Goal: Task Accomplishment & Management: Manage account settings

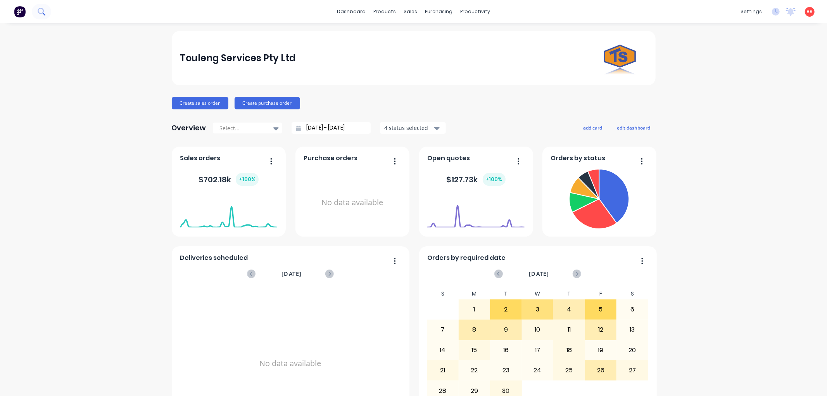
click at [40, 11] on icon at bounding box center [41, 11] width 7 height 7
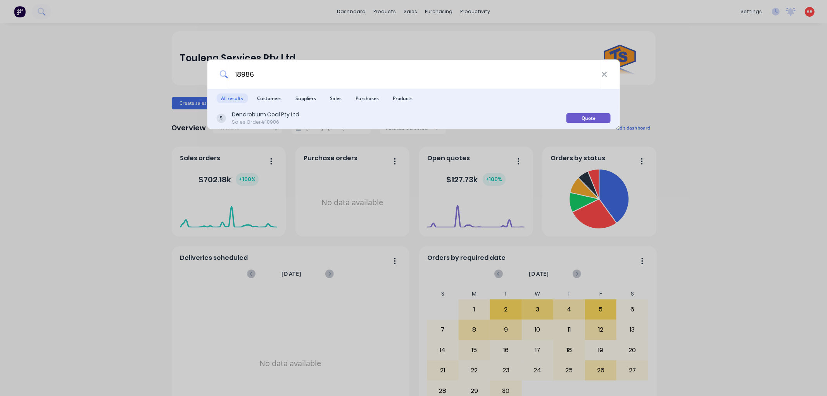
type input "18986"
click at [340, 115] on div "Dendrobium Coal Pty Ltd Sales Order #18986" at bounding box center [391, 117] width 350 height 15
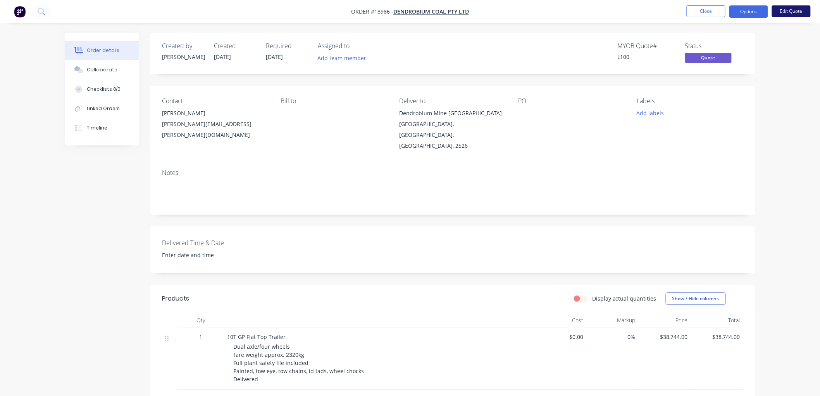
click at [788, 10] on button "Edit Quote" at bounding box center [791, 11] width 39 height 12
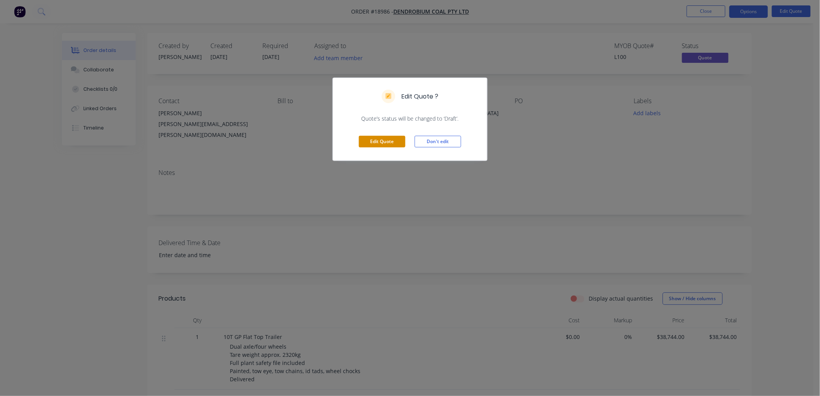
click at [396, 141] on button "Edit Quote" at bounding box center [382, 142] width 47 height 12
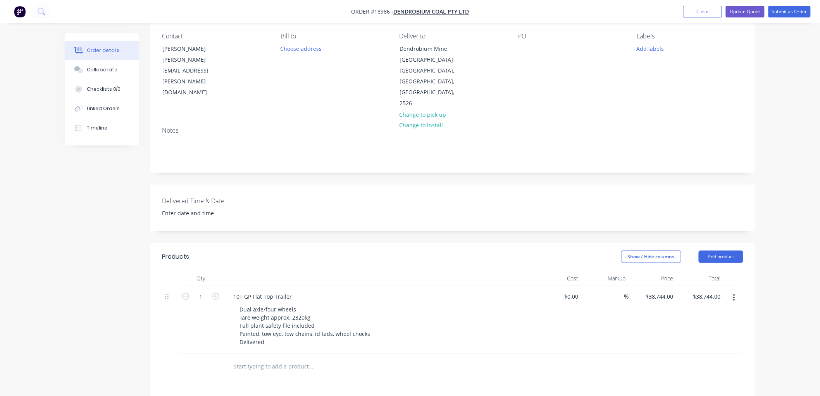
scroll to position [86, 0]
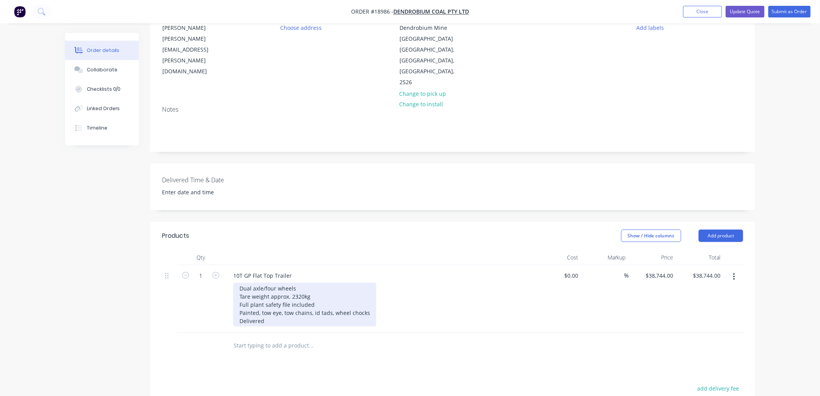
click at [258, 302] on div "Dual axle/four wheels Tare weight approx. 2320kg Full plant safety file include…" at bounding box center [304, 305] width 143 height 44
click at [384, 302] on div "Dual axle/four wheels Tare weight approx. 2320kg Full plant safety file include…" at bounding box center [314, 305] width 162 height 44
click at [253, 309] on div "Dual axle/four wheels Tare weight approx. 2320kg Full plant safety file include…" at bounding box center [314, 309] width 162 height 52
click at [326, 305] on div "Dual axle/four wheels Tare weight approx. 2320kg Full plant safety file include…" at bounding box center [314, 309] width 162 height 52
click at [326, 307] on div "Dual axle/four wheels Tare weight approx. 2320kg Full plant safety file include…" at bounding box center [314, 309] width 162 height 52
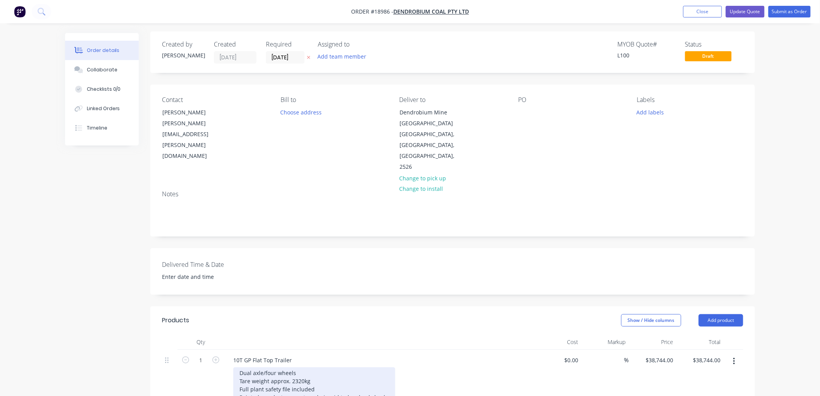
scroll to position [0, 0]
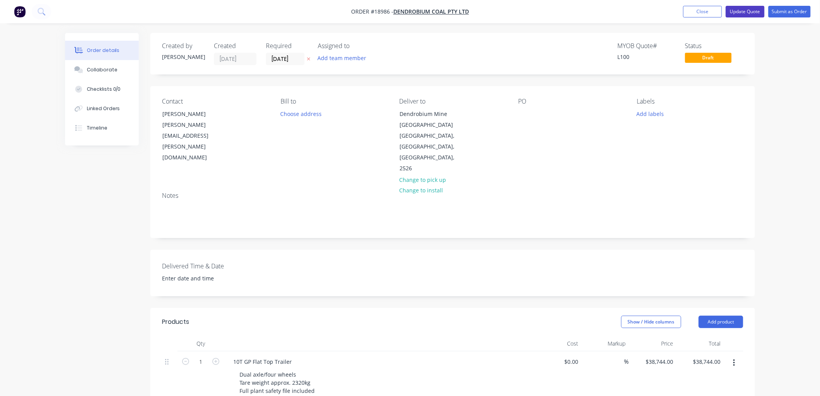
click at [739, 14] on button "Update Quote" at bounding box center [745, 12] width 39 height 12
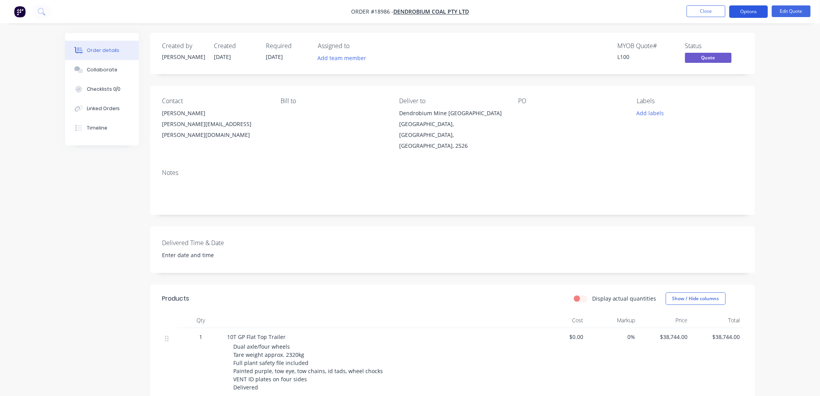
click at [746, 14] on button "Options" at bounding box center [749, 11] width 39 height 12
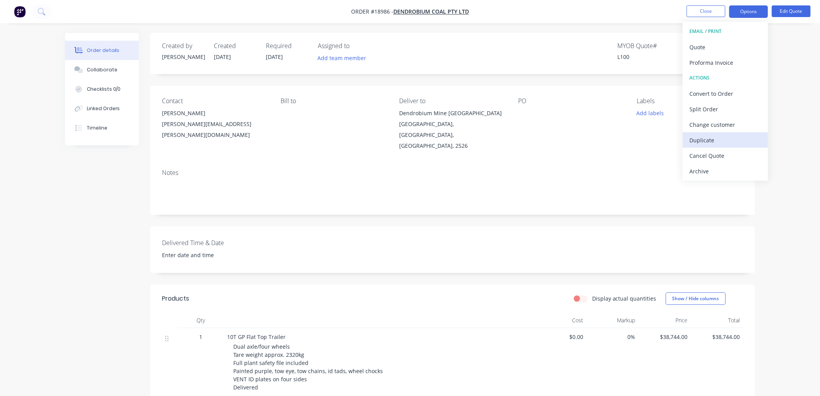
click at [709, 141] on div "Duplicate" at bounding box center [725, 140] width 71 height 11
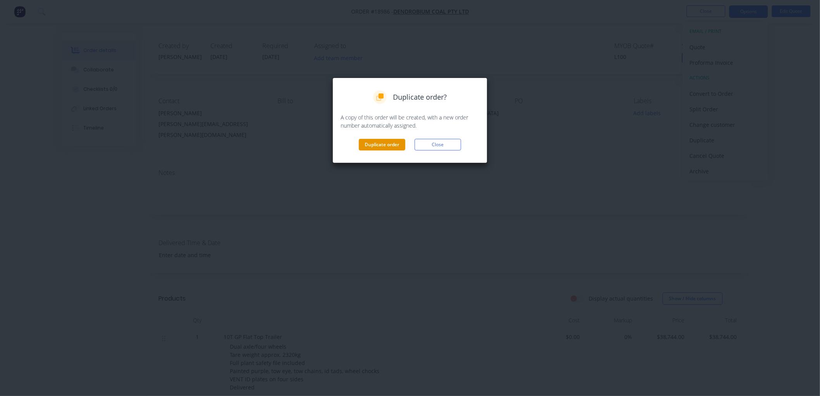
click at [395, 144] on button "Duplicate order" at bounding box center [382, 145] width 47 height 12
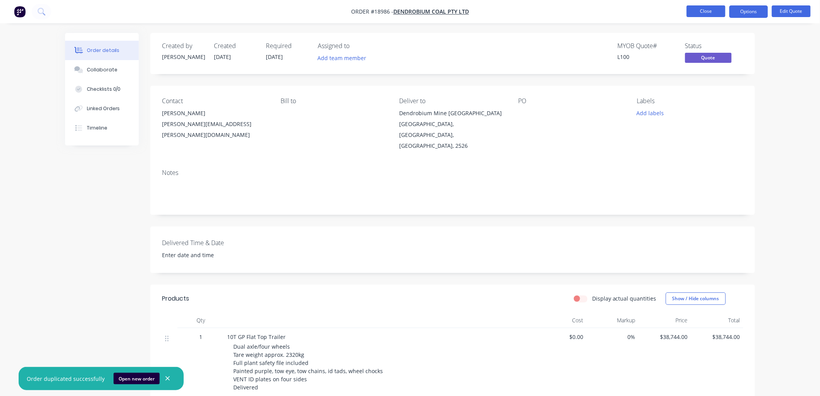
click at [695, 10] on button "Close" at bounding box center [706, 11] width 39 height 12
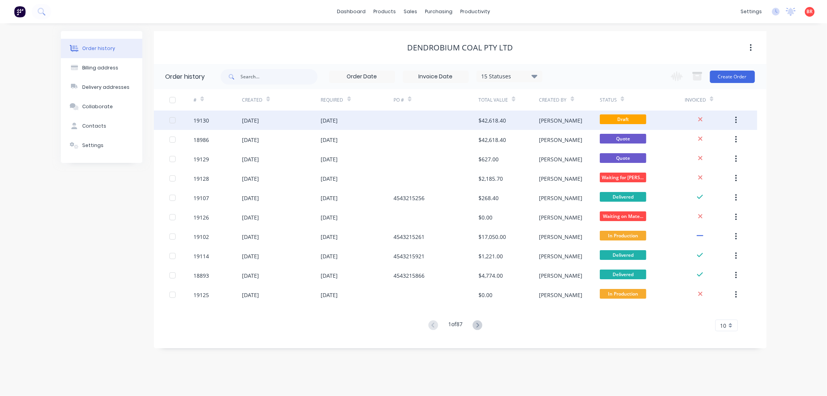
click at [338, 122] on div "[DATE]" at bounding box center [329, 120] width 17 height 8
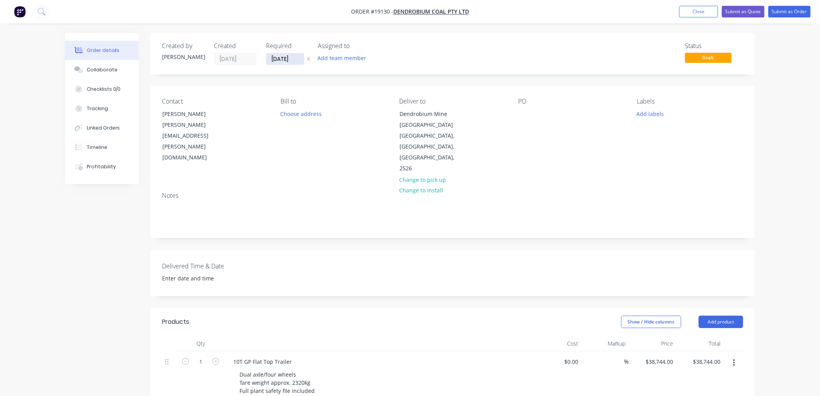
click at [293, 60] on input "[DATE]" at bounding box center [285, 59] width 38 height 12
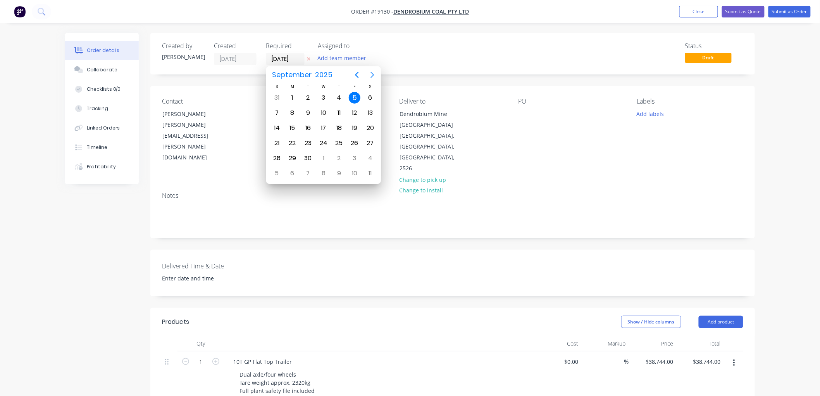
click at [374, 78] on icon "Next page" at bounding box center [372, 74] width 9 height 9
click at [353, 74] on icon "Previous page" at bounding box center [356, 74] width 9 height 9
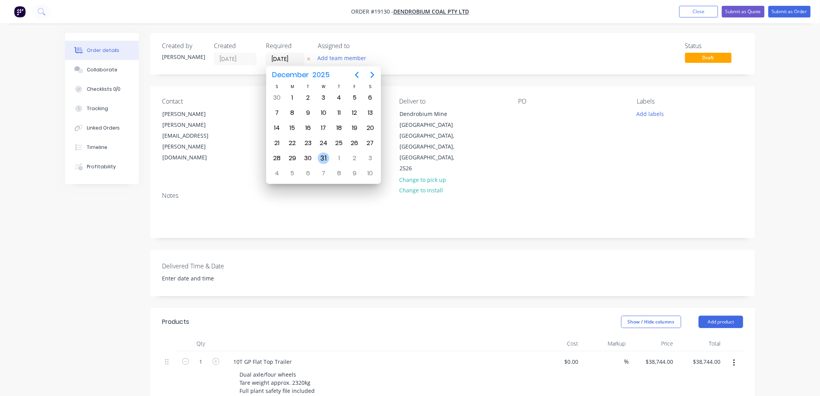
click at [323, 153] on div "31" at bounding box center [324, 158] width 12 height 12
type input "31/12/25"
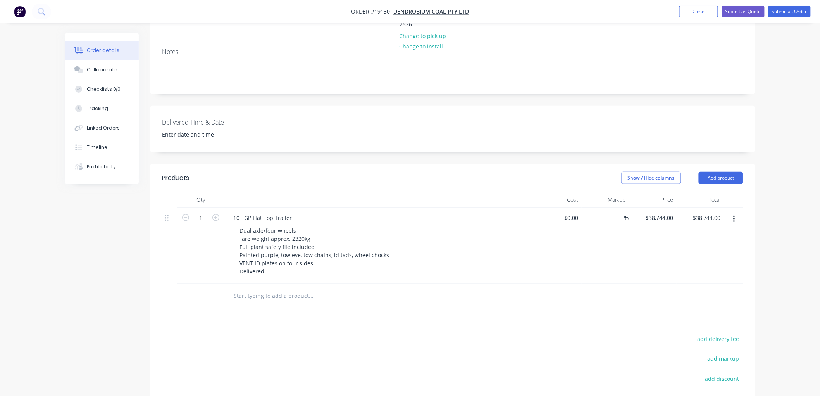
scroll to position [172, 0]
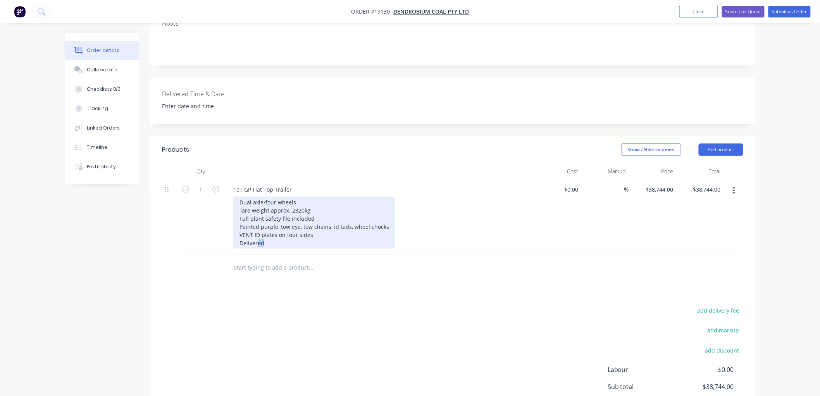
drag, startPoint x: 267, startPoint y: 232, endPoint x: 257, endPoint y: 237, distance: 11.3
click at [257, 237] on div "Dual axle/four wheels Tare weight approx. 2320kg Full plant safety file include…" at bounding box center [314, 223] width 162 height 52
click at [272, 233] on div "Dual axle/four wheels Tare weight approx. 2320kg Full plant safety file include…" at bounding box center [314, 223] width 162 height 52
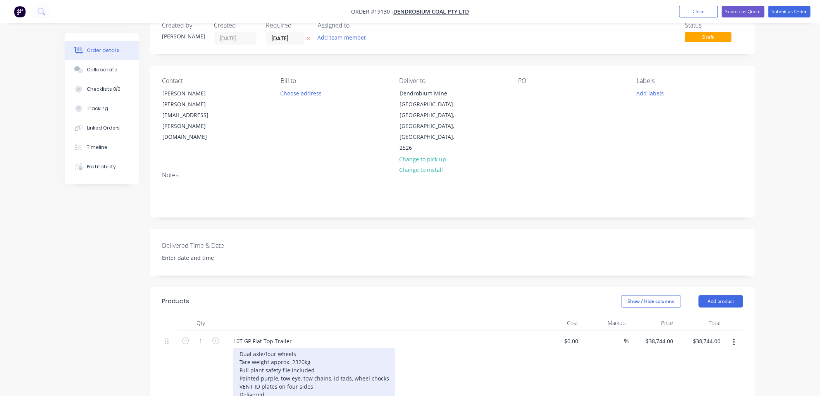
scroll to position [0, 0]
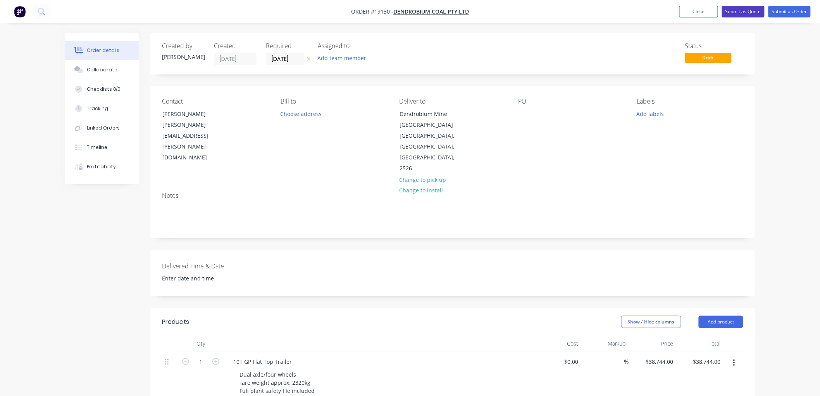
click at [729, 14] on button "Submit as Quote" at bounding box center [743, 12] width 43 height 12
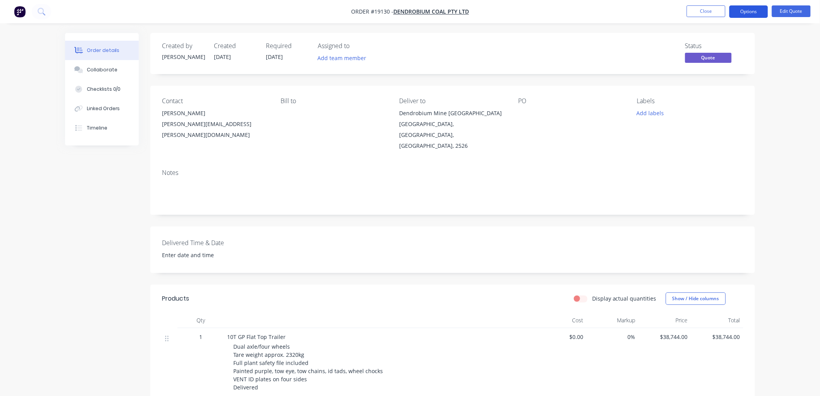
click at [755, 11] on button "Options" at bounding box center [749, 11] width 39 height 12
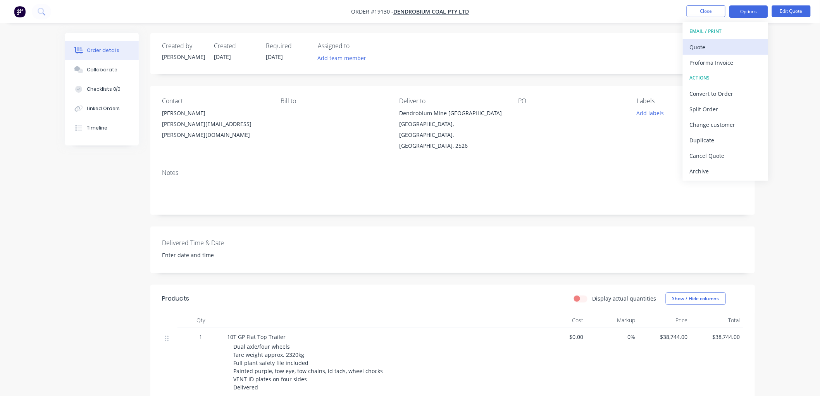
click at [709, 45] on div "Quote" at bounding box center [725, 46] width 71 height 11
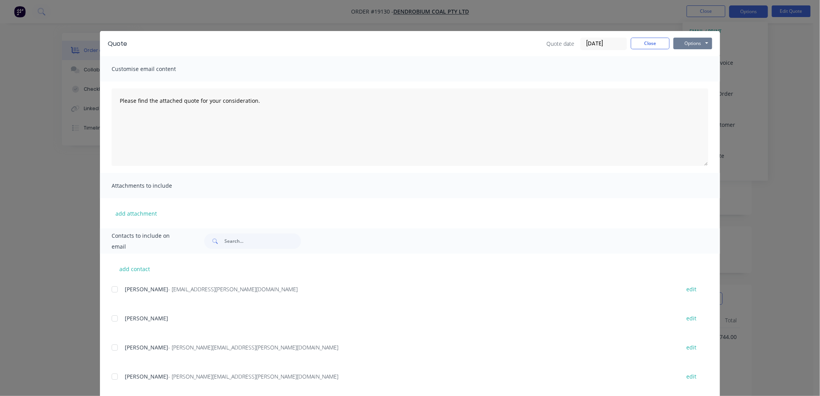
click at [683, 40] on button "Options" at bounding box center [693, 44] width 39 height 12
click at [691, 69] on button "Print" at bounding box center [699, 70] width 50 height 13
click at [645, 47] on button "Close" at bounding box center [650, 44] width 39 height 12
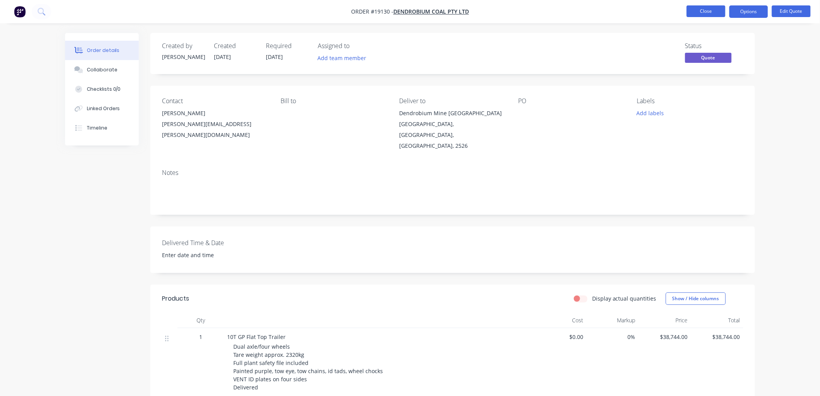
click at [713, 10] on button "Close" at bounding box center [706, 11] width 39 height 12
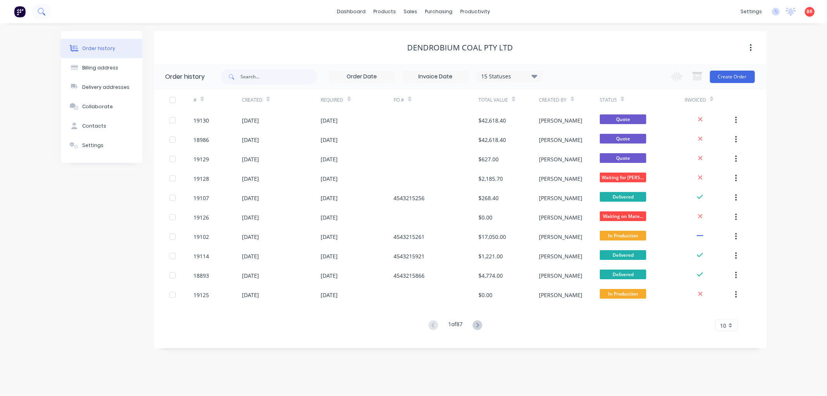
click at [45, 8] on icon at bounding box center [41, 11] width 7 height 7
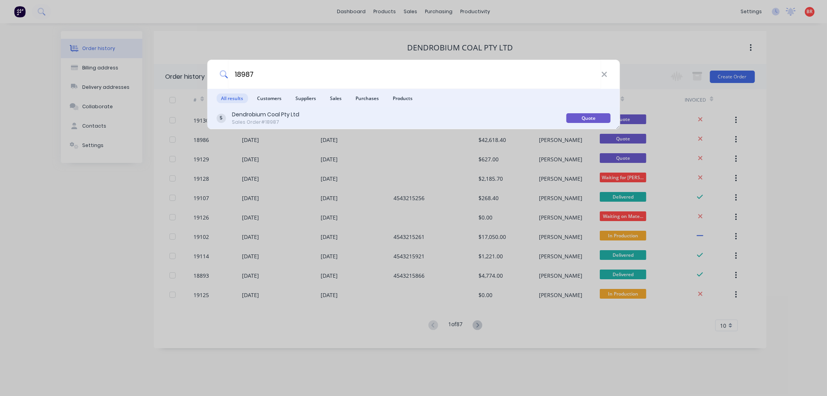
type input "18987"
click at [315, 114] on div "Dendrobium Coal Pty Ltd Sales Order #18987" at bounding box center [391, 117] width 350 height 15
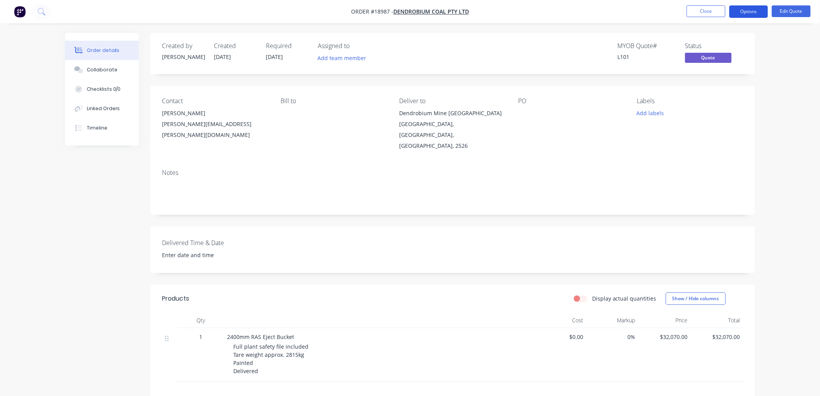
click at [754, 12] on button "Options" at bounding box center [749, 11] width 39 height 12
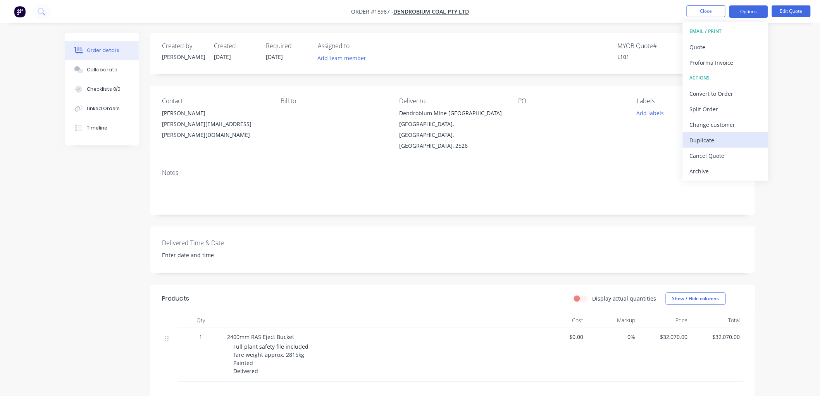
click at [702, 139] on div "Duplicate" at bounding box center [725, 140] width 71 height 11
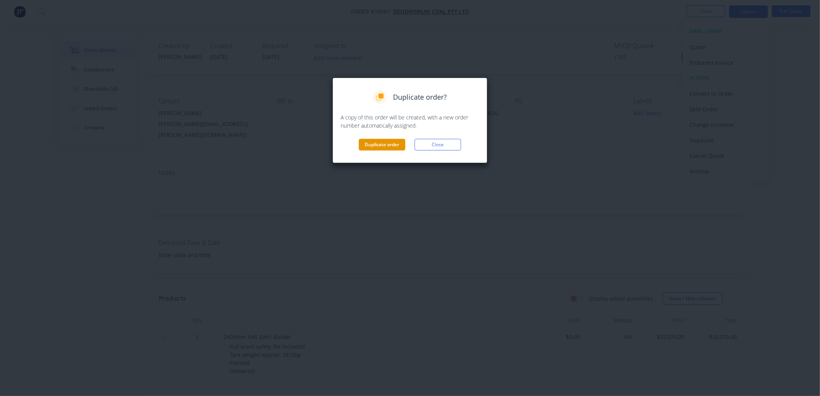
click at [388, 143] on button "Duplicate order" at bounding box center [382, 145] width 47 height 12
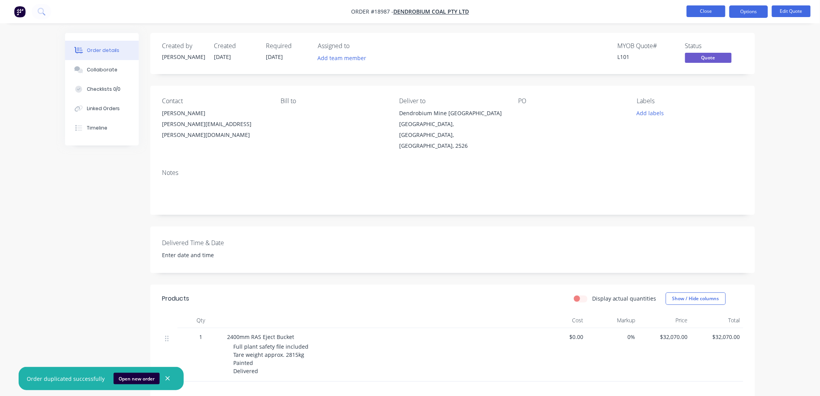
click at [710, 12] on button "Close" at bounding box center [706, 11] width 39 height 12
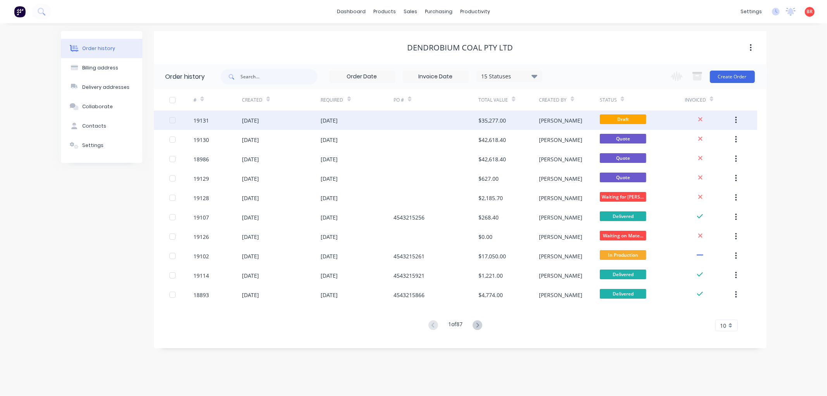
click at [423, 119] on div at bounding box center [435, 119] width 85 height 19
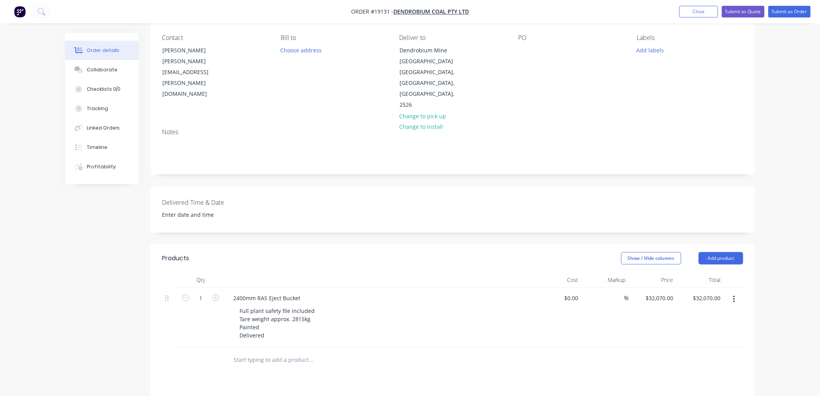
scroll to position [86, 0]
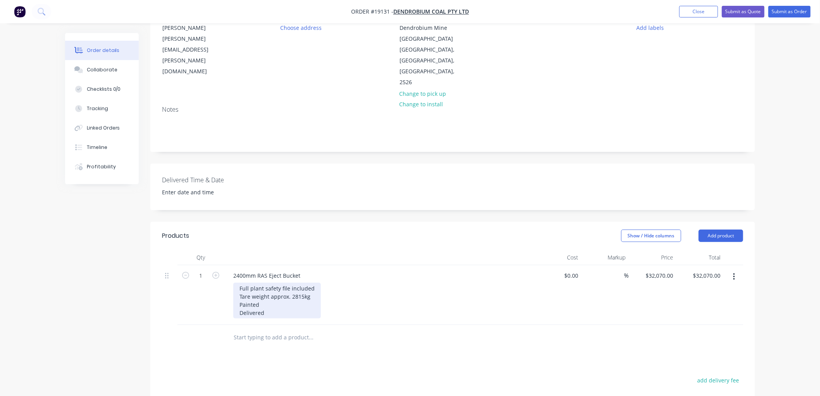
click at [270, 292] on div "Full plant safety file included Tare weight approx. 2815kg Painted Delivered" at bounding box center [277, 301] width 88 height 36
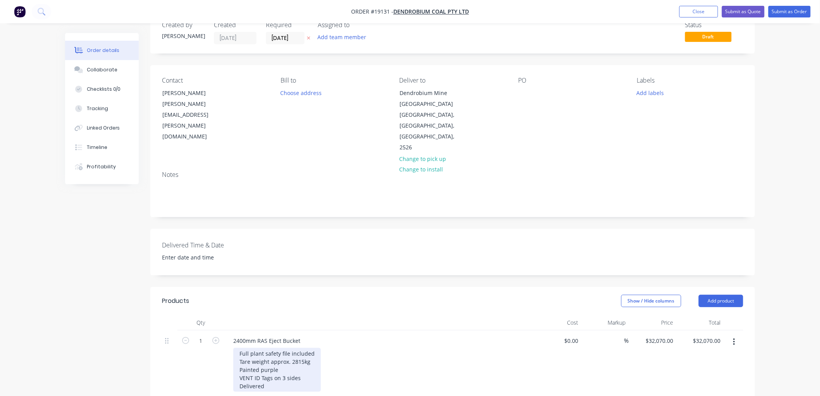
scroll to position [0, 0]
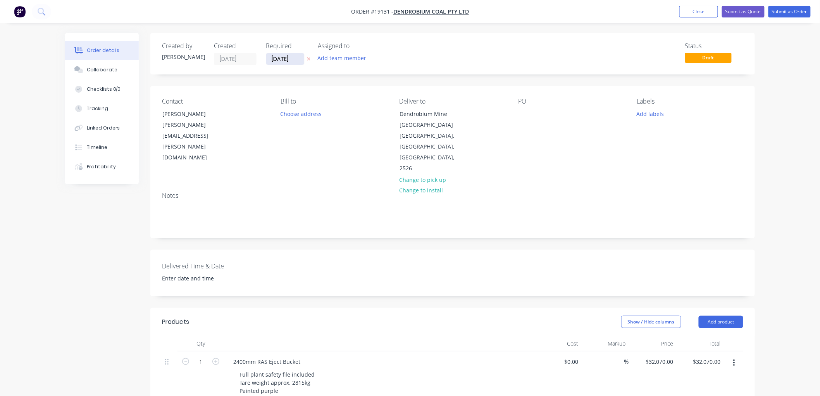
click at [283, 59] on input "[DATE]" at bounding box center [285, 59] width 38 height 12
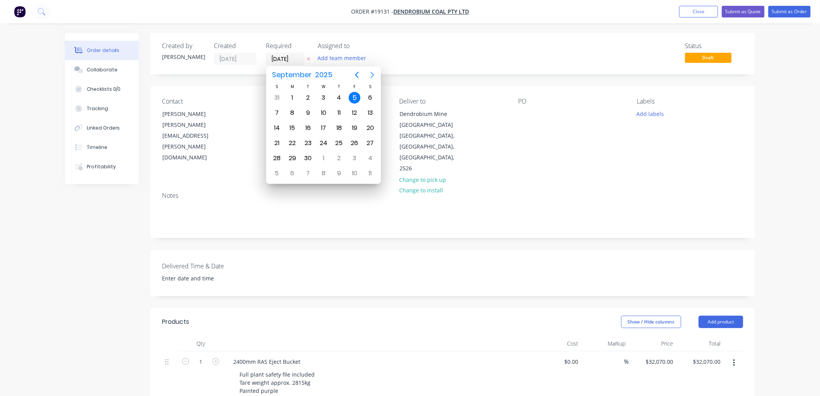
click at [371, 74] on icon "Next page" at bounding box center [372, 74] width 9 height 9
click at [323, 155] on div "31" at bounding box center [324, 158] width 12 height 12
type input "31/12/25"
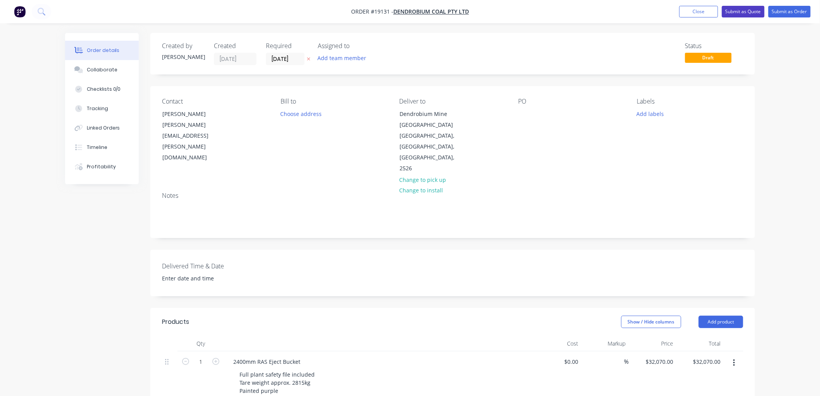
click at [733, 14] on button "Submit as Quote" at bounding box center [743, 12] width 43 height 12
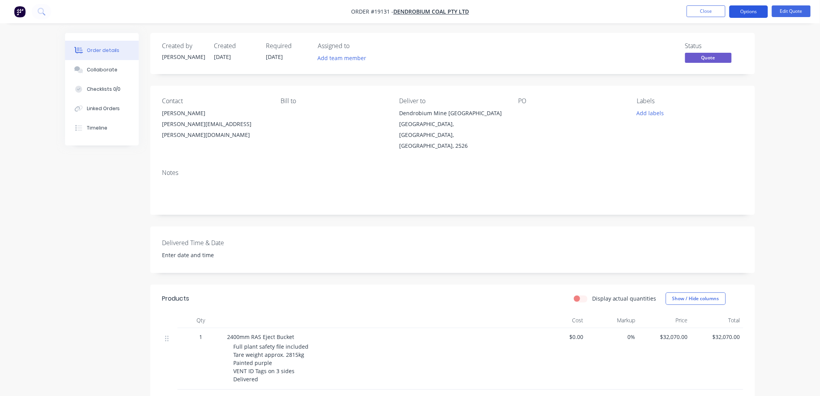
click at [744, 12] on button "Options" at bounding box center [749, 11] width 39 height 12
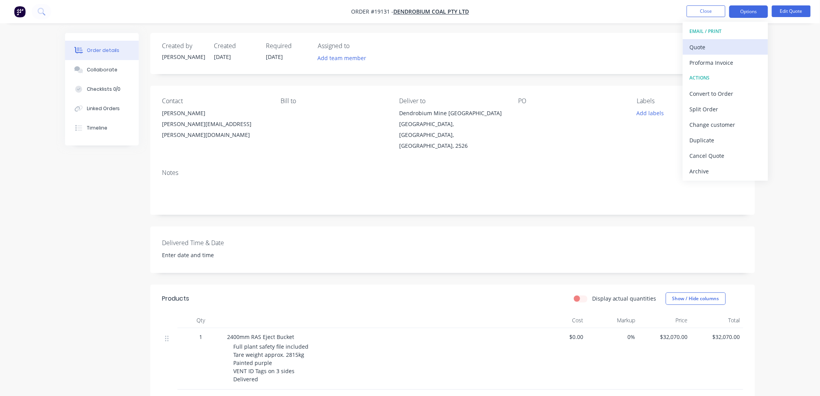
click at [712, 45] on div "Quote" at bounding box center [725, 46] width 71 height 11
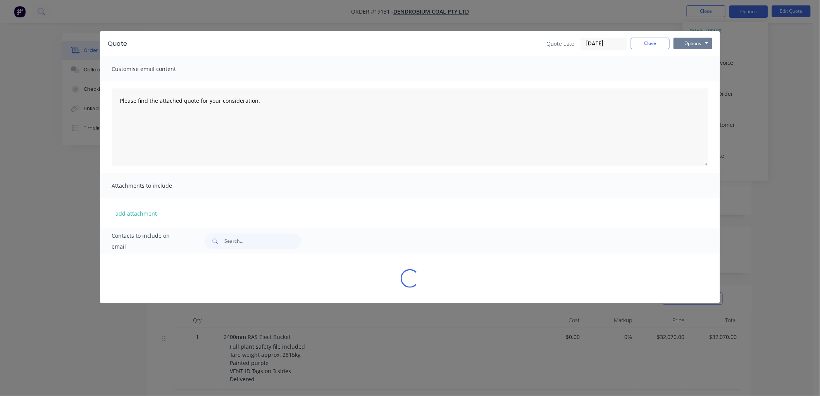
click at [699, 45] on button "Options" at bounding box center [693, 44] width 39 height 12
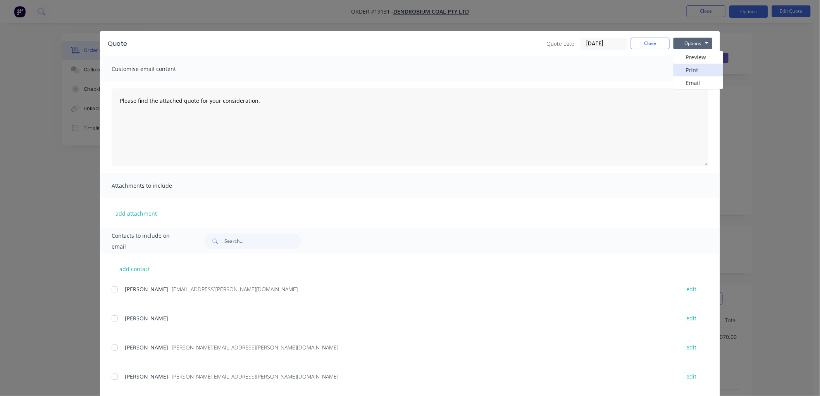
click at [698, 67] on button "Print" at bounding box center [699, 70] width 50 height 13
click at [646, 45] on button "Close" at bounding box center [650, 44] width 39 height 12
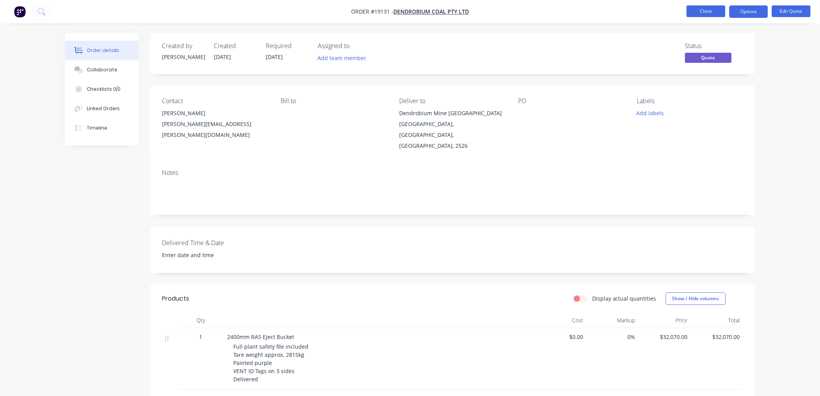
click at [701, 9] on button "Close" at bounding box center [706, 11] width 39 height 12
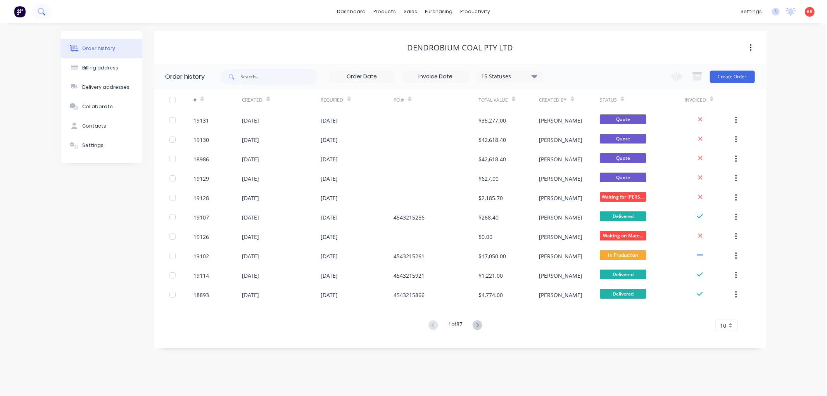
click at [38, 9] on icon at bounding box center [41, 11] width 7 height 7
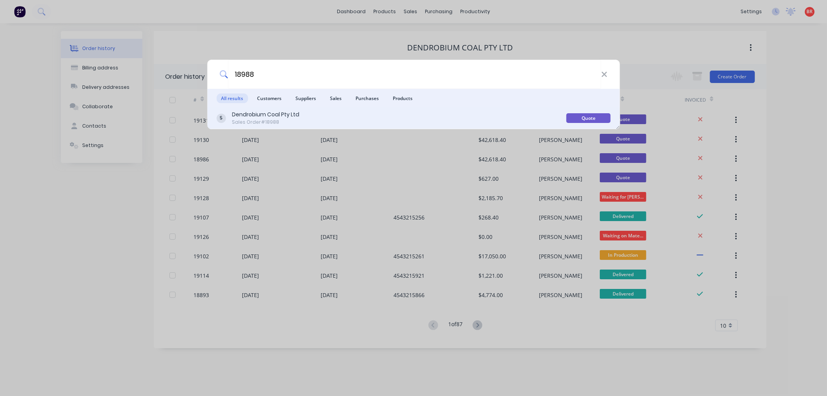
type input "18988"
click at [373, 125] on div "Dendrobium Coal Pty Ltd Sales Order #18988" at bounding box center [391, 117] width 350 height 15
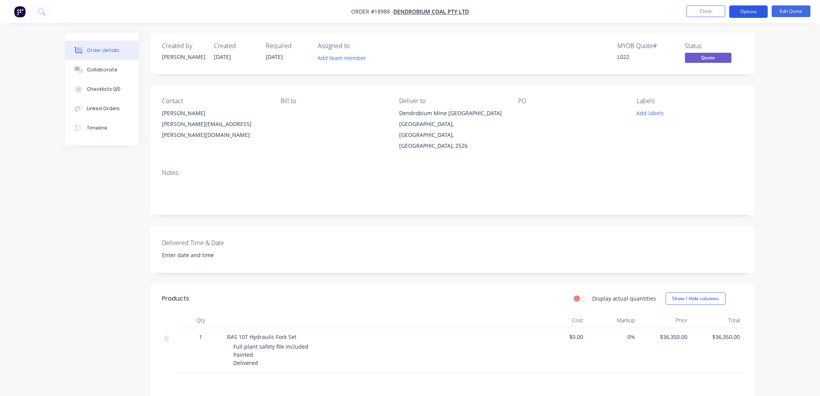
click at [748, 12] on button "Options" at bounding box center [749, 11] width 39 height 12
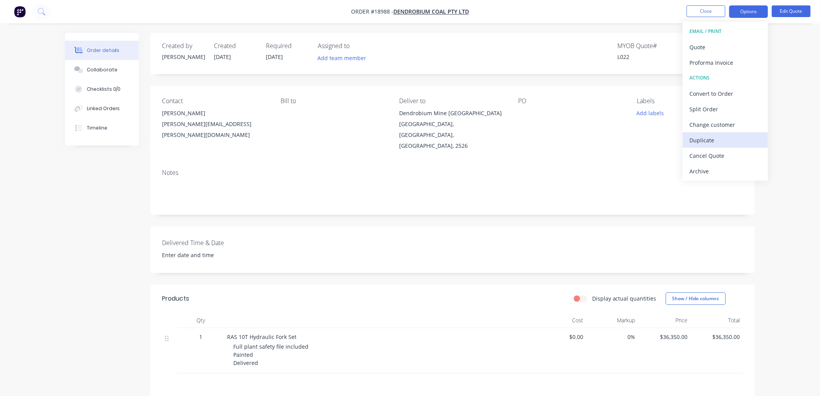
click at [708, 137] on div "Duplicate" at bounding box center [725, 140] width 71 height 11
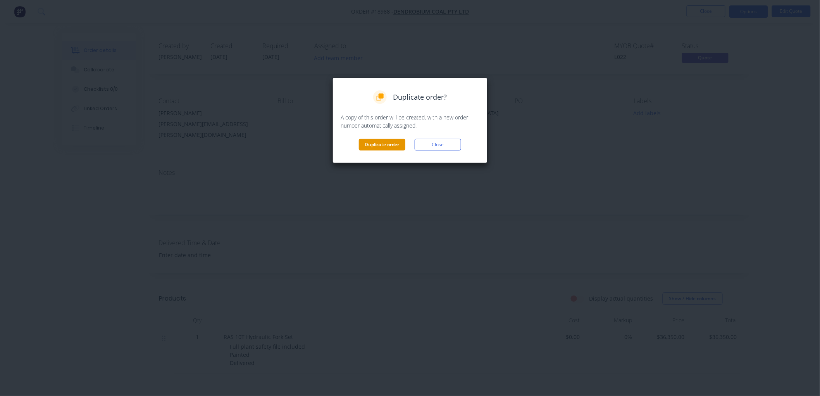
click at [369, 141] on button "Duplicate order" at bounding box center [382, 145] width 47 height 12
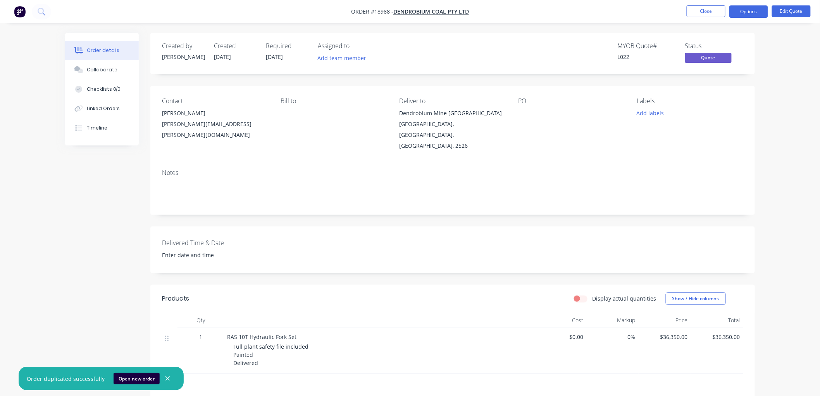
click at [268, 58] on span "30/07/25" at bounding box center [274, 56] width 17 height 7
click at [709, 8] on button "Close" at bounding box center [706, 11] width 39 height 12
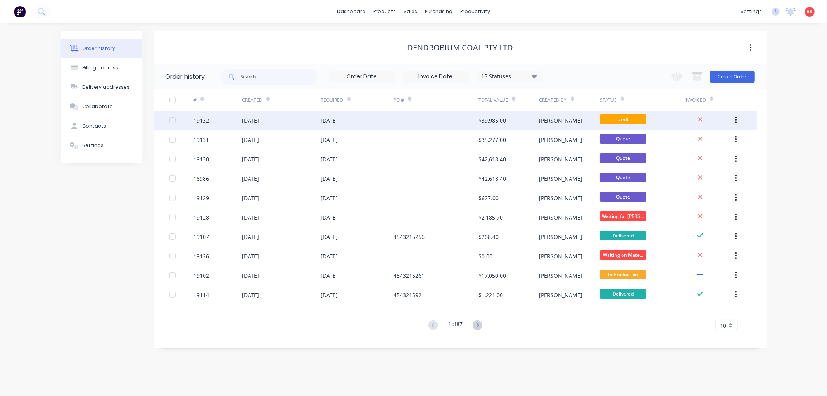
click at [421, 117] on div at bounding box center [435, 119] width 85 height 19
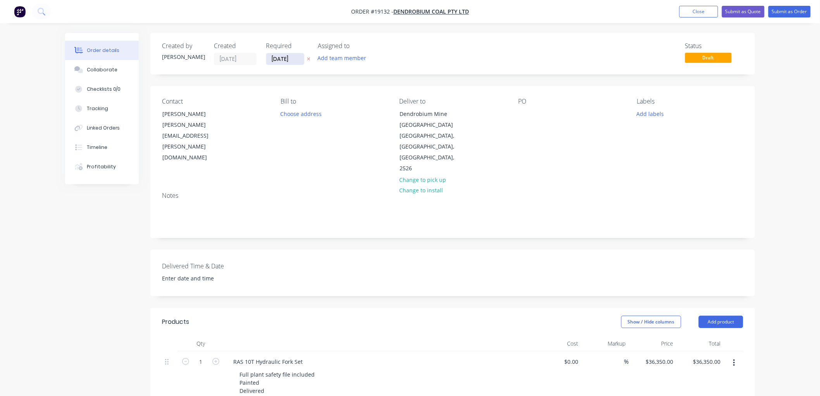
click at [283, 58] on input "[DATE]" at bounding box center [285, 59] width 38 height 12
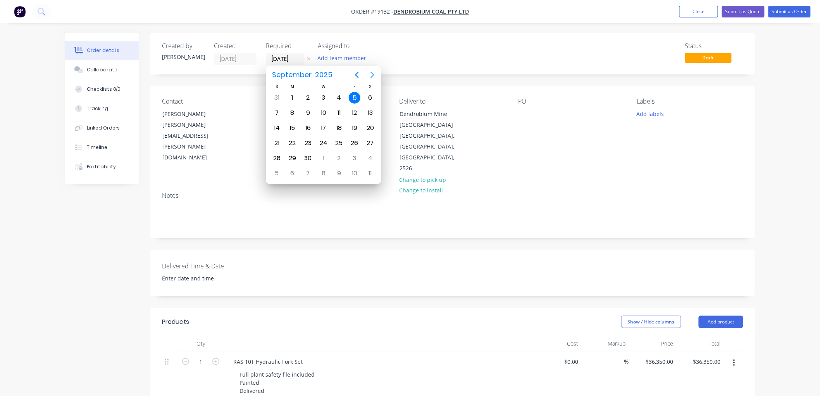
click at [373, 75] on icon "Next page" at bounding box center [372, 74] width 9 height 9
click at [372, 75] on icon "Next page" at bounding box center [372, 74] width 9 height 9
click at [321, 154] on div "31" at bounding box center [324, 158] width 12 height 12
type input "31/12/25"
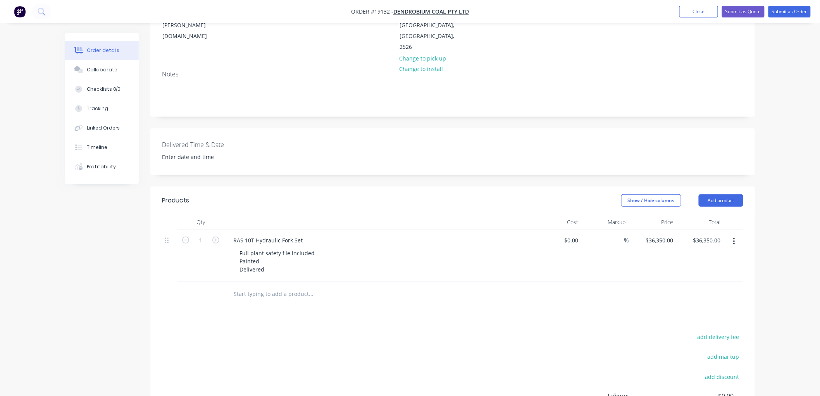
scroll to position [129, 0]
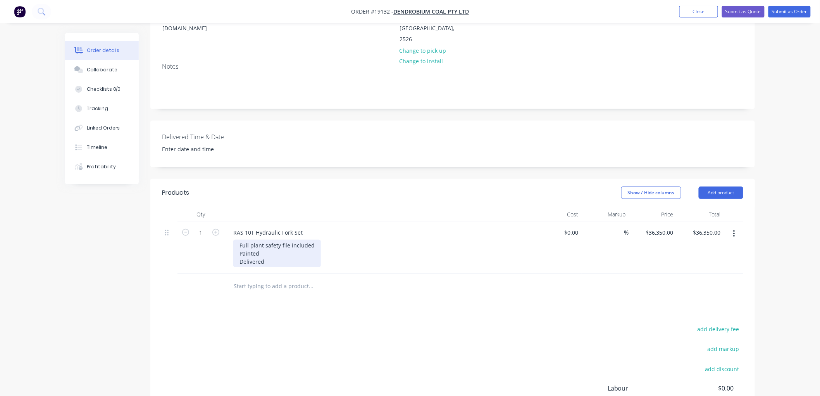
click at [268, 240] on div "Full plant safety file included Painted Delivered" at bounding box center [277, 254] width 88 height 28
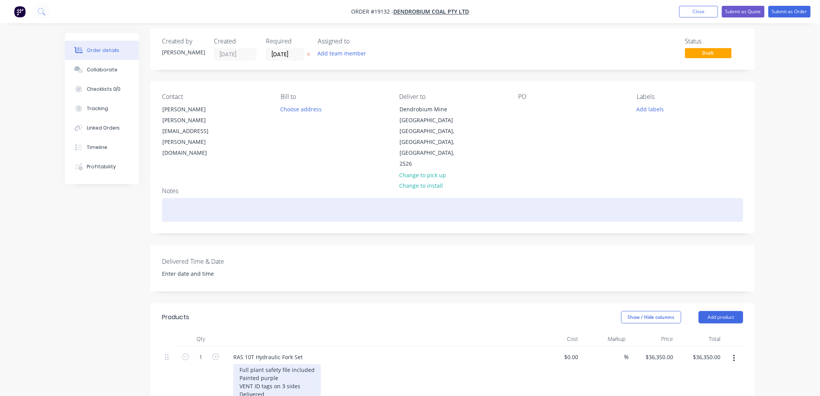
scroll to position [0, 0]
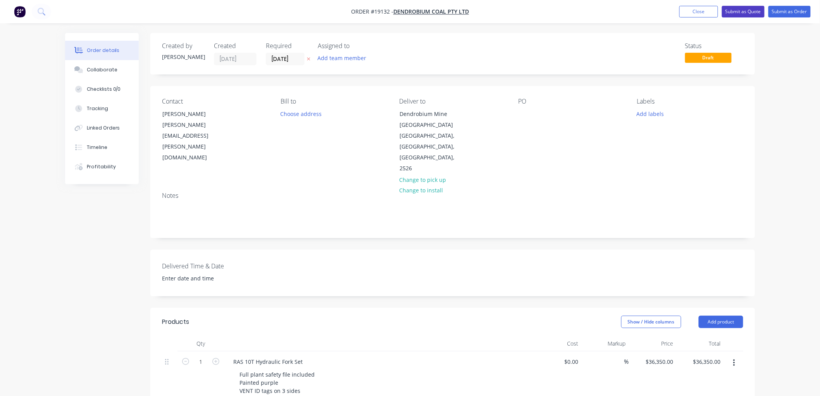
click at [738, 13] on button "Submit as Quote" at bounding box center [743, 12] width 43 height 12
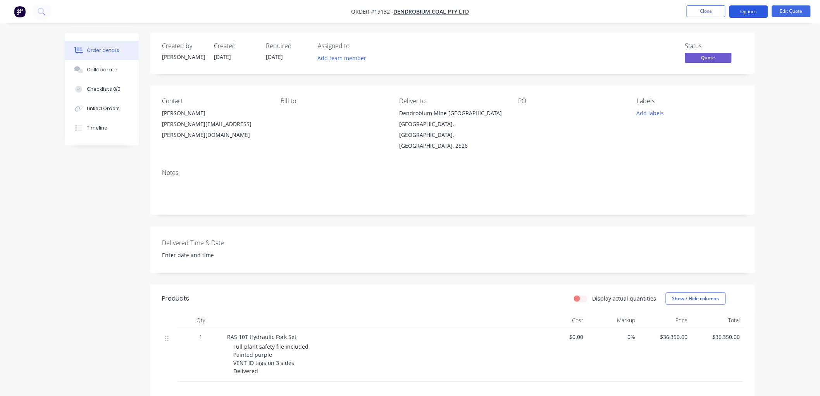
click at [752, 14] on button "Options" at bounding box center [749, 11] width 39 height 12
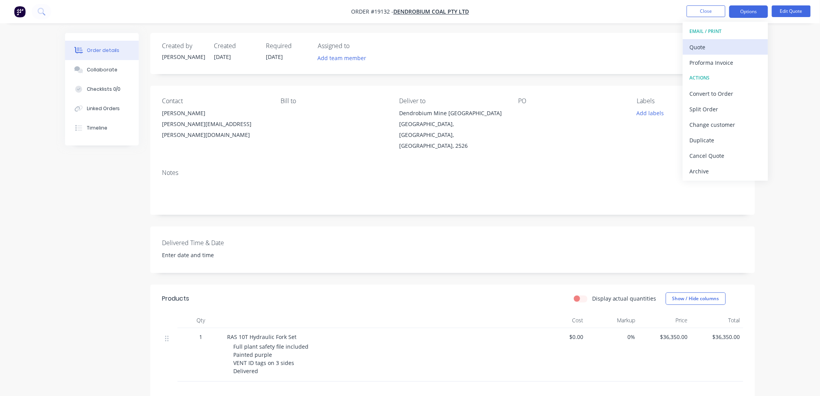
click at [703, 47] on div "Quote" at bounding box center [725, 46] width 71 height 11
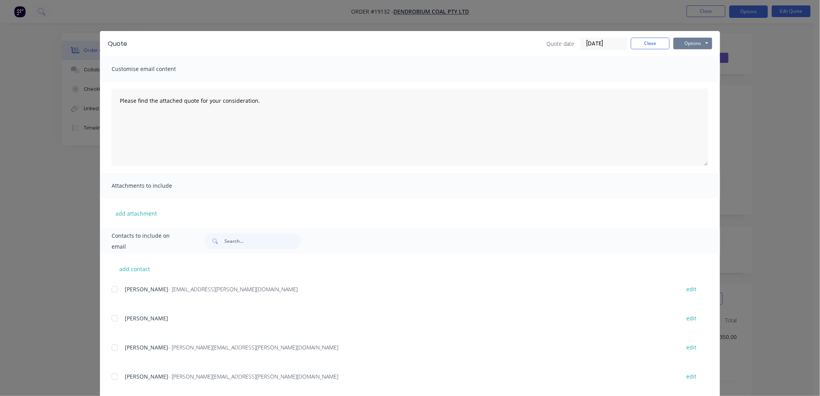
click at [688, 44] on button "Options" at bounding box center [693, 44] width 39 height 12
click at [690, 67] on button "Print" at bounding box center [699, 70] width 50 height 13
click at [651, 47] on button "Close" at bounding box center [650, 44] width 39 height 12
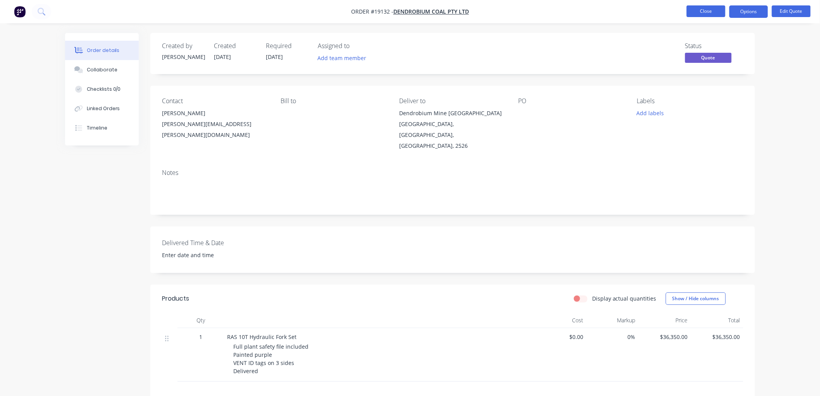
click at [703, 13] on button "Close" at bounding box center [706, 11] width 39 height 12
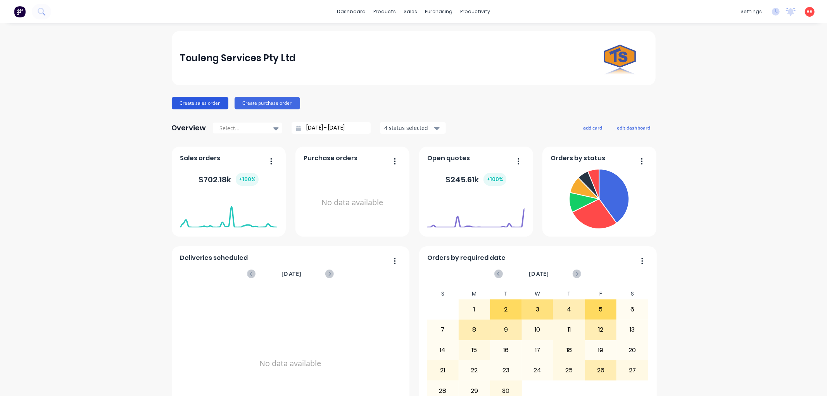
click at [200, 102] on button "Create sales order" at bounding box center [200, 103] width 57 height 12
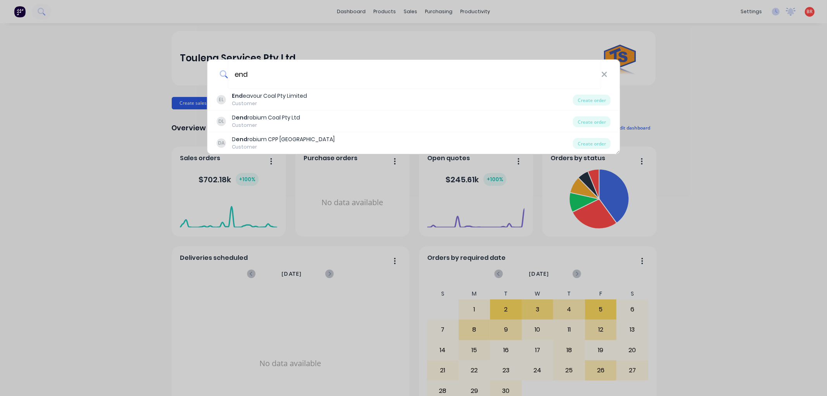
type input "end"
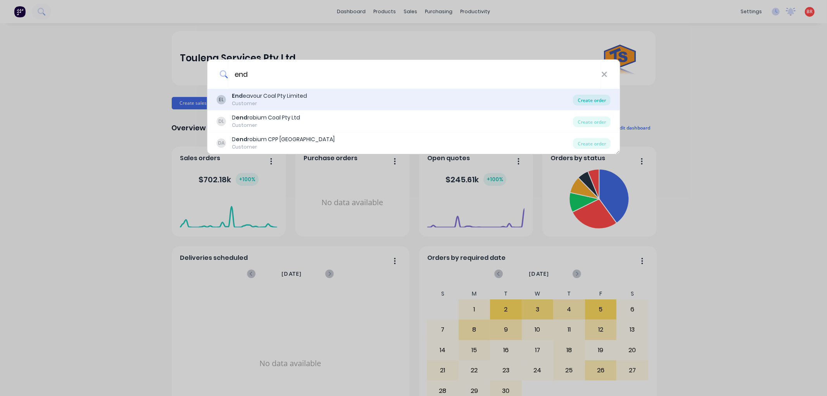
click at [581, 99] on div "Create order" at bounding box center [592, 100] width 38 height 11
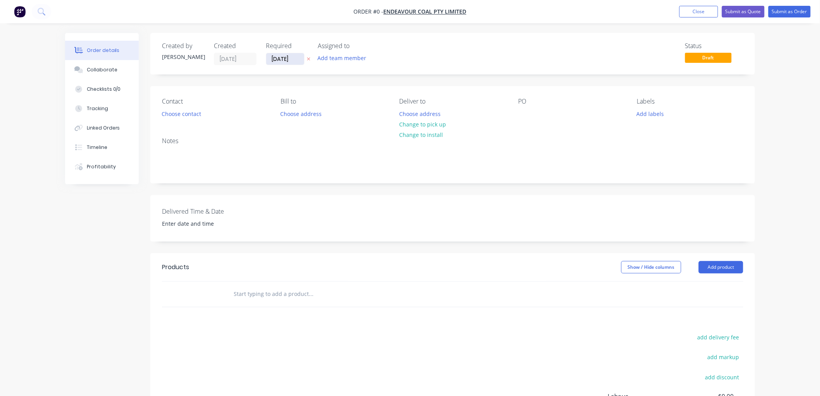
click at [283, 63] on input "[DATE]" at bounding box center [285, 59] width 38 height 12
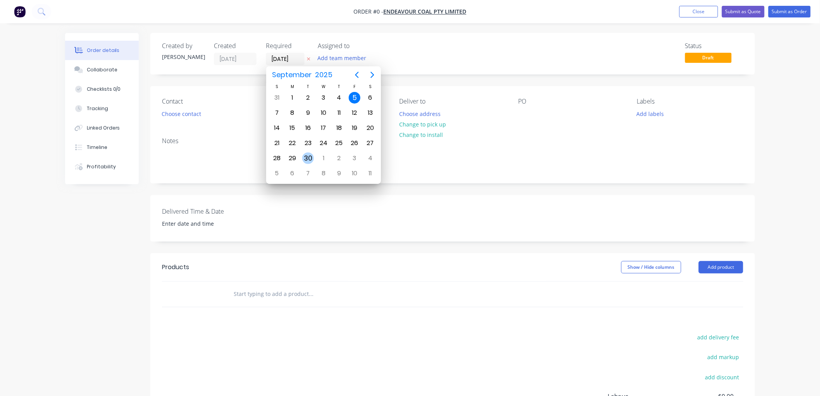
click at [302, 154] on div "30" at bounding box center [308, 158] width 16 height 15
type input "[DATE]"
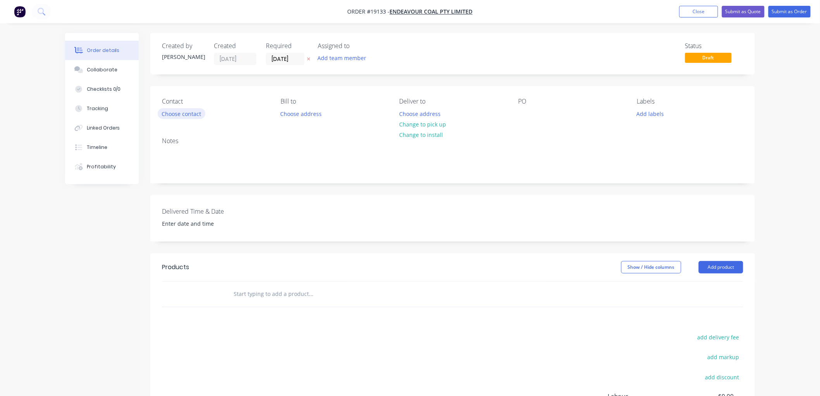
click at [174, 113] on button "Choose contact" at bounding box center [182, 113] width 48 height 10
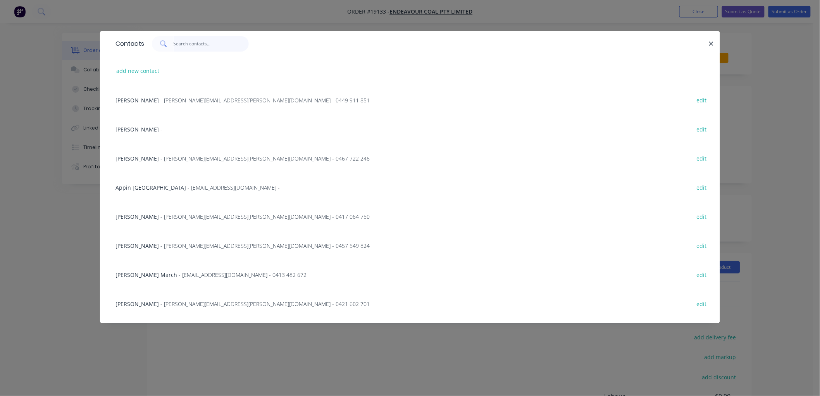
click at [200, 47] on input "text" at bounding box center [212, 44] width 76 height 16
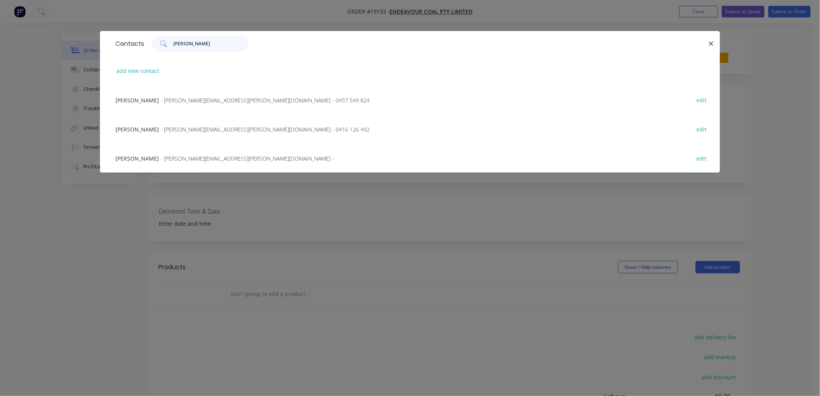
type input "[PERSON_NAME]"
click at [194, 102] on span "- [PERSON_NAME][EMAIL_ADDRESS][PERSON_NAME][DOMAIN_NAME] - 0457 549 824" at bounding box center [264, 100] width 209 height 7
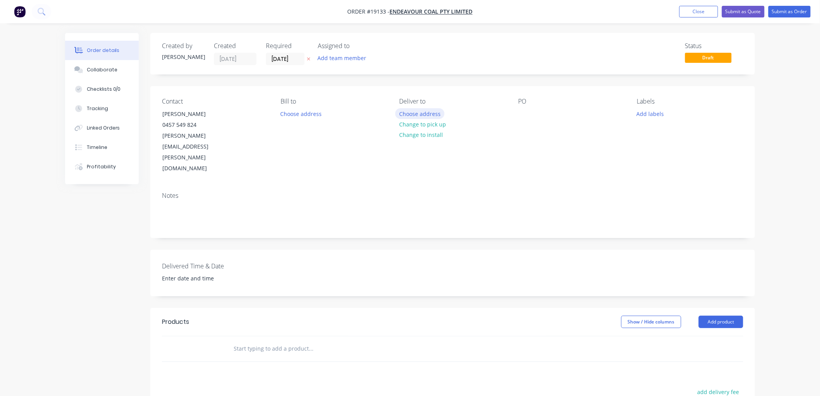
click at [410, 111] on button "Choose address" at bounding box center [420, 113] width 50 height 10
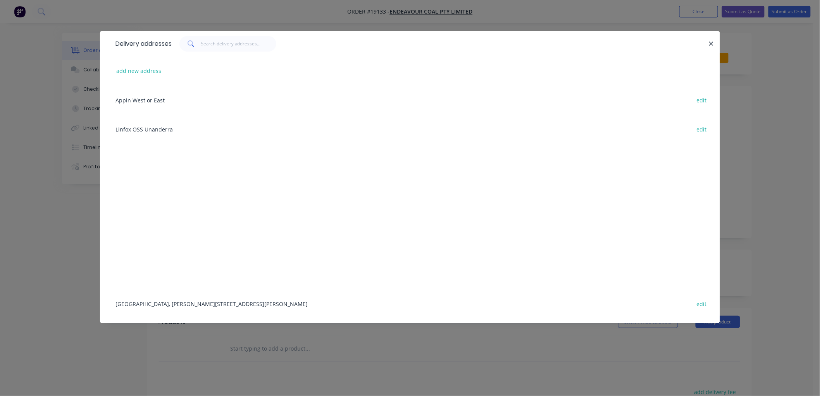
click at [157, 304] on div "[GEOGRAPHIC_DATA], [PERSON_NAME][STREET_ADDRESS][PERSON_NAME] edit" at bounding box center [410, 303] width 597 height 29
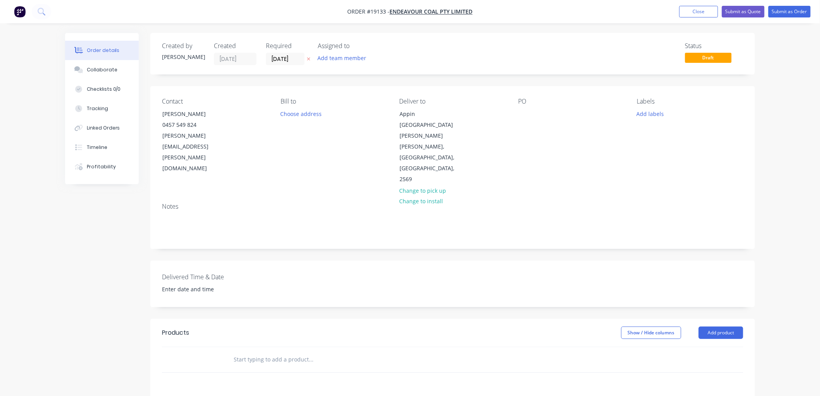
click at [272, 352] on input "text" at bounding box center [310, 360] width 155 height 16
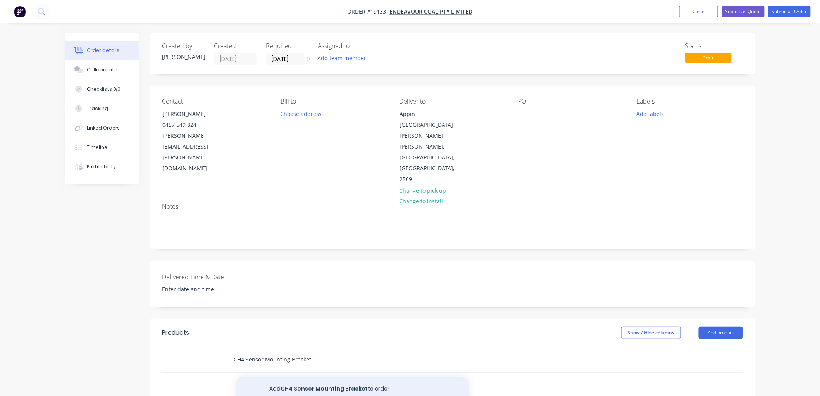
type input "CH4 Sensor Mounting Bracket"
click at [316, 376] on button "Add CH4 Sensor Mounting Bracket to order" at bounding box center [352, 388] width 233 height 25
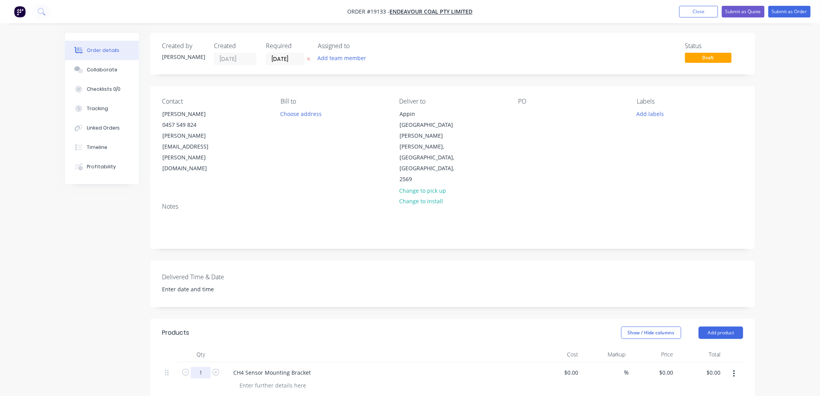
click at [204, 367] on input "1" at bounding box center [201, 373] width 20 height 12
type input "6"
click at [269, 380] on div at bounding box center [272, 385] width 79 height 11
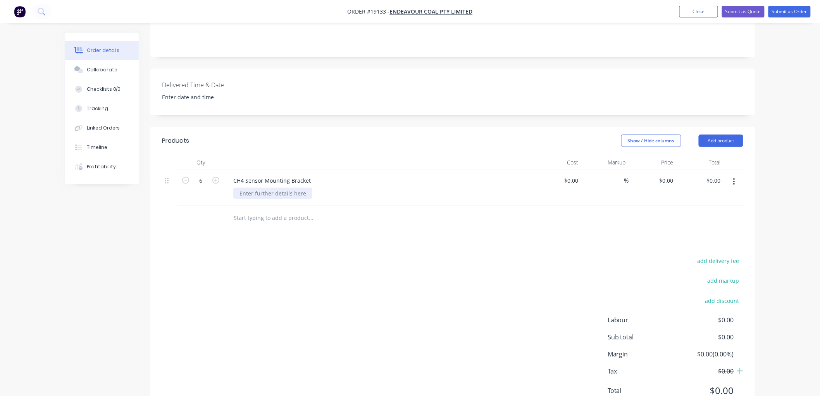
click at [261, 188] on div at bounding box center [272, 193] width 79 height 11
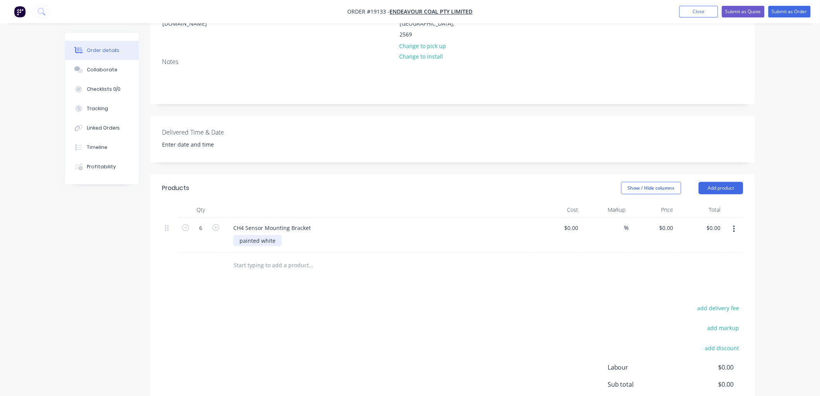
scroll to position [0, 0]
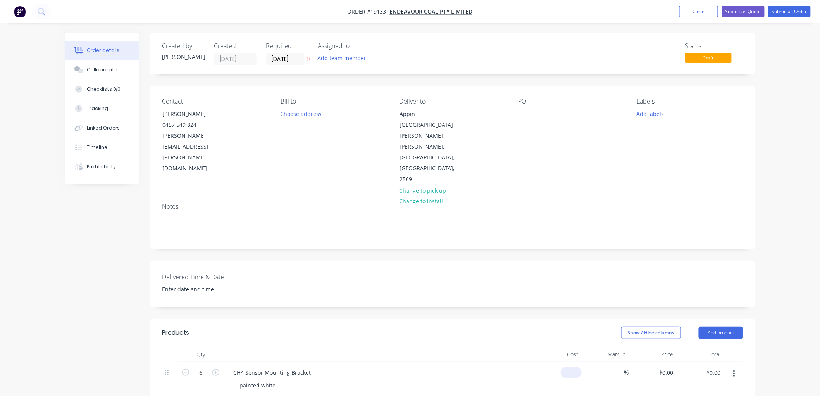
click at [568, 362] on div "$0.00" at bounding box center [558, 379] width 48 height 35
type input "$184.00"
type input "$1,104.00"
click at [797, 217] on div "Order details Collaborate Checklists 0/0 Tracking Linked Orders Timeline Profit…" at bounding box center [410, 310] width 820 height 620
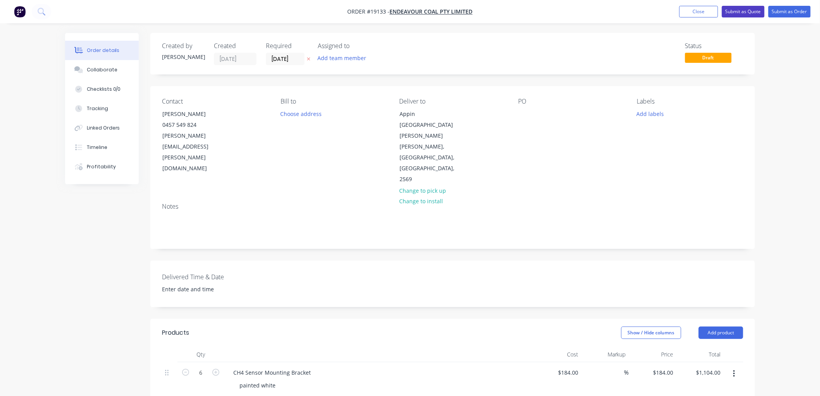
click at [749, 13] on button "Submit as Quote" at bounding box center [743, 12] width 43 height 12
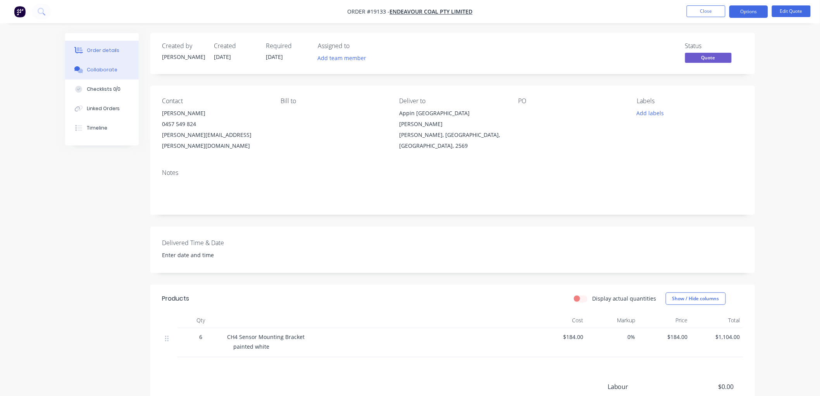
click at [99, 72] on div "Collaborate" at bounding box center [102, 69] width 31 height 7
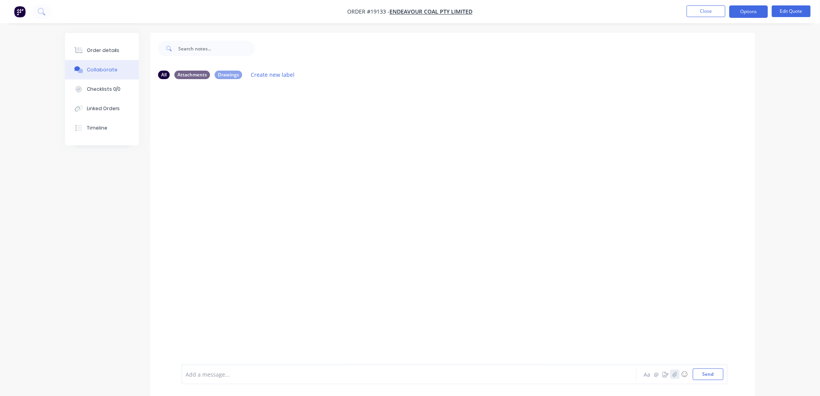
click at [672, 374] on button "button" at bounding box center [675, 373] width 9 height 9
click at [711, 375] on button "Send" at bounding box center [708, 374] width 31 height 12
click at [671, 372] on button "button" at bounding box center [675, 373] width 9 height 9
click at [711, 370] on button "Send" at bounding box center [708, 374] width 31 height 12
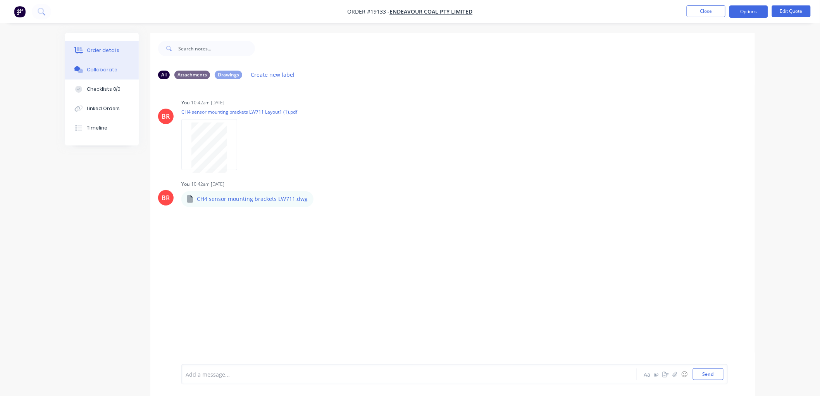
click at [108, 50] on div "Order details" at bounding box center [103, 50] width 33 height 7
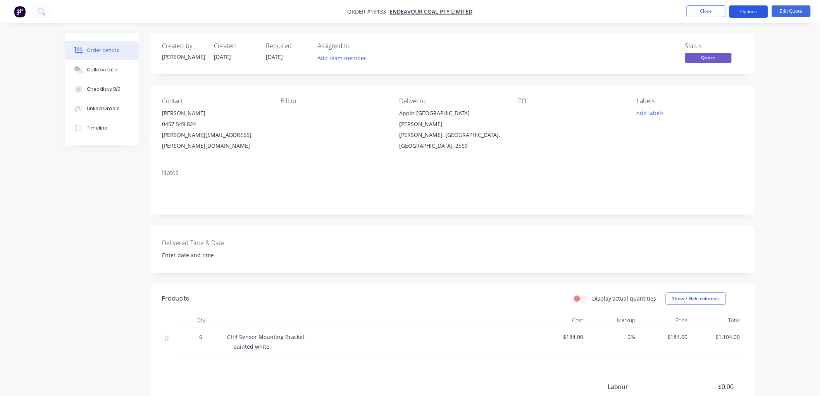
click at [742, 13] on button "Options" at bounding box center [749, 11] width 39 height 12
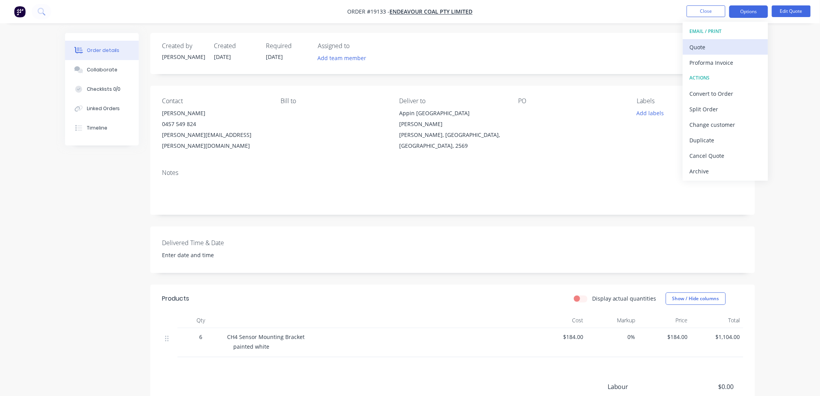
click at [702, 47] on div "Quote" at bounding box center [725, 46] width 71 height 11
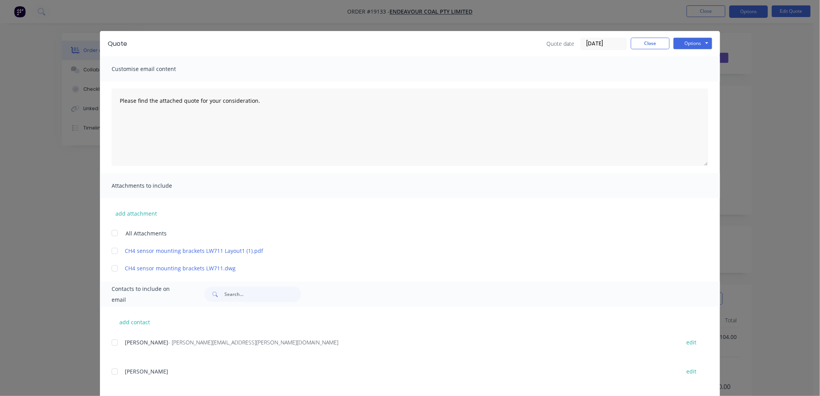
click at [110, 251] on div at bounding box center [115, 251] width 16 height 16
click at [682, 44] on button "Options" at bounding box center [693, 44] width 39 height 12
click at [687, 67] on button "Print" at bounding box center [699, 70] width 50 height 13
click at [634, 40] on button "Close" at bounding box center [650, 44] width 39 height 12
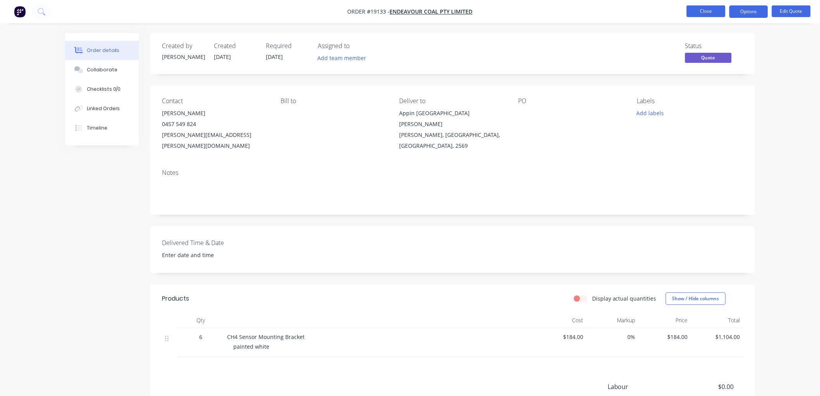
click at [710, 12] on button "Close" at bounding box center [706, 11] width 39 height 12
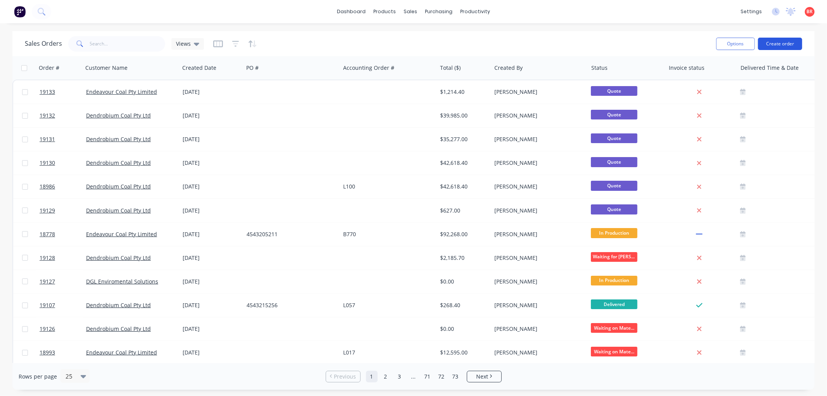
click at [779, 44] on button "Create order" at bounding box center [780, 44] width 44 height 12
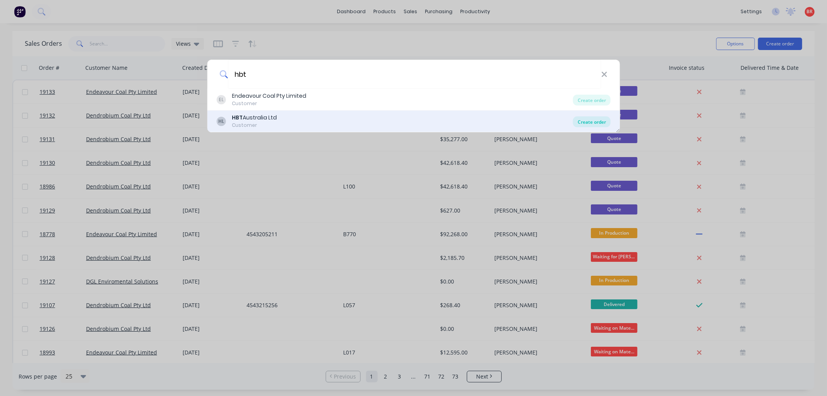
type input "hbt"
click at [595, 119] on div "Create order" at bounding box center [592, 121] width 38 height 11
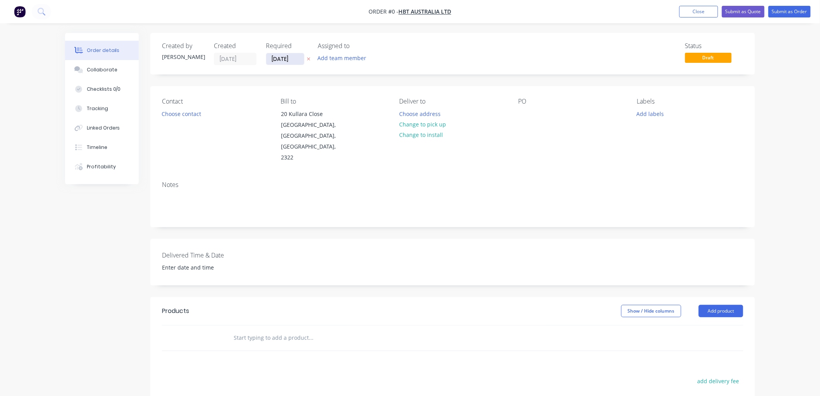
click at [291, 55] on input "[DATE]" at bounding box center [285, 59] width 38 height 12
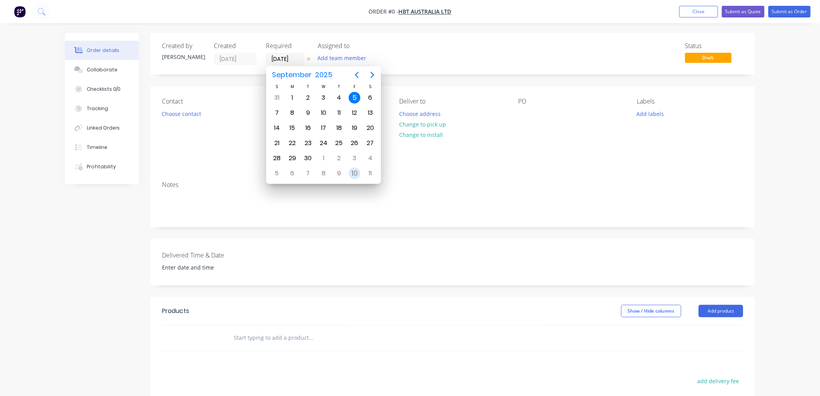
click at [354, 169] on div "10" at bounding box center [355, 173] width 12 height 12
type input "[DATE]"
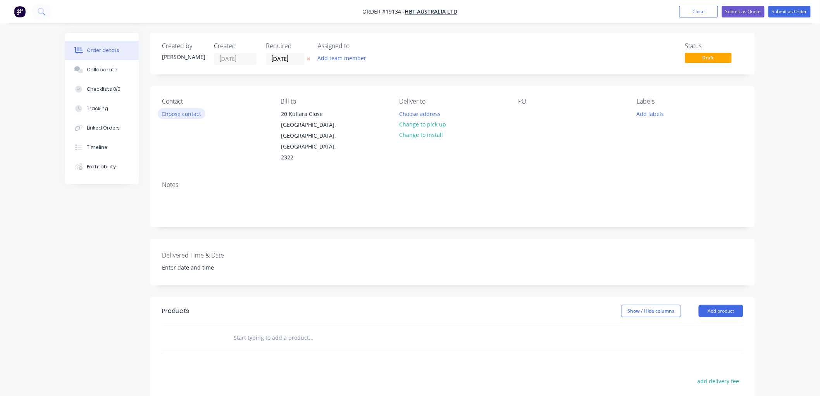
click at [183, 109] on button "Choose contact" at bounding box center [182, 113] width 48 height 10
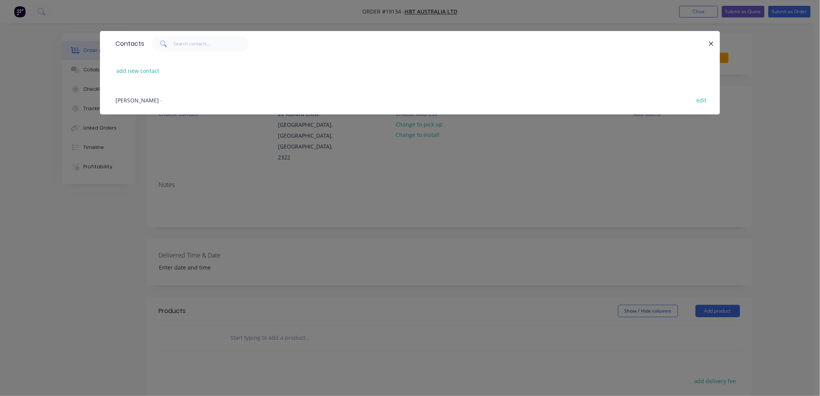
click at [143, 102] on span "[PERSON_NAME]" at bounding box center [137, 100] width 43 height 7
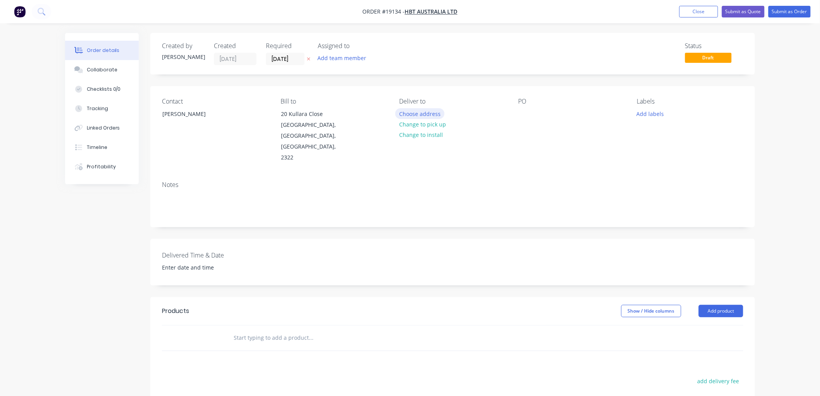
click at [424, 111] on button "Choose address" at bounding box center [420, 113] width 50 height 10
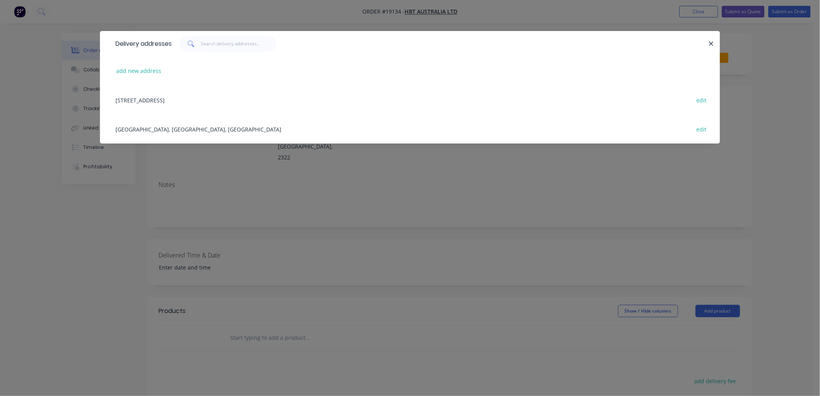
click at [197, 132] on div "[GEOGRAPHIC_DATA], [GEOGRAPHIC_DATA], [GEOGRAPHIC_DATA] edit" at bounding box center [410, 128] width 597 height 29
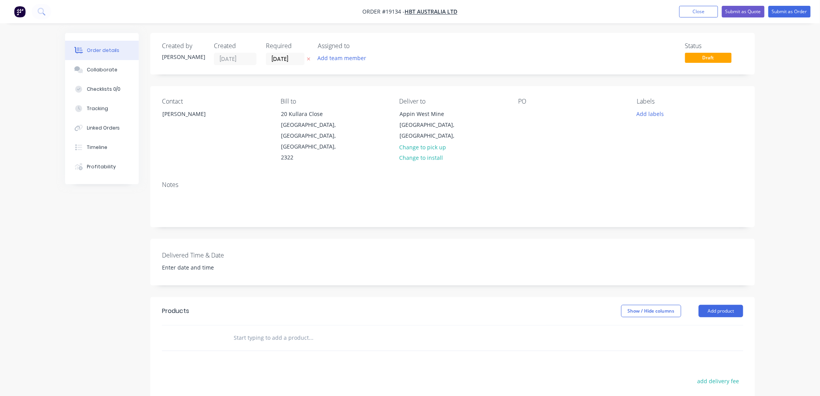
click at [261, 330] on input "text" at bounding box center [310, 338] width 155 height 16
click at [273, 330] on input "text" at bounding box center [310, 338] width 155 height 16
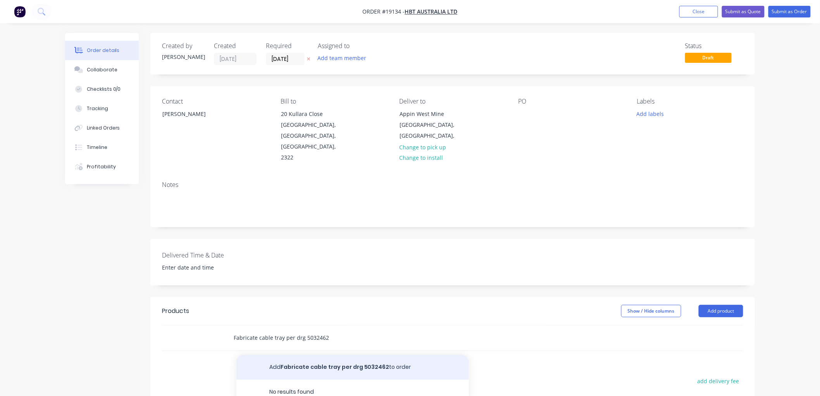
type input "Fabricate cable tray per drg 5032462"
click at [317, 355] on button "Add Fabricate cable tray per drg 5032462 to order" at bounding box center [352, 367] width 233 height 25
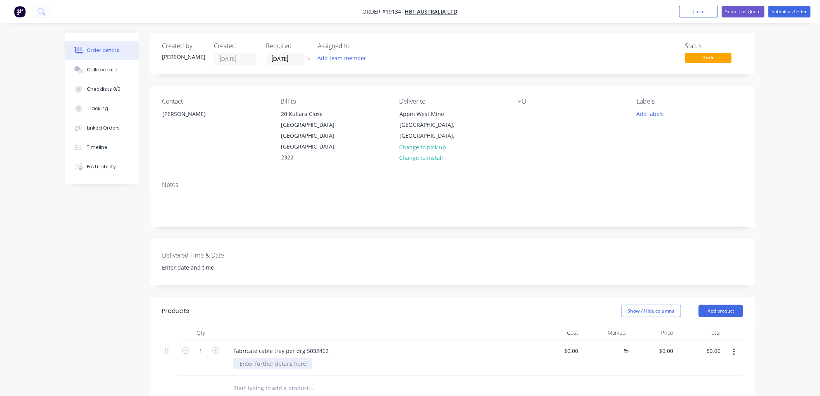
click at [274, 358] on div at bounding box center [272, 363] width 79 height 11
click at [105, 67] on div "Collaborate" at bounding box center [102, 69] width 31 height 7
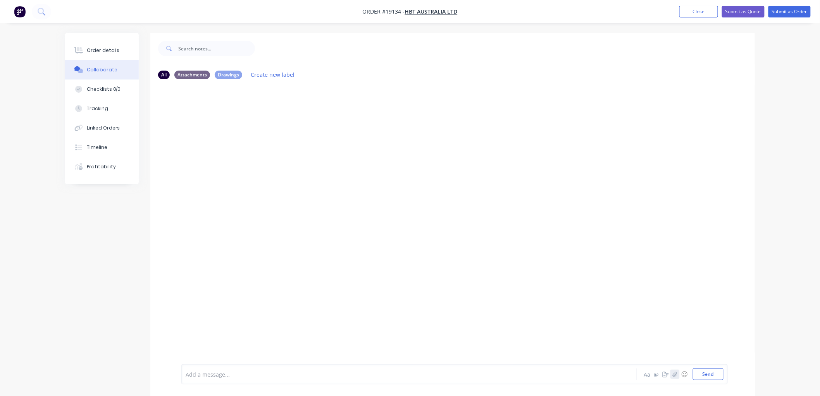
click at [672, 373] on button "button" at bounding box center [675, 373] width 9 height 9
click at [717, 378] on button "Send" at bounding box center [708, 374] width 31 height 12
click at [107, 51] on div "Order details" at bounding box center [103, 50] width 33 height 7
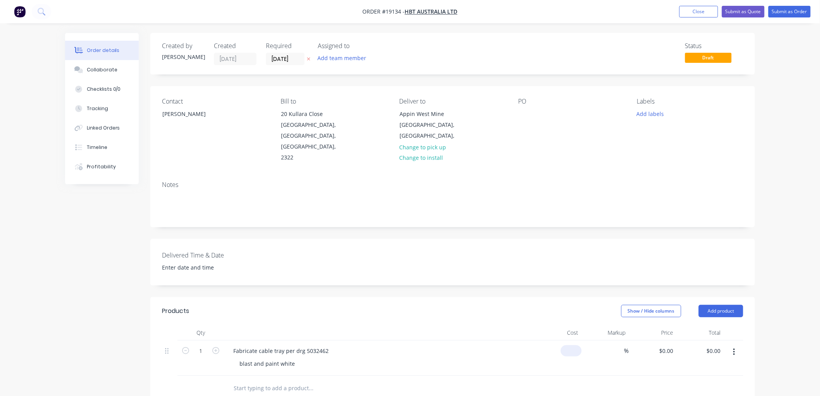
click at [565, 340] on div "$0.00" at bounding box center [558, 357] width 48 height 35
type input "$4,722.00"
click at [776, 221] on div "Order details Collaborate Checklists 0/0 Tracking Linked Orders Timeline Profit…" at bounding box center [410, 299] width 820 height 599
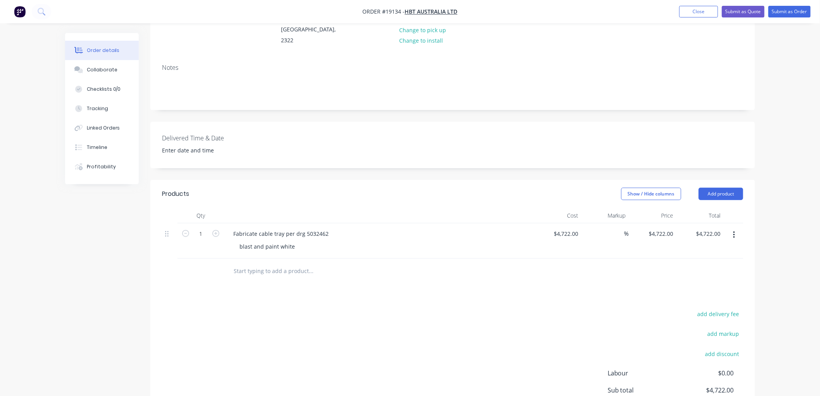
scroll to position [181, 0]
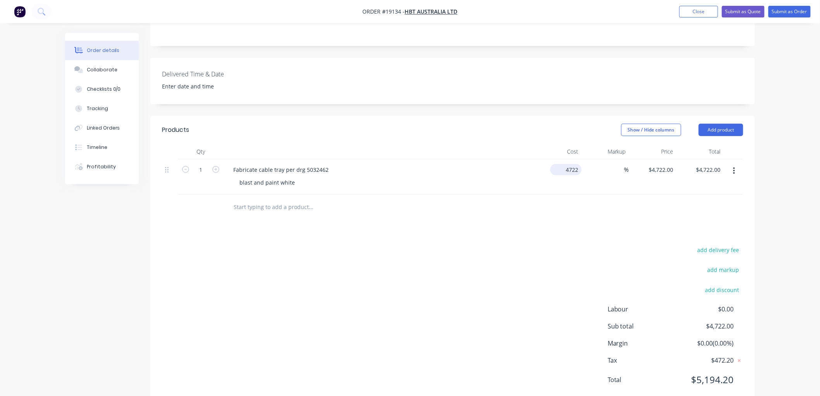
click at [568, 164] on input "4722" at bounding box center [568, 169] width 28 height 11
type input "$4,524.00"
click at [781, 121] on div "Order details Collaborate Checklists 0/0 Tracking Linked Orders Timeline Profit…" at bounding box center [410, 118] width 820 height 599
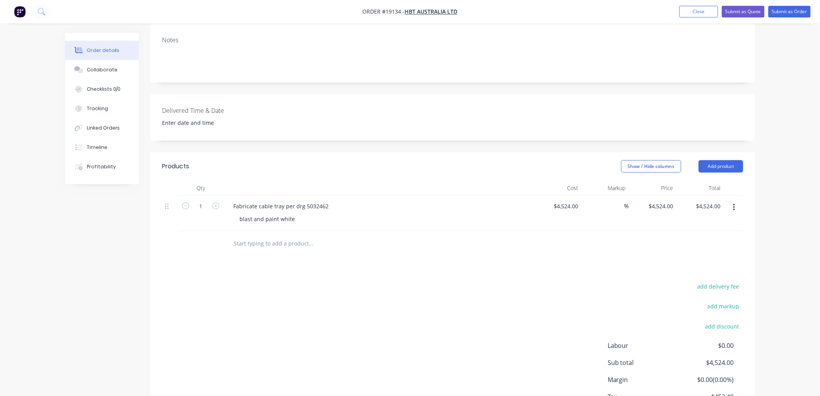
scroll to position [0, 0]
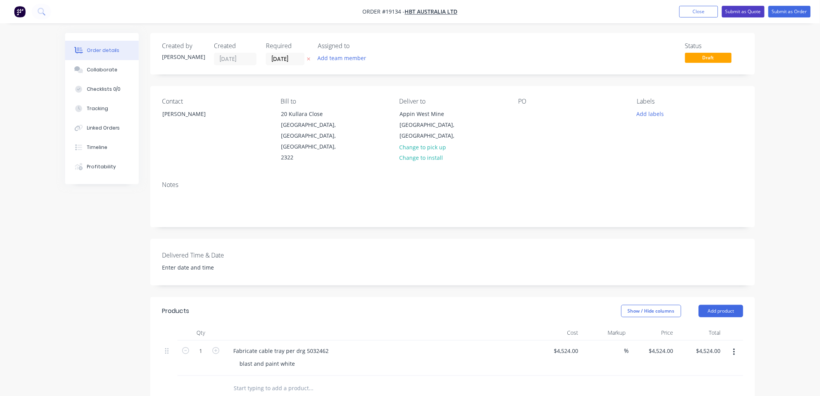
click at [750, 14] on button "Submit as Quote" at bounding box center [743, 12] width 43 height 12
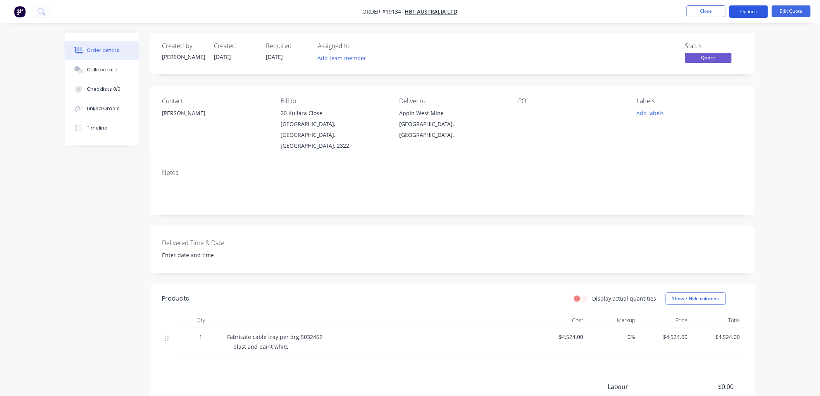
click at [747, 11] on button "Options" at bounding box center [749, 11] width 39 height 12
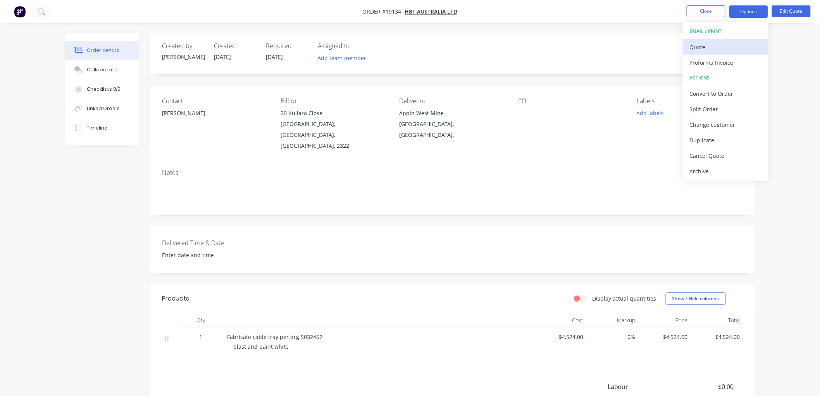
click at [707, 43] on div "Quote" at bounding box center [725, 46] width 71 height 11
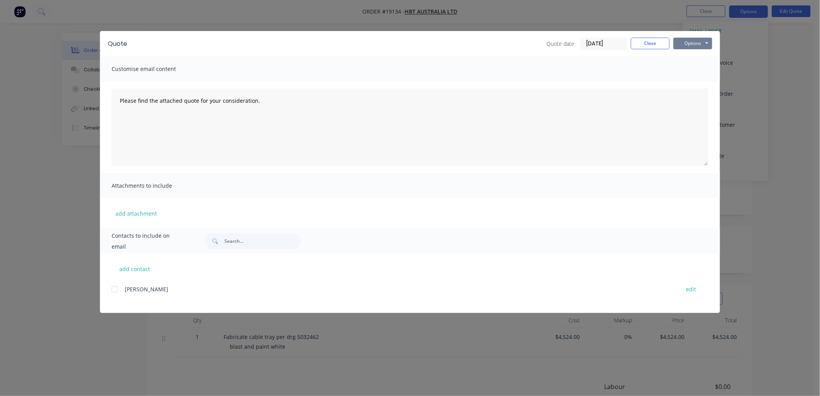
click at [701, 43] on button "Options" at bounding box center [693, 44] width 39 height 12
click at [699, 66] on button "Print" at bounding box center [699, 70] width 50 height 13
click at [646, 45] on button "Close" at bounding box center [650, 44] width 39 height 12
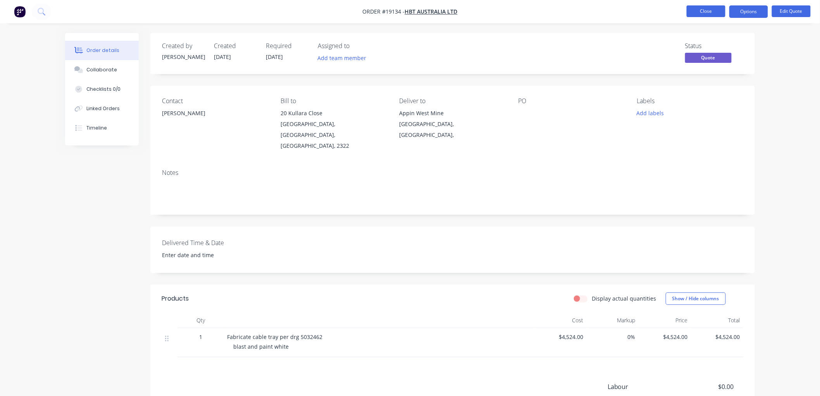
click at [705, 9] on button "Close" at bounding box center [706, 11] width 39 height 12
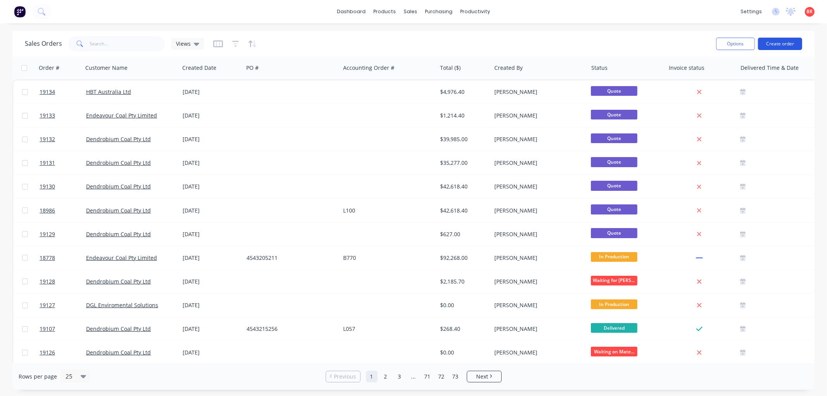
click at [764, 43] on button "Create order" at bounding box center [780, 44] width 44 height 12
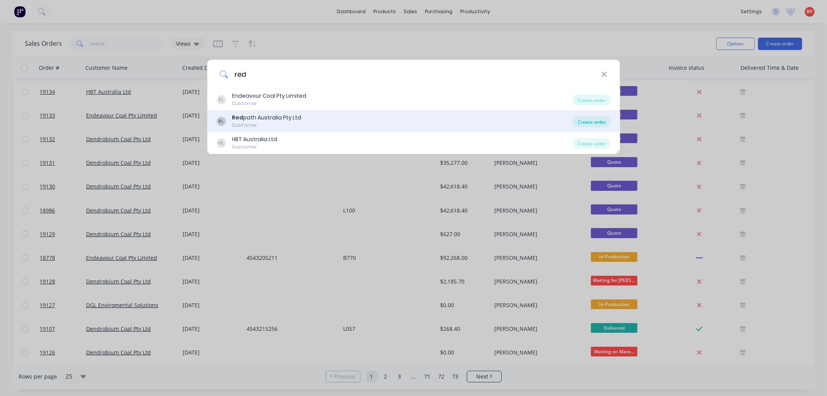
type input "red"
click at [583, 121] on div "Create order" at bounding box center [592, 121] width 38 height 11
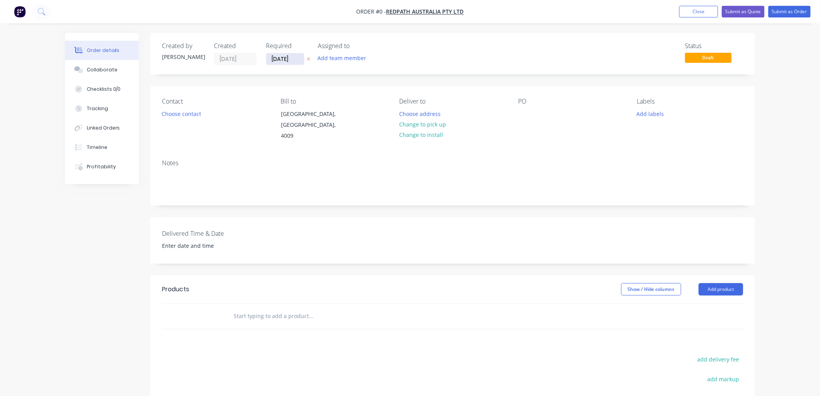
click at [285, 57] on input "[DATE]" at bounding box center [285, 59] width 38 height 12
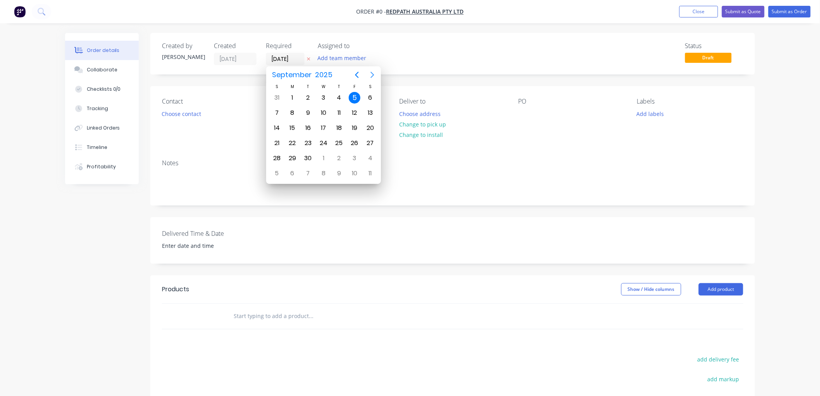
click at [371, 73] on icon "Next page" at bounding box center [372, 75] width 3 height 6
click at [324, 109] on div "5" at bounding box center [324, 113] width 12 height 12
type input "[DATE]"
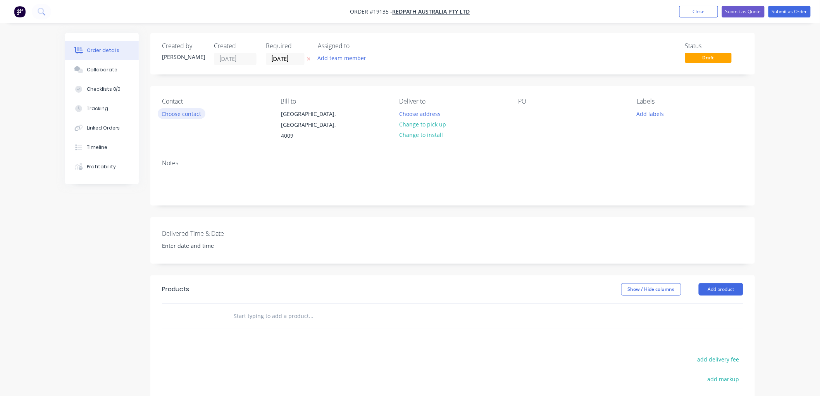
click at [190, 114] on button "Choose contact" at bounding box center [182, 113] width 48 height 10
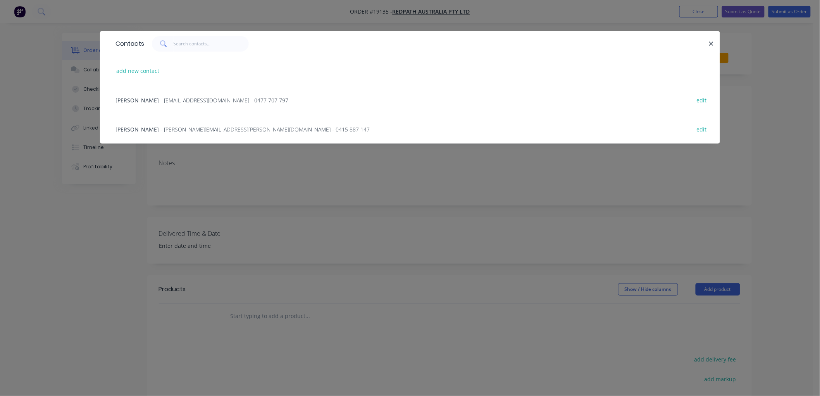
click at [188, 126] on span "- [PERSON_NAME][EMAIL_ADDRESS][PERSON_NAME][DOMAIN_NAME] - 0415 887 147" at bounding box center [264, 129] width 209 height 7
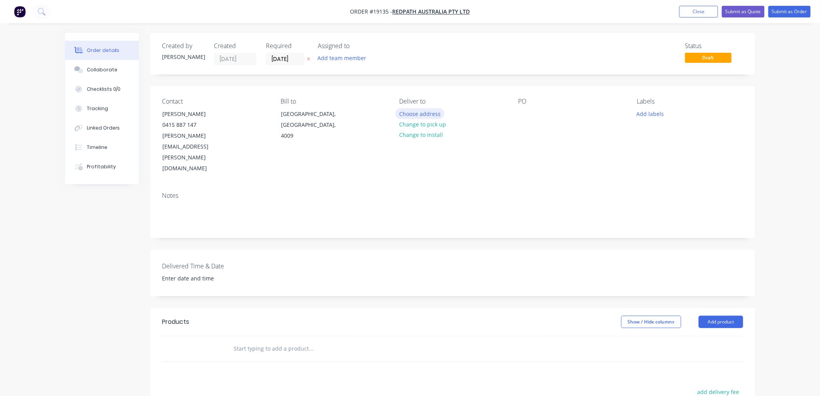
click at [414, 115] on button "Choose address" at bounding box center [420, 113] width 50 height 10
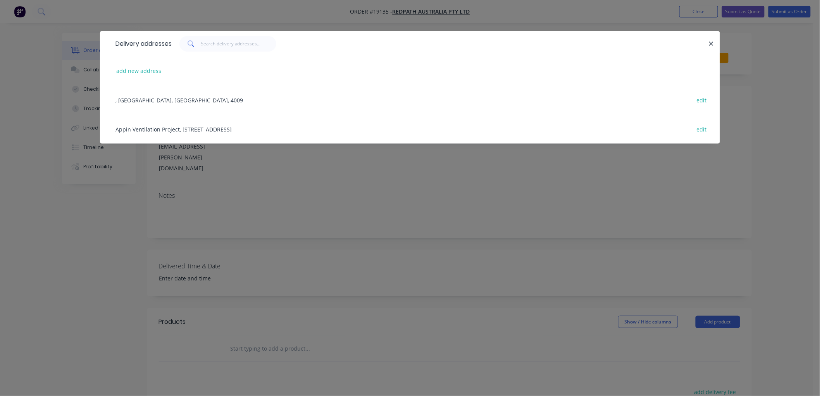
click at [186, 127] on div "Appin Ventilation Project, [STREET_ADDRESS] edit" at bounding box center [410, 128] width 597 height 29
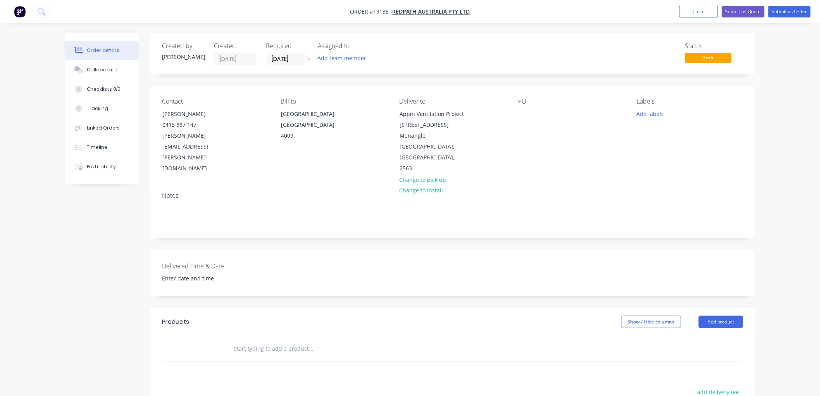
click at [259, 341] on input "text" at bounding box center [310, 349] width 155 height 16
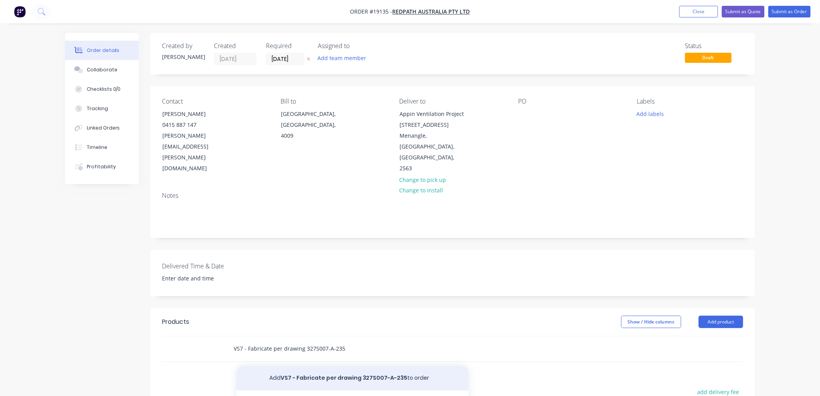
type input "VS7 - Fabricate per drawing 327S007-A-235"
click at [316, 366] on button "Add VS7 - Fabricate per drawing 327S007-A-235 to order" at bounding box center [352, 378] width 233 height 25
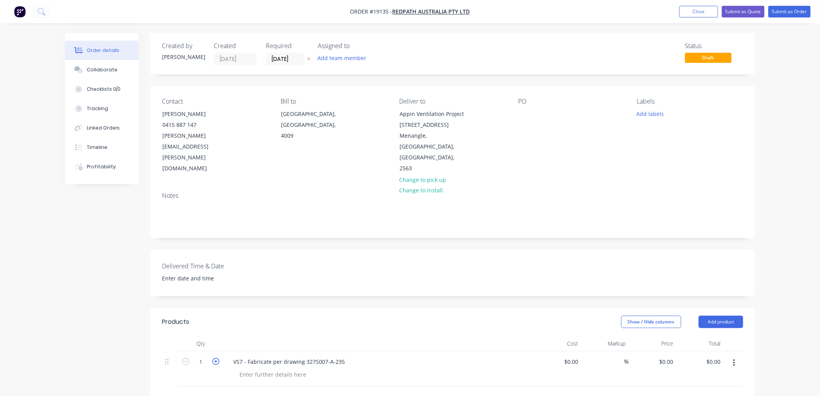
click at [216, 358] on icon "button" at bounding box center [215, 361] width 7 height 7
click at [217, 358] on icon "button" at bounding box center [215, 361] width 7 height 7
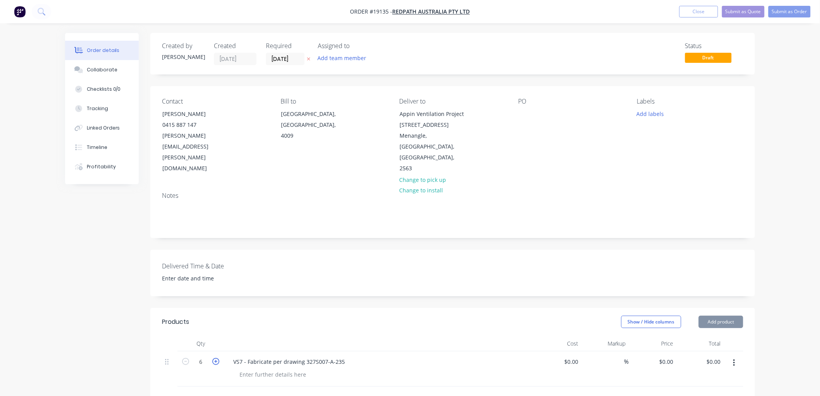
click at [217, 358] on icon "button" at bounding box center [215, 361] width 7 height 7
type input "8"
click at [261, 369] on div at bounding box center [272, 374] width 79 height 11
click at [287, 369] on div at bounding box center [272, 374] width 79 height 11
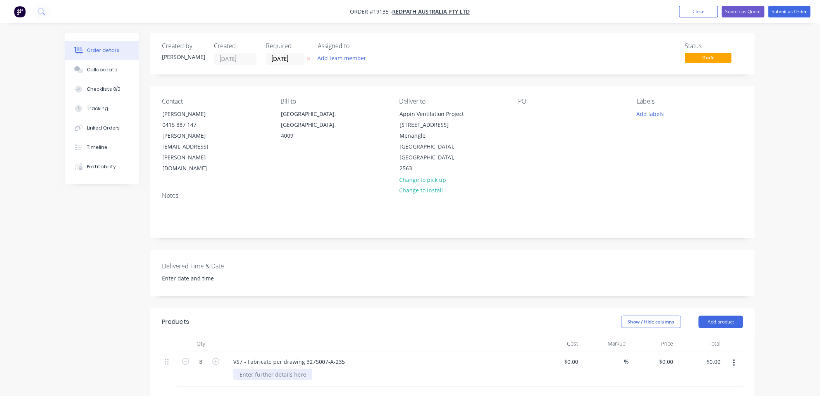
click at [261, 369] on div at bounding box center [272, 374] width 79 height 11
paste div
click at [384, 369] on div "2 x 75 µm Interthane 3230G, AS 2700 Y14 Golden Yellow" at bounding box center [311, 374] width 157 height 11
click at [800, 183] on div "Order details Collaborate Checklists 0/0 Tracking Linked Orders Timeline Profit…" at bounding box center [410, 309] width 820 height 618
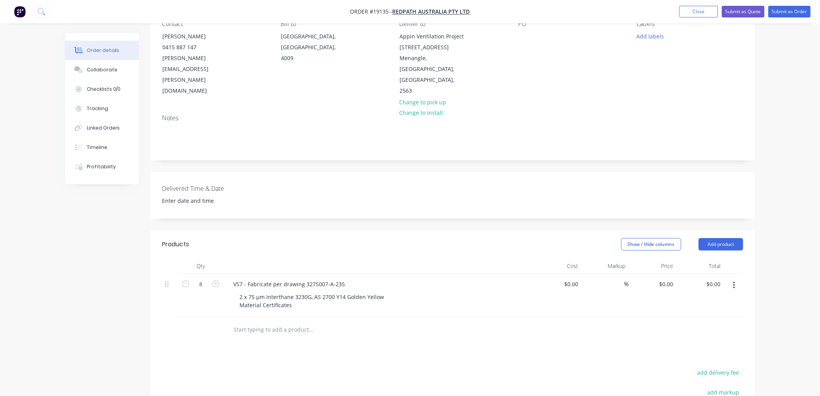
scroll to position [86, 0]
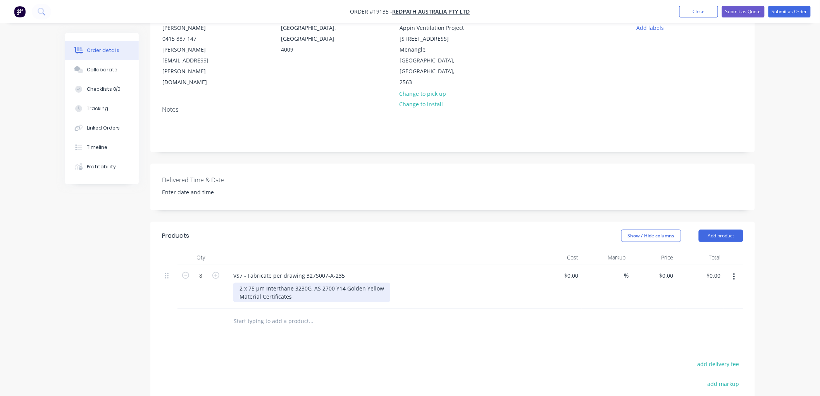
drag, startPoint x: 239, startPoint y: 267, endPoint x: 247, endPoint y: 266, distance: 7.8
click at [239, 283] on div "2 x 75 µm Interthane 3230G, AS 2700 Y14 Golden Yellow Material Certificates" at bounding box center [311, 292] width 157 height 19
click at [406, 283] on div "blast and 2 x 75 µm Interthane 3230G, AS 2700 Y14 Golden Yellow Material Certif…" at bounding box center [324, 292] width 183 height 19
click at [573, 270] on div "$0.00" at bounding box center [573, 275] width 18 height 11
type input "$688.00"
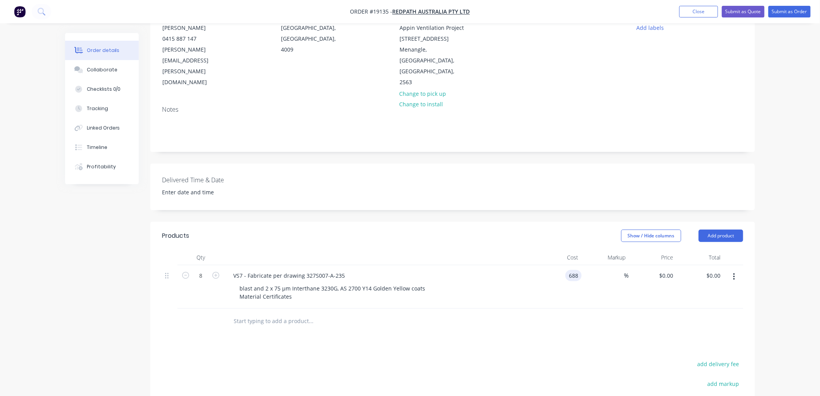
type input "$688.00"
type input "$5,504.00"
click at [781, 159] on div "Order details Collaborate Checklists 0/0 Tracking Linked Orders Timeline Profit…" at bounding box center [410, 223] width 820 height 618
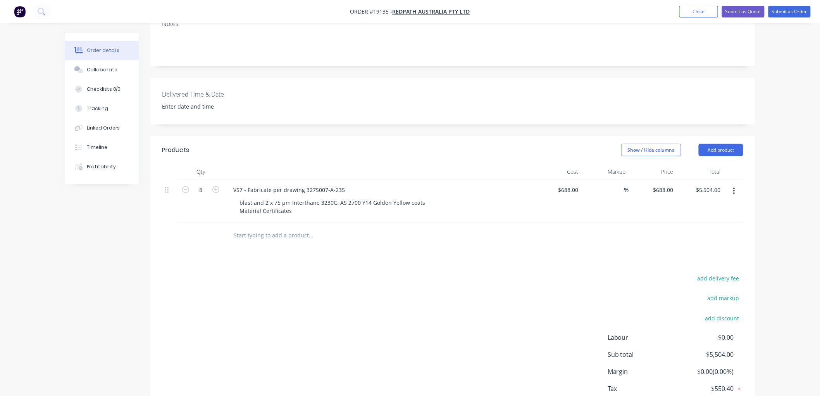
scroll to position [172, 0]
click at [265, 227] on input "text" at bounding box center [310, 235] width 155 height 16
type input "VS7 - Fabricate per drawing"
drag, startPoint x: 303, startPoint y: 213, endPoint x: 216, endPoint y: 214, distance: 86.8
click at [216, 223] on div "VS7 - Fabricate per drawing Add VS7 - Fabricate per drawing to order No results…" at bounding box center [452, 235] width 581 height 25
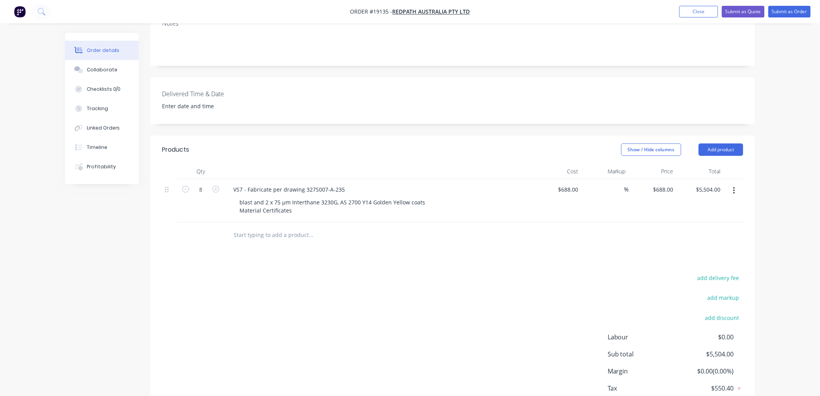
click at [734, 187] on icon "button" at bounding box center [734, 190] width 2 height 7
click at [702, 221] on div "Duplicate" at bounding box center [707, 226] width 60 height 11
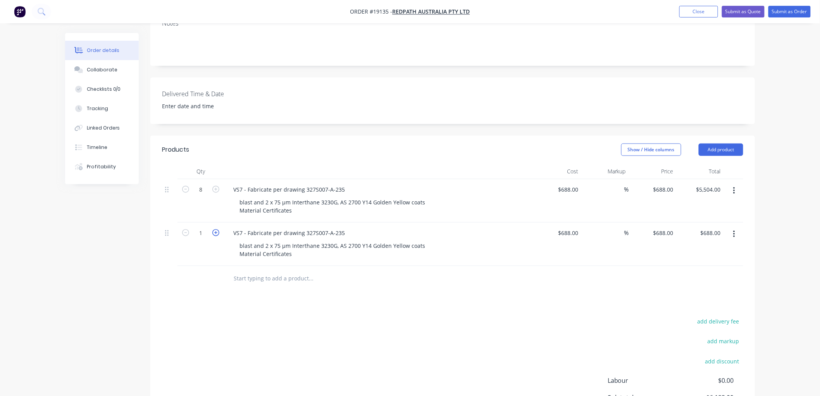
click at [216, 229] on icon "button" at bounding box center [215, 232] width 7 height 7
type input "2"
type input "$1,376.00"
drag, startPoint x: 343, startPoint y: 210, endPoint x: 305, endPoint y: 211, distance: 38.4
click at [305, 227] on div "VS7 - Fabricate per drawing 327S007-A-235" at bounding box center [289, 232] width 124 height 11
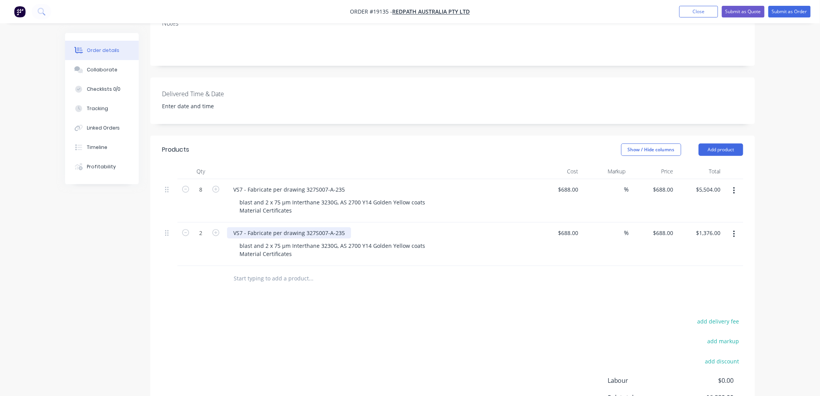
click at [314, 227] on div "VS7 - Fabricate per drawing 327S007-A-235" at bounding box center [289, 232] width 124 height 11
drag, startPoint x: 340, startPoint y: 210, endPoint x: 305, endPoint y: 210, distance: 35.7
click at [305, 227] on div "VS7 - Fabricate per drawing 327S007-A-235" at bounding box center [289, 232] width 124 height 11
click at [346, 227] on div "VS7 - Fabricate per drawing 327S007-A-235" at bounding box center [289, 232] width 124 height 11
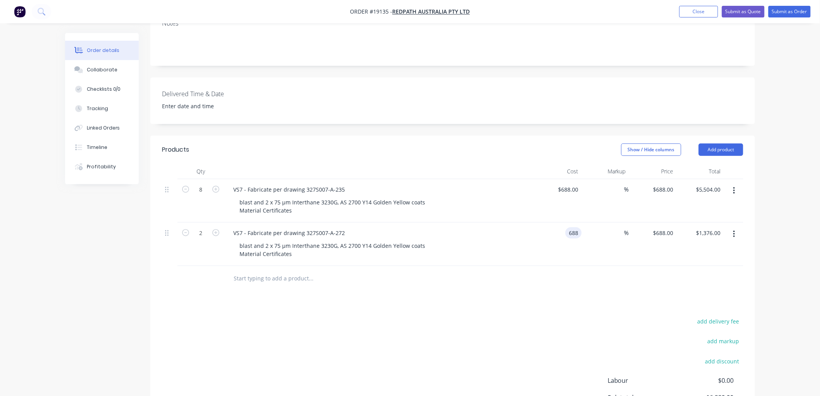
click at [569, 227] on input "688" at bounding box center [575, 232] width 13 height 11
type input "$612.00"
type input "$1,224.00"
click at [776, 192] on div "Order details Collaborate Checklists 0/0 Tracking Linked Orders Timeline Profit…" at bounding box center [410, 158] width 820 height 661
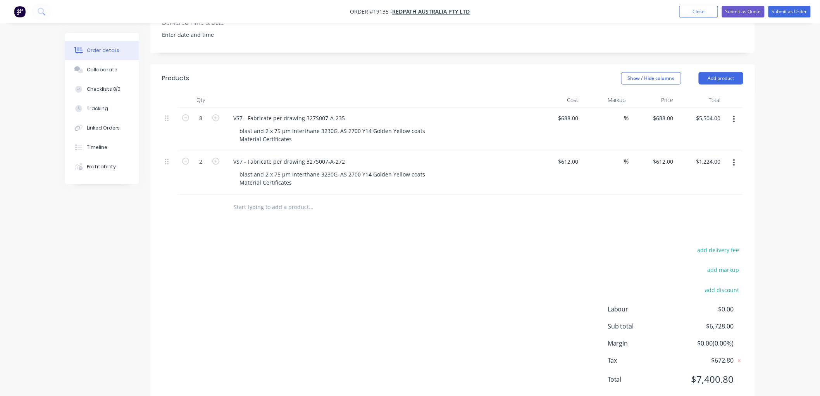
scroll to position [200, 0]
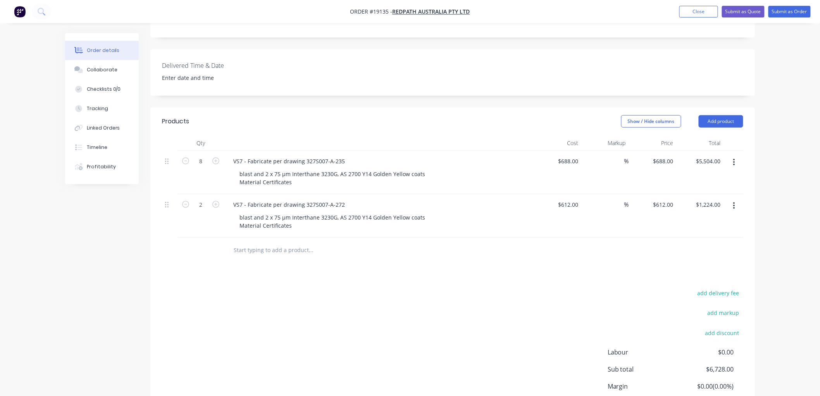
click at [278, 242] on input "text" at bounding box center [310, 250] width 155 height 16
type input "V"
click at [734, 202] on icon "button" at bounding box center [734, 206] width 2 height 9
click at [707, 236] on div "Duplicate" at bounding box center [707, 241] width 60 height 11
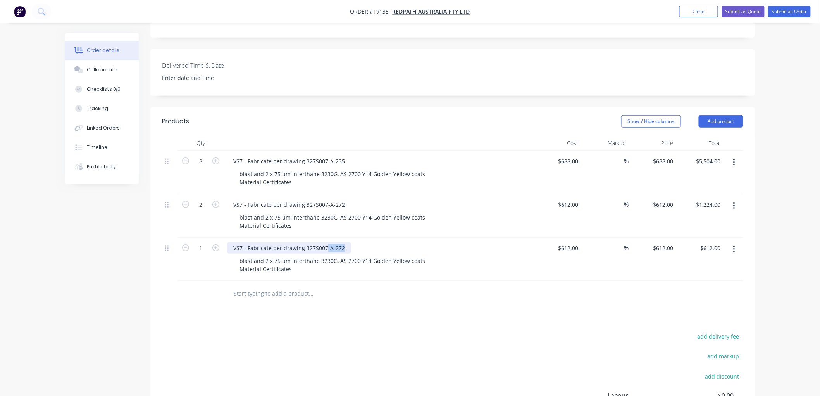
drag, startPoint x: 342, startPoint y: 225, endPoint x: 330, endPoint y: 226, distance: 11.2
click at [324, 242] on div "VS7 - Fabricate per drawing 327S007-A-272" at bounding box center [289, 247] width 124 height 11
drag, startPoint x: 421, startPoint y: 239, endPoint x: 333, endPoint y: 240, distance: 88.4
click at [333, 255] on div "blast and 2 x 75 µm Interthane 3230G, AS 2700 Y14 Golden Yellow coats Material …" at bounding box center [332, 264] width 198 height 19
click at [363, 255] on div "blast and 2 x 75 µm Interthane 3230G, AS 2700 Y14 Golden Yellow coats Material …" at bounding box center [332, 264] width 198 height 19
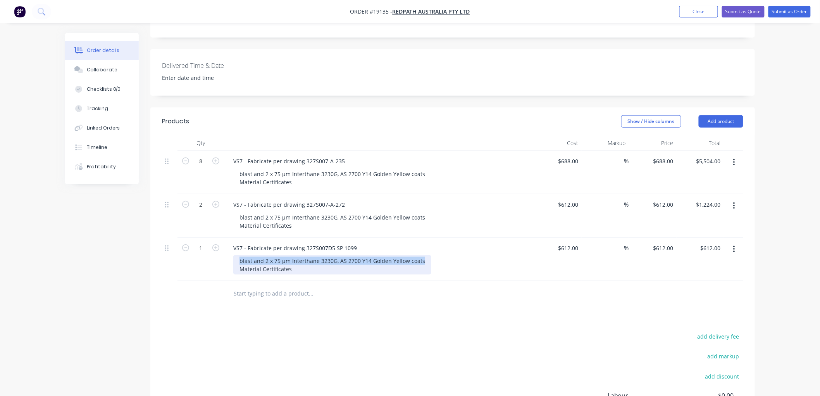
drag, startPoint x: 423, startPoint y: 238, endPoint x: 237, endPoint y: 237, distance: 185.3
click at [237, 255] on div "blast and 2 x 75 µm Interthane 3230G, AS 2700 Y14 Golden Yellow coats Material …" at bounding box center [332, 264] width 198 height 19
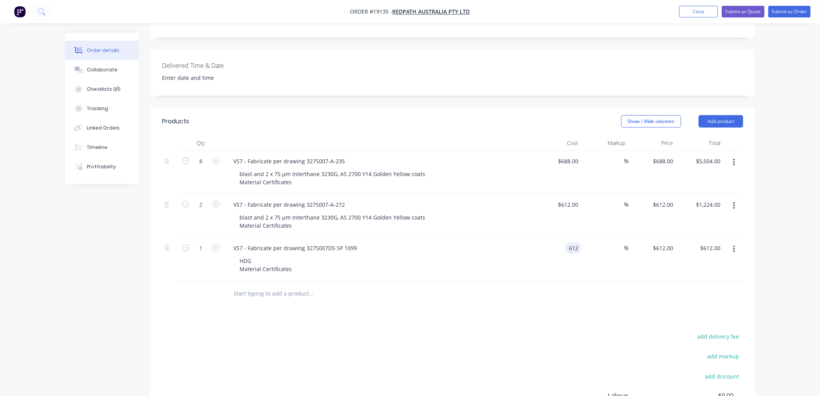
click at [570, 242] on input "612" at bounding box center [575, 247] width 13 height 11
click at [568, 242] on div "612 612" at bounding box center [574, 247] width 16 height 11
type input "$0.00"
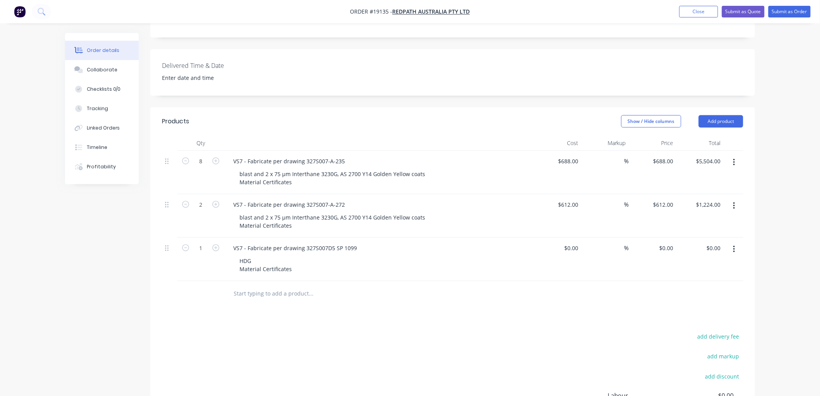
click at [785, 211] on div "Order details Collaborate Checklists 0/0 Tracking Linked Orders Timeline Profit…" at bounding box center [410, 152] width 820 height 704
click at [258, 255] on div "HDG Material Certificates" at bounding box center [265, 264] width 65 height 19
click at [241, 255] on div "HDG finish Material Certificates" at bounding box center [265, 264] width 65 height 19
click at [239, 255] on div "HDG finish Material Certificates" at bounding box center [279, 260] width 92 height 11
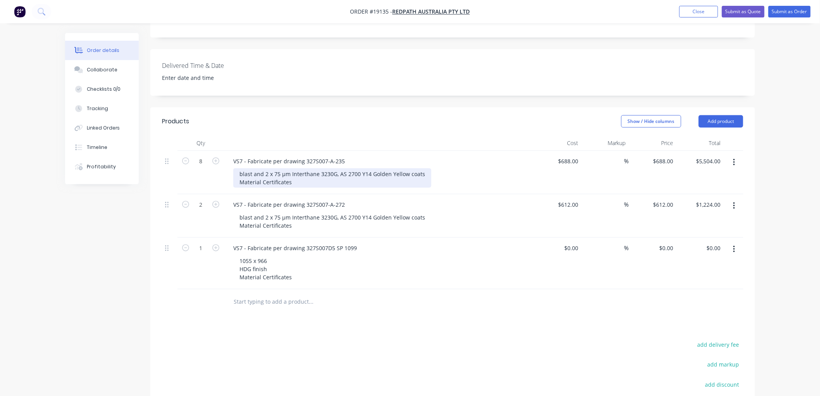
click at [240, 168] on div "blast and 2 x 75 µm Interthane 3230G, AS 2700 Y14 Golden Yellow coats Material …" at bounding box center [332, 177] width 198 height 19
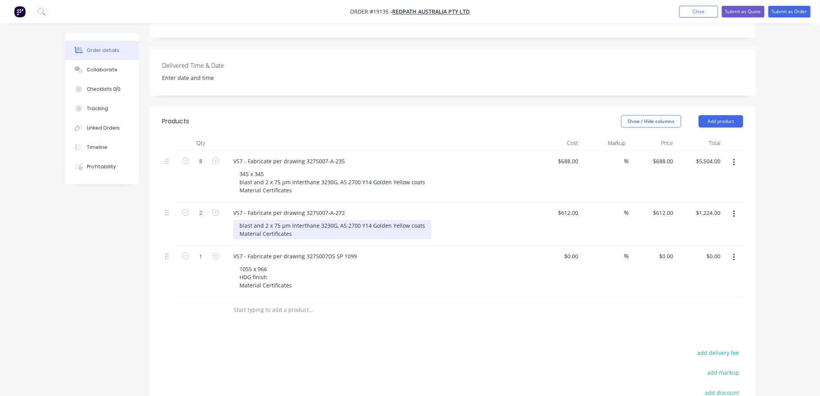
click at [240, 220] on div "blast and 2 x 75 µm Interthane 3230G, AS 2700 Y14 Golden Yellow coats Material …" at bounding box center [332, 229] width 198 height 19
click at [781, 183] on div "Order details Collaborate Checklists 0/0 Tracking Linked Orders Timeline Profit…" at bounding box center [410, 160] width 820 height 721
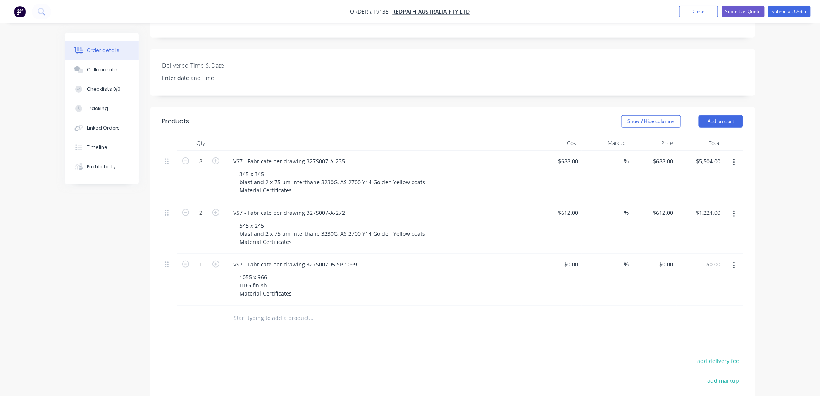
click at [261, 310] on input "text" at bounding box center [310, 318] width 155 height 16
click at [737, 259] on button "button" at bounding box center [734, 266] width 18 height 14
drag, startPoint x: 700, startPoint y: 285, endPoint x: 668, endPoint y: 282, distance: 31.9
click at [700, 296] on div "Duplicate" at bounding box center [707, 301] width 60 height 11
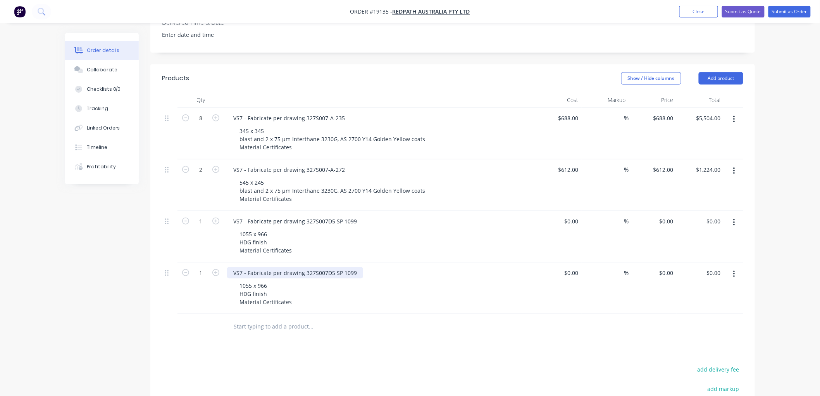
click at [355, 267] on div "VS7 - Fabricate per drawing 327S007D5 SP 1099" at bounding box center [295, 272] width 136 height 11
click at [352, 267] on div "VS7 - Fabricate per drawing 327S007D5 SP 109" at bounding box center [293, 272] width 133 height 11
click at [794, 230] on div "Order details Collaborate Checklists 0/0 Tracking Linked Orders Timeline Profit…" at bounding box center [410, 147] width 820 height 780
drag, startPoint x: 268, startPoint y: 261, endPoint x: 235, endPoint y: 261, distance: 32.6
click at [235, 280] on div "1055 x 966 HDG finish Material Certificates" at bounding box center [265, 294] width 65 height 28
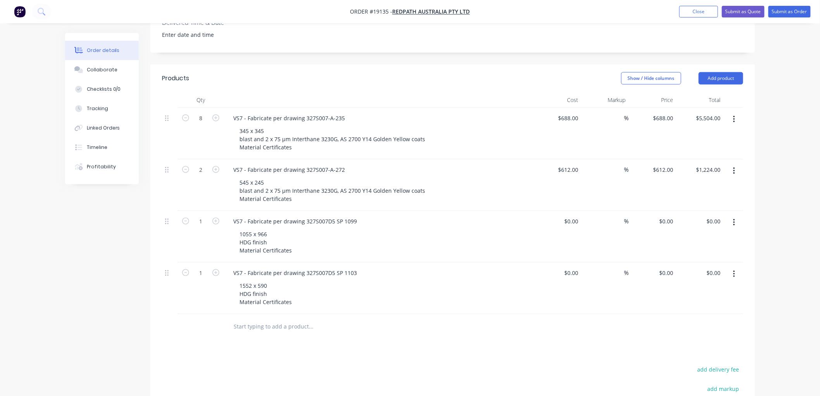
click at [771, 216] on div "Order details Collaborate Checklists 0/0 Tracking Linked Orders Timeline Profit…" at bounding box center [410, 147] width 820 height 780
click at [732, 267] on button "button" at bounding box center [734, 274] width 18 height 14
click at [703, 304] on div "Duplicate" at bounding box center [707, 309] width 60 height 11
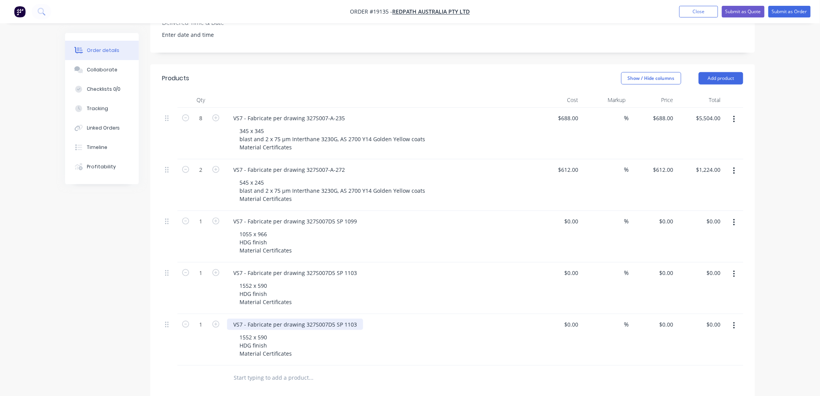
drag, startPoint x: 354, startPoint y: 301, endPoint x: 367, endPoint y: 300, distance: 14.0
click at [354, 319] on div "VS7 - Fabricate per drawing 327S007D5 SP 1103" at bounding box center [295, 324] width 136 height 11
click at [273, 331] on div "1552 x 590 HDG finish Material Certificates" at bounding box center [265, 345] width 65 height 28
drag, startPoint x: 264, startPoint y: 316, endPoint x: 242, endPoint y: 317, distance: 22.5
click at [242, 331] on div "1552 x 590 HDG finish Material Certificates" at bounding box center [265, 345] width 65 height 28
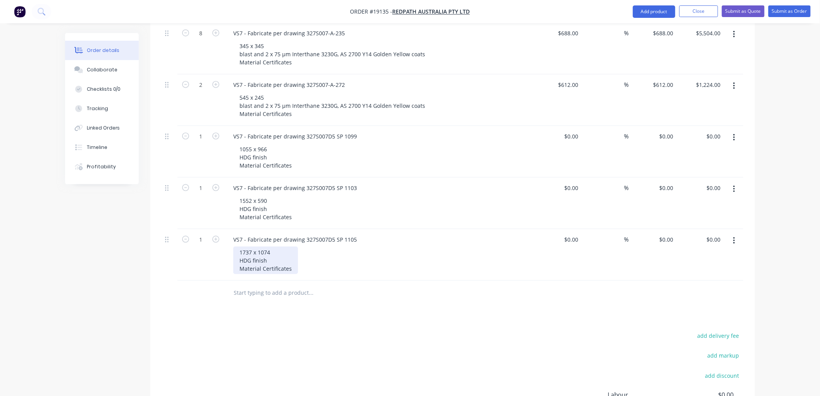
scroll to position [330, 0]
click at [735, 232] on button "button" at bounding box center [734, 239] width 18 height 14
click at [698, 269] on div "Duplicate" at bounding box center [707, 274] width 60 height 11
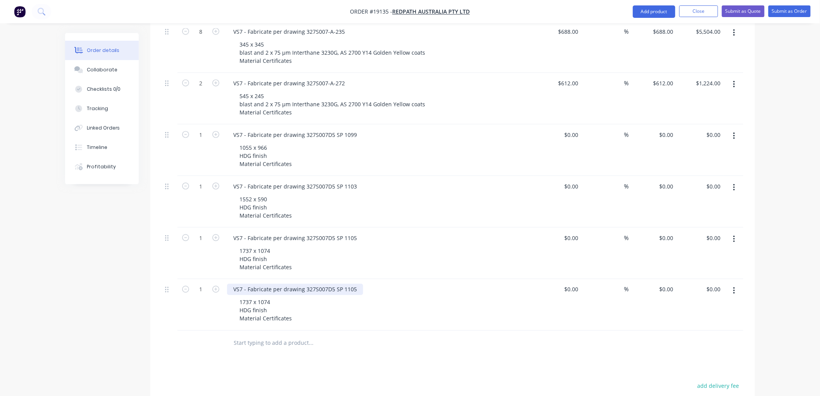
click at [352, 284] on div "VS7 - Fabricate per drawing 327S007D5 SP 1105" at bounding box center [295, 289] width 136 height 11
click at [355, 284] on div "VS7 - Fabricate per drawing 327S007D5 SP 1105" at bounding box center [295, 289] width 136 height 11
drag, startPoint x: 267, startPoint y: 280, endPoint x: 238, endPoint y: 278, distance: 29.1
click at [238, 297] on div "1737 x 1074 HDG finish Material Certificates" at bounding box center [265, 311] width 65 height 28
drag, startPoint x: 239, startPoint y: 279, endPoint x: 249, endPoint y: 280, distance: 10.1
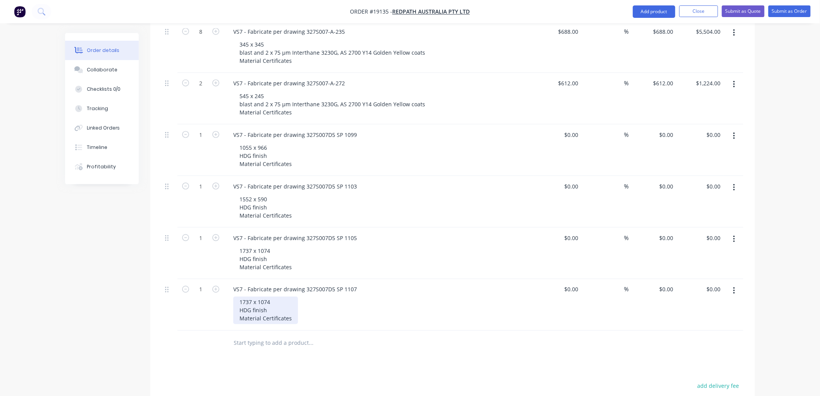
click at [240, 297] on div "1737 x 1074 HDG finish Material Certificates" at bounding box center [265, 311] width 65 height 28
drag, startPoint x: 265, startPoint y: 280, endPoint x: 239, endPoint y: 278, distance: 25.7
click at [239, 297] on div "1737 x 1074 HDG finish Material Certificates" at bounding box center [265, 311] width 65 height 28
click at [764, 228] on div "Order details Collaborate Checklists 0/0 Tracking Linked Orders Timeline Profit…" at bounding box center [410, 111] width 820 height 883
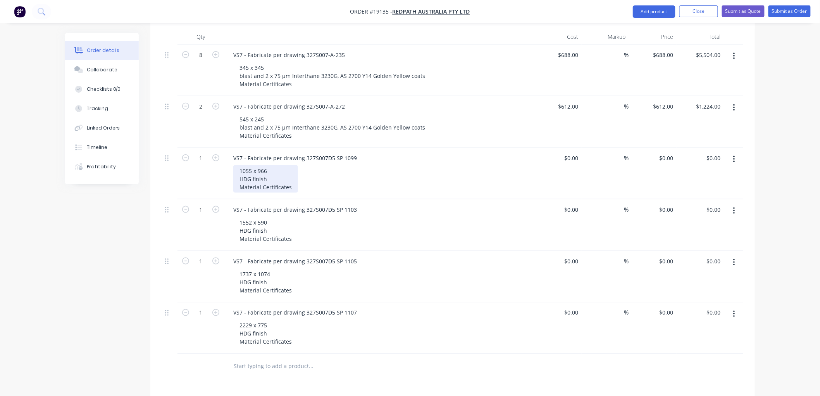
scroll to position [287, 0]
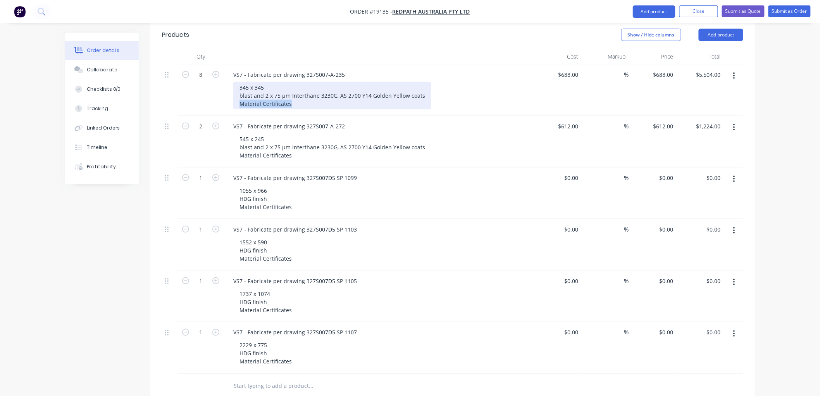
drag, startPoint x: 278, startPoint y: 82, endPoint x: 238, endPoint y: 85, distance: 40.0
click at [238, 85] on div "345 x 345 blast and 2 x 75 µm Interthane 3230G, AS 2700 Y14 Golden Yellow coats…" at bounding box center [332, 96] width 198 height 28
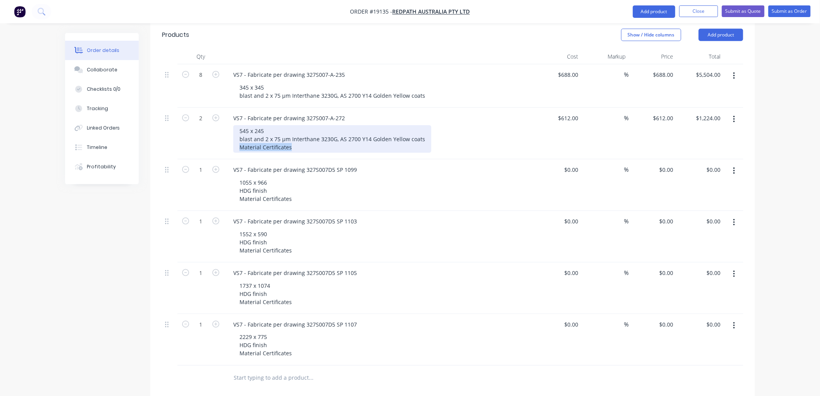
drag, startPoint x: 289, startPoint y: 133, endPoint x: 236, endPoint y: 133, distance: 53.1
click at [236, 133] on div "VS7 - Fabricate per drawing 327S007-A-272 545 x 245 blast and 2 x 75 µm Interth…" at bounding box center [379, 134] width 310 height 52
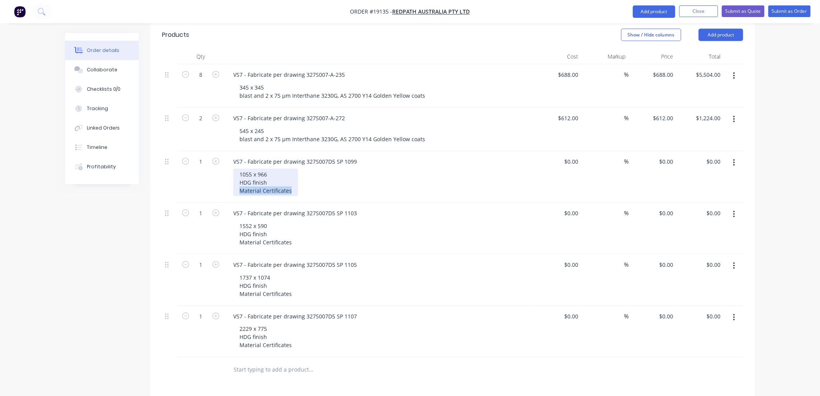
drag, startPoint x: 289, startPoint y: 177, endPoint x: 235, endPoint y: 173, distance: 54.1
click at [235, 173] on div "1055 x 966 HDG finish Material Certificates" at bounding box center [265, 183] width 65 height 28
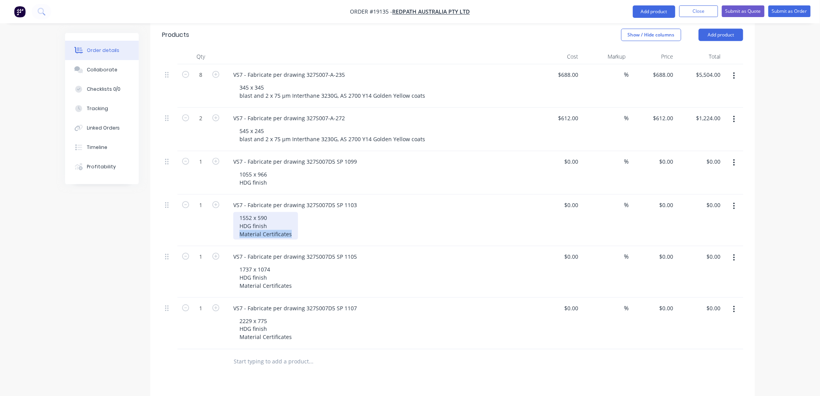
drag, startPoint x: 291, startPoint y: 212, endPoint x: 237, endPoint y: 213, distance: 54.3
click at [237, 213] on div "1552 x 590 HDG finish Material Certificates" at bounding box center [265, 226] width 65 height 28
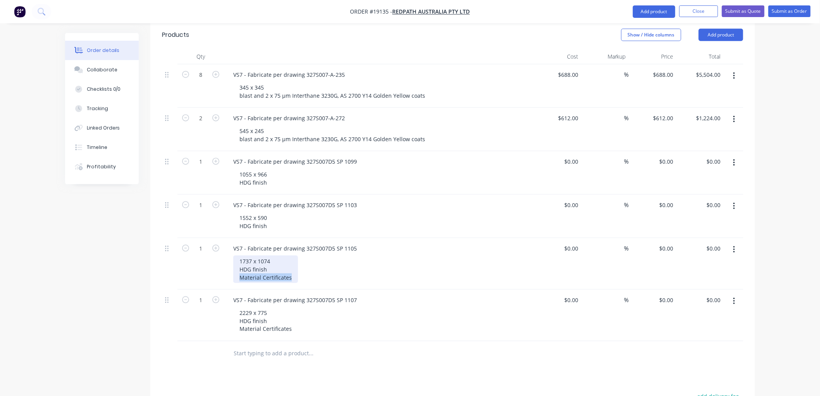
drag, startPoint x: 273, startPoint y: 254, endPoint x: 238, endPoint y: 256, distance: 35.4
click at [238, 256] on div "1737 x 1074 HDG finish Material Certificates" at bounding box center [265, 269] width 65 height 28
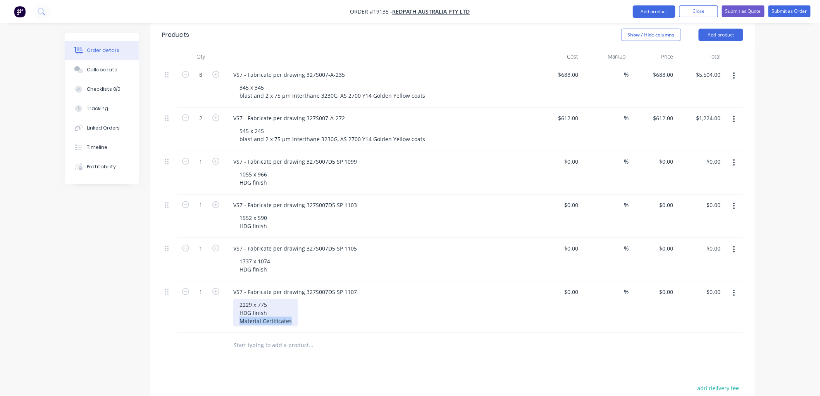
drag, startPoint x: 290, startPoint y: 299, endPoint x: 239, endPoint y: 299, distance: 50.8
click at [239, 299] on div "2229 x 775 HDG finish Material Certificates" at bounding box center [265, 313] width 65 height 28
click at [734, 290] on icon "button" at bounding box center [734, 293] width 2 height 7
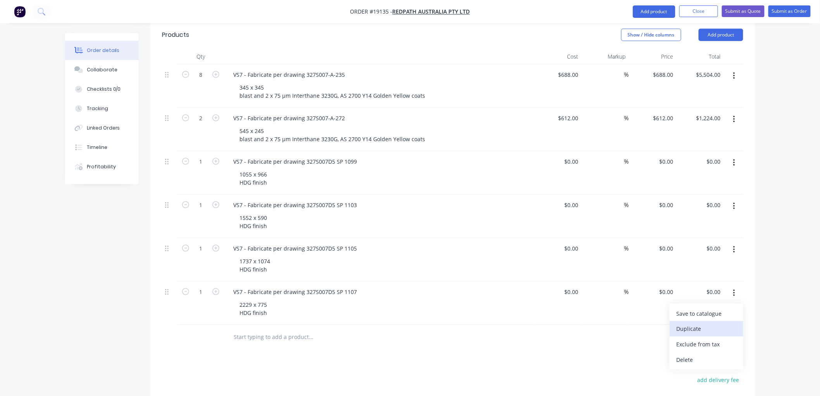
click at [692, 323] on div "Duplicate" at bounding box center [707, 328] width 60 height 11
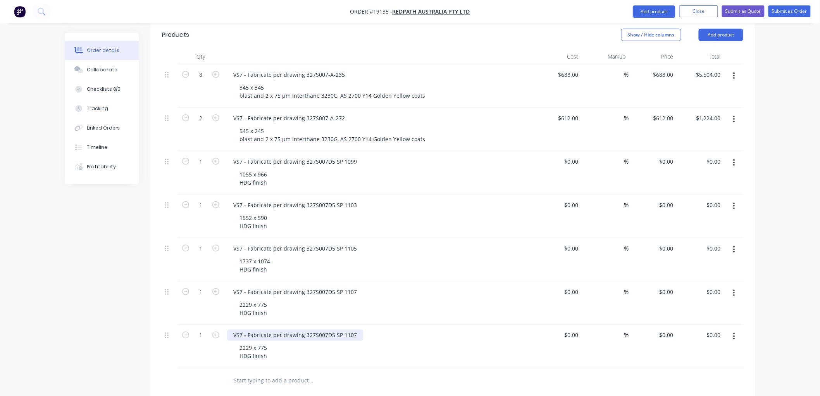
click at [354, 330] on div "VS7 - Fabricate per drawing 327S007D5 SP 1107" at bounding box center [295, 335] width 136 height 11
drag, startPoint x: 265, startPoint y: 326, endPoint x: 232, endPoint y: 326, distance: 33.3
click at [232, 326] on div "VS7 - Fabricate per drawing 327S007D5 SP [PHONE_NUMBER] HDG finish" at bounding box center [379, 346] width 310 height 43
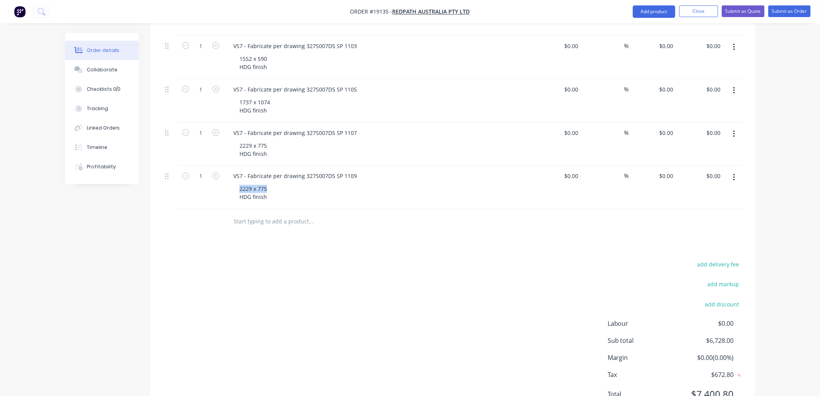
scroll to position [461, 0]
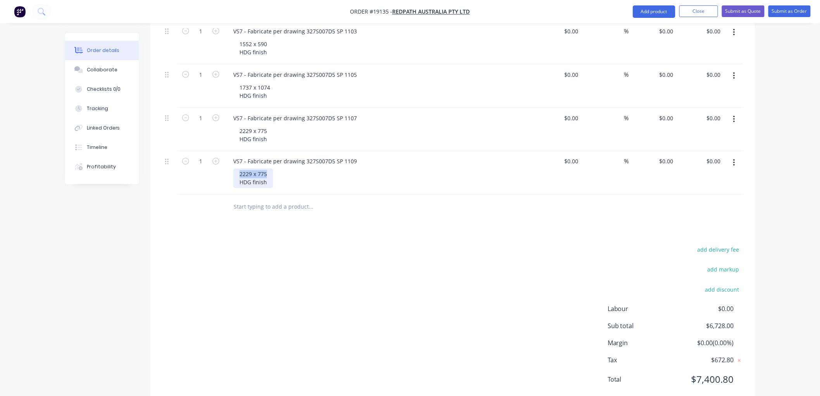
click at [254, 169] on div "2229 x 775 HDG finish" at bounding box center [253, 178] width 40 height 19
drag, startPoint x: 261, startPoint y: 150, endPoint x: 231, endPoint y: 150, distance: 29.5
click at [231, 151] on div "VS7 - Fabricate per drawing 327S007D5 SP [PHONE_NUMBER] HDG finish" at bounding box center [379, 172] width 310 height 43
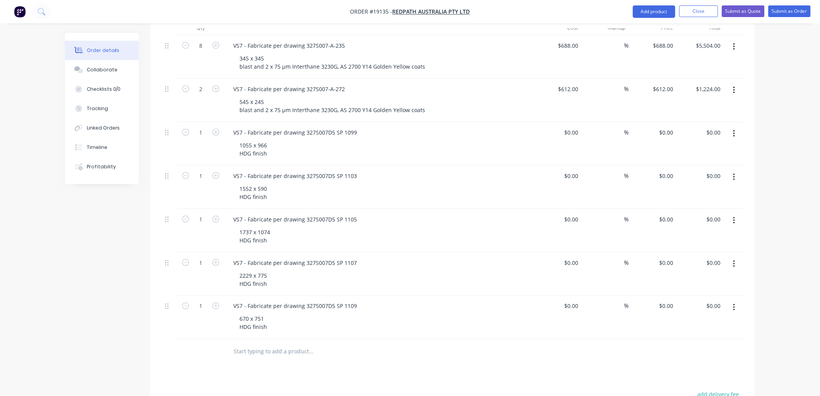
scroll to position [331, 0]
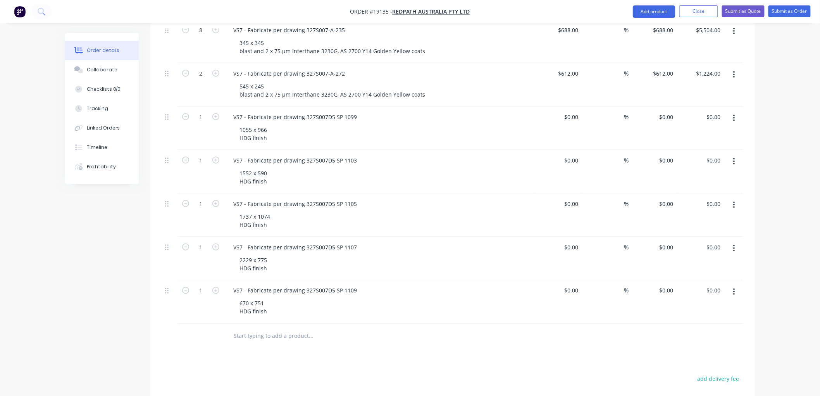
click at [732, 285] on button "button" at bounding box center [734, 292] width 18 height 14
click at [690, 322] on div "Duplicate" at bounding box center [707, 327] width 60 height 11
click at [354, 328] on div "VS7 - Fabricate per drawing 327S007D5 SP 1109" at bounding box center [295, 333] width 136 height 11
drag, startPoint x: 261, startPoint y: 324, endPoint x: 238, endPoint y: 326, distance: 22.9
click at [238, 341] on div "670 x 751 HDG finish" at bounding box center [253, 350] width 40 height 19
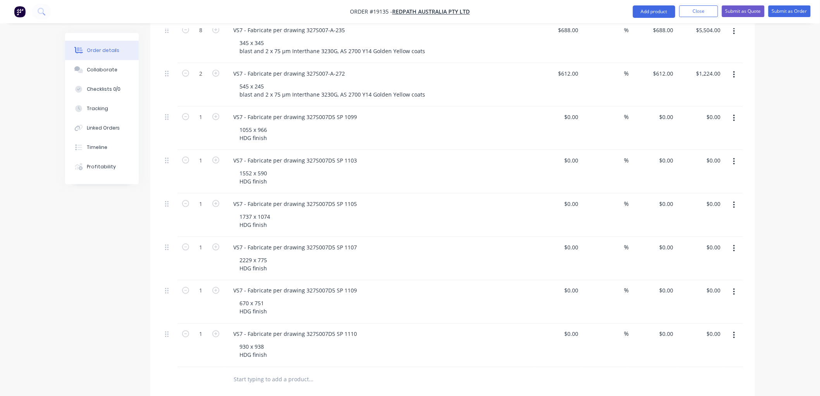
click at [789, 235] on div "Order details Collaborate Checklists 0/0 Tracking Linked Orders Timeline Profit…" at bounding box center [410, 129] width 820 height 921
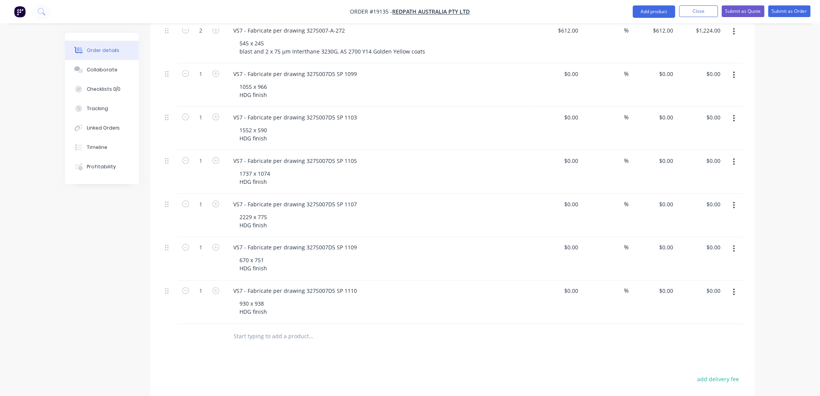
click at [733, 285] on button "button" at bounding box center [734, 292] width 18 height 14
click at [681, 323] on div "Duplicate" at bounding box center [707, 328] width 60 height 11
drag, startPoint x: 354, startPoint y: 311, endPoint x: 325, endPoint y: 312, distance: 29.1
click at [325, 329] on div "VS7 - Fabricate per drawing 327S007D5 SP 1110" at bounding box center [295, 334] width 136 height 11
drag, startPoint x: 265, startPoint y: 326, endPoint x: 237, endPoint y: 326, distance: 27.5
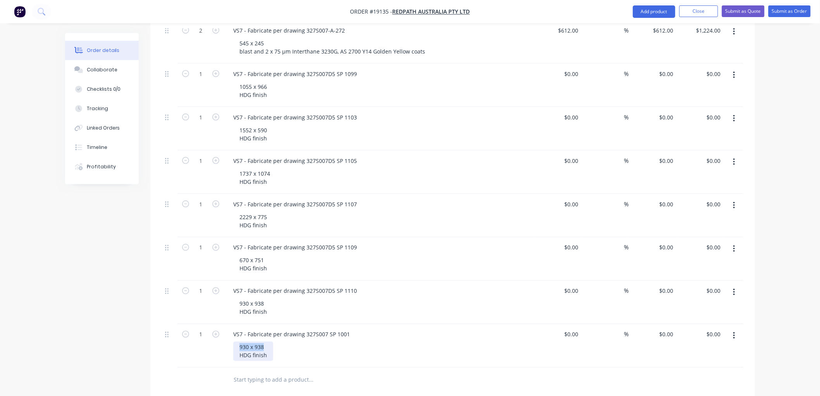
click at [237, 342] on div "930 x 938 HDG finish" at bounding box center [253, 351] width 40 height 19
click at [205, 329] on input "1" at bounding box center [201, 335] width 20 height 12
type input "68"
click at [777, 190] on div "Order details Collaborate Checklists 0/0 Tracking Linked Orders Timeline Profit…" at bounding box center [410, 108] width 820 height 965
drag, startPoint x: 267, startPoint y: 331, endPoint x: 239, endPoint y: 331, distance: 28.3
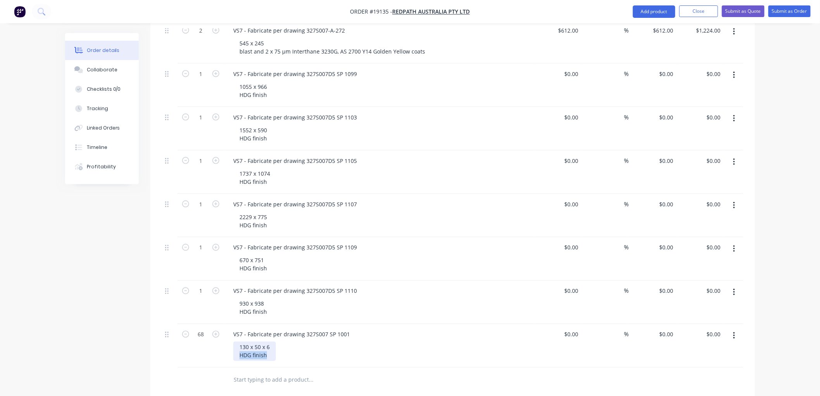
click at [239, 342] on div "130 x 50 x 6 HDG finish" at bounding box center [254, 351] width 43 height 19
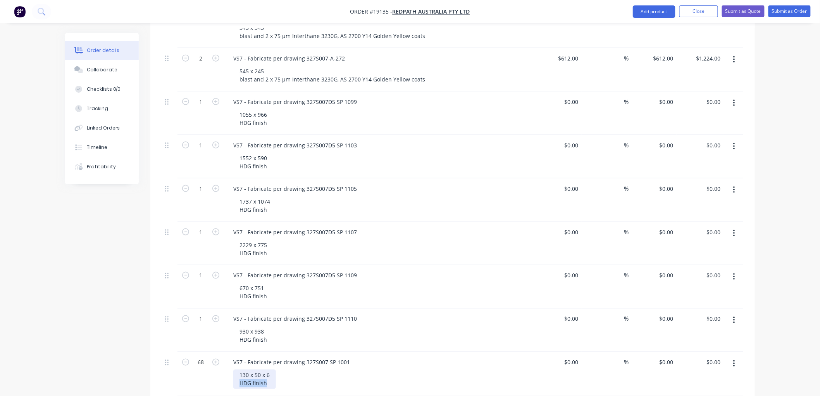
scroll to position [331, 0]
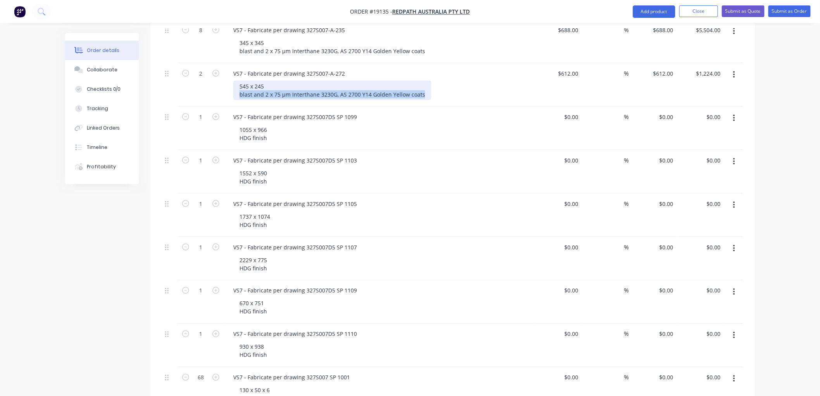
drag, startPoint x: 423, startPoint y: 71, endPoint x: 238, endPoint y: 74, distance: 185.7
click at [238, 81] on div "545 x 245 blast and 2 x 75 µm Interthane 3230G, AS 2700 Y14 Golden Yellow coats" at bounding box center [332, 90] width 198 height 19
copy div "blast and 2 x 75 µm Interthane 3230G, AS 2700 Y14 Golden Yellow coats"
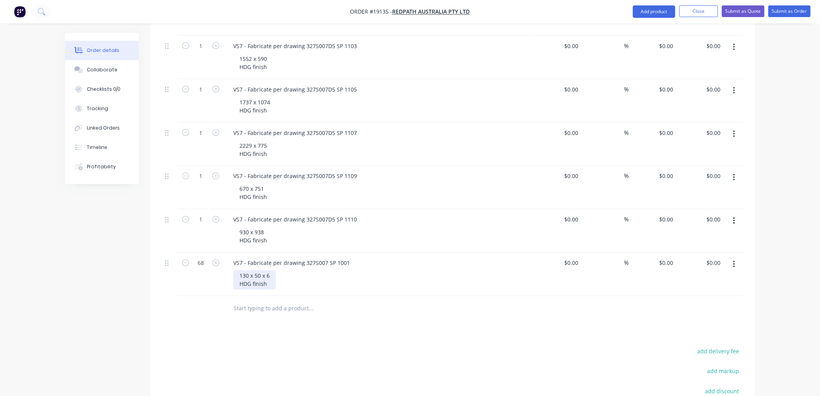
scroll to position [461, 0]
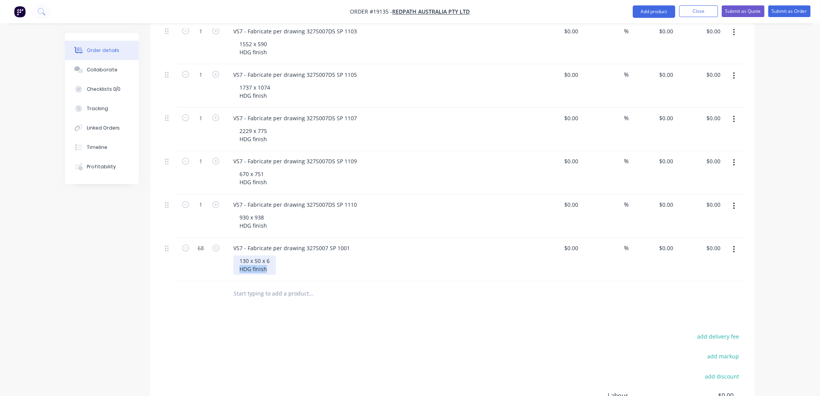
drag, startPoint x: 271, startPoint y: 246, endPoint x: 238, endPoint y: 248, distance: 33.0
click at [238, 255] on div "130 x 50 x 6 HDG finish" at bounding box center [254, 264] width 43 height 19
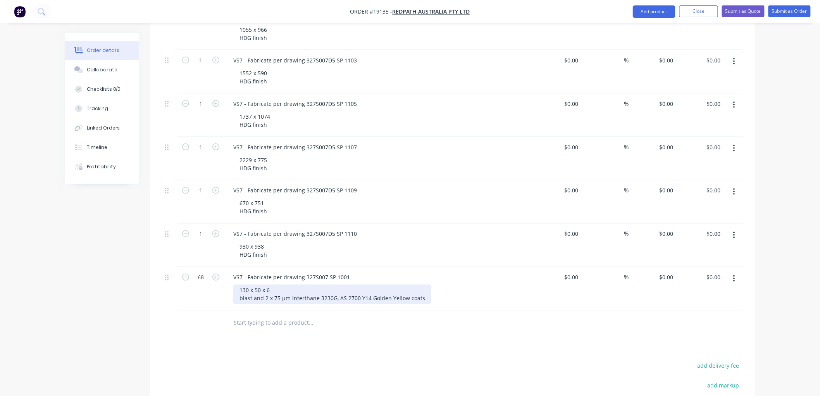
scroll to position [418, 0]
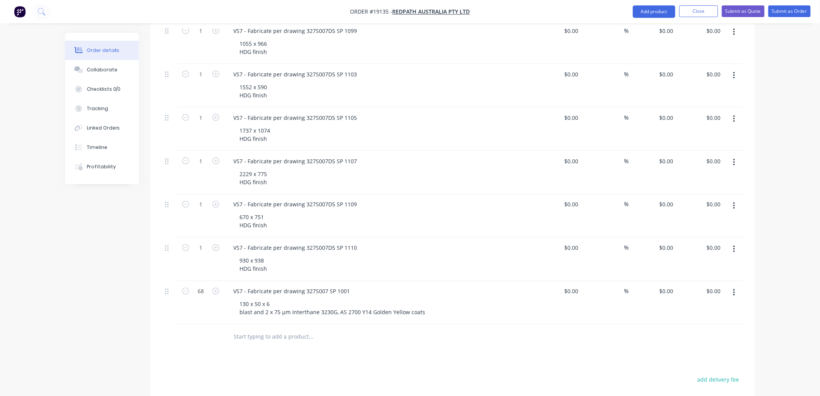
click at [777, 196] on div "Order details Collaborate Checklists 0/0 Tracking Linked Orders Timeline Profit…" at bounding box center [410, 64] width 820 height 965
click at [734, 289] on icon "button" at bounding box center [734, 292] width 2 height 7
click at [690, 323] on div "Duplicate" at bounding box center [707, 328] width 60 height 11
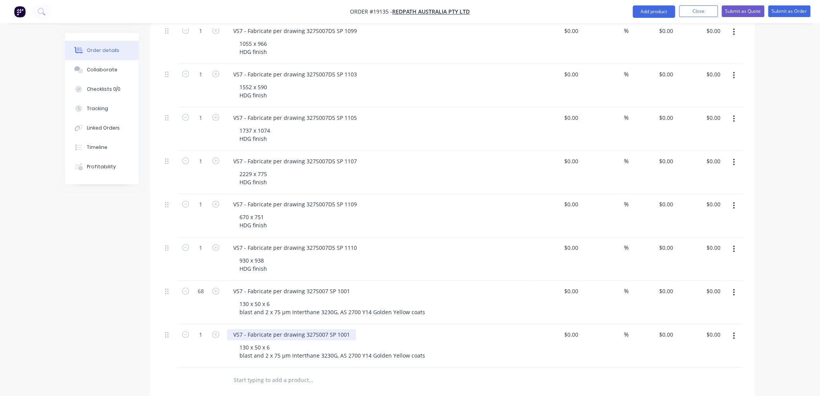
click at [348, 329] on div "VS7 - Fabricate per drawing 327S007 SP 1001" at bounding box center [291, 334] width 129 height 11
click at [270, 342] on div "130 x 50 x 6 blast and 2 x 75 µm Interthane 3230G, AS 2700 Y14 Golden Yellow co…" at bounding box center [332, 351] width 198 height 19
drag, startPoint x: 264, startPoint y: 325, endPoint x: 233, endPoint y: 325, distance: 30.6
click at [233, 325] on div "VS7 - Fabricate per drawing 327S007 SP [PHONE_NUMBER] x 6 blast and 2 x 75 µm I…" at bounding box center [379, 345] width 310 height 43
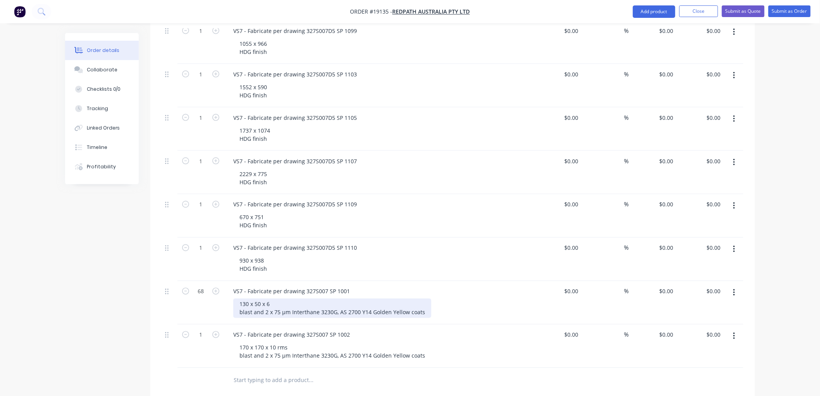
click at [269, 298] on div "130 x 50 x 6 blast and 2 x 75 µm Interthane 3230G, AS 2700 Y14 Golden Yellow co…" at bounding box center [332, 307] width 198 height 19
click at [264, 255] on div "930 x 938 HDG finish" at bounding box center [253, 264] width 40 height 19
click at [266, 212] on div "670 x 751 HDG finish" at bounding box center [253, 221] width 40 height 19
click at [266, 168] on div "2229 x 775 HDG finish" at bounding box center [253, 177] width 40 height 19
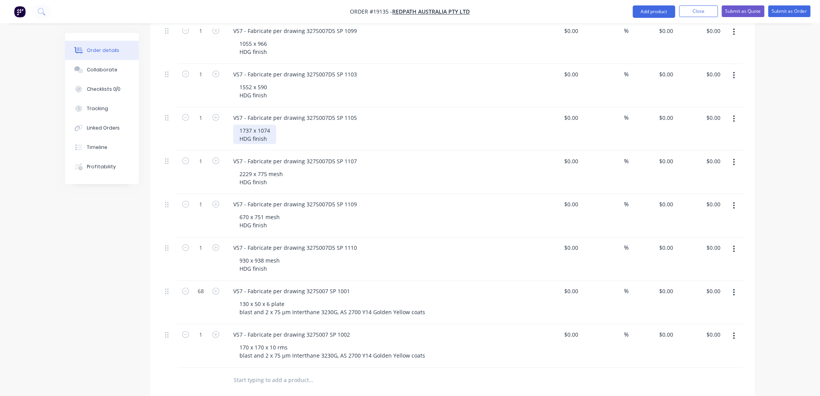
click at [274, 125] on div "1737 x 1074 HDG finish" at bounding box center [254, 134] width 43 height 19
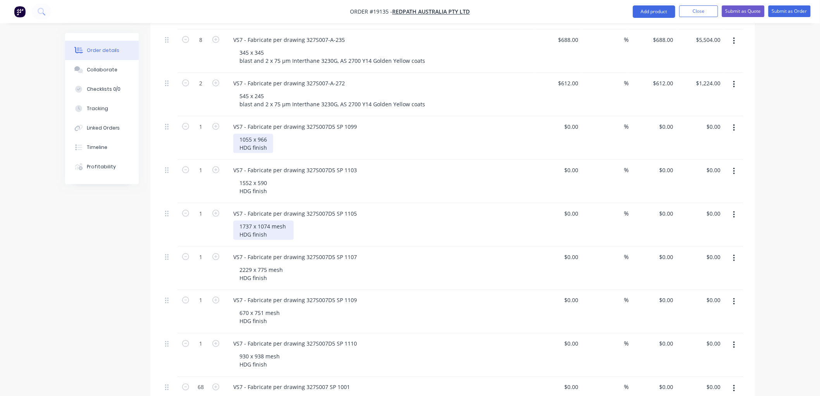
scroll to position [288, 0]
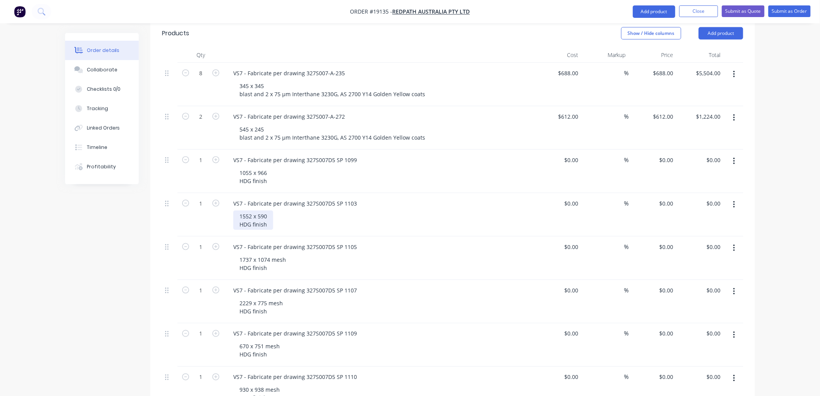
click at [269, 210] on div "1552 x 590 HDG finish" at bounding box center [253, 219] width 40 height 19
click at [267, 167] on div "1055 x 966 HDG finish" at bounding box center [253, 176] width 40 height 19
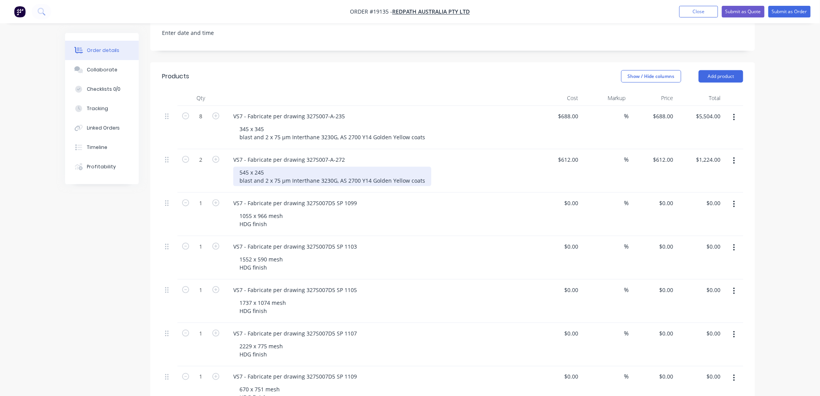
click at [268, 167] on div "545 x 245 blast and 2 x 75 µm Interthane 3230G, AS 2700 Y14 Golden Yellow coats" at bounding box center [332, 176] width 198 height 19
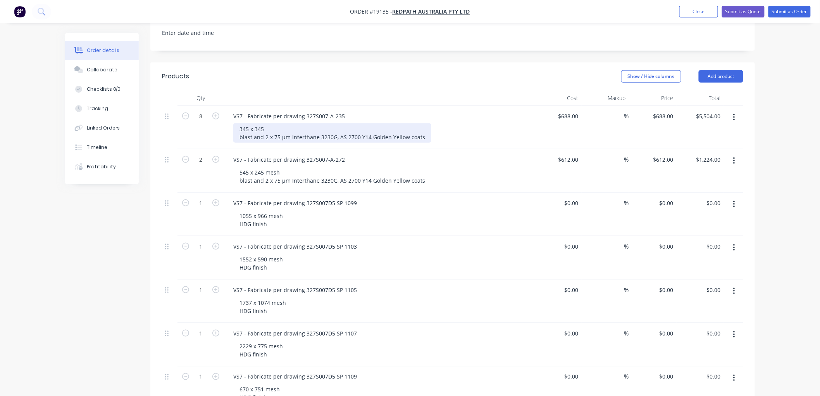
click at [268, 123] on div "345 x 345 blast and 2 x 75 µm Interthane 3230G, AS 2700 Y14 Golden Yellow coats" at bounding box center [332, 132] width 198 height 19
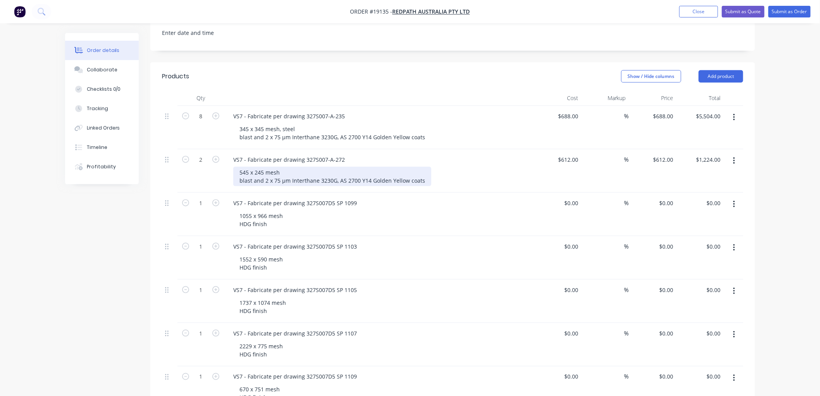
click at [281, 167] on div "545 x 245 mesh blast and 2 x 75 µm Interthane 3230G, AS 2700 Y14 Golden Yellow …" at bounding box center [332, 176] width 198 height 19
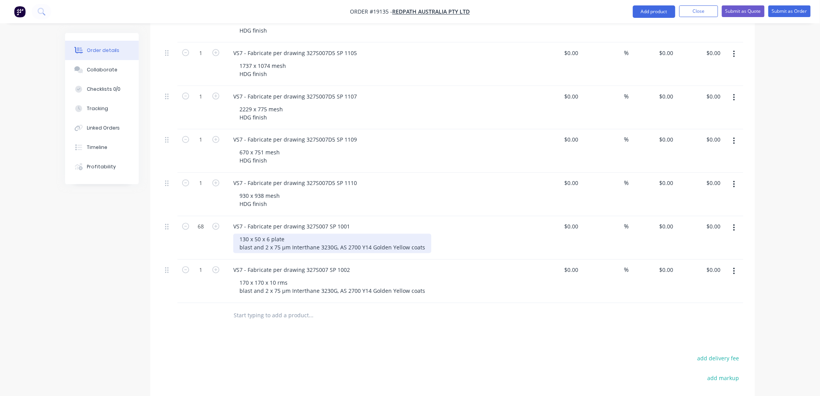
scroll to position [504, 0]
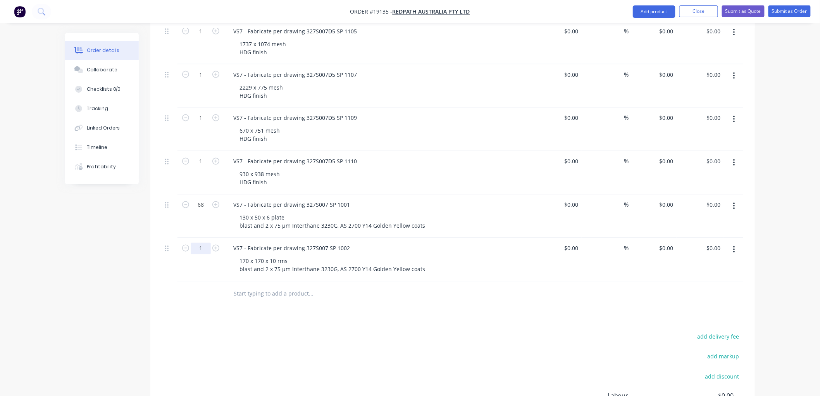
click at [205, 243] on input "1" at bounding box center [201, 249] width 20 height 12
type input "67"
click at [780, 186] on div "Order details Collaborate Checklists 0/0 Tracking Linked Orders Timeline Profit…" at bounding box center [410, 0] width 820 height 1008
click at [737, 243] on button "button" at bounding box center [734, 250] width 18 height 14
click at [720, 280] on div "Duplicate" at bounding box center [707, 285] width 60 height 11
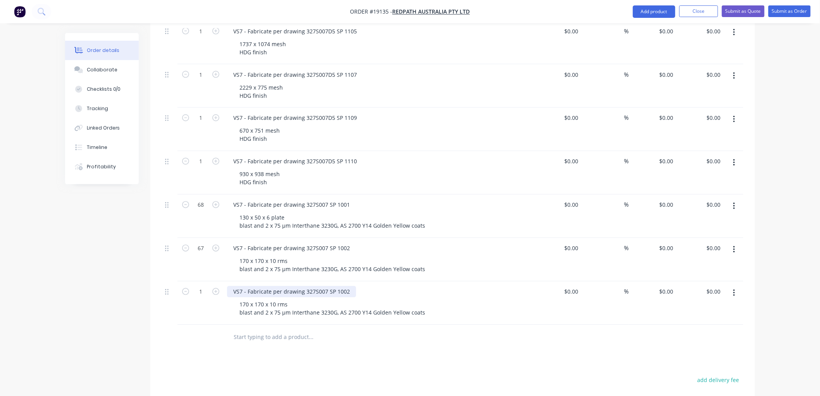
click at [349, 286] on div "VS7 - Fabricate per drawing 327S007 SP 1002" at bounding box center [291, 291] width 129 height 11
drag, startPoint x: 281, startPoint y: 284, endPoint x: 242, endPoint y: 281, distance: 39.6
click at [242, 299] on div "170 x 170 x 10 rms blast and 2 x 75 µm Interthane 3230G, AS 2700 Y14 Golden Yel…" at bounding box center [332, 308] width 198 height 19
drag, startPoint x: 249, startPoint y: 281, endPoint x: 256, endPoint y: 283, distance: 6.8
click at [250, 299] on div "170 x 170 x 10 rms blast and 2 x 75 µm Interthane 3230G, AS 2700 Y14 Golden Yel…" at bounding box center [332, 308] width 198 height 19
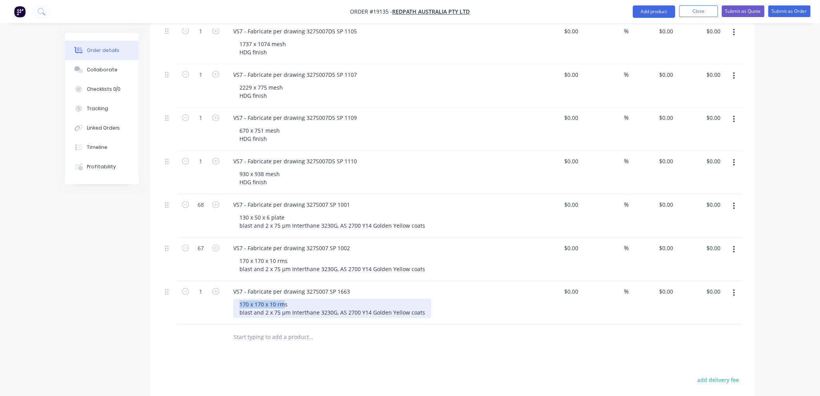
drag, startPoint x: 261, startPoint y: 283, endPoint x: 238, endPoint y: 283, distance: 22.9
click at [238, 299] on div "170 x 170 x 10 rms blast and 2 x 75 µm Interthane 3230G, AS 2700 Y14 Golden Yel…" at bounding box center [332, 308] width 198 height 19
drag, startPoint x: 248, startPoint y: 284, endPoint x: 258, endPoint y: 283, distance: 9.3
click at [250, 299] on div "x s blast and 2 x 75 µm Interthane 3230G, AS 2700 Y14 Golden Yellow coats" at bounding box center [332, 308] width 198 height 19
click at [204, 286] on input "1" at bounding box center [201, 292] width 20 height 12
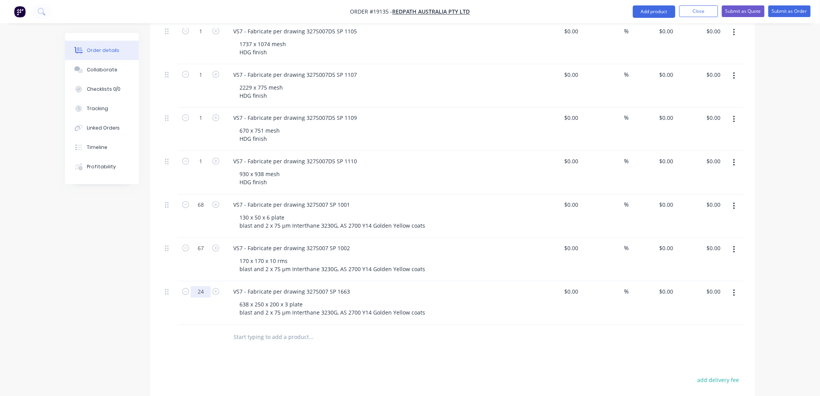
type input "24"
click at [776, 194] on div "Order details Collaborate Checklists 0/0 Tracking Linked Orders Timeline Profit…" at bounding box center [410, 22] width 820 height 1052
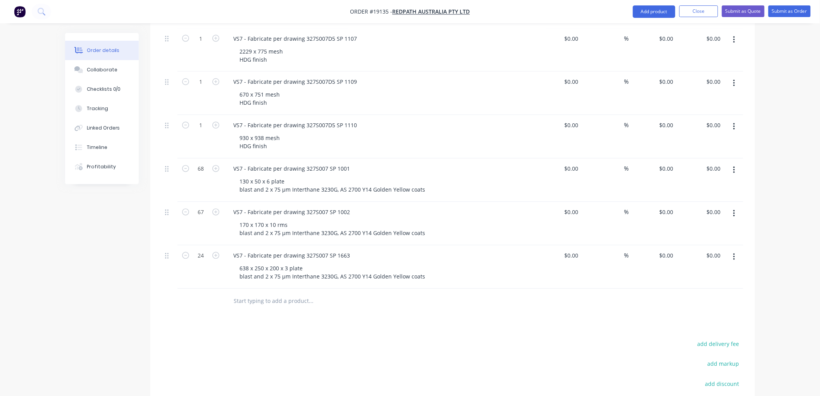
scroll to position [590, 0]
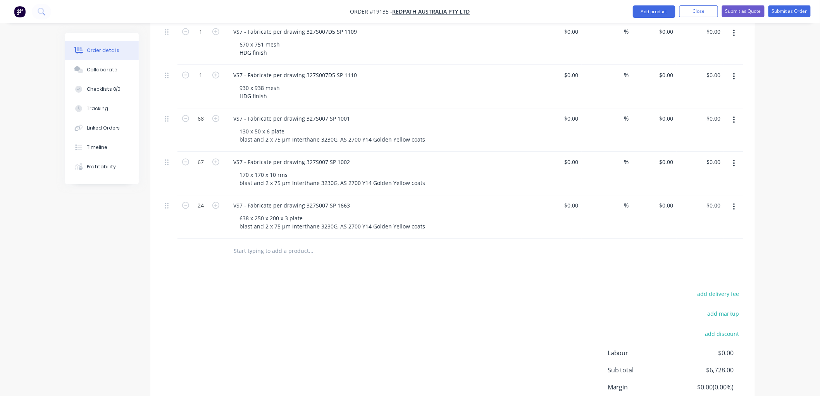
click at [735, 70] on button "button" at bounding box center [734, 77] width 18 height 14
click at [704, 107] on div "Duplicate" at bounding box center [707, 112] width 60 height 11
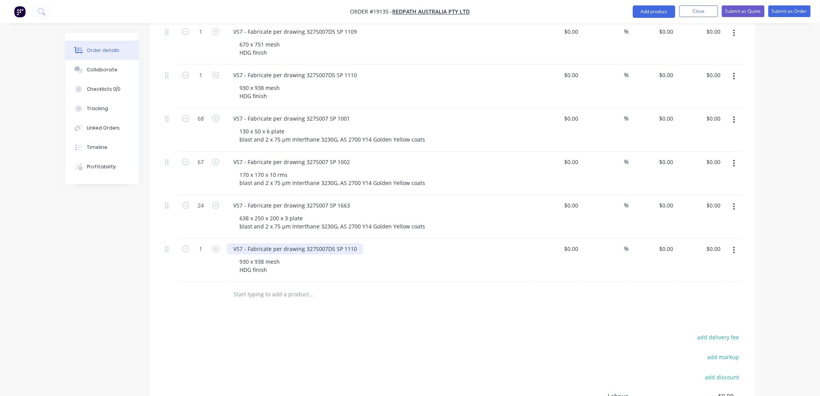
click at [355, 243] on div "VS7 - Fabricate per drawing 327S007D5 SP 1110" at bounding box center [295, 248] width 136 height 11
drag, startPoint x: 355, startPoint y: 227, endPoint x: 327, endPoint y: 227, distance: 27.9
click at [327, 243] on div "VS7 - Fabricate per drawing 327S007D5 SP 1110" at bounding box center [295, 248] width 136 height 11
drag, startPoint x: 263, startPoint y: 239, endPoint x: 238, endPoint y: 241, distance: 24.9
click at [238, 256] on div "930 x 938 mesh HDG finish" at bounding box center [259, 265] width 53 height 19
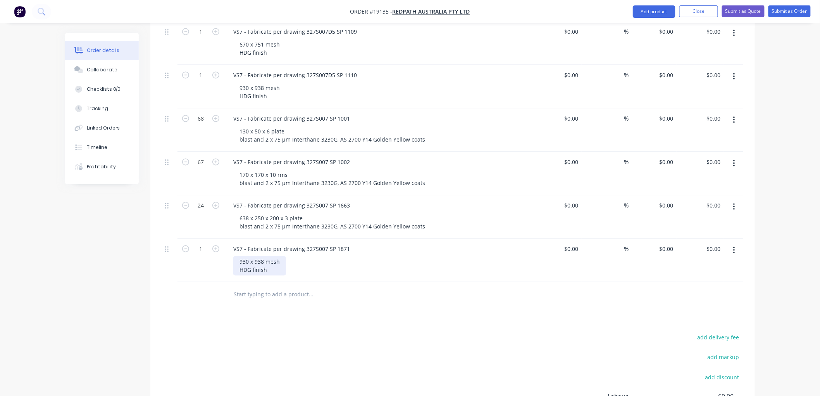
click at [238, 256] on div "930 x 938 mesh HDG finish" at bounding box center [259, 265] width 53 height 19
drag, startPoint x: 263, startPoint y: 239, endPoint x: 240, endPoint y: 240, distance: 22.5
click at [240, 256] on div "930 x 938 mesh HDG finish" at bounding box center [259, 265] width 53 height 19
click at [205, 243] on input "1" at bounding box center [201, 249] width 20 height 12
type input "8"
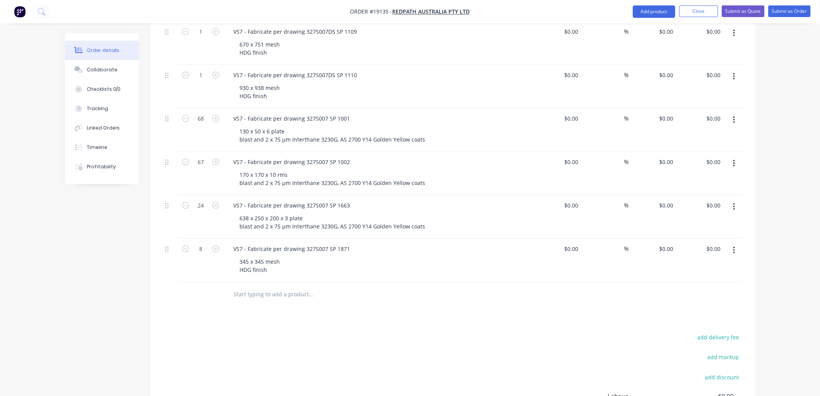
click at [736, 243] on button "button" at bounding box center [734, 250] width 18 height 14
click at [696, 281] on div "Duplicate" at bounding box center [707, 286] width 60 height 11
click at [217, 289] on icon "button" at bounding box center [215, 292] width 7 height 7
type input "2"
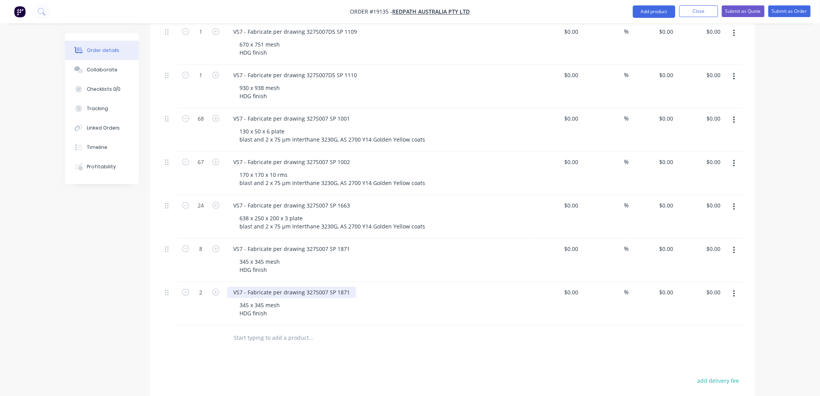
click at [347, 287] on div "VS7 - Fabricate per drawing 327S007 SP 1871" at bounding box center [291, 292] width 129 height 11
drag, startPoint x: 277, startPoint y: 282, endPoint x: 239, endPoint y: 285, distance: 37.7
click at [236, 300] on div "345 x 345 mesh HDG finish" at bounding box center [259, 309] width 53 height 19
drag, startPoint x: 253, startPoint y: 284, endPoint x: 267, endPoint y: 283, distance: 13.6
click at [254, 300] on div "345 x 345 mesh HDG finish" at bounding box center [259, 309] width 53 height 19
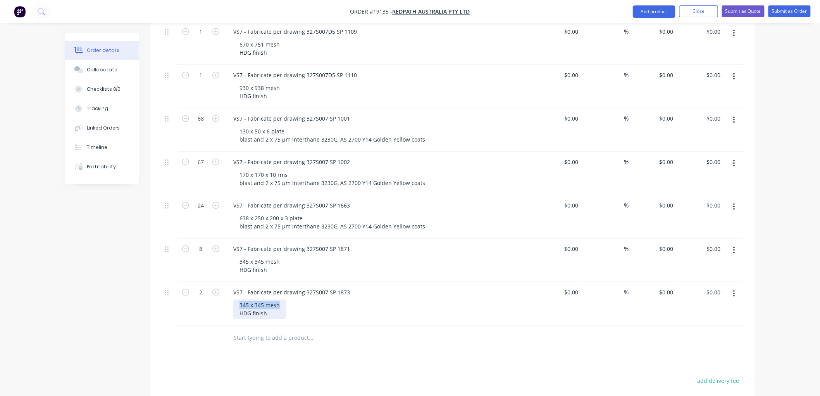
drag, startPoint x: 276, startPoint y: 282, endPoint x: 238, endPoint y: 282, distance: 38.4
click at [238, 300] on div "345 x 345 mesh HDG finish" at bounding box center [259, 309] width 53 height 19
click at [266, 300] on div "1102 x 685 floor plate HDG finish" at bounding box center [267, 309] width 68 height 19
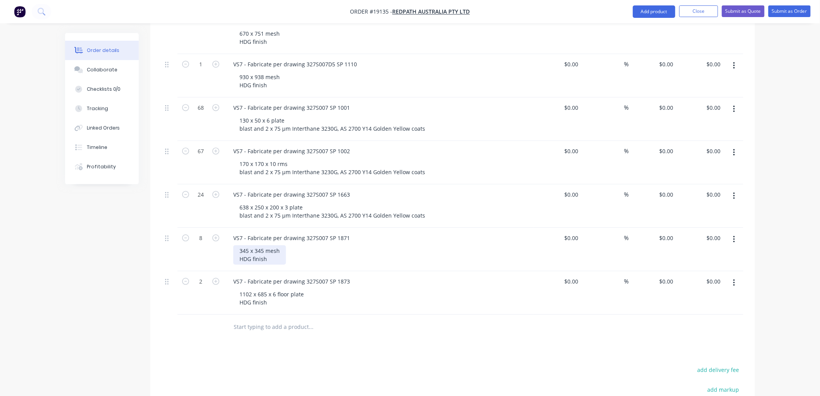
scroll to position [633, 0]
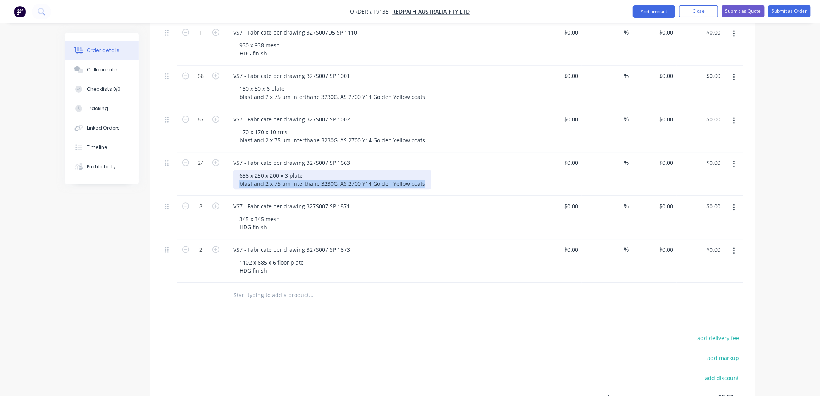
drag, startPoint x: 420, startPoint y: 161, endPoint x: 241, endPoint y: 160, distance: 179.1
click at [241, 170] on div "638 x 250 x 200 x 3 plate blast and 2 x 75 µm Interthane 3230G, AS 2700 Y14 Gol…" at bounding box center [332, 179] width 198 height 19
copy div "blast and 2 x 75 µm Interthane 3230G, AS 2700 Y14 Golden Yellow coats"
click at [271, 257] on div "1102 x 685 x 6 floor plate HDG finish" at bounding box center [271, 266] width 77 height 19
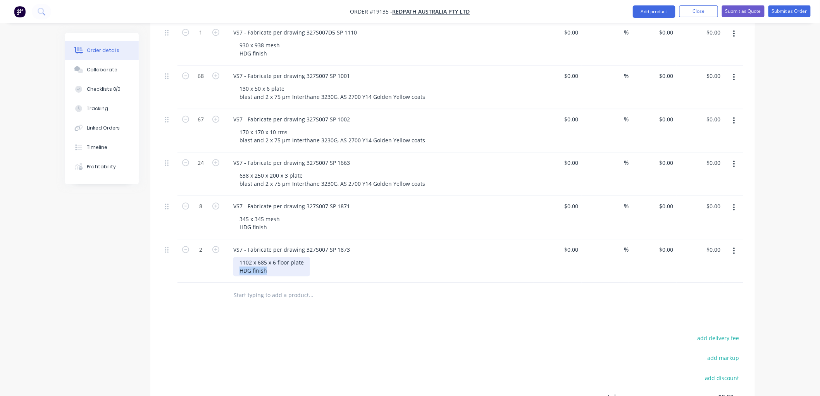
click at [271, 257] on div "1102 x 685 x 6 floor plate HDG finish" at bounding box center [271, 266] width 77 height 19
drag, startPoint x: 420, startPoint y: 247, endPoint x: 237, endPoint y: 250, distance: 182.6
click at [237, 257] on div "1102 x 685 x 6 floor plate blast and 2 x 75 µm Interthane 3230G, AS 2700 Y14 Go…" at bounding box center [332, 266] width 198 height 19
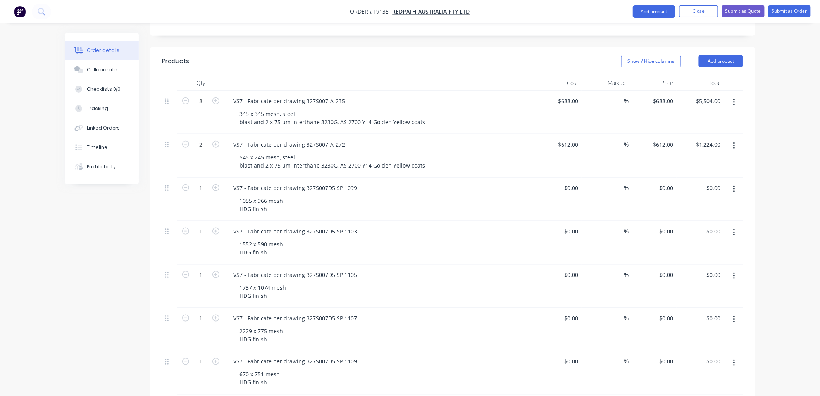
scroll to position [245, 0]
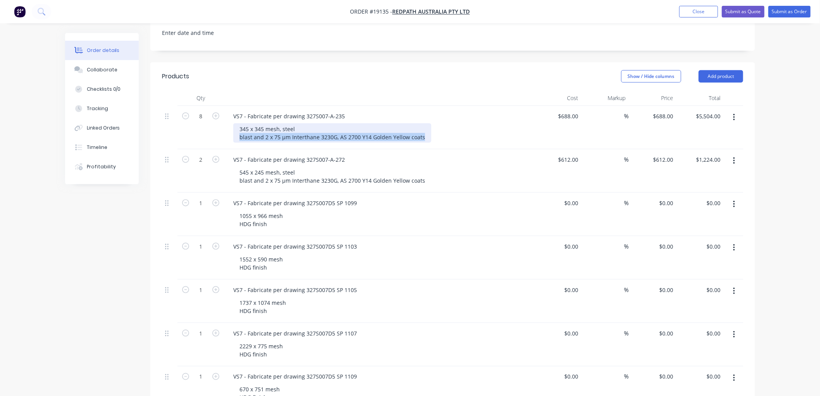
drag, startPoint x: 421, startPoint y: 116, endPoint x: 239, endPoint y: 119, distance: 181.4
click at [239, 123] on div "345 x 345 mesh, steel blast and 2 x 75 µm Interthane 3230G, AS 2700 Y14 Golden …" at bounding box center [332, 132] width 198 height 19
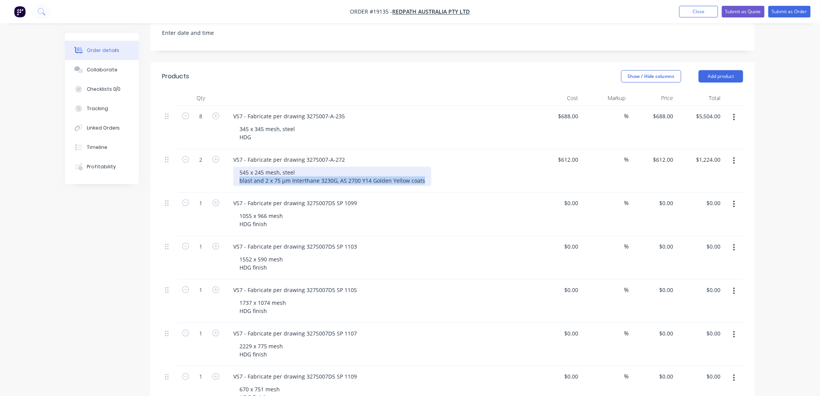
drag, startPoint x: 423, startPoint y: 159, endPoint x: 233, endPoint y: 162, distance: 189.6
click at [234, 167] on div "545 x 245 mesh, steel blast and 2 x 75 µm Interthane 3230G, AS 2700 Y14 Golden …" at bounding box center [332, 176] width 198 height 19
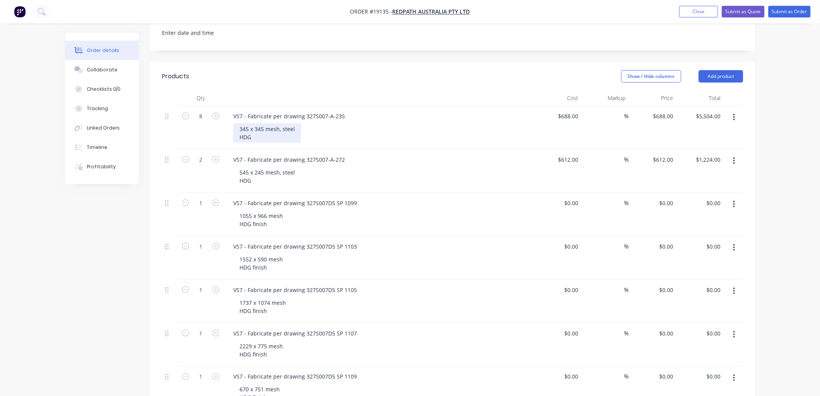
click at [262, 123] on div "345 x 345 mesh, steel HDG" at bounding box center [267, 132] width 68 height 19
click at [259, 167] on div "545 x 245 mesh, steel HDG" at bounding box center [267, 176] width 68 height 19
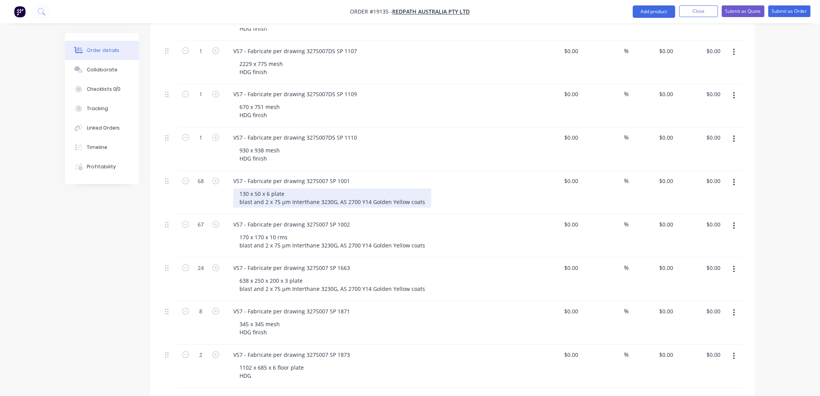
scroll to position [547, 0]
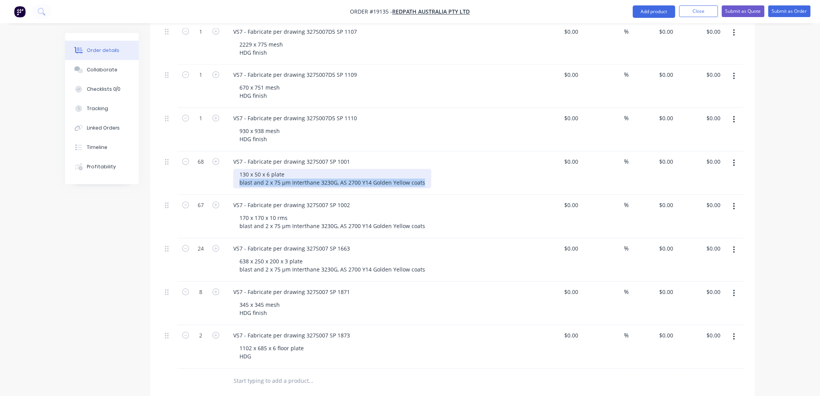
drag, startPoint x: 422, startPoint y: 162, endPoint x: 236, endPoint y: 168, distance: 186.2
click at [236, 168] on div "VS7 - Fabricate per drawing 327S007 SP [PHONE_NUMBER] x 6 plate blast and 2 x 7…" at bounding box center [379, 173] width 310 height 43
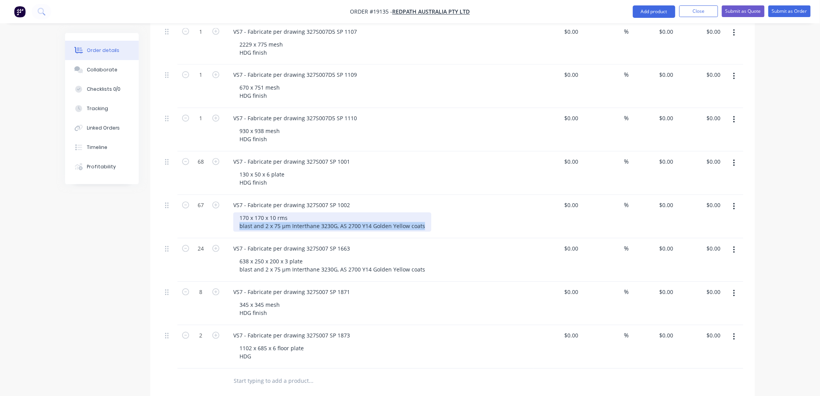
drag, startPoint x: 419, startPoint y: 203, endPoint x: 235, endPoint y: 210, distance: 184.7
click at [235, 210] on div "VS7 - Fabricate per drawing 327S007 SP [PHONE_NUMBER] x 10 rms blast and 2 x 75…" at bounding box center [379, 216] width 310 height 43
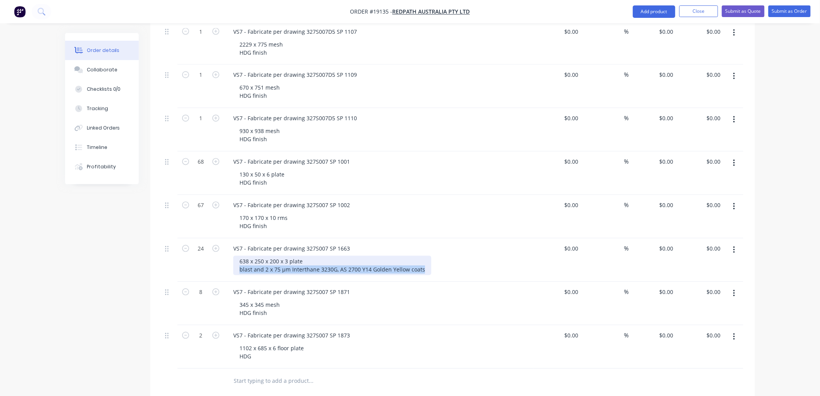
drag, startPoint x: 421, startPoint y: 246, endPoint x: 235, endPoint y: 246, distance: 186.1
click at [235, 256] on div "638 x 250 x 200 x 3 plate blast and 2 x 75 µm Interthane 3230G, AS 2700 Y14 Gol…" at bounding box center [332, 265] width 198 height 19
click at [258, 343] on div "1102 x 685 x 6 floor plate HDG" at bounding box center [271, 352] width 77 height 19
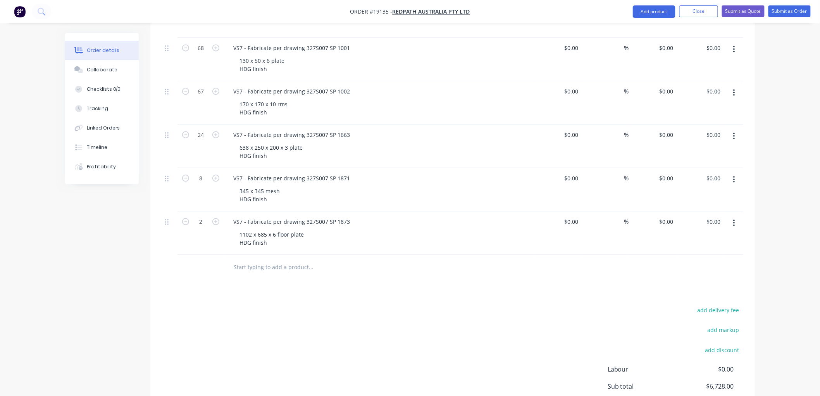
scroll to position [676, 0]
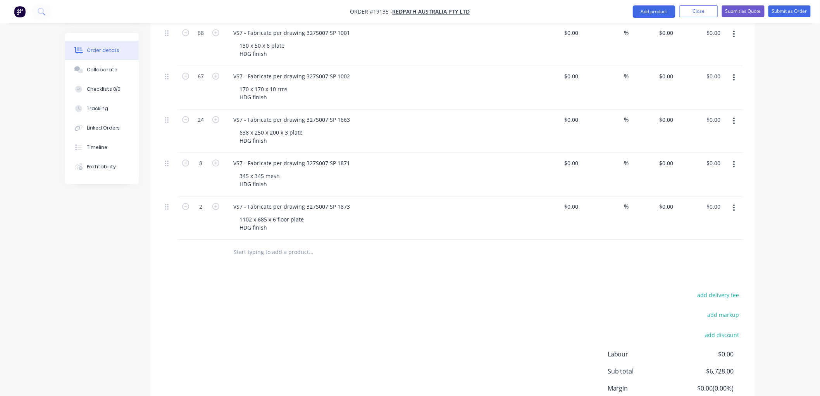
click at [733, 201] on button "button" at bounding box center [734, 208] width 18 height 14
click at [695, 238] on div "Duplicate" at bounding box center [707, 243] width 60 height 11
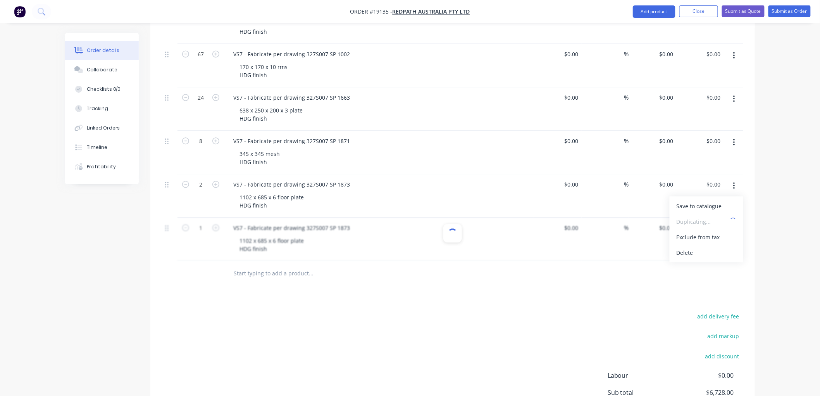
scroll to position [719, 0]
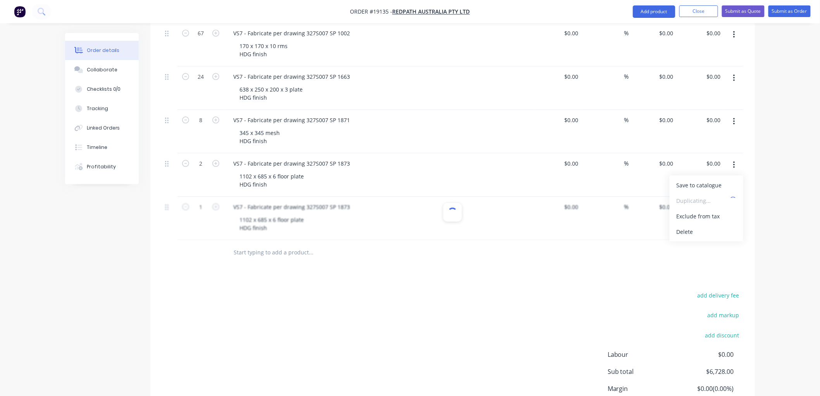
click at [689, 226] on div "Delete" at bounding box center [707, 231] width 60 height 11
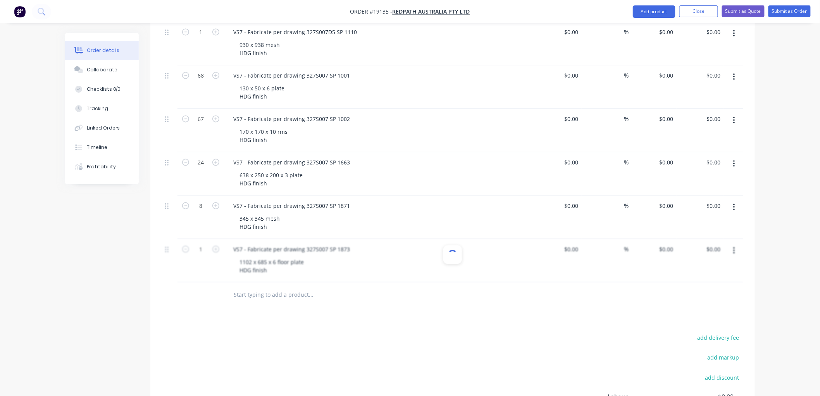
scroll to position [633, 0]
click at [392, 213] on div "345 x 345 mesh HDG finish" at bounding box center [382, 222] width 298 height 19
click at [392, 170] on div "638 x 250 x 200 x 3 plate HDG finish" at bounding box center [382, 179] width 298 height 19
click at [737, 14] on button "Submit as Quote" at bounding box center [743, 11] width 43 height 12
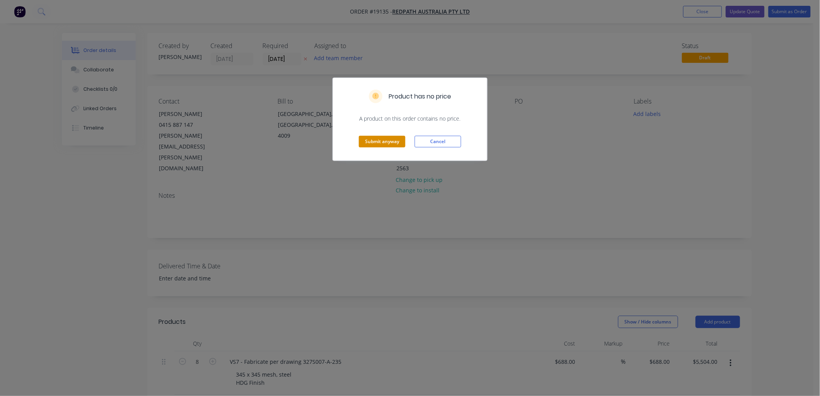
click at [381, 143] on button "Submit anyway" at bounding box center [382, 142] width 47 height 12
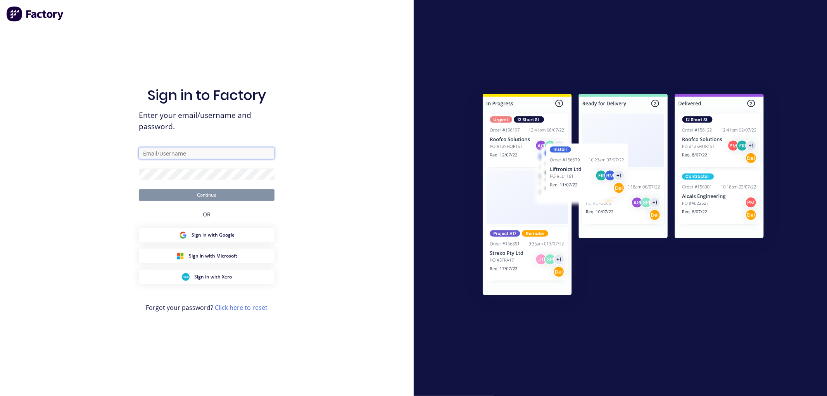
type input "[PERSON_NAME][EMAIL_ADDRESS][PERSON_NAME][DOMAIN_NAME]"
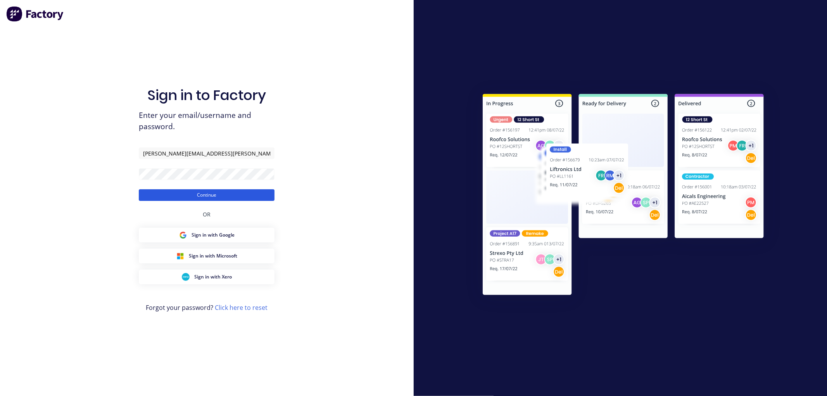
click at [195, 195] on button "Continue" at bounding box center [207, 195] width 136 height 12
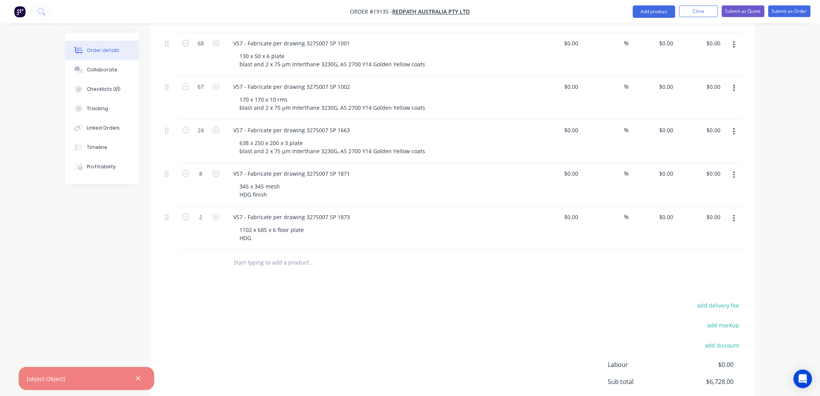
scroll to position [646, 0]
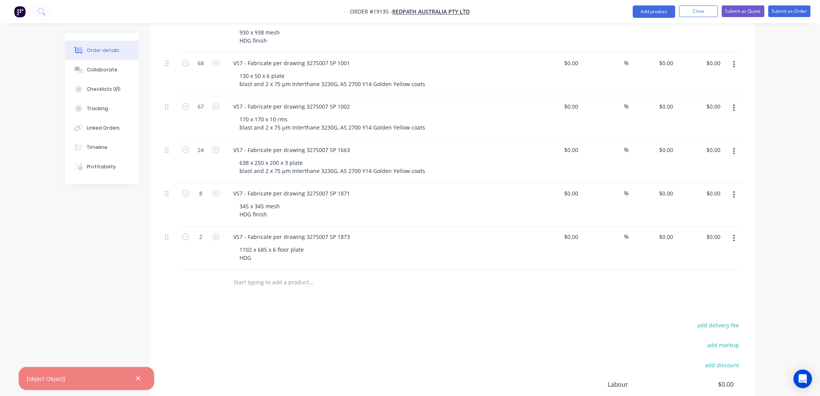
click at [734, 235] on icon "button" at bounding box center [734, 238] width 2 height 7
click at [706, 268] on div "Duplicate" at bounding box center [707, 273] width 60 height 11
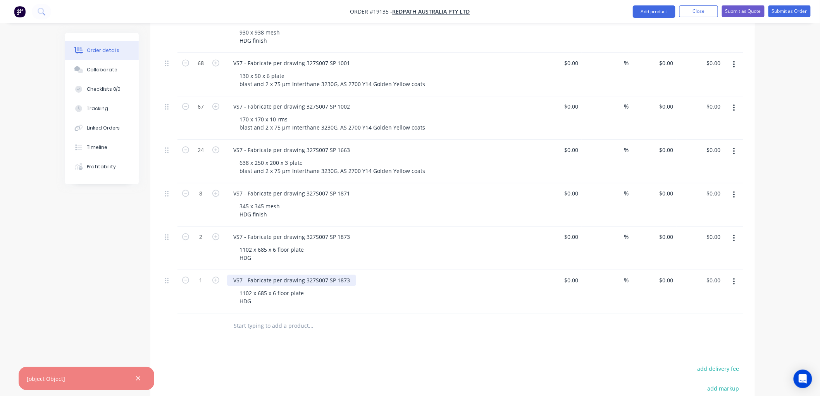
click at [347, 274] on div "VS7 - Fabricate per drawing 327S007 SP 1873" at bounding box center [291, 279] width 129 height 11
drag, startPoint x: 304, startPoint y: 271, endPoint x: 262, endPoint y: 272, distance: 42.6
click at [250, 287] on div "1102 x 685 x 6 floor plate HDG" at bounding box center [271, 296] width 77 height 19
click at [275, 287] on div "1102 x 685 x 6 floor plate HDG" at bounding box center [271, 296] width 77 height 19
drag, startPoint x: 304, startPoint y: 271, endPoint x: 240, endPoint y: 272, distance: 64.4
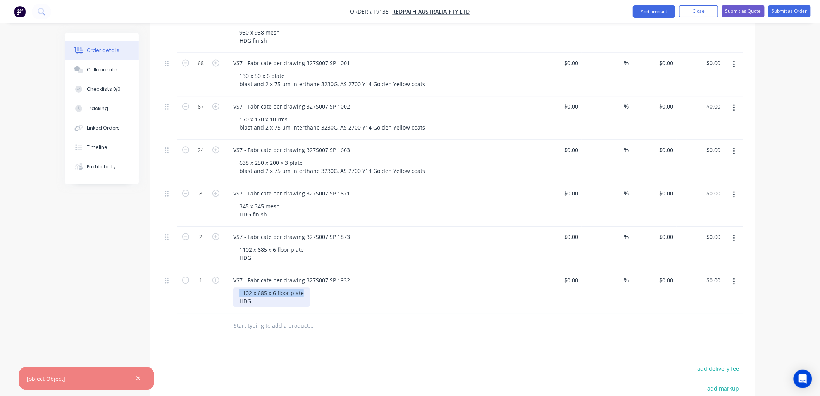
click at [240, 287] on div "1102 x 685 x 6 floor plate HDG" at bounding box center [271, 296] width 77 height 19
click at [732, 274] on button "button" at bounding box center [734, 281] width 18 height 14
click at [692, 312] on div "Duplicate" at bounding box center [707, 317] width 60 height 11
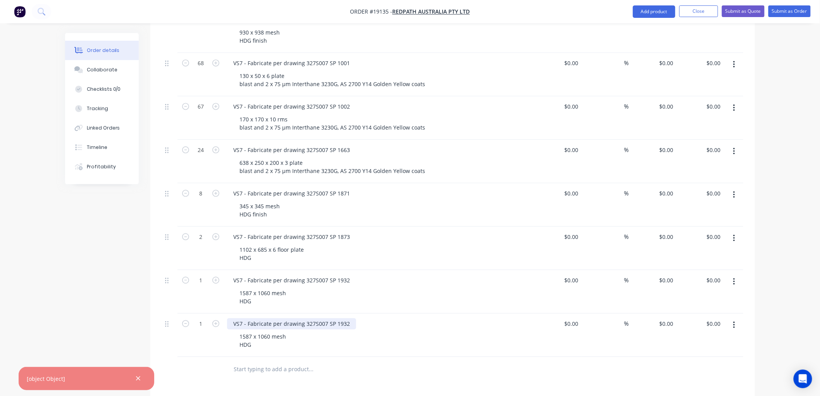
click at [348, 318] on div "VS7 - Fabricate per drawing 327S007 SP 1932" at bounding box center [291, 323] width 129 height 11
drag, startPoint x: 269, startPoint y: 314, endPoint x: 234, endPoint y: 314, distance: 35.3
click at [234, 331] on div "1587 x 1060 mesh HDG" at bounding box center [262, 340] width 59 height 19
click at [241, 331] on div "1587 x 1060 mesh HDG" at bounding box center [262, 340] width 59 height 19
drag, startPoint x: 269, startPoint y: 314, endPoint x: 237, endPoint y: 314, distance: 32.2
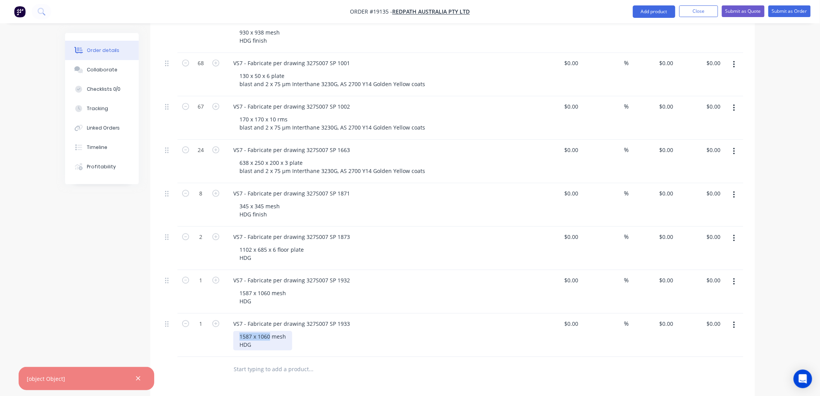
click at [237, 331] on div "1587 x 1060 mesh HDG" at bounding box center [262, 340] width 59 height 19
click at [737, 318] on button "button" at bounding box center [734, 325] width 18 height 14
click at [693, 355] on div "Duplicate" at bounding box center [707, 360] width 60 height 11
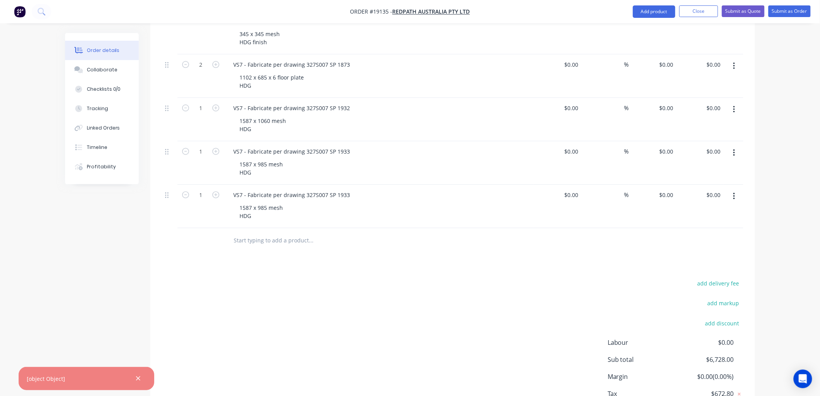
scroll to position [818, 0]
click at [348, 189] on div "VS7 - Fabricate per drawing 327S007 SP 1933" at bounding box center [291, 194] width 129 height 11
drag, startPoint x: 267, startPoint y: 186, endPoint x: 235, endPoint y: 187, distance: 32.2
click at [235, 202] on div "1587 x 985 mesh HDG" at bounding box center [261, 211] width 56 height 19
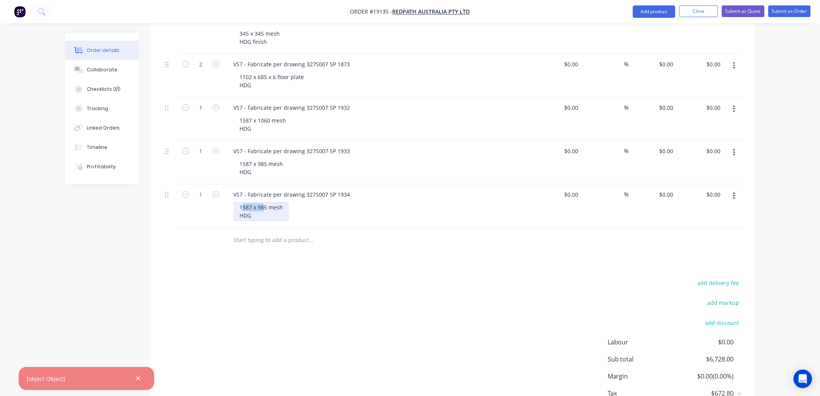
drag, startPoint x: 265, startPoint y: 185, endPoint x: 242, endPoint y: 185, distance: 22.9
click at [242, 202] on div "1587 x 985 mesh HDG" at bounding box center [261, 211] width 56 height 19
drag, startPoint x: 267, startPoint y: 187, endPoint x: 237, endPoint y: 187, distance: 29.8
click at [237, 202] on div "1587 x 985 mesh HDG" at bounding box center [261, 211] width 56 height 19
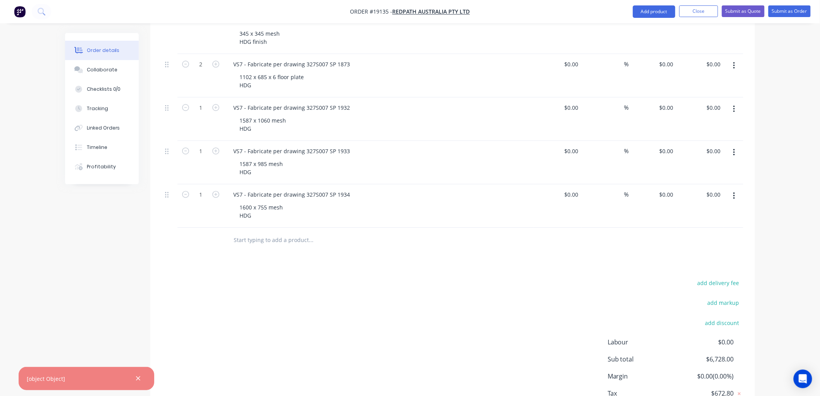
click at [737, 189] on button "button" at bounding box center [734, 196] width 18 height 14
click at [688, 226] on div "Duplicate" at bounding box center [707, 231] width 60 height 11
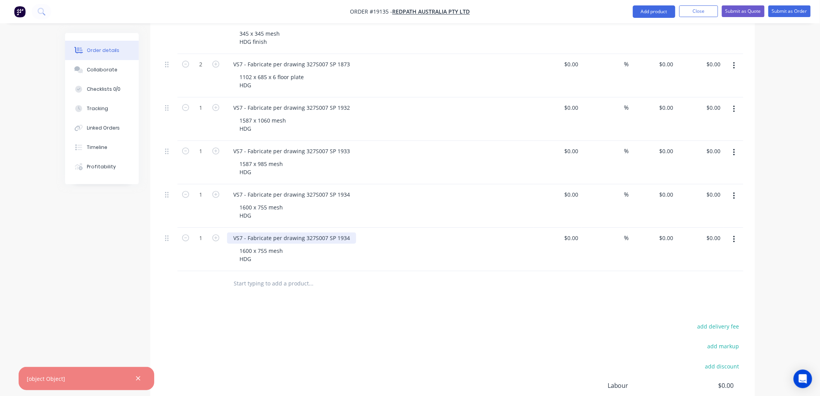
click at [347, 232] on div "VS7 - Fabricate per drawing 327S007 SP 1934" at bounding box center [291, 237] width 129 height 11
drag, startPoint x: 266, startPoint y: 229, endPoint x: 237, endPoint y: 230, distance: 29.1
click at [237, 245] on div "1600 x 755 mesh HDG" at bounding box center [261, 254] width 56 height 19
click at [243, 245] on div "1600 x 755 mesh HDG" at bounding box center [261, 254] width 56 height 19
drag, startPoint x: 266, startPoint y: 228, endPoint x: 233, endPoint y: 229, distance: 33.4
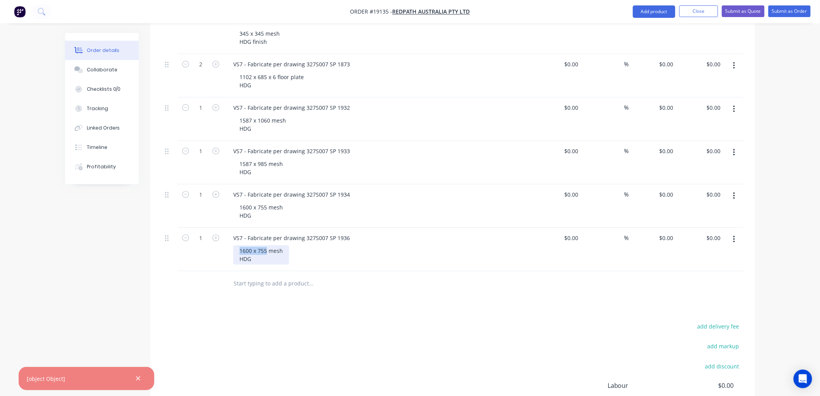
click at [233, 229] on div "VS7 - Fabricate per drawing 327S007 SP [PHONE_NUMBER] mesh HDG" at bounding box center [379, 249] width 310 height 43
click at [735, 235] on icon "button" at bounding box center [734, 239] width 2 height 9
click at [695, 269] on div "Duplicate" at bounding box center [707, 274] width 60 height 11
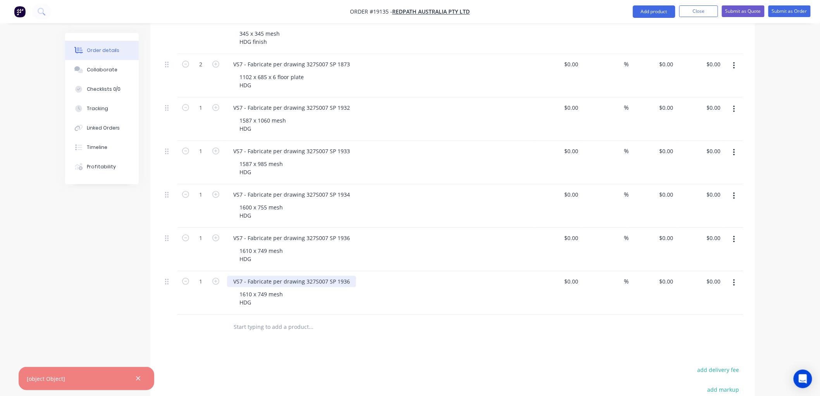
click at [345, 276] on div "VS7 - Fabricate per drawing 327S007 SP 1936" at bounding box center [291, 281] width 129 height 11
click at [347, 276] on div "VS7 - Fabricate per drawing 327S007 SP 1936" at bounding box center [291, 281] width 129 height 11
drag, startPoint x: 266, startPoint y: 273, endPoint x: 241, endPoint y: 273, distance: 24.4
click at [241, 288] on div "1610 x 749 mesh HDG" at bounding box center [261, 297] width 56 height 19
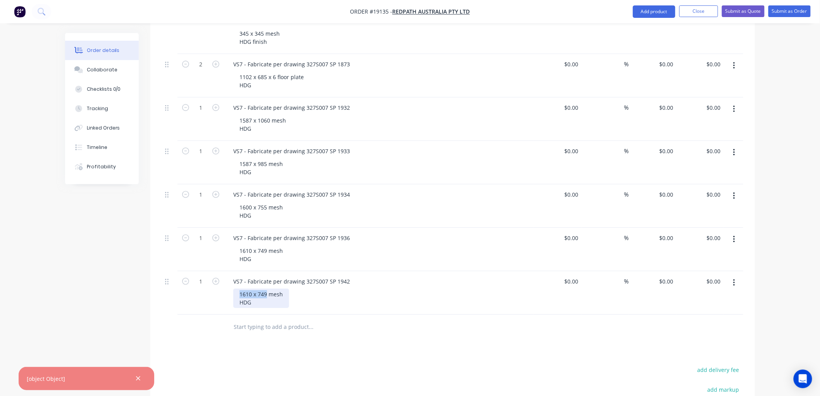
drag, startPoint x: 266, startPoint y: 271, endPoint x: 238, endPoint y: 273, distance: 28.3
click at [238, 288] on div "1610 x 749 mesh HDG" at bounding box center [261, 297] width 56 height 19
click at [734, 278] on icon "button" at bounding box center [734, 282] width 2 height 9
click at [695, 313] on div "Duplicate" at bounding box center [707, 318] width 60 height 11
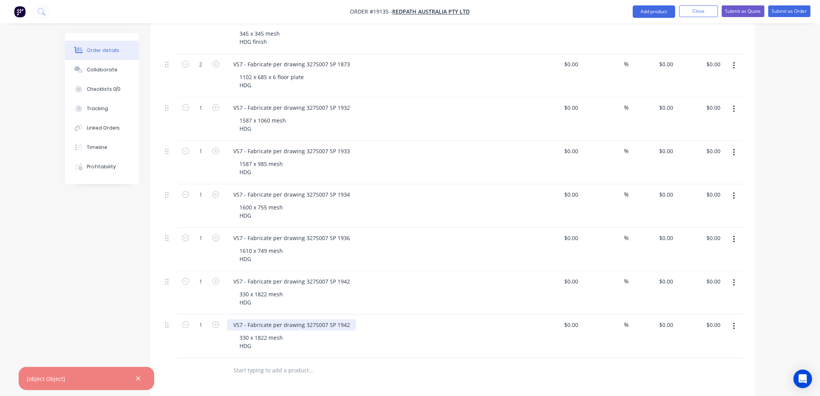
click at [348, 319] on div "VS7 - Fabricate per drawing 327S007 SP 1942" at bounding box center [291, 324] width 129 height 11
click at [135, 378] on button "button" at bounding box center [138, 379] width 10 height 10
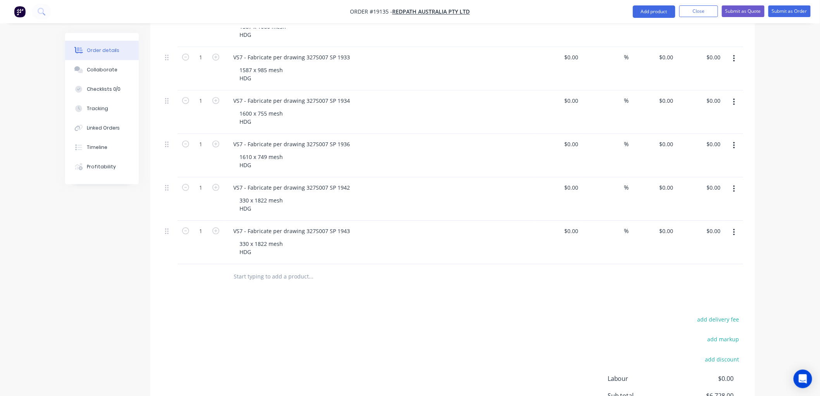
scroll to position [947, 0]
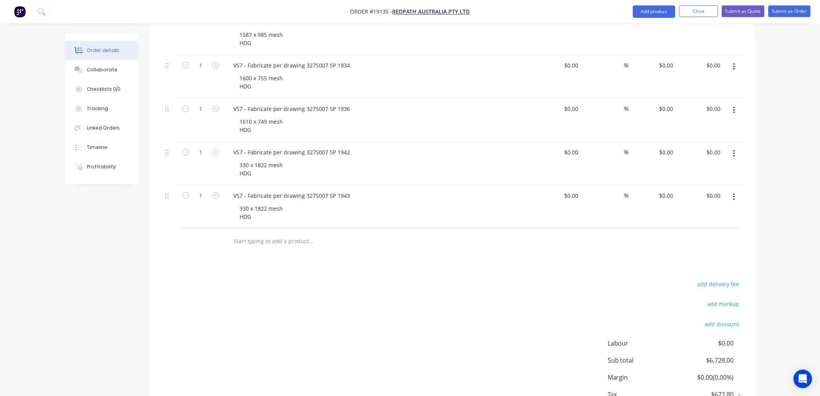
click at [734, 193] on icon "button" at bounding box center [734, 197] width 2 height 9
click at [697, 227] on div "Duplicate" at bounding box center [707, 232] width 60 height 11
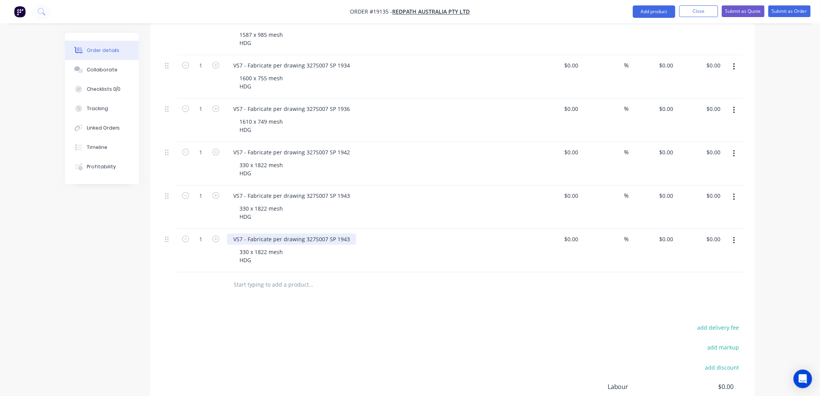
click at [352, 233] on div "VS7 - Fabricate per drawing 327S007 SP 1943" at bounding box center [291, 238] width 129 height 11
click at [266, 246] on div "330 x 1822 mesh HDG" at bounding box center [261, 255] width 56 height 19
click at [264, 246] on div "330 x 1822 mesh HDG" at bounding box center [261, 255] width 56 height 19
click at [266, 246] on div "330 x 1822 mesh HDG" at bounding box center [261, 255] width 56 height 19
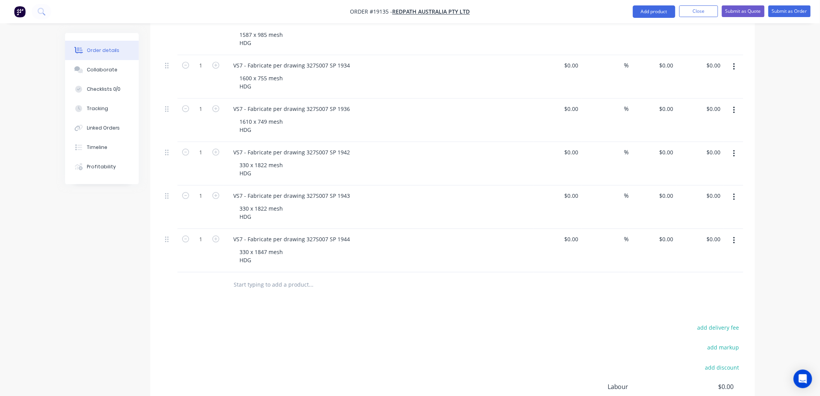
click at [734, 237] on icon "button" at bounding box center [734, 240] width 2 height 7
click at [705, 271] on div "Duplicate" at bounding box center [707, 276] width 60 height 11
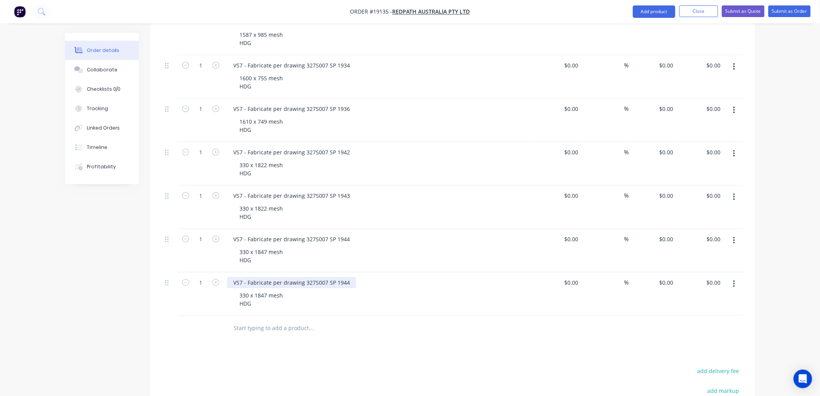
click at [348, 277] on div "VS7 - Fabricate per drawing 327S007 SP 1944" at bounding box center [291, 282] width 129 height 11
click at [246, 290] on div "330 x 1847 mesh HDG" at bounding box center [261, 299] width 56 height 19
click at [245, 290] on div "330 x 1847 mesh HDG" at bounding box center [261, 299] width 56 height 19
click at [262, 290] on div "340 x 1847 mesh HDG" at bounding box center [261, 299] width 56 height 19
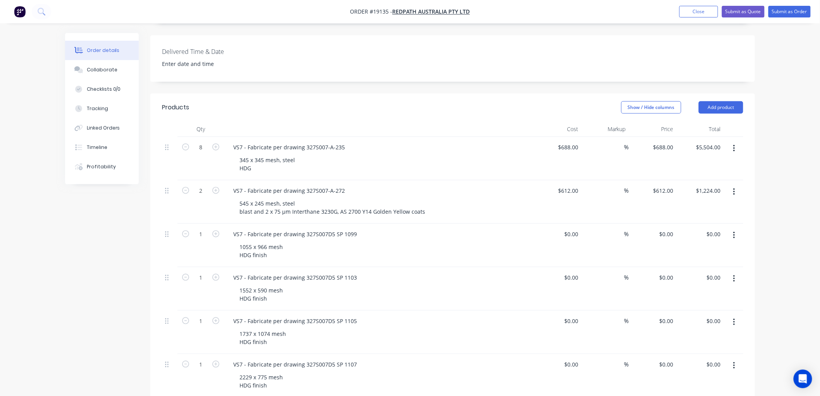
scroll to position [215, 0]
click at [316, 358] on div "VS7 - Fabricate per drawing 327S007D5 SP 1107" at bounding box center [295, 363] width 136 height 11
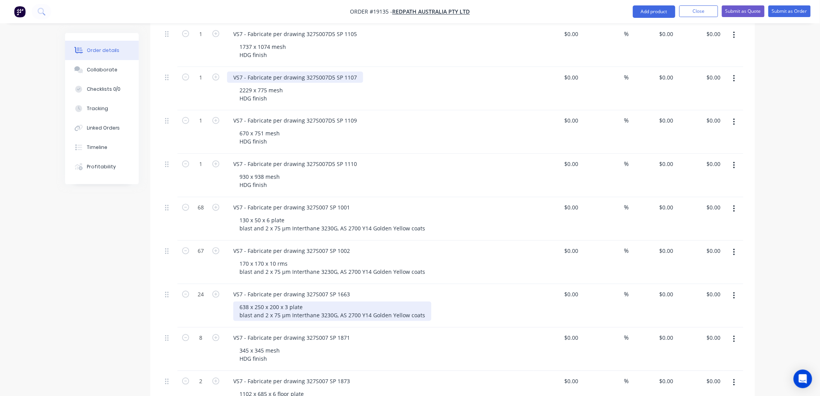
scroll to position [517, 0]
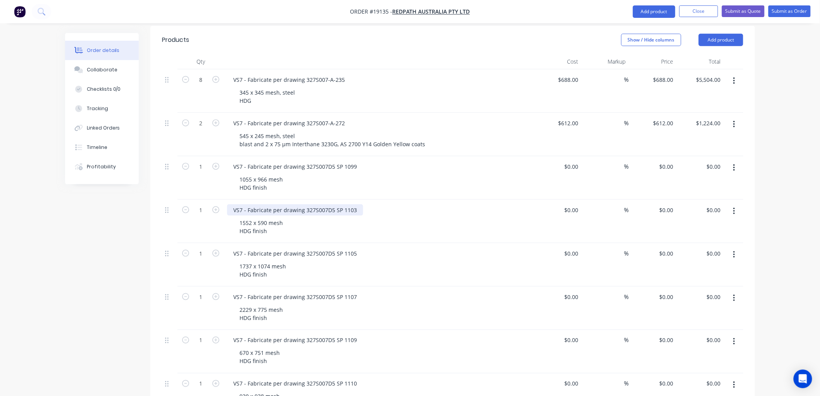
scroll to position [301, 0]
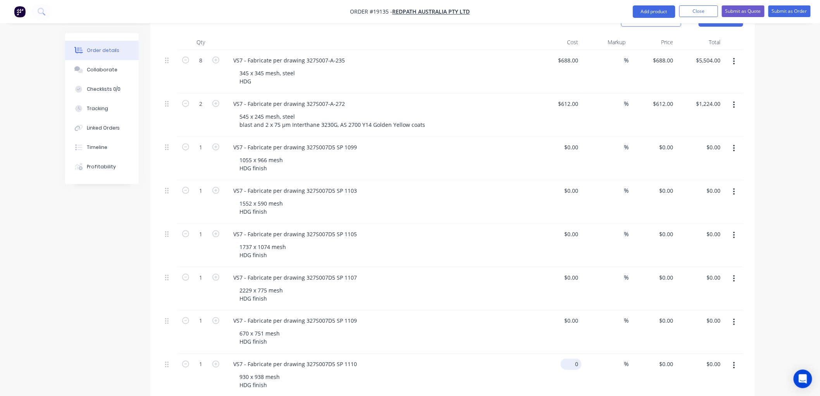
click at [570, 359] on div "0 $0.00" at bounding box center [571, 364] width 21 height 11
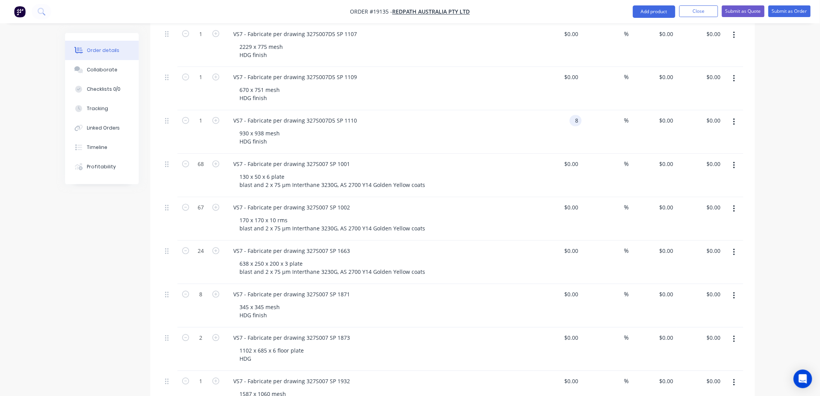
scroll to position [603, 0]
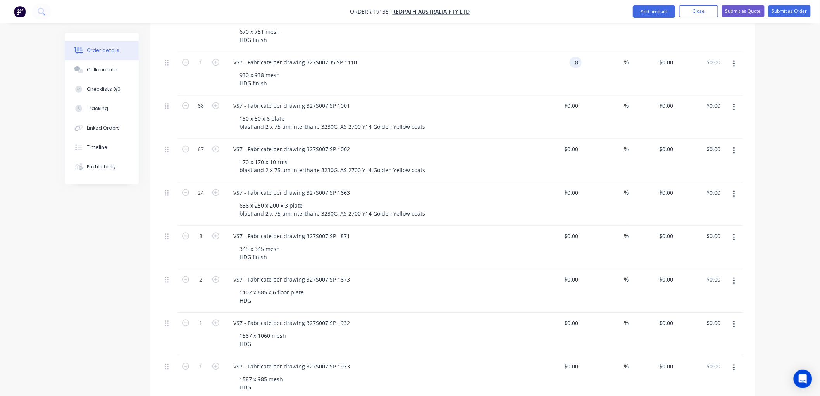
type input "$8.00"
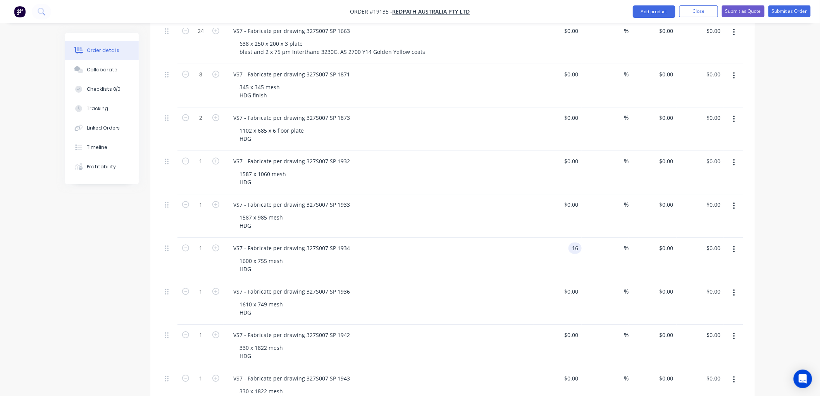
scroll to position [904, 0]
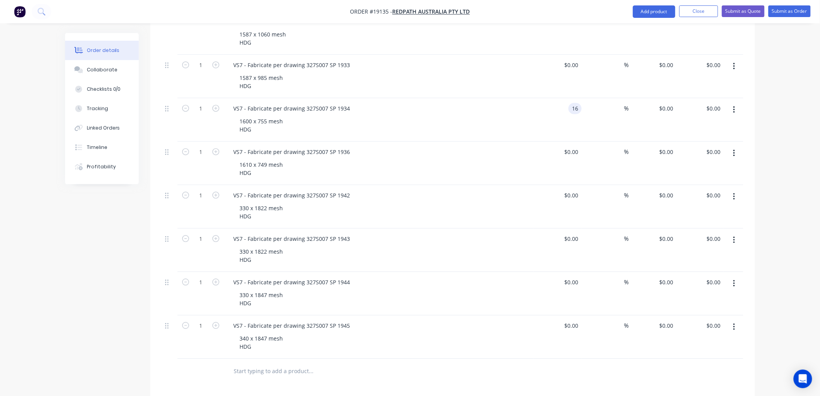
type input "$16.00"
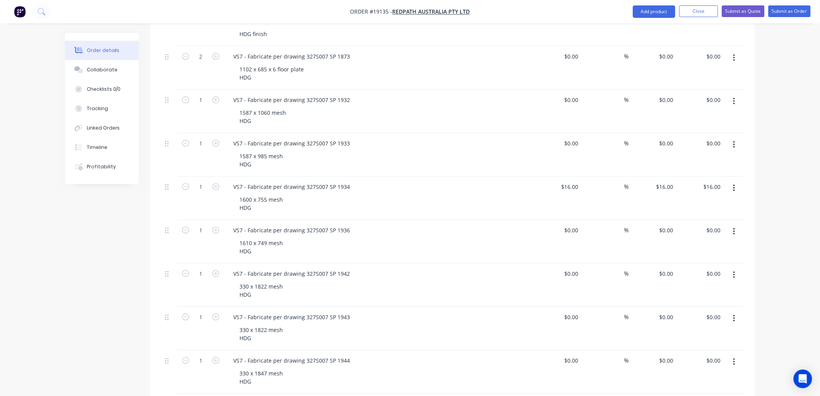
scroll to position [818, 0]
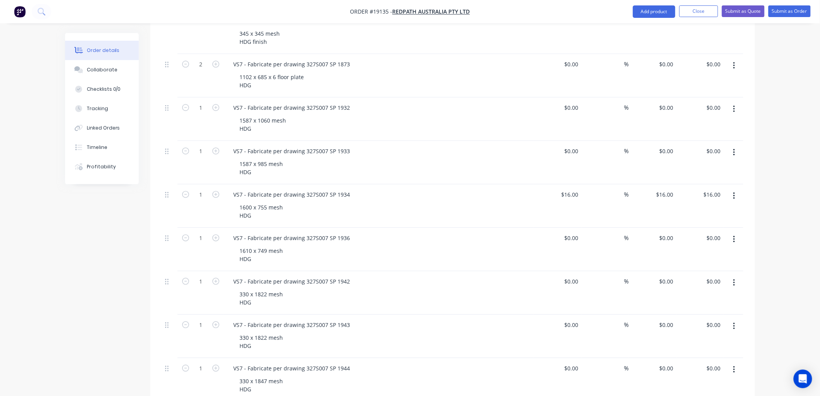
click at [566, 184] on div "$16.00 $16.00" at bounding box center [558, 205] width 48 height 43
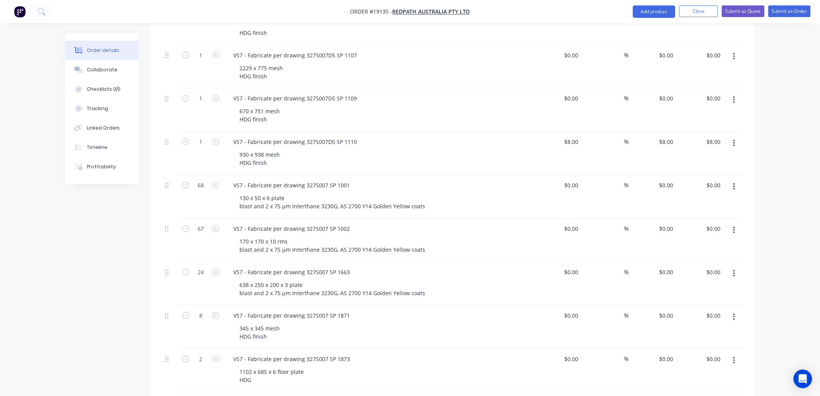
scroll to position [431, 0]
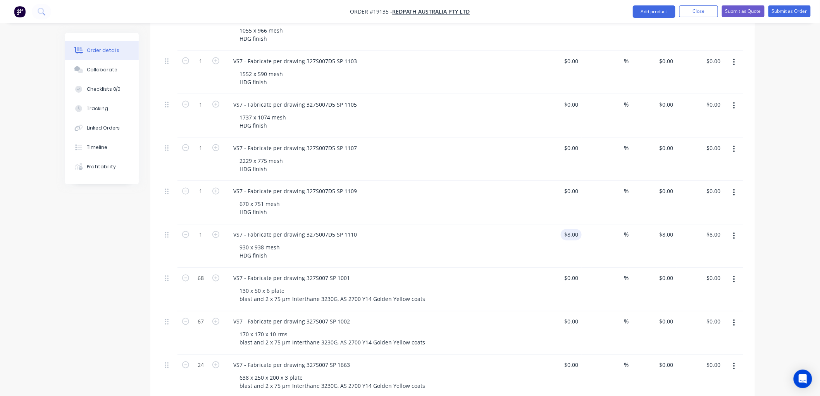
type input "0"
click at [574, 229] on input "$8.00" at bounding box center [573, 234] width 18 height 11
type input "8"
type input "$0.00"
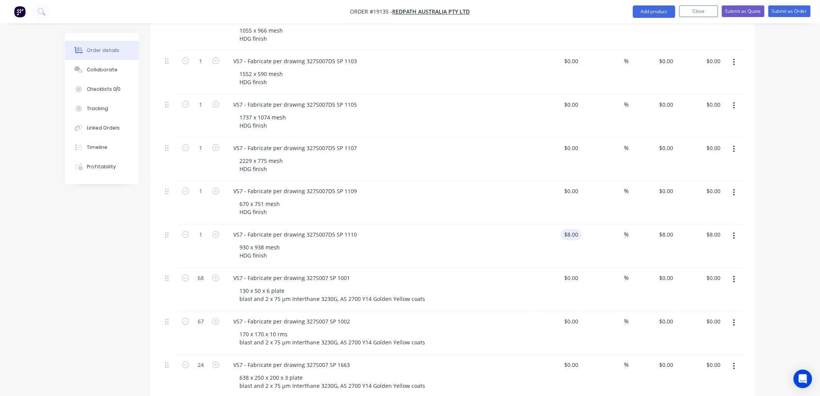
type input "$0.00"
click at [776, 150] on div "Order details Collaborate Checklists 0/0 Tracking Linked Orders Timeline Profit…" at bounding box center [410, 312] width 820 height 1486
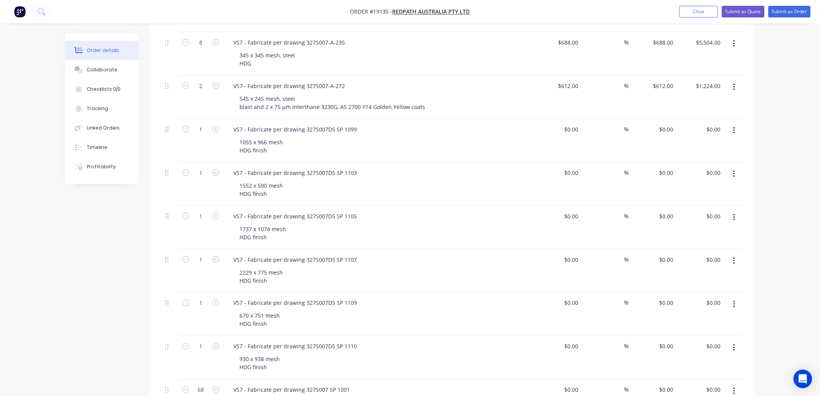
scroll to position [258, 0]
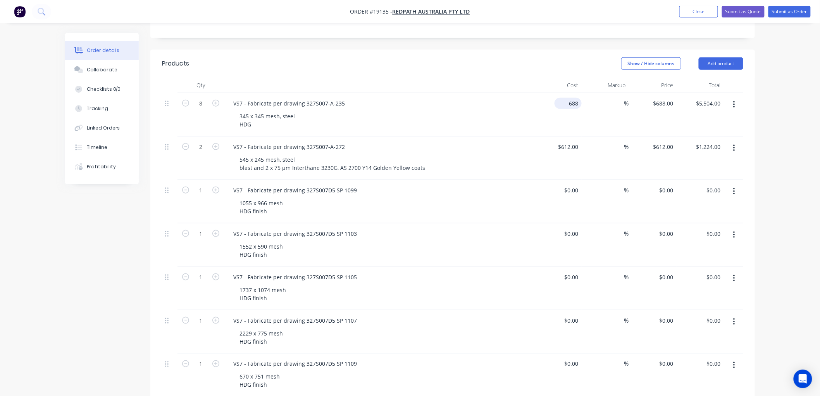
click at [564, 93] on div "688 $688.00" at bounding box center [558, 114] width 48 height 43
type input "$0.00"
click at [563, 136] on div "612 612" at bounding box center [558, 157] width 48 height 43
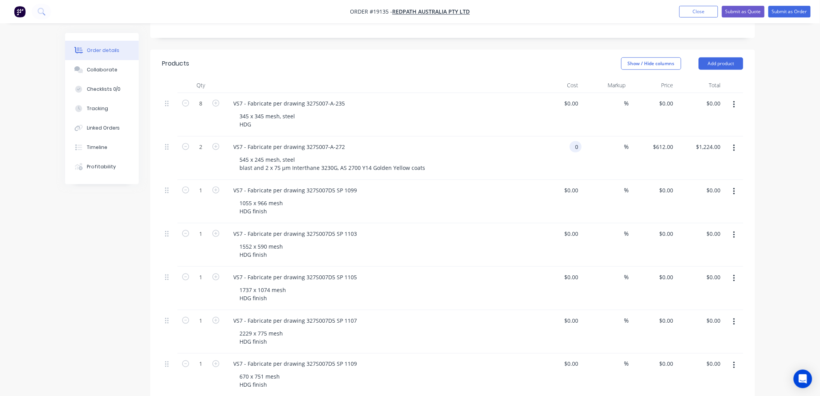
type input "$0.00"
click at [262, 110] on div "345 x 345 mesh, steel HDG" at bounding box center [267, 119] width 68 height 19
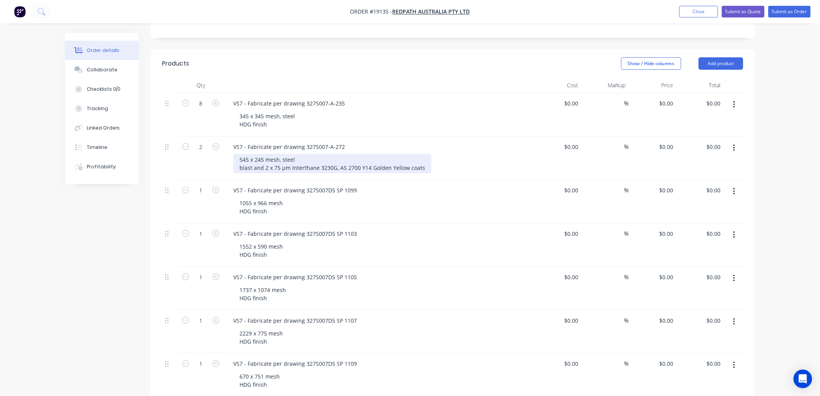
click at [323, 154] on div "545 x 245 mesh, steel blast and 2 x 75 µm Interthane 3230G, AS 2700 Y14 Golden …" at bounding box center [332, 163] width 198 height 19
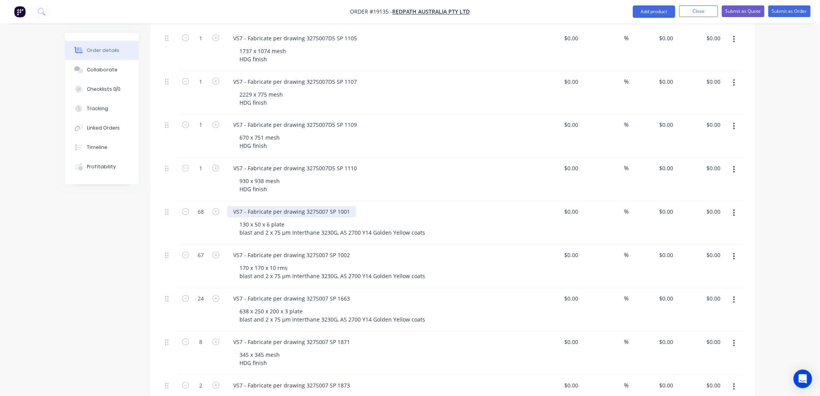
scroll to position [517, 0]
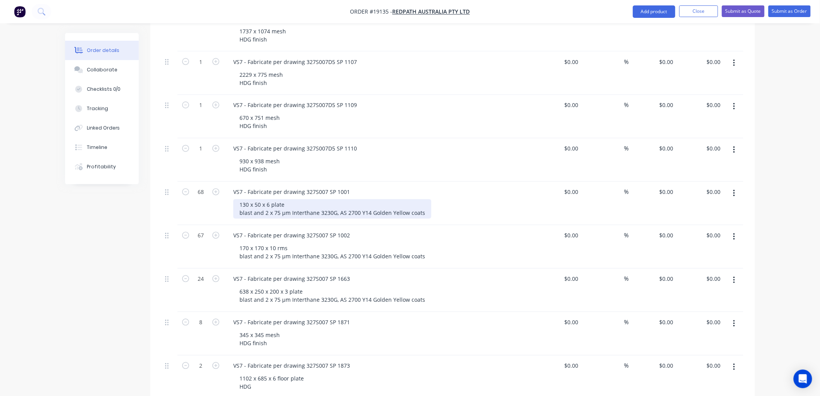
click at [311, 199] on div "130 x 50 x 6 plate blast and 2 x 75 µm Interthane 3230G, AS 2700 Y14 Golden Yel…" at bounding box center [332, 208] width 198 height 19
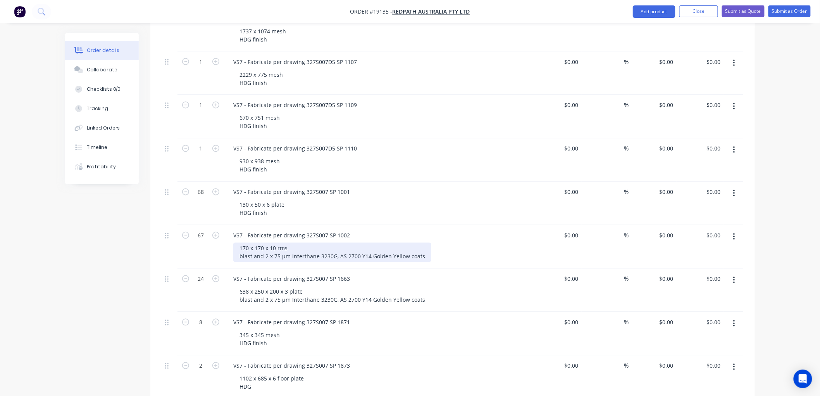
click at [321, 243] on div "170 x 170 x 10 rms blast and 2 x 75 µm Interthane 3230G, AS 2700 Y14 Golden Yel…" at bounding box center [332, 252] width 198 height 19
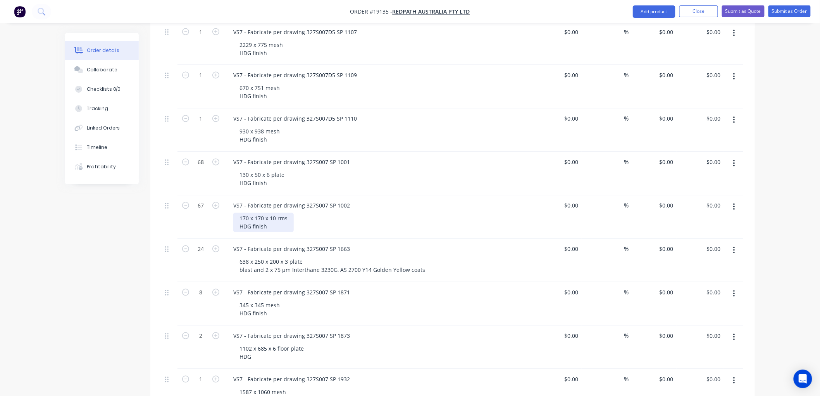
scroll to position [603, 0]
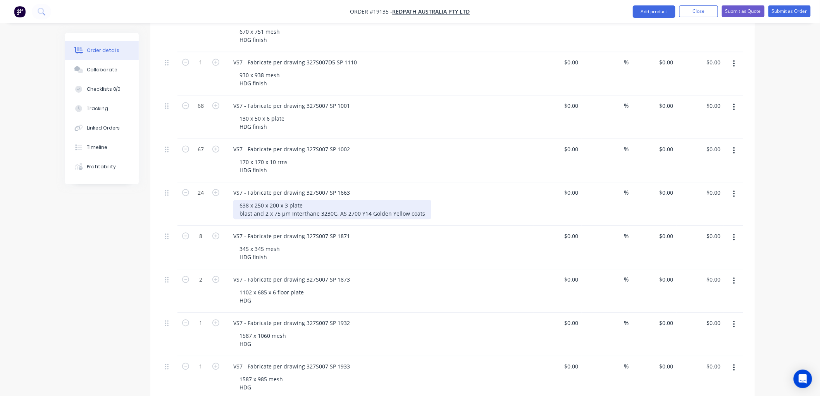
click at [331, 200] on div "638 x 250 x 200 x 3 plate blast and 2 x 75 µm Interthane 3230G, AS 2700 Y14 Gol…" at bounding box center [332, 209] width 198 height 19
click at [330, 200] on div "638 x 250 x 200 x 3 plate blast and 2 x 75 µm Interthane 3230G, AS 2700 Y14 Gol…" at bounding box center [332, 209] width 198 height 19
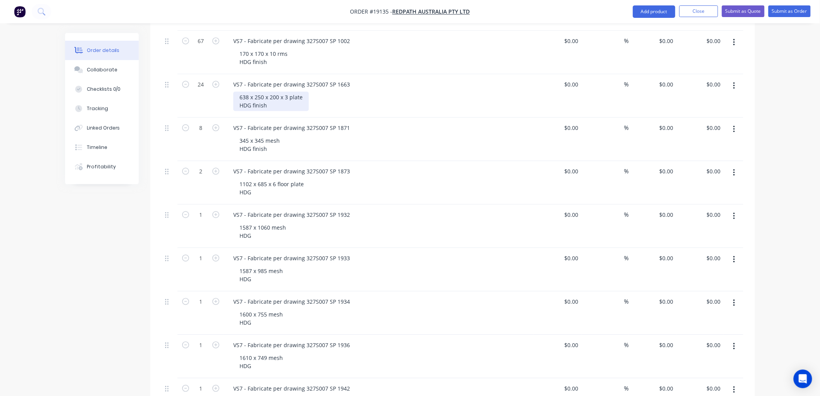
scroll to position [732, 0]
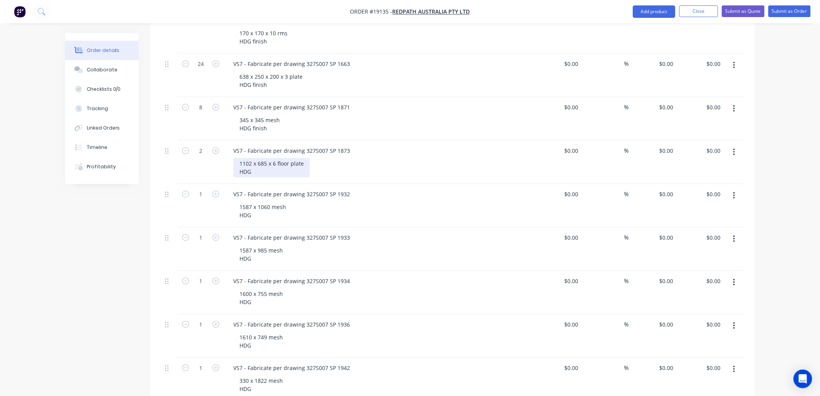
click at [272, 158] on div "1102 x 685 x 6 floor plate HDG" at bounding box center [271, 167] width 77 height 19
click at [264, 201] on div "1587 x 1060 mesh HDG" at bounding box center [262, 210] width 59 height 19
click at [255, 245] on div "1587 x 985 mesh HDG" at bounding box center [261, 254] width 56 height 19
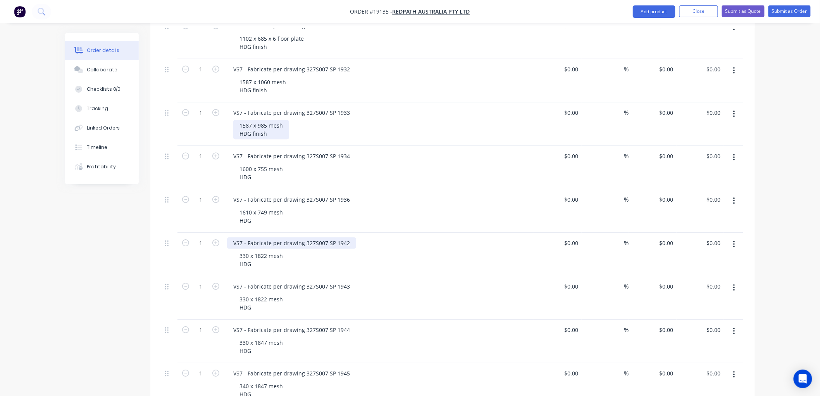
scroll to position [861, 0]
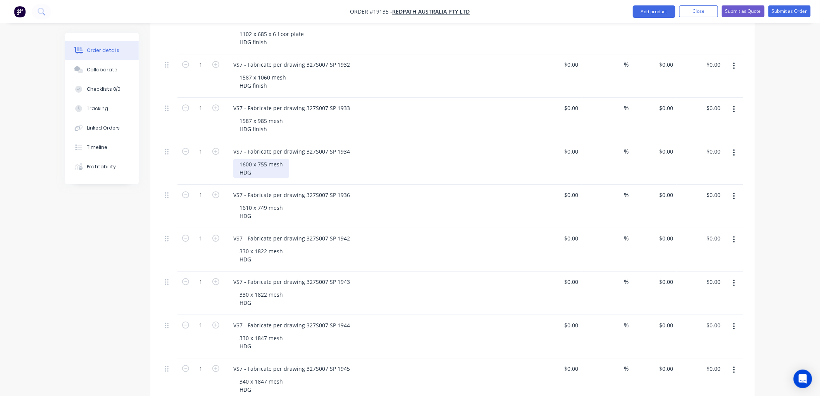
click at [261, 159] on div "1600 x 755 mesh HDG" at bounding box center [261, 168] width 56 height 19
click at [261, 202] on div "1610 x 749 mesh HDG" at bounding box center [261, 211] width 56 height 19
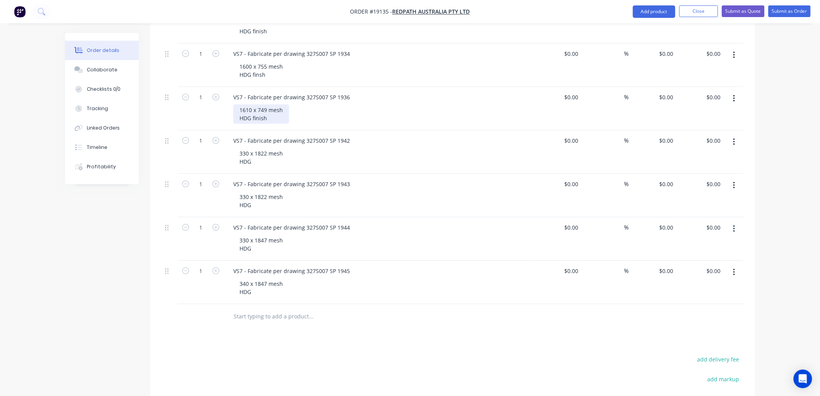
scroll to position [990, 0]
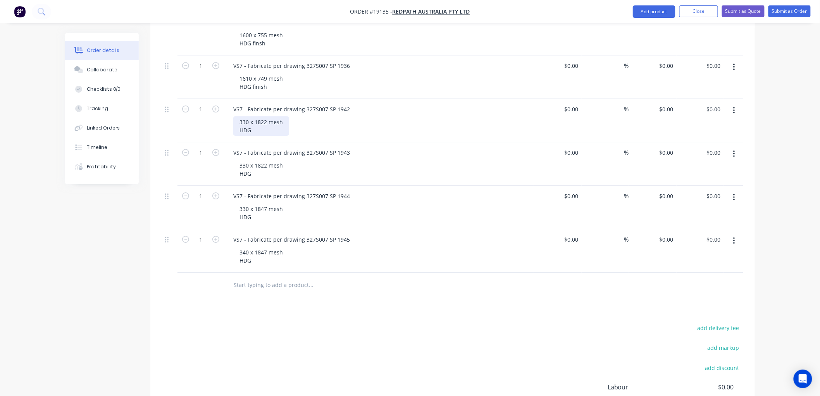
click at [260, 116] on div "330 x 1822 mesh HDG" at bounding box center [261, 125] width 56 height 19
click at [258, 160] on div "330 x 1822 mesh HDG" at bounding box center [261, 169] width 56 height 19
click at [257, 203] on div "330 x 1847 mesh HDG" at bounding box center [261, 212] width 56 height 19
click at [258, 247] on div "340 x 1847 mesh HDG" at bounding box center [261, 256] width 56 height 19
click at [754, 12] on button "Submit as Quote" at bounding box center [743, 11] width 43 height 12
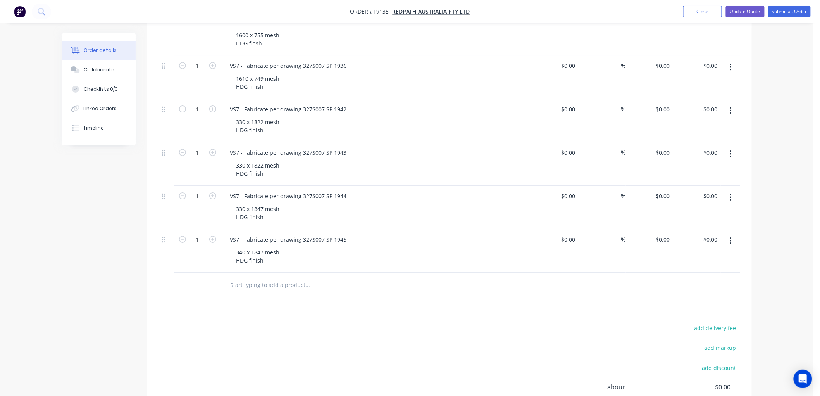
scroll to position [0, 0]
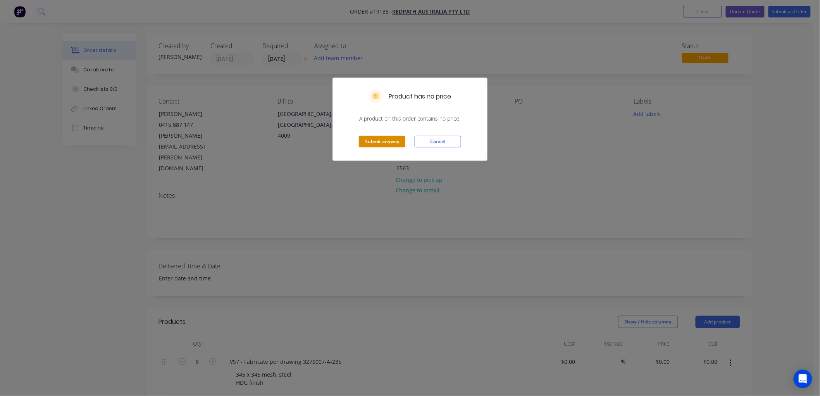
click at [390, 138] on button "Submit anyway" at bounding box center [382, 142] width 47 height 12
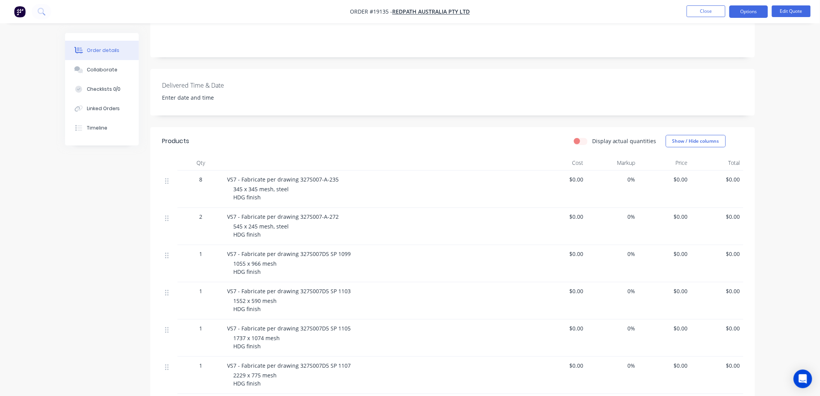
scroll to position [250, 0]
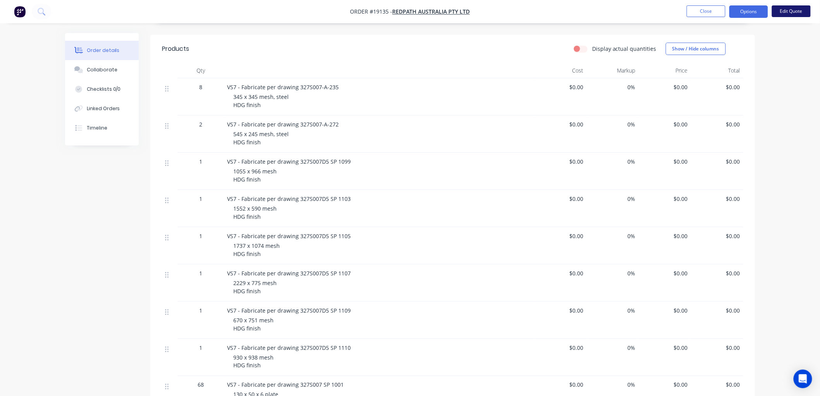
click at [783, 14] on button "Edit Quote" at bounding box center [791, 11] width 39 height 12
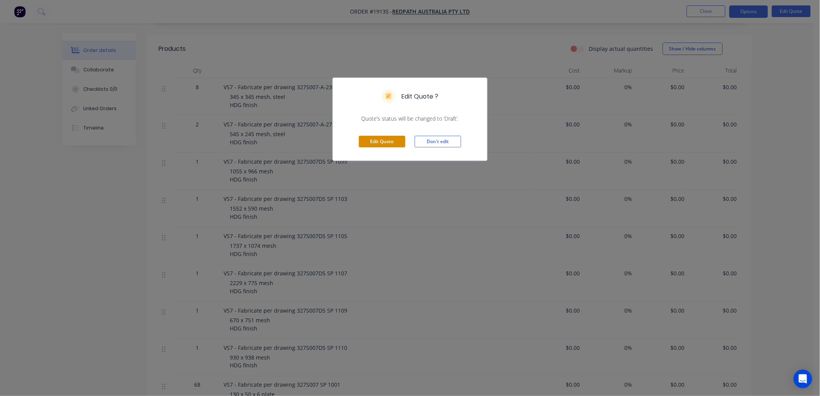
click at [394, 141] on button "Edit Quote" at bounding box center [382, 142] width 47 height 12
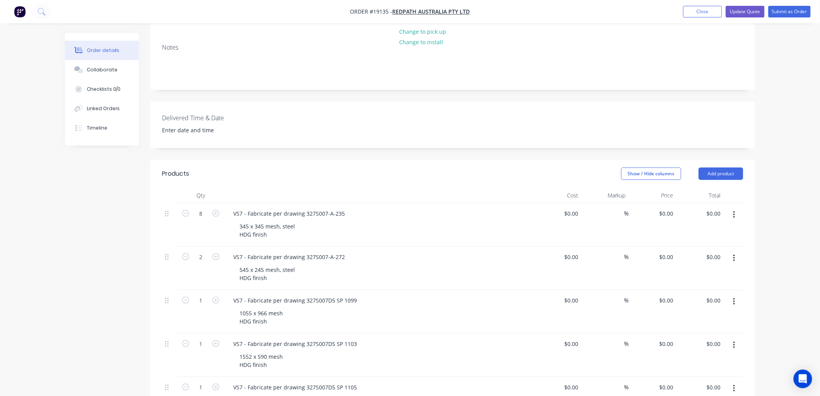
scroll to position [172, 0]
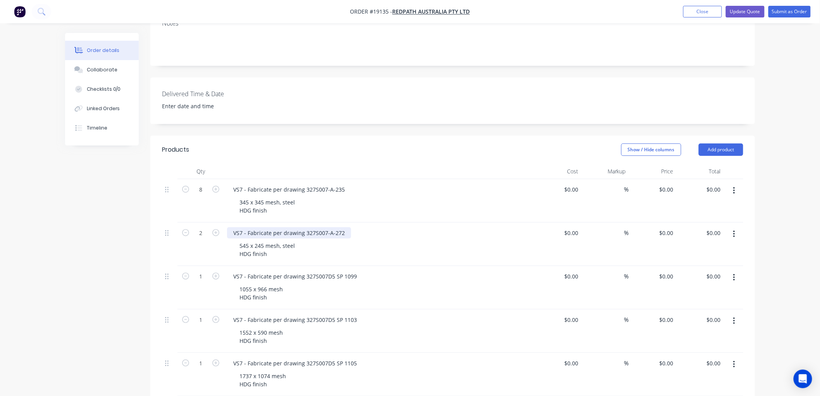
click at [344, 227] on div "VS7 - Fabricate per drawing 327S007-A-272" at bounding box center [289, 232] width 124 height 11
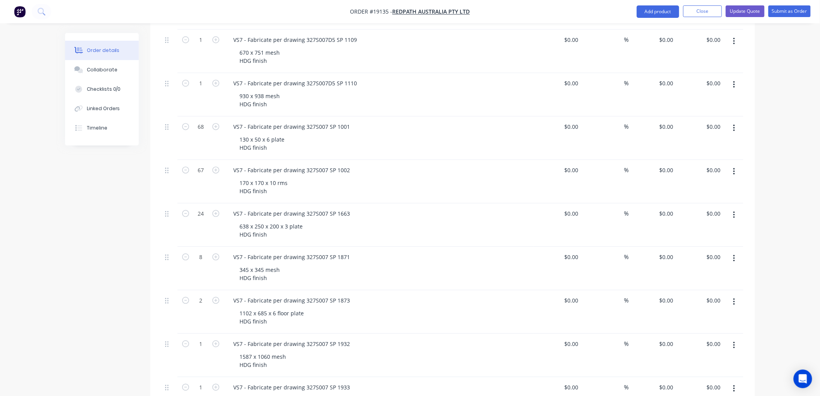
scroll to position [603, 0]
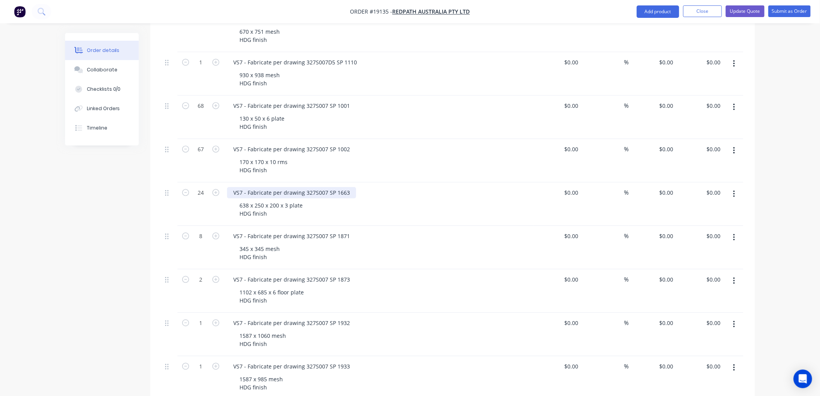
click at [348, 187] on div "VS7 - Fabricate per drawing 327S007 SP 1663" at bounding box center [291, 192] width 129 height 11
click at [215, 189] on icon "button" at bounding box center [215, 192] width 7 height 7
type input "26"
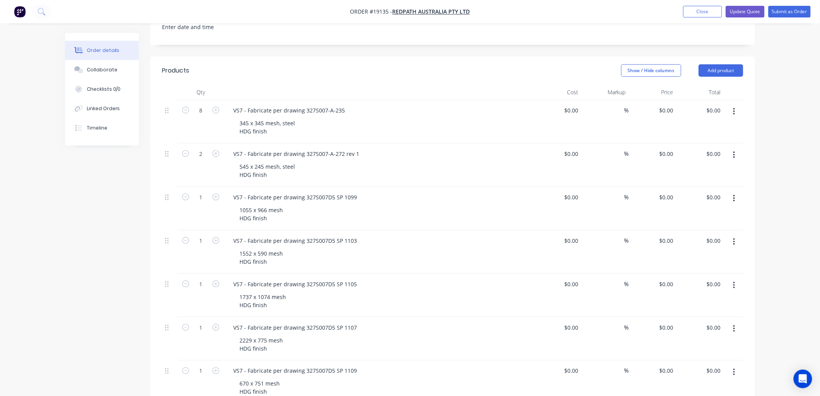
scroll to position [258, 0]
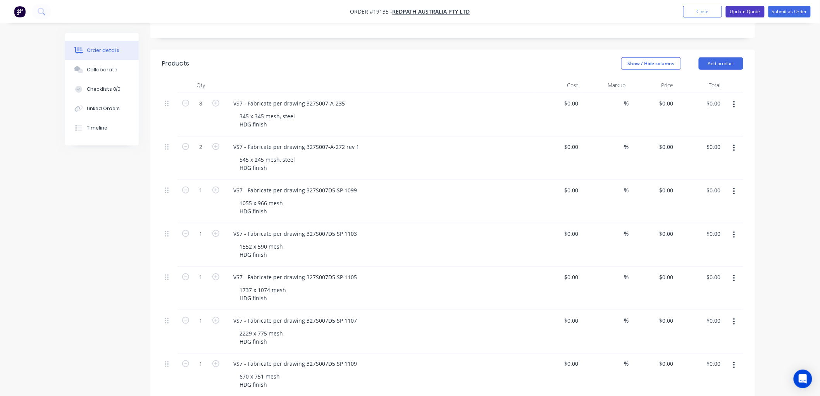
click at [737, 12] on button "Update Quote" at bounding box center [745, 12] width 39 height 12
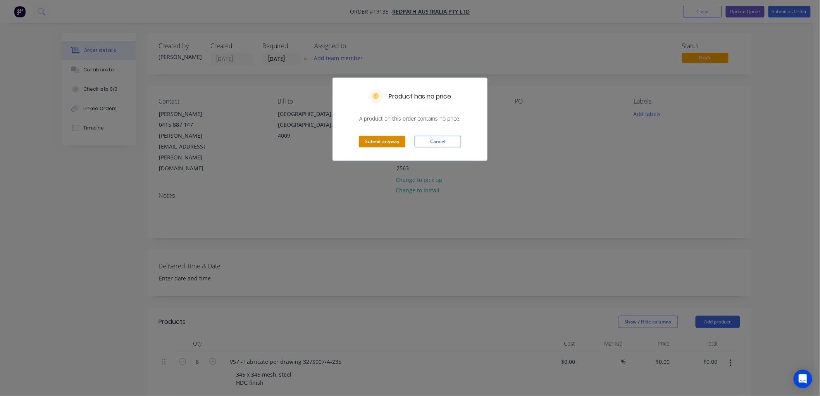
click at [374, 144] on button "Submit anyway" at bounding box center [382, 142] width 47 height 12
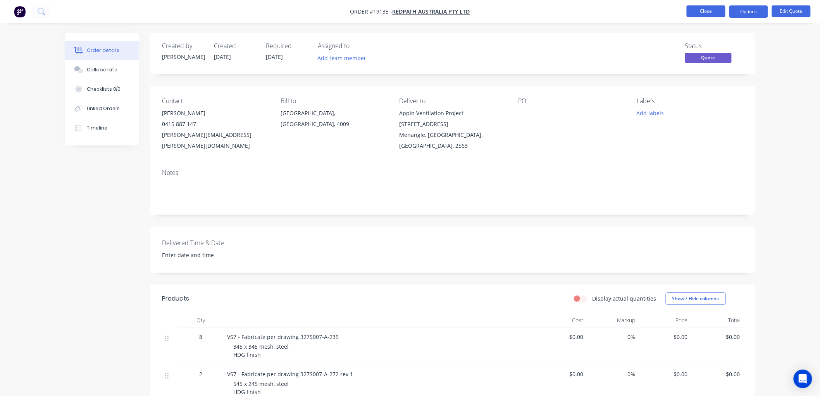
click at [700, 10] on button "Close" at bounding box center [706, 11] width 39 height 12
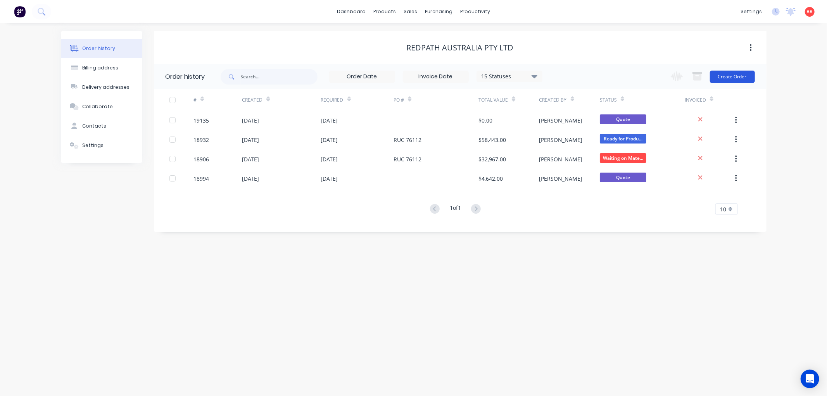
click at [744, 74] on button "Create Order" at bounding box center [732, 77] width 45 height 12
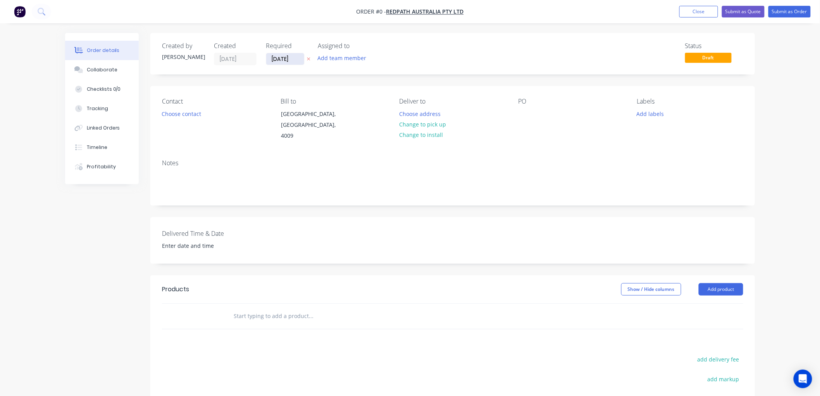
click at [283, 61] on input "[DATE]" at bounding box center [285, 59] width 38 height 12
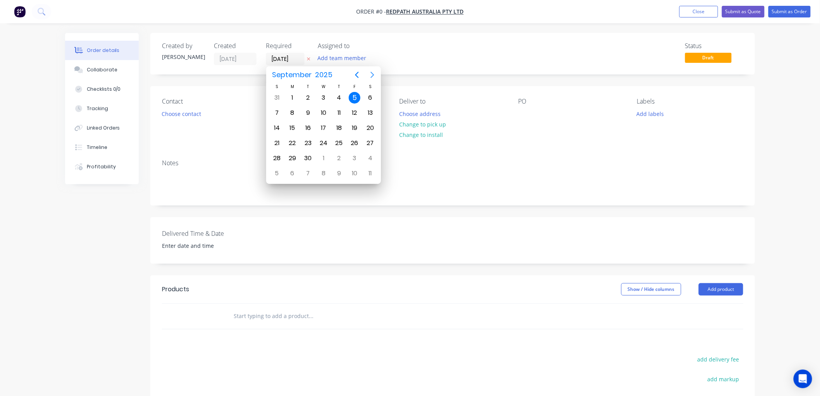
click at [371, 75] on icon "Next page" at bounding box center [372, 74] width 9 height 9
click at [373, 75] on icon "Next page" at bounding box center [372, 75] width 3 height 6
click at [354, 96] on div "31" at bounding box center [355, 98] width 12 height 12
type input "[DATE]"
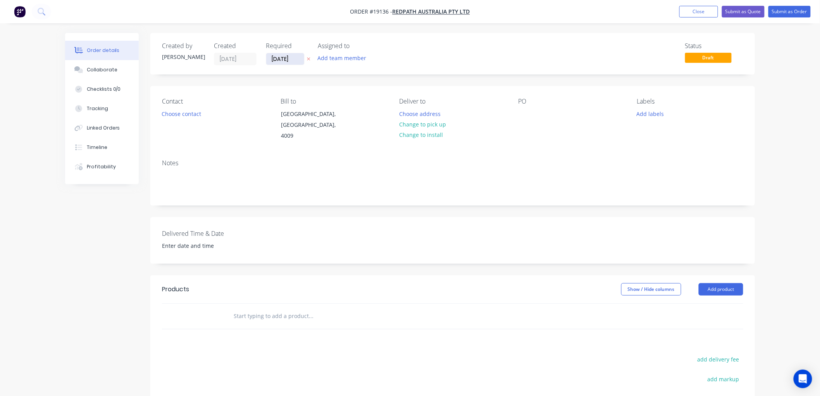
click at [282, 59] on input "[DATE]" at bounding box center [285, 59] width 38 height 12
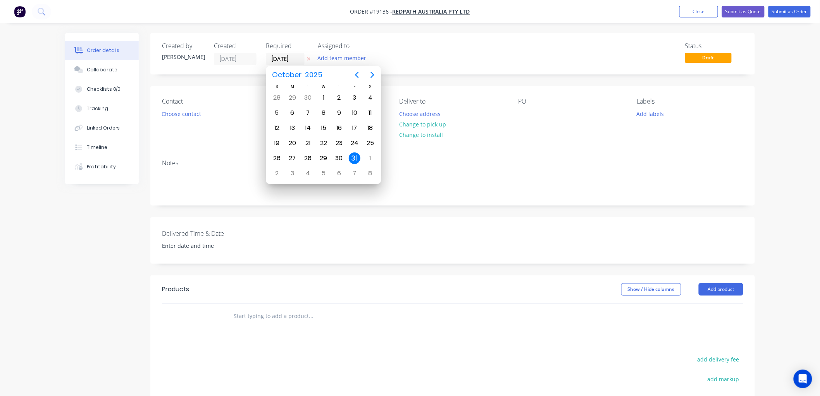
click at [354, 154] on div "31" at bounding box center [355, 158] width 12 height 12
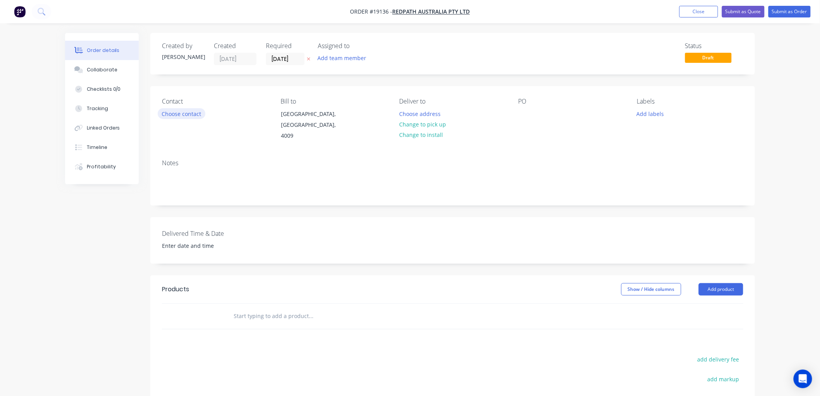
click at [194, 110] on button "Choose contact" at bounding box center [182, 113] width 48 height 10
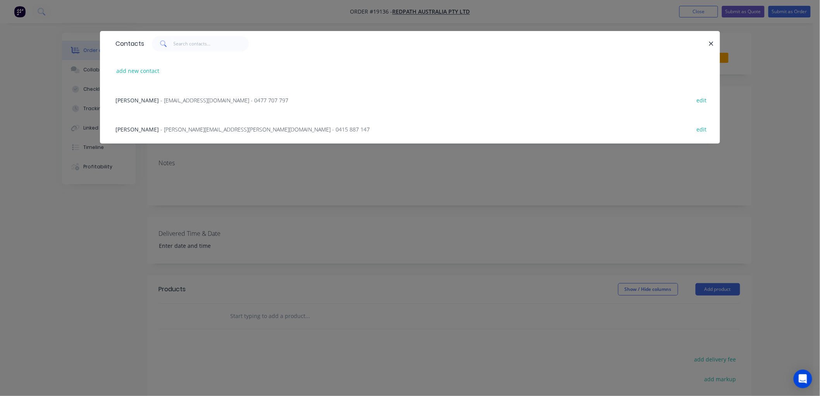
click at [173, 129] on span "- [PERSON_NAME][EMAIL_ADDRESS][PERSON_NAME][DOMAIN_NAME] - 0415 887 147" at bounding box center [264, 129] width 209 height 7
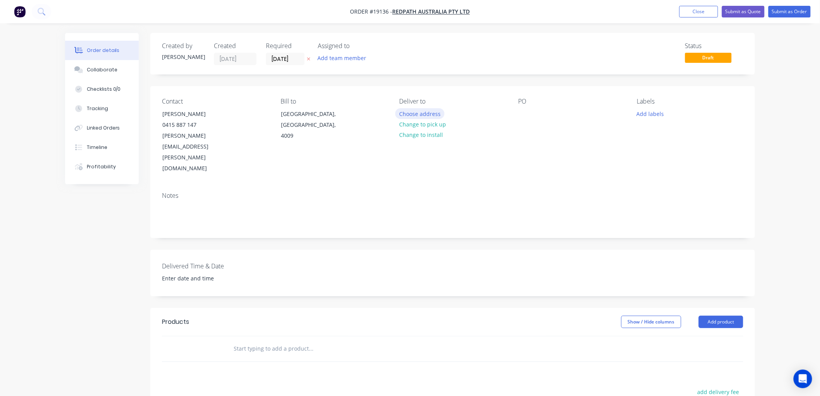
click at [431, 110] on button "Choose address" at bounding box center [420, 113] width 50 height 10
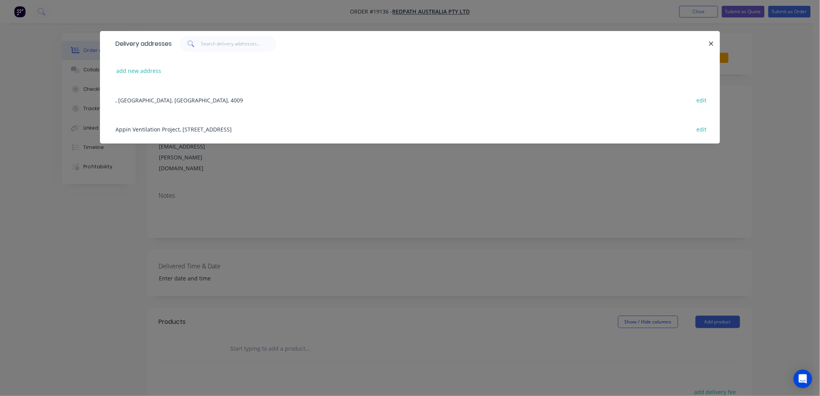
click at [214, 128] on div "Appin Ventilation Project, [STREET_ADDRESS] edit" at bounding box center [410, 128] width 597 height 29
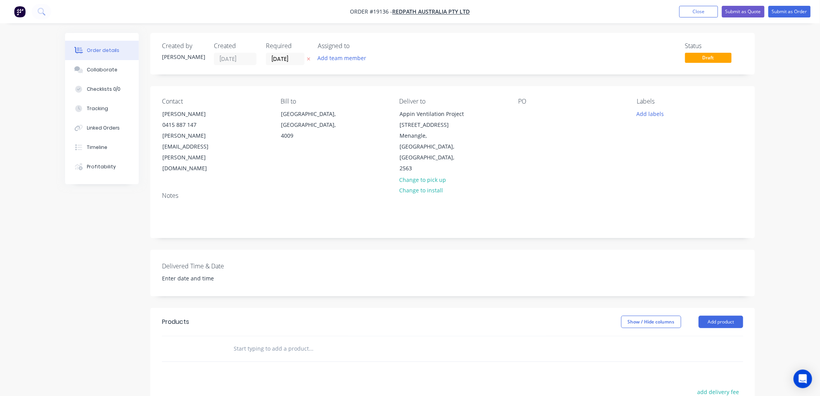
click at [252, 341] on input "text" at bounding box center [310, 349] width 155 height 16
click at [268, 341] on input "text" at bounding box center [310, 349] width 155 height 16
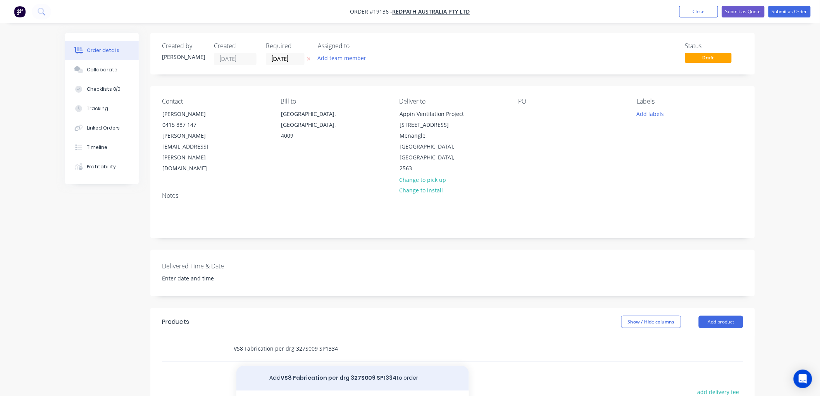
type input "VS8 Fabrication per drg 327S009 SP1334"
click at [305, 366] on button "Add VS8 Fabrication per drg 327S009 SP1334 to order" at bounding box center [352, 378] width 233 height 25
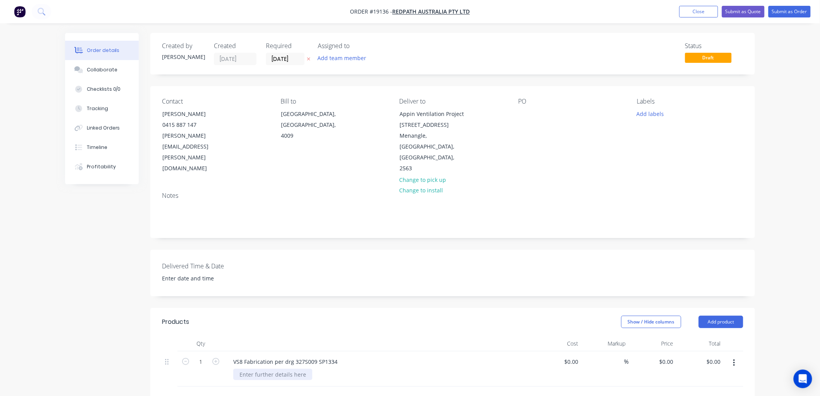
click at [282, 369] on div at bounding box center [272, 374] width 79 height 11
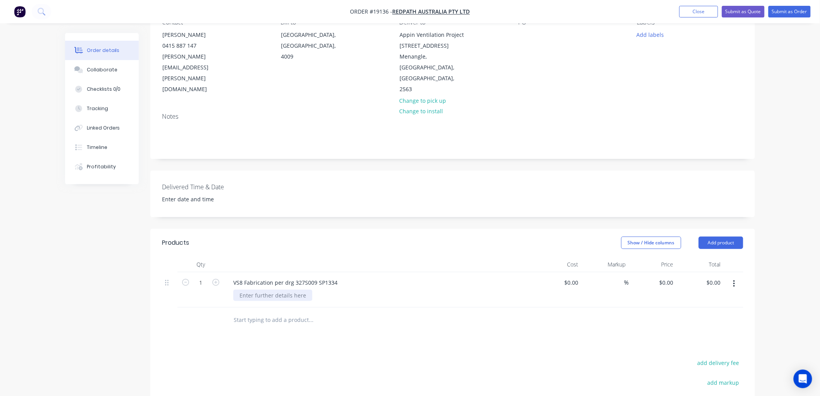
scroll to position [86, 0]
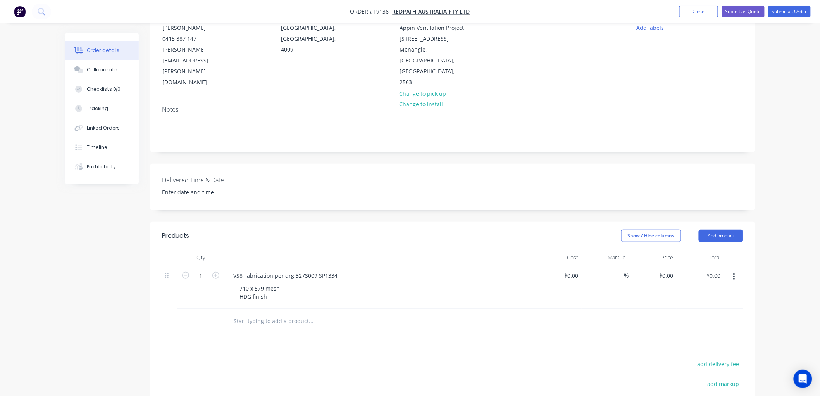
click at [733, 273] on icon "button" at bounding box center [734, 277] width 2 height 9
click at [687, 307] on div "Duplicate" at bounding box center [707, 312] width 60 height 11
click at [336, 313] on div "VS8 Fabrication per drg 327S009 SP1334" at bounding box center [285, 318] width 117 height 11
click at [279, 326] on div "710 x 579 mesh HDG finish" at bounding box center [259, 335] width 53 height 19
click at [281, 326] on div "710 x 579 mesh HDG finish" at bounding box center [259, 335] width 53 height 19
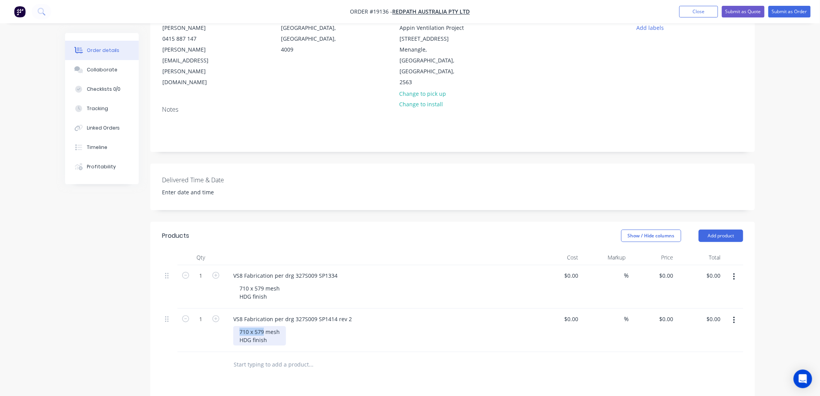
drag, startPoint x: 264, startPoint y: 309, endPoint x: 235, endPoint y: 311, distance: 29.5
click at [235, 326] on div "710 x 579 mesh HDG finish" at bounding box center [259, 335] width 53 height 19
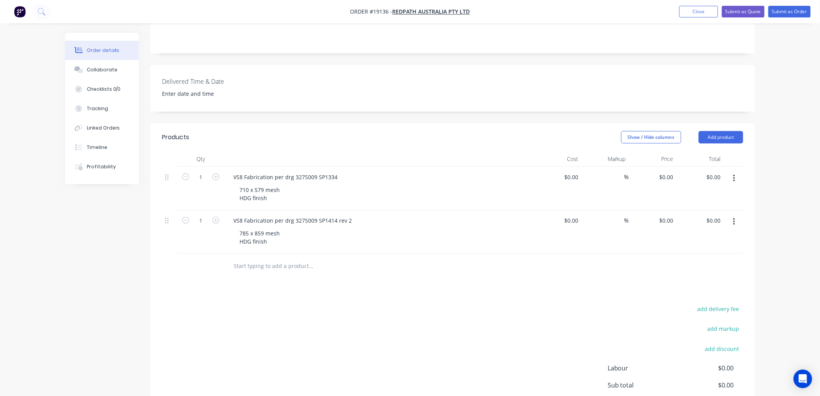
scroll to position [215, 0]
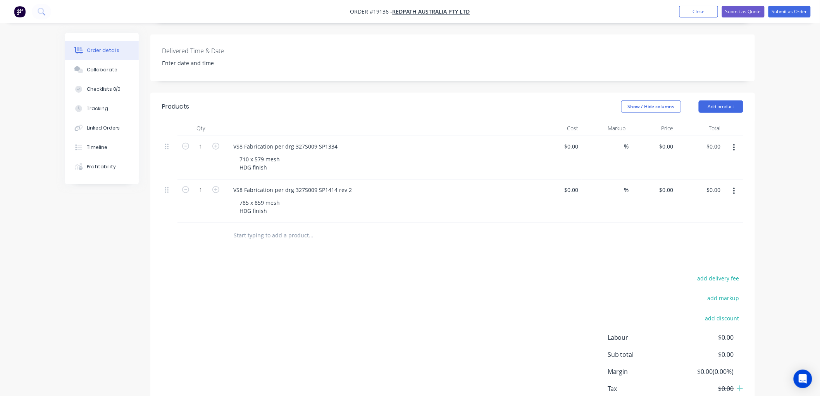
click at [733, 184] on button "button" at bounding box center [734, 191] width 18 height 14
click at [693, 221] on div "Duplicate" at bounding box center [707, 226] width 60 height 11
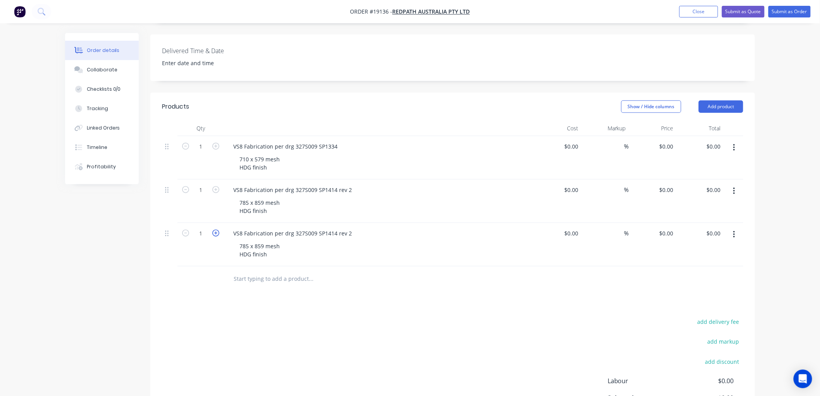
click at [214, 229] on icon "button" at bounding box center [215, 232] width 7 height 7
type input "4"
click at [349, 228] on div "VS8 Fabrication per drg 327S009 SP1414 rev 2" at bounding box center [292, 233] width 131 height 11
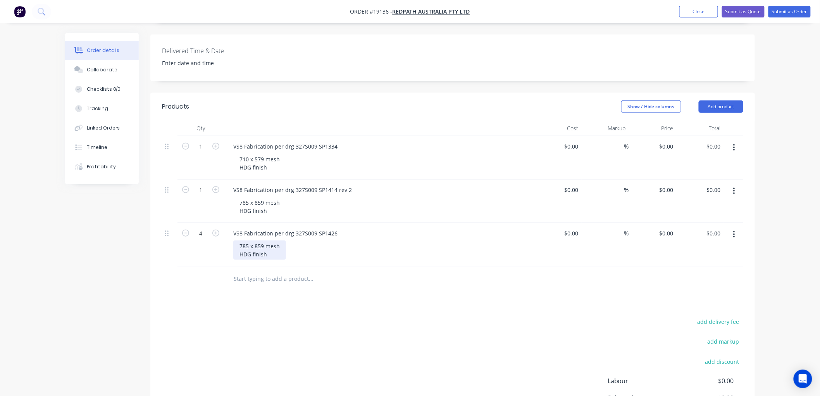
click at [260, 240] on div "785 x 859 mesh HDG finish" at bounding box center [259, 249] width 53 height 19
click at [263, 240] on div "785 x 859 mesh HDG finish" at bounding box center [259, 249] width 53 height 19
drag, startPoint x: 263, startPoint y: 223, endPoint x: 237, endPoint y: 223, distance: 26.0
click at [237, 240] on div "785 x 859 mesh HDG finish" at bounding box center [259, 249] width 53 height 19
click at [737, 228] on button "button" at bounding box center [734, 235] width 18 height 14
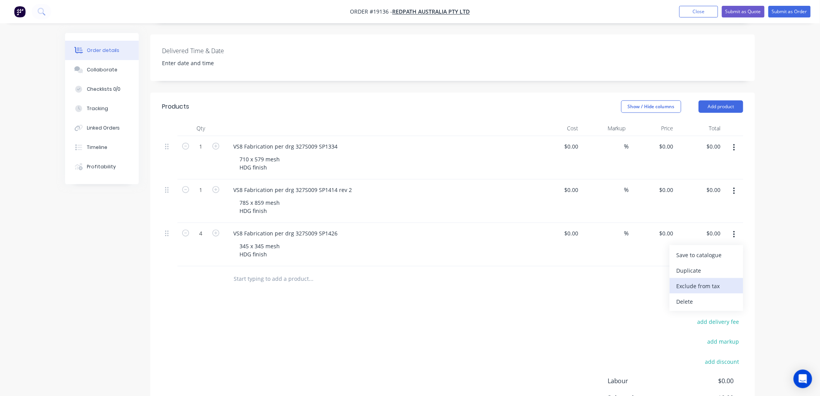
drag, startPoint x: 700, startPoint y: 245, endPoint x: 672, endPoint y: 257, distance: 30.4
click at [700, 265] on div "Duplicate" at bounding box center [707, 270] width 60 height 11
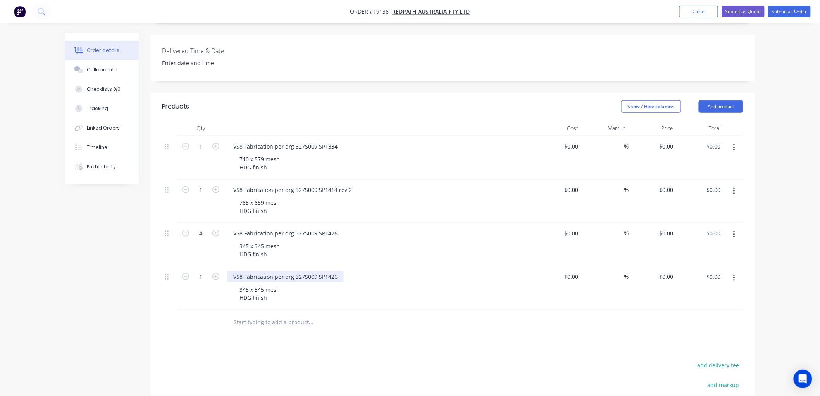
click at [335, 271] on div "VS8 Fabrication per drg 327S009 SP1426" at bounding box center [285, 276] width 117 height 11
drag, startPoint x: 245, startPoint y: 259, endPoint x: 247, endPoint y: 263, distance: 4.5
click at [246, 271] on div "VS8 Fabrication per drg 327S009 SP1460" at bounding box center [285, 276] width 117 height 11
click at [252, 284] on div "345 x 345 mesh HDG finish" at bounding box center [259, 293] width 53 height 19
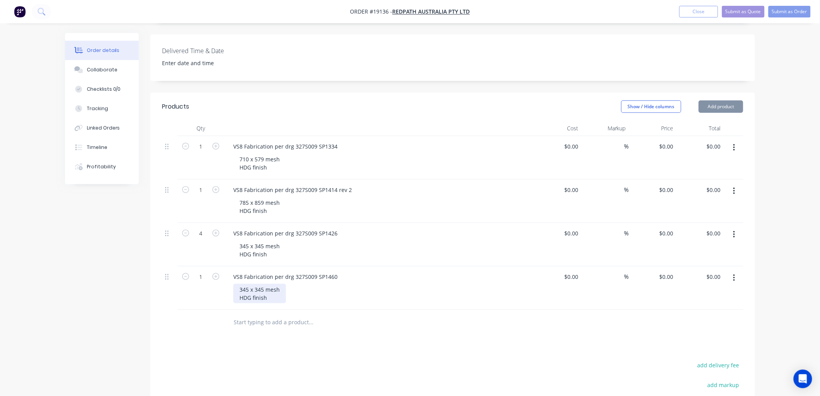
click at [259, 284] on div "345 x 345 mesh HDG finish" at bounding box center [259, 293] width 53 height 19
drag, startPoint x: 262, startPoint y: 267, endPoint x: 238, endPoint y: 268, distance: 24.8
click at [238, 284] on div "345 x 345 mesh HDG finish" at bounding box center [259, 293] width 53 height 19
click at [257, 284] on div "1185 x mesh HDG finish" at bounding box center [256, 293] width 47 height 19
click at [732, 271] on button "button" at bounding box center [734, 278] width 18 height 14
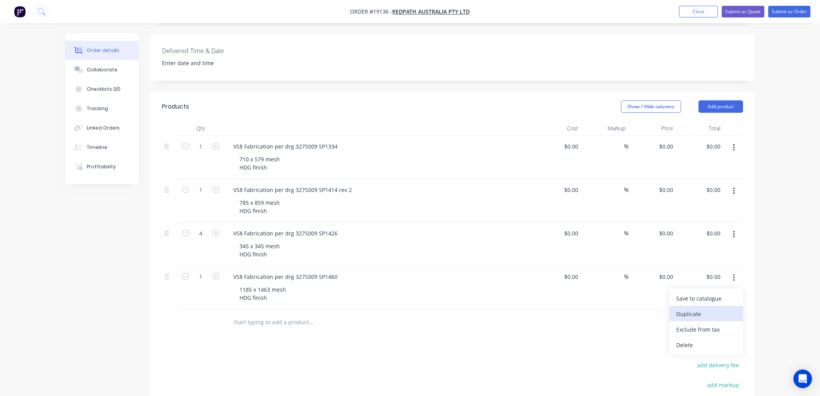
click at [688, 308] on div "Duplicate" at bounding box center [707, 313] width 60 height 11
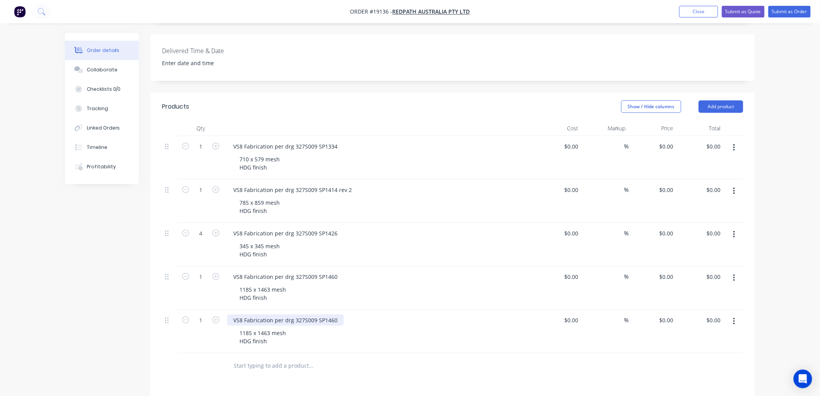
click at [335, 314] on div "VS8 Fabrication per drg 327S009 SP1460" at bounding box center [285, 319] width 117 height 11
click at [271, 327] on div "1185 x 1463 mesh HDG finish" at bounding box center [262, 336] width 59 height 19
click at [269, 327] on div "1185 x 1463 mesh HDG finish" at bounding box center [262, 336] width 59 height 19
click at [268, 327] on div "1185 x 1463 mesh HDG finish" at bounding box center [262, 336] width 59 height 19
drag, startPoint x: 269, startPoint y: 311, endPoint x: 235, endPoint y: 313, distance: 34.2
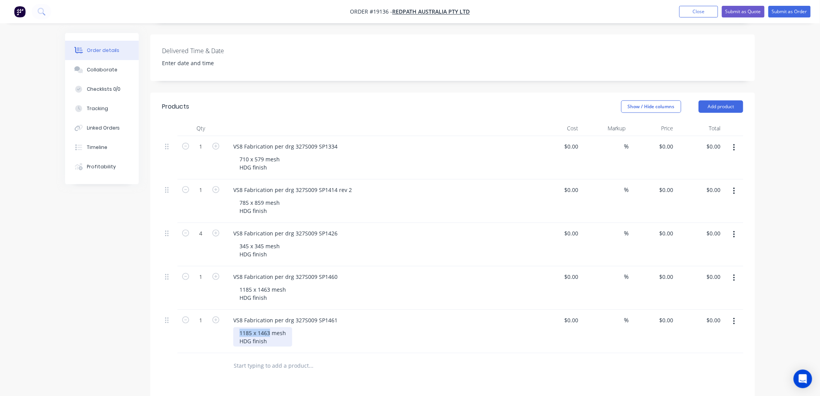
click at [235, 327] on div "1185 x 1463 mesh HDG finish" at bounding box center [262, 336] width 59 height 19
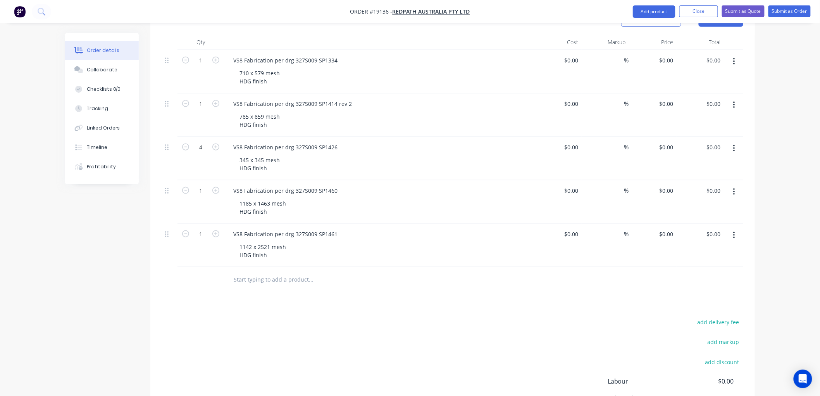
click at [735, 228] on button "button" at bounding box center [734, 235] width 18 height 14
click at [699, 266] on div "Duplicate" at bounding box center [707, 271] width 60 height 11
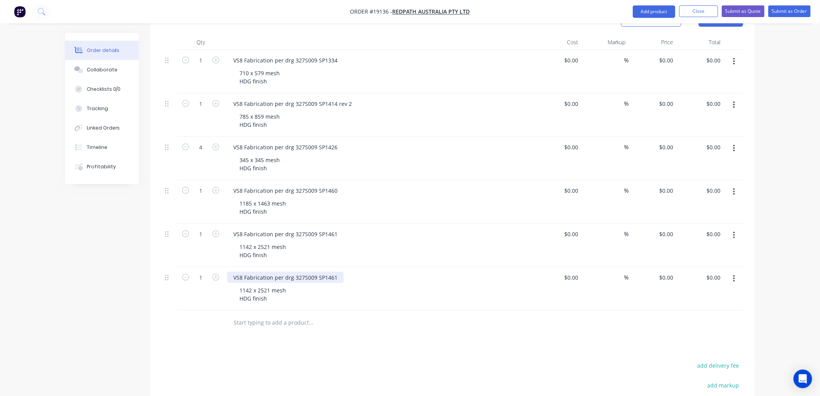
click at [335, 272] on div "VS8 Fabrication per drg 327S009 SP1461" at bounding box center [285, 277] width 117 height 11
click at [270, 285] on div "1142 x 2521 mesh HDG finish" at bounding box center [262, 294] width 59 height 19
click at [267, 285] on div "1142 x 2521 mesh HDG finish" at bounding box center [262, 294] width 59 height 19
click at [270, 285] on div "1142 x 2521 mesh HDG finish" at bounding box center [262, 294] width 59 height 19
drag, startPoint x: 271, startPoint y: 268, endPoint x: 231, endPoint y: 269, distance: 39.9
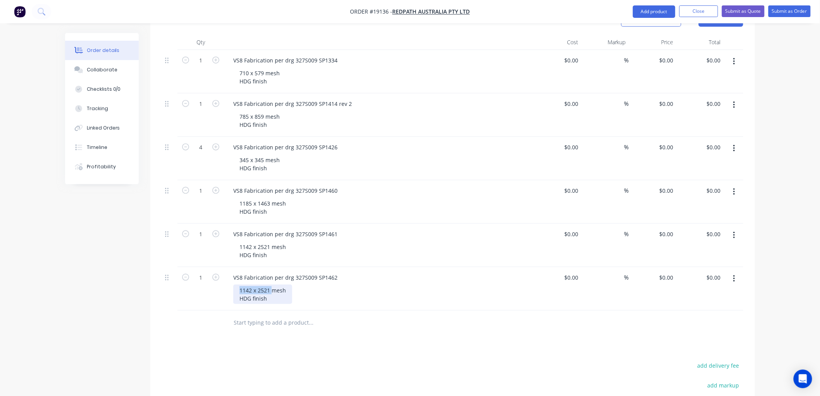
click at [231, 269] on div "VS8 Fabrication per drg 327S009 SP1462 1142 x 2521 mesh HDG finish" at bounding box center [379, 288] width 310 height 43
click at [734, 275] on icon "button" at bounding box center [734, 278] width 2 height 7
click at [706, 309] on div "Duplicate" at bounding box center [707, 314] width 60 height 11
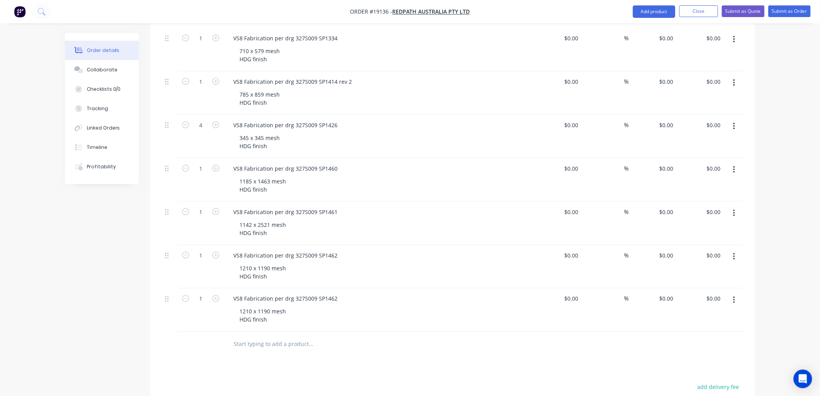
scroll to position [344, 0]
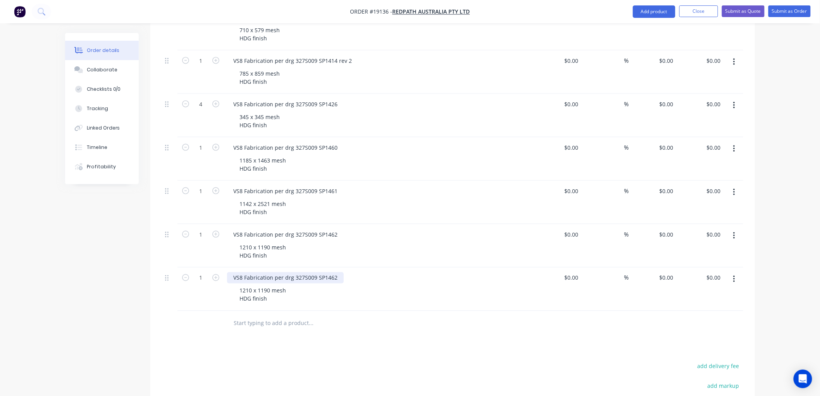
click at [338, 272] on div "VS8 Fabrication per drg 327S009 SP1462" at bounding box center [285, 277] width 117 height 11
click at [267, 285] on div "1210 x 1190 mesh HDG finish" at bounding box center [262, 294] width 59 height 19
click at [269, 285] on div "1210 x 1190 mesh HDG finish" at bounding box center [262, 294] width 59 height 19
drag, startPoint x: 269, startPoint y: 268, endPoint x: 231, endPoint y: 272, distance: 38.2
click at [231, 272] on div "VS8 Fabrication per drg 327S009 SP1463 1210 x 1190 mesh HDG finish" at bounding box center [379, 288] width 310 height 43
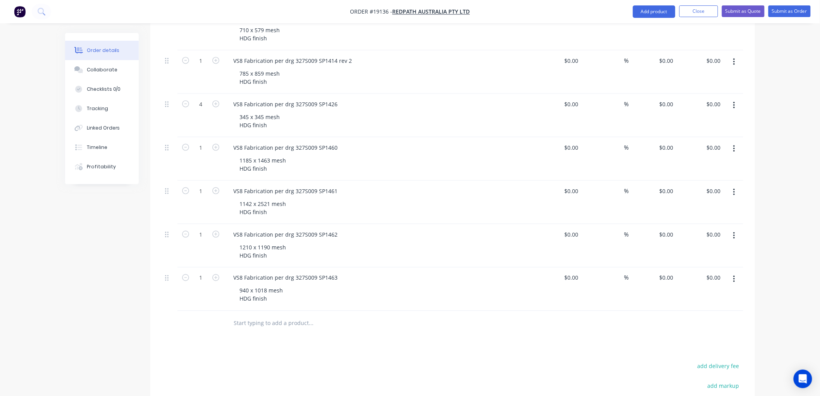
click at [735, 275] on icon "button" at bounding box center [734, 279] width 2 height 9
click at [702, 309] on div "Duplicate" at bounding box center [707, 314] width 60 height 11
click at [338, 316] on div "VS8 Fabrication per drg 327S009 SP1463" at bounding box center [285, 321] width 117 height 11
click at [267, 328] on div "940 x 1018 mesh HDG finish" at bounding box center [261, 337] width 56 height 19
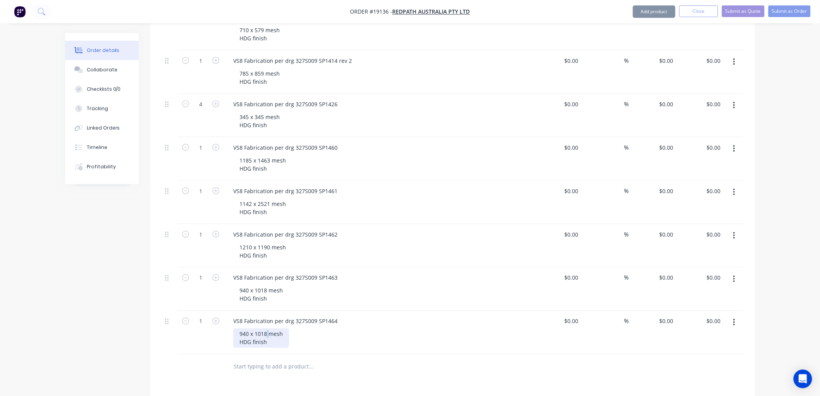
click at [267, 328] on div "940 x 1018 mesh HDG finish" at bounding box center [261, 337] width 56 height 19
drag, startPoint x: 267, startPoint y: 311, endPoint x: 240, endPoint y: 311, distance: 26.4
click at [240, 328] on div "940 x 1018 mesh HDG finish" at bounding box center [261, 337] width 56 height 19
click at [148, 271] on div "Created by [PERSON_NAME] Created [DATE] Required [DATE] Assigned to Add team me…" at bounding box center [410, 133] width 690 height 889
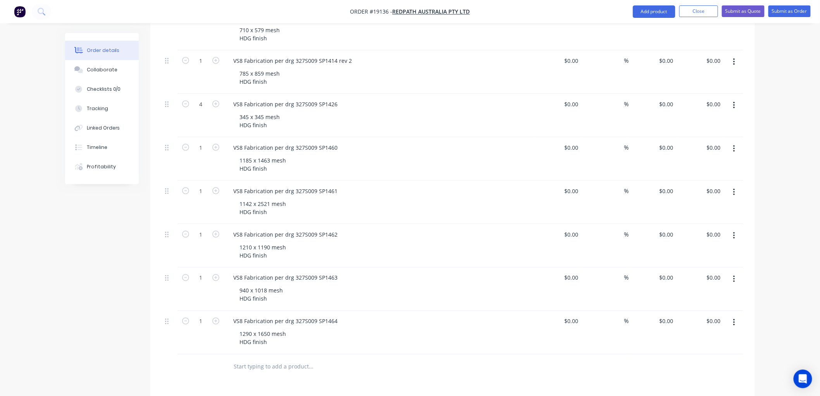
drag, startPoint x: 735, startPoint y: 300, endPoint x: 724, endPoint y: 300, distance: 10.5
click at [734, 319] on icon "button" at bounding box center [734, 322] width 2 height 7
click at [688, 353] on div "Duplicate" at bounding box center [707, 358] width 60 height 11
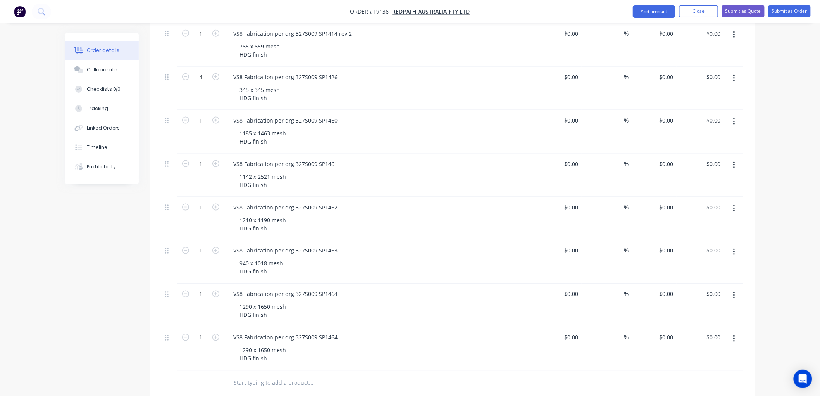
scroll to position [431, 0]
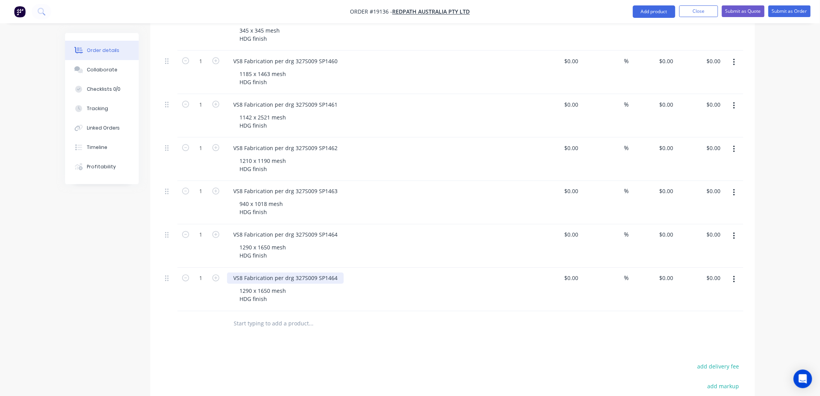
click at [342, 273] on div "VS8 Fabrication per drg 327S009 SP1464" at bounding box center [379, 278] width 304 height 11
click at [269, 285] on div "1290 x 1650 mesh HDG finish" at bounding box center [262, 294] width 59 height 19
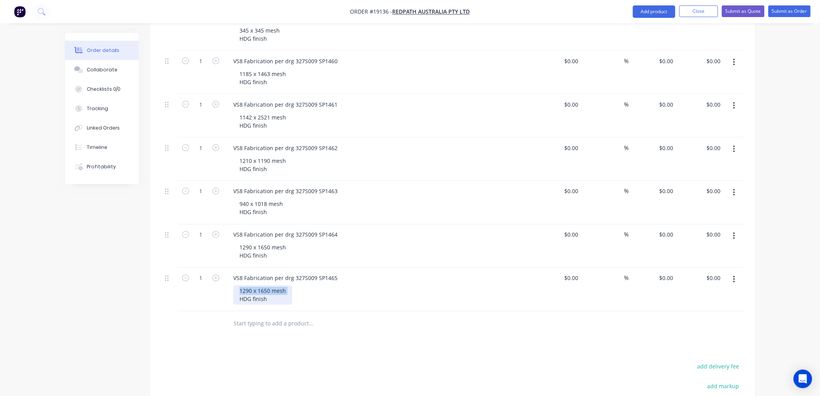
click at [269, 285] on div "1290 x 1650 mesh HDG finish" at bounding box center [262, 294] width 59 height 19
click at [268, 285] on div "1290 x 1650 mesh HDG finish" at bounding box center [262, 294] width 59 height 19
drag, startPoint x: 269, startPoint y: 269, endPoint x: 233, endPoint y: 272, distance: 35.8
click at [233, 272] on div "VS8 Fabrication per drg 327S009 SP1465 1290 x 1650 mesh HDG finish" at bounding box center [379, 289] width 310 height 43
click at [776, 226] on div "Order details Collaborate Checklists 0/0 Tracking Linked Orders Timeline Profit…" at bounding box center [410, 51] width 820 height 965
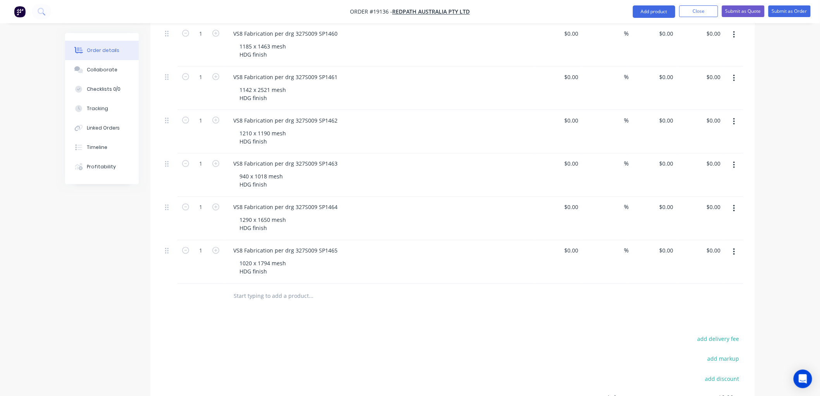
scroll to position [474, 0]
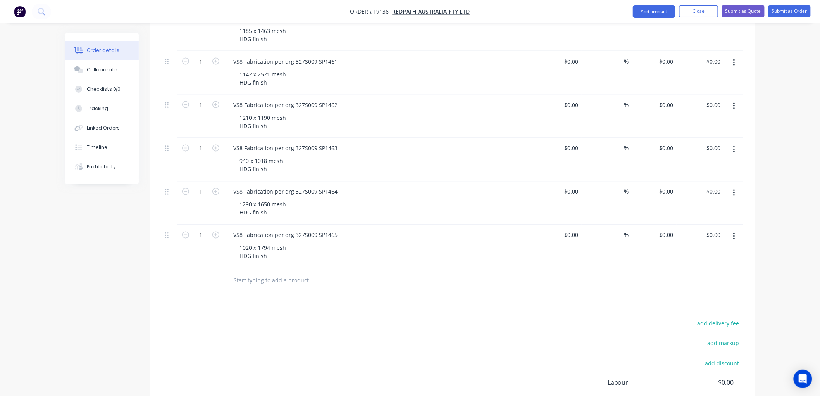
click at [737, 229] on button "button" at bounding box center [734, 236] width 18 height 14
drag, startPoint x: 702, startPoint y: 250, endPoint x: 683, endPoint y: 260, distance: 20.6
click at [701, 267] on div "Duplicate" at bounding box center [707, 272] width 60 height 11
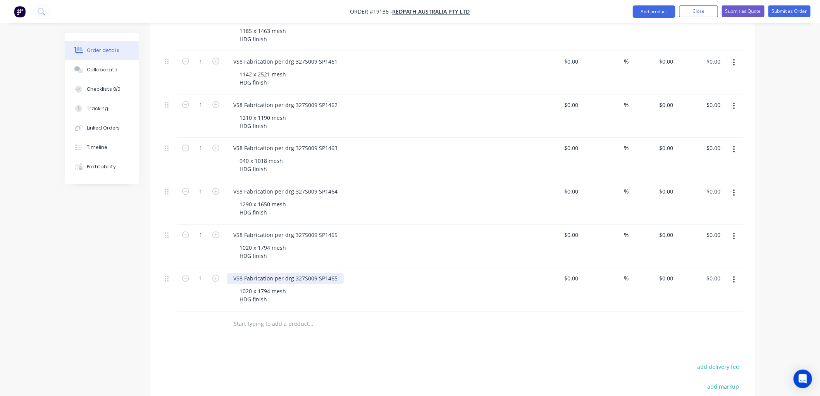
click at [335, 273] on div "VS8 Fabrication per drg 327S009 SP1465" at bounding box center [285, 278] width 117 height 11
click at [268, 286] on div "1020 x 1794 mesh HDG finish" at bounding box center [262, 295] width 59 height 19
click at [269, 286] on div "1020 x 1794 mesh HDG finish" at bounding box center [262, 295] width 59 height 19
drag, startPoint x: 270, startPoint y: 270, endPoint x: 232, endPoint y: 274, distance: 38.6
click at [232, 274] on div "VS8 Fabrication per drg 327S009 SP1469 1020 x 1794 mesh HDG finish" at bounding box center [379, 289] width 310 height 43
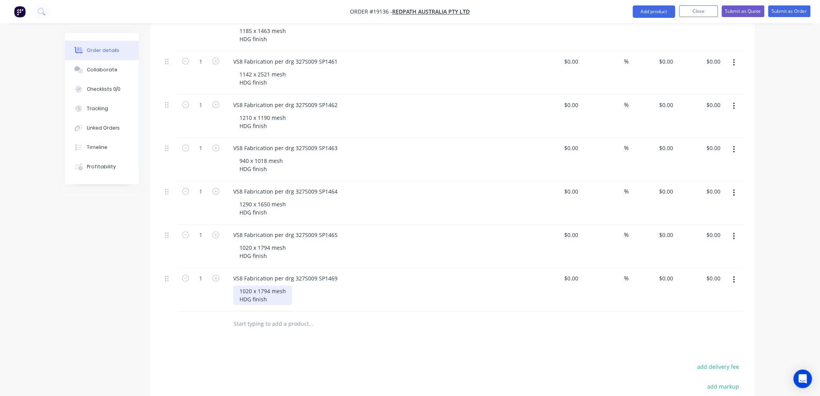
click at [243, 286] on div "1020 x 1794 mesh HDG finish" at bounding box center [262, 295] width 59 height 19
drag, startPoint x: 270, startPoint y: 269, endPoint x: 226, endPoint y: 272, distance: 43.9
click at [226, 272] on div "VS8 Fabrication per drg 327S009 SP1469 1020 x 1794 mesh HDG finish" at bounding box center [379, 289] width 310 height 43
click at [734, 276] on icon "button" at bounding box center [734, 280] width 2 height 9
click at [709, 310] on div "Duplicate" at bounding box center [707, 315] width 60 height 11
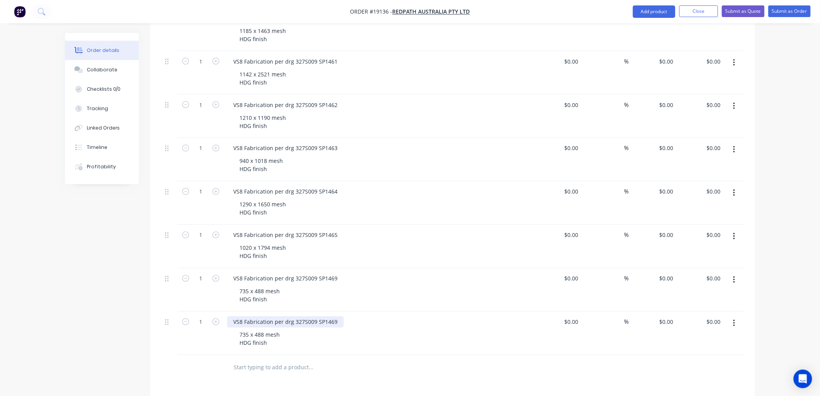
click at [336, 316] on div "VS8 Fabrication per drg 327S009 SP1469" at bounding box center [285, 321] width 117 height 11
click at [261, 329] on div "735 x 488 mesh HDG finish" at bounding box center [259, 338] width 53 height 19
drag, startPoint x: 264, startPoint y: 312, endPoint x: 231, endPoint y: 311, distance: 33.4
click at [232, 312] on div "VS8 Fabrication per drg 327S009 SP1470 735 x 488 mesh HDG finish" at bounding box center [379, 333] width 310 height 43
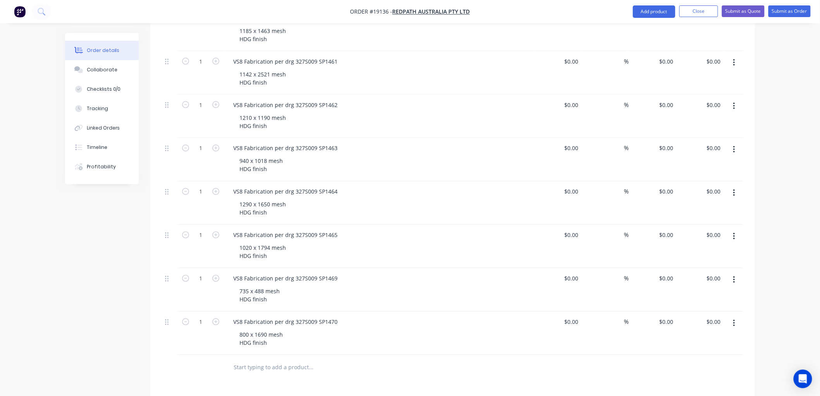
click at [774, 222] on div "Order details Collaborate Checklists 0/0 Tracking Linked Orders Timeline Profit…" at bounding box center [410, 52] width 820 height 1052
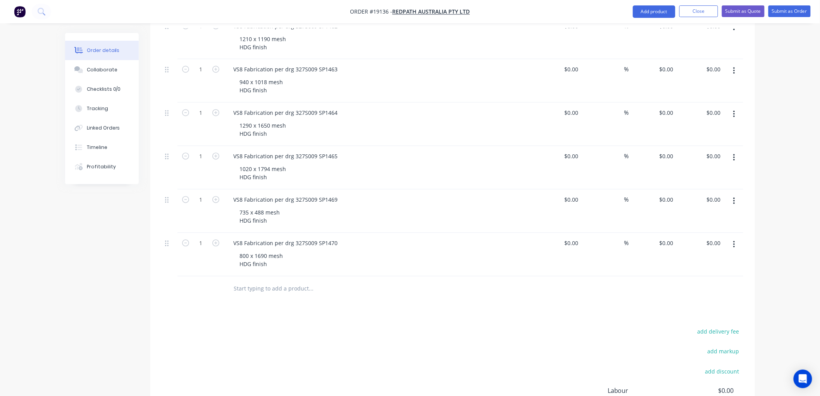
scroll to position [560, 0]
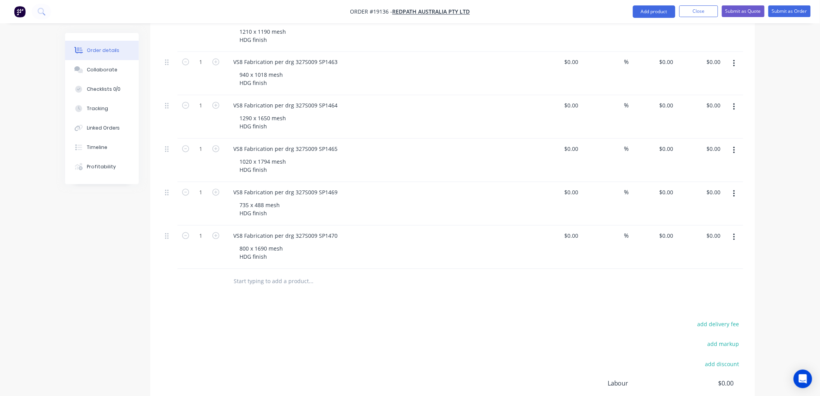
click at [735, 234] on icon "button" at bounding box center [734, 237] width 2 height 7
click at [687, 267] on div "Duplicate" at bounding box center [707, 272] width 60 height 11
click at [335, 274] on div "VS8 Fabrication per drg 327S009 SP1470" at bounding box center [285, 279] width 117 height 11
drag, startPoint x: 267, startPoint y: 269, endPoint x: 233, endPoint y: 269, distance: 34.1
click at [233, 269] on div "VS8 Fabrication per drg 327S009 SP1471 800 x 1690 mesh HDG finish" at bounding box center [379, 290] width 310 height 43
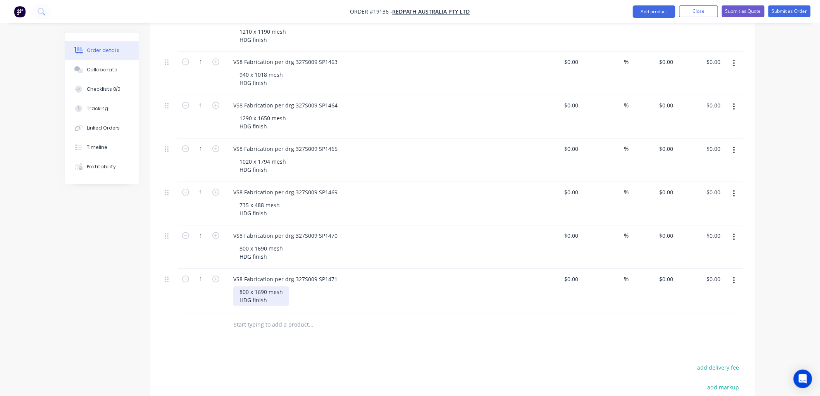
drag, startPoint x: 234, startPoint y: 269, endPoint x: 247, endPoint y: 270, distance: 12.4
click at [235, 286] on div "800 x 1690 mesh HDG finish" at bounding box center [261, 295] width 56 height 19
drag, startPoint x: 266, startPoint y: 269, endPoint x: 232, endPoint y: 270, distance: 33.7
click at [232, 270] on div "VS8 Fabrication per drg 327S009 SP1471 800 x 1690 mesh HDG finish" at bounding box center [379, 290] width 310 height 43
click at [735, 276] on icon "button" at bounding box center [734, 280] width 2 height 9
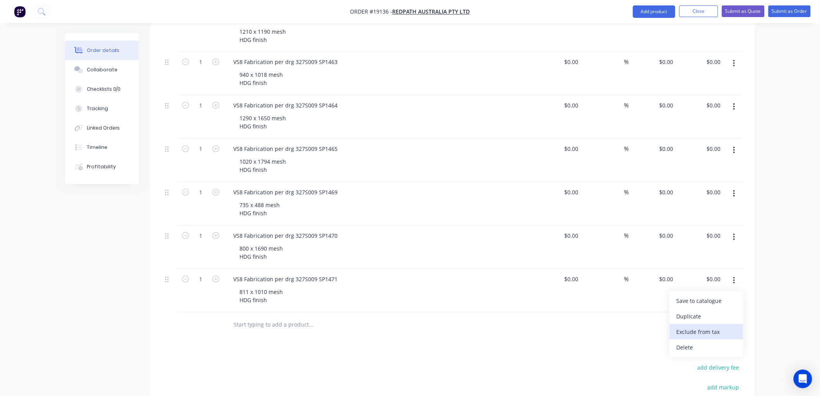
drag, startPoint x: 697, startPoint y: 294, endPoint x: 676, endPoint y: 302, distance: 22.6
click at [696, 311] on div "Duplicate" at bounding box center [707, 316] width 60 height 11
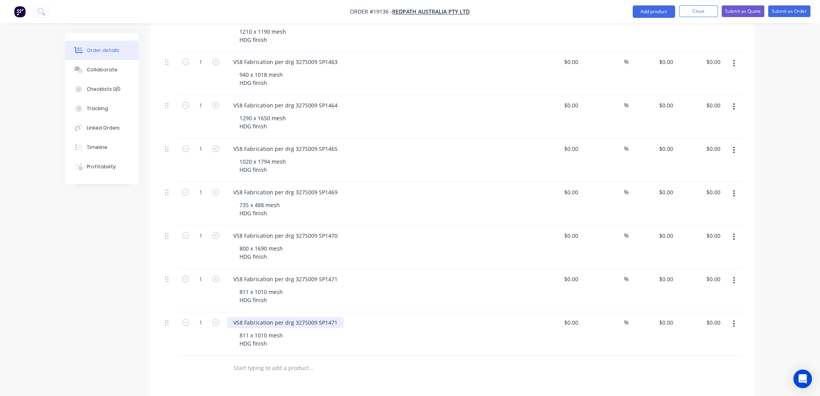
click at [338, 317] on div "VS8 Fabrication per drg 327S009 SP1471" at bounding box center [285, 322] width 117 height 11
click at [265, 330] on div "811 x 1010 mesh HDG finish" at bounding box center [261, 339] width 56 height 19
click at [266, 330] on div "811 x 1010 mesh HDG finish" at bounding box center [261, 339] width 56 height 19
drag, startPoint x: 266, startPoint y: 313, endPoint x: 235, endPoint y: 313, distance: 31.0
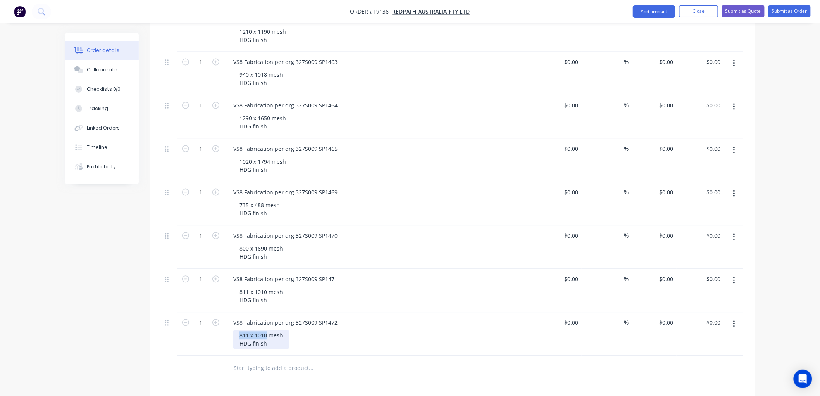
click at [235, 330] on div "811 x 1010 mesh HDG finish" at bounding box center [261, 339] width 56 height 19
click at [742, 11] on button "Submit as Quote" at bounding box center [743, 11] width 43 height 12
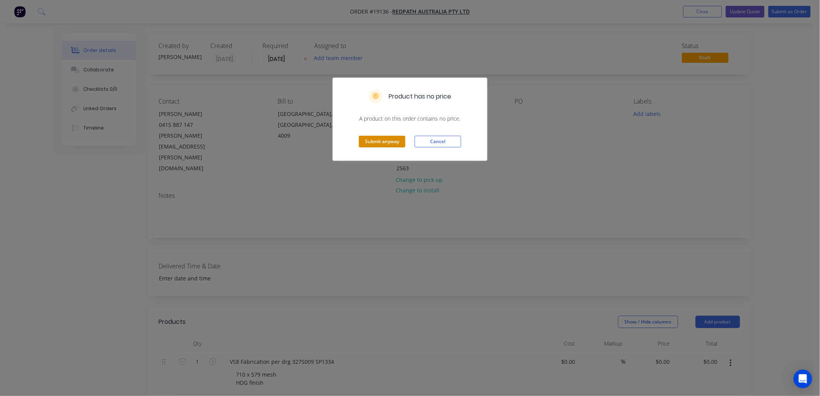
click at [370, 143] on button "Submit anyway" at bounding box center [382, 142] width 47 height 12
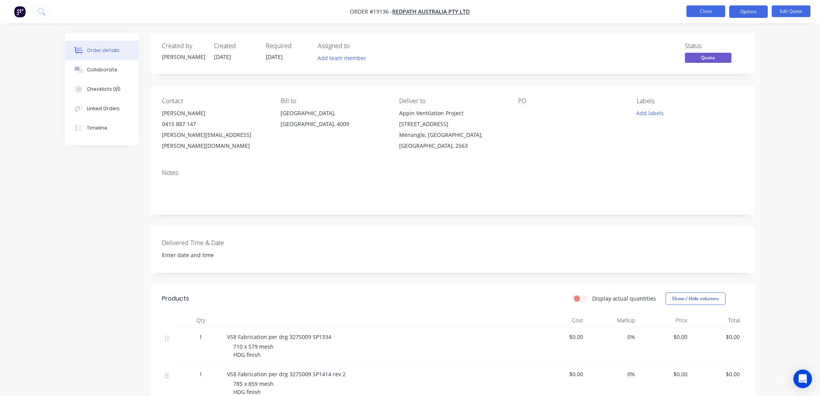
click at [696, 8] on button "Close" at bounding box center [706, 11] width 39 height 12
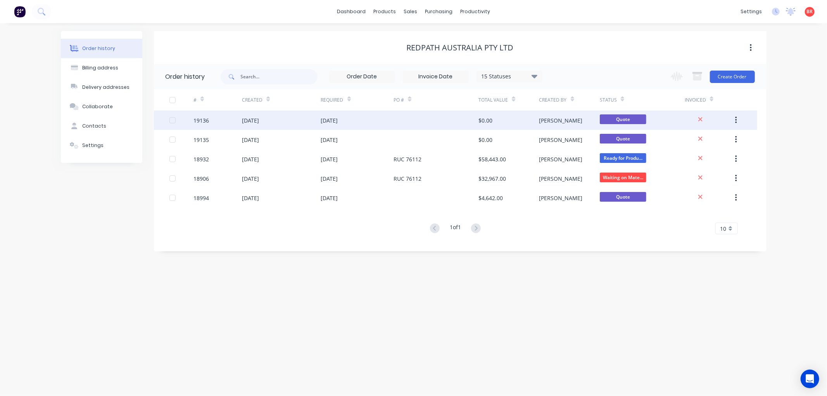
click at [411, 118] on div at bounding box center [435, 119] width 85 height 19
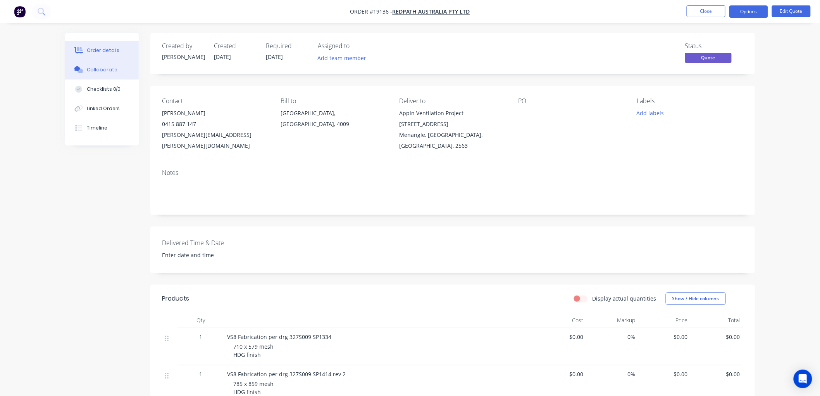
click at [94, 67] on div "Collaborate" at bounding box center [102, 69] width 31 height 7
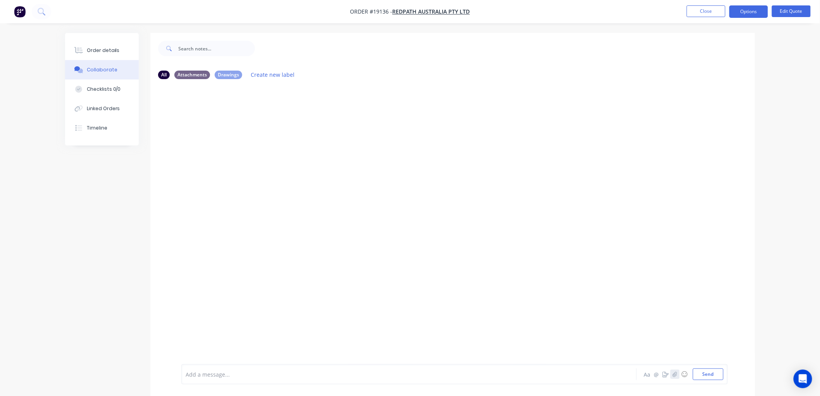
click at [676, 373] on icon "button" at bounding box center [675, 373] width 5 height 5
click at [703, 374] on button "Send" at bounding box center [708, 374] width 31 height 12
click at [702, 10] on button "Close" at bounding box center [706, 11] width 39 height 12
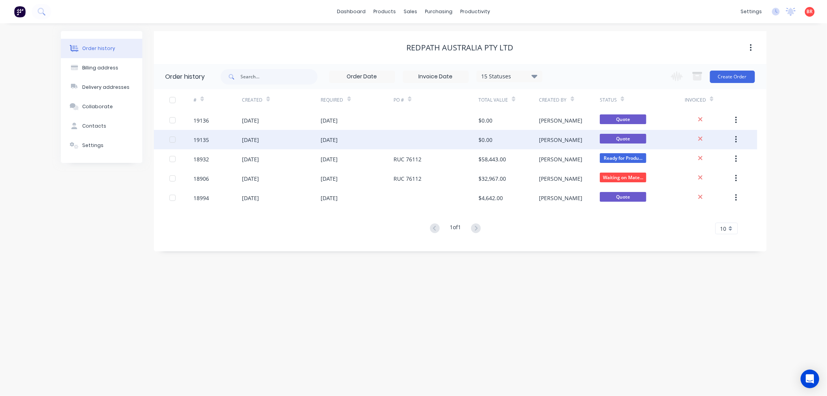
click at [455, 141] on div at bounding box center [435, 139] width 85 height 19
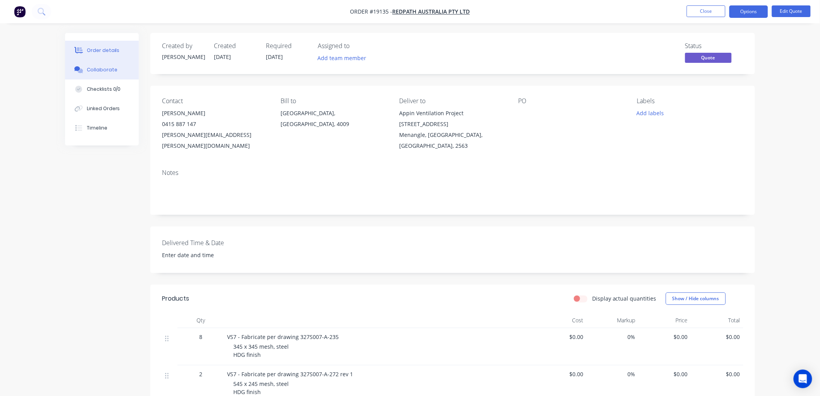
click at [94, 65] on button "Collaborate" at bounding box center [102, 69] width 74 height 19
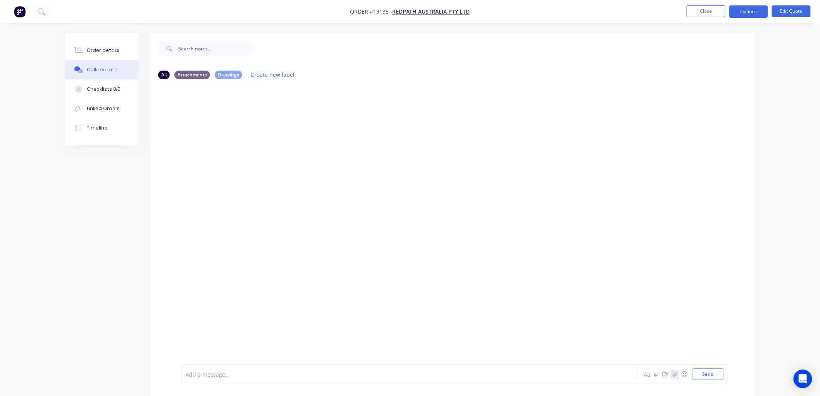
click at [673, 373] on icon "button" at bounding box center [675, 373] width 5 height 5
click at [239, 236] on div at bounding box center [452, 224] width 605 height 279
click at [700, 373] on button "Send" at bounding box center [708, 374] width 31 height 12
click at [674, 372] on icon "button" at bounding box center [675, 373] width 5 height 5
click at [704, 376] on button "Send" at bounding box center [708, 374] width 31 height 12
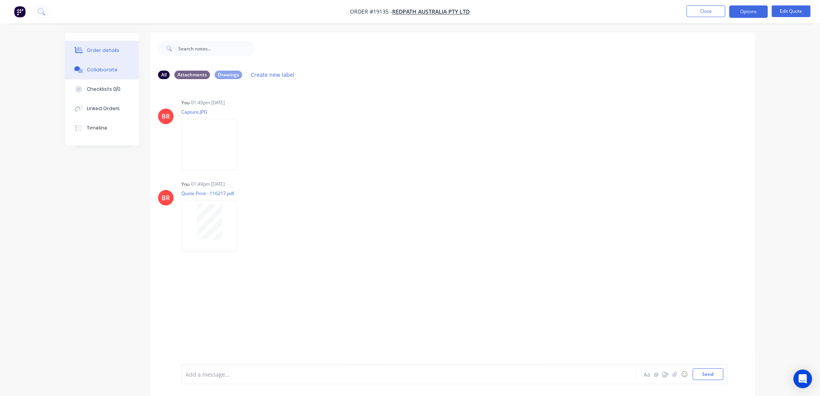
click at [109, 53] on div "Order details" at bounding box center [103, 50] width 33 height 7
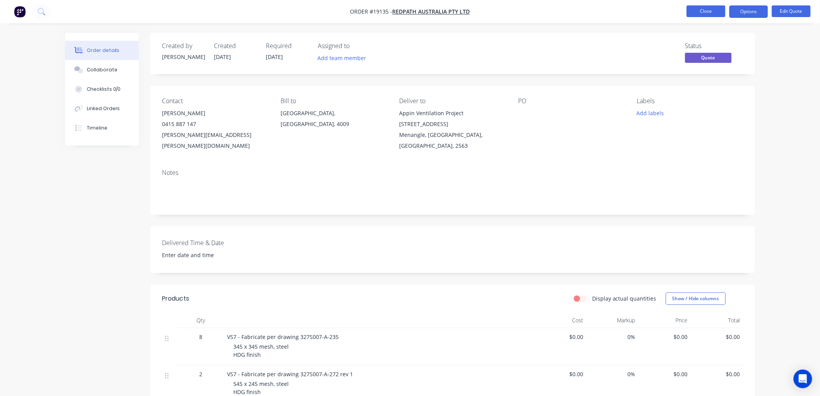
click at [704, 10] on button "Close" at bounding box center [706, 11] width 39 height 12
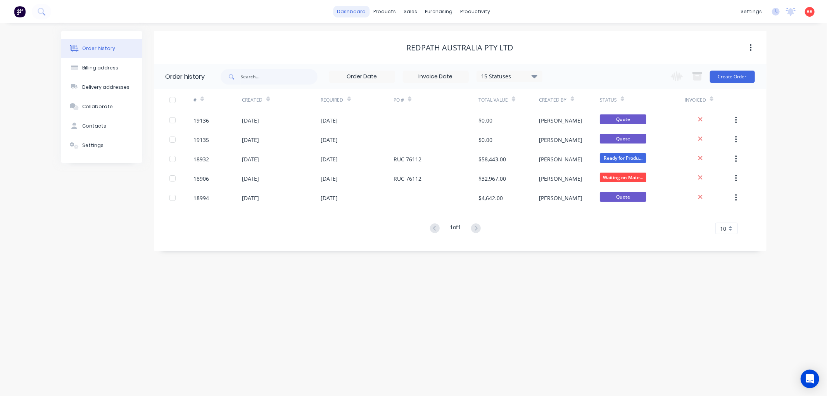
click at [341, 12] on link "dashboard" at bounding box center [351, 12] width 36 height 12
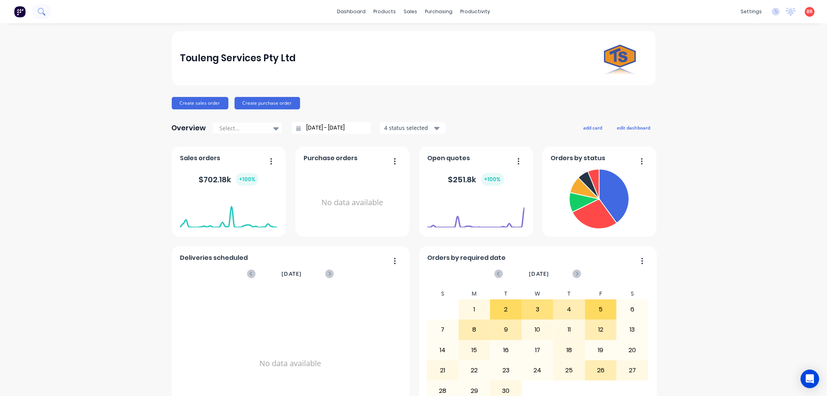
click at [44, 14] on icon at bounding box center [44, 14] width 3 height 3
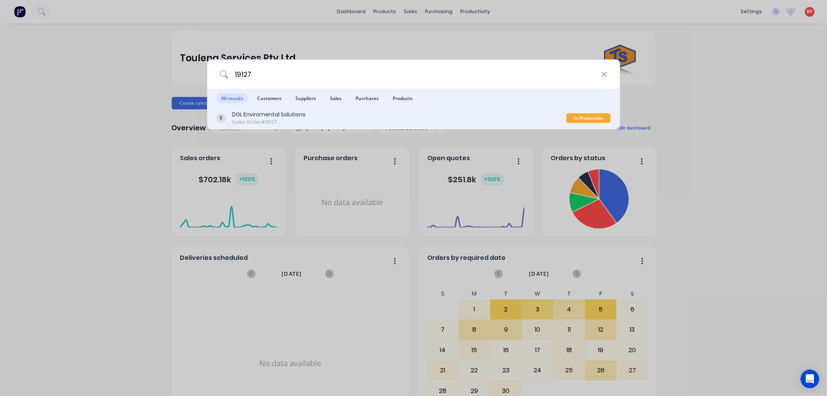
type input "19127"
click at [280, 122] on div "Sales Order #19127" at bounding box center [269, 122] width 74 height 7
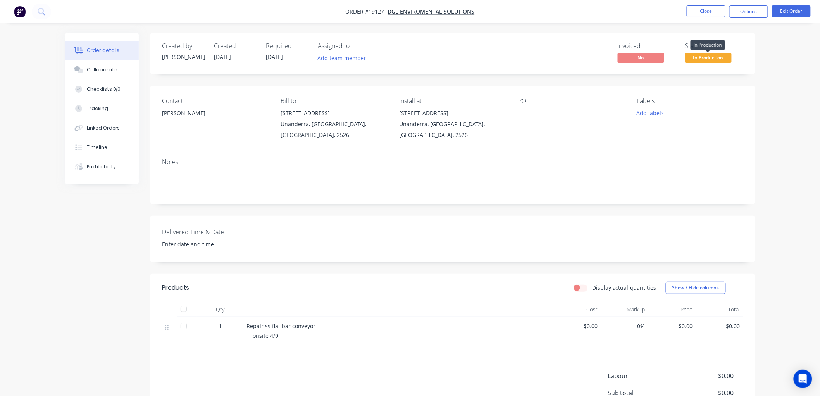
click at [714, 59] on span "In Production" at bounding box center [708, 58] width 47 height 10
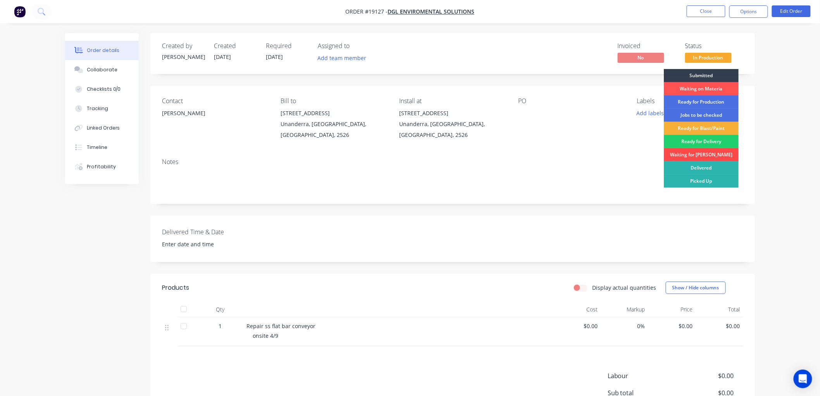
click at [691, 155] on div "Waiting for [PERSON_NAME]" at bounding box center [701, 154] width 75 height 13
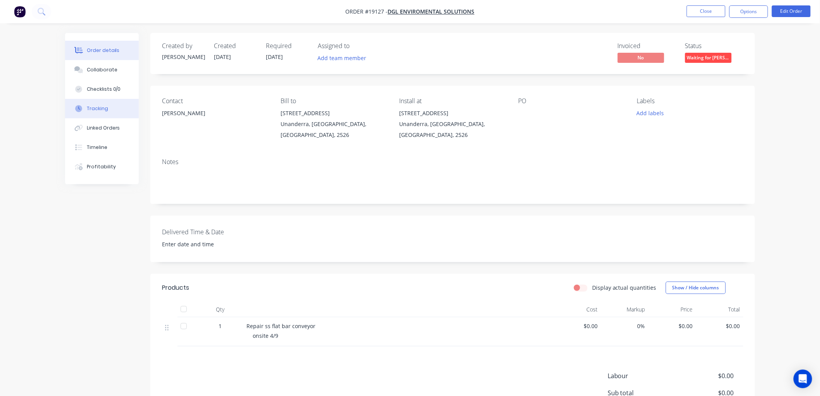
click at [94, 107] on div "Tracking" at bounding box center [97, 108] width 21 height 7
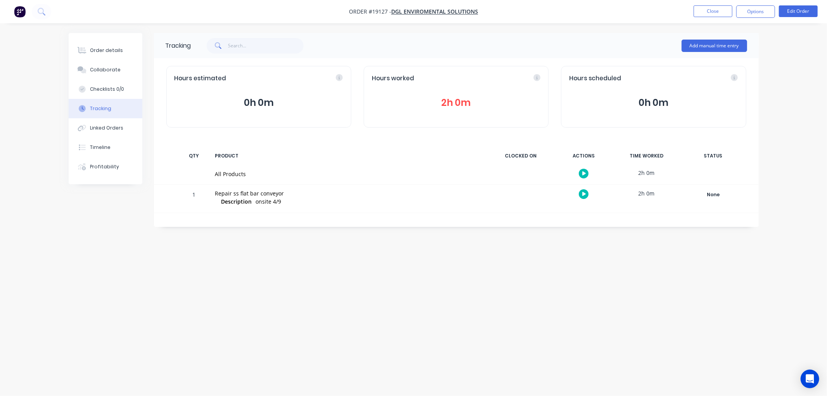
click at [471, 99] on button "2h 0m" at bounding box center [456, 102] width 169 height 15
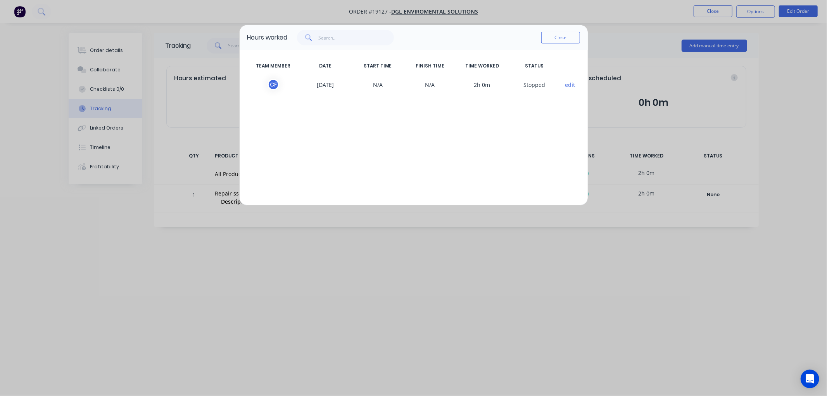
click at [551, 49] on div "Hours worked Close" at bounding box center [414, 37] width 348 height 25
click at [552, 43] on button "Close" at bounding box center [560, 38] width 39 height 12
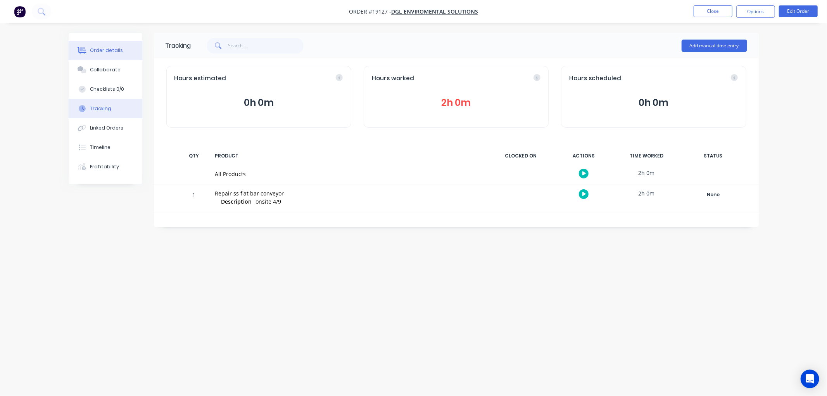
click at [105, 56] on button "Order details" at bounding box center [106, 50] width 74 height 19
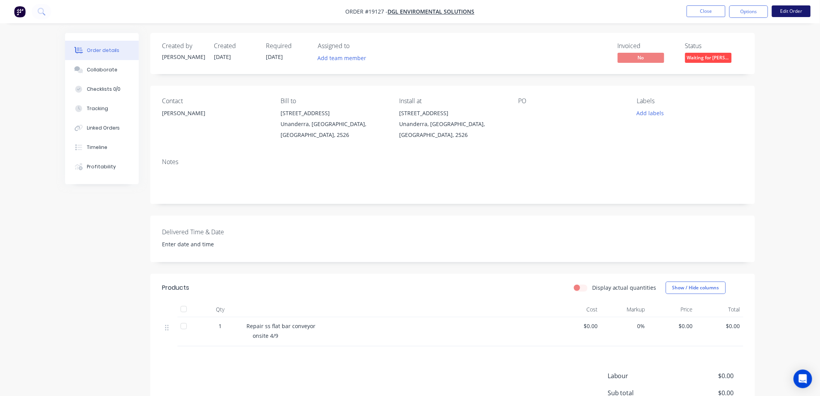
click at [777, 13] on button "Edit Order" at bounding box center [791, 11] width 39 height 12
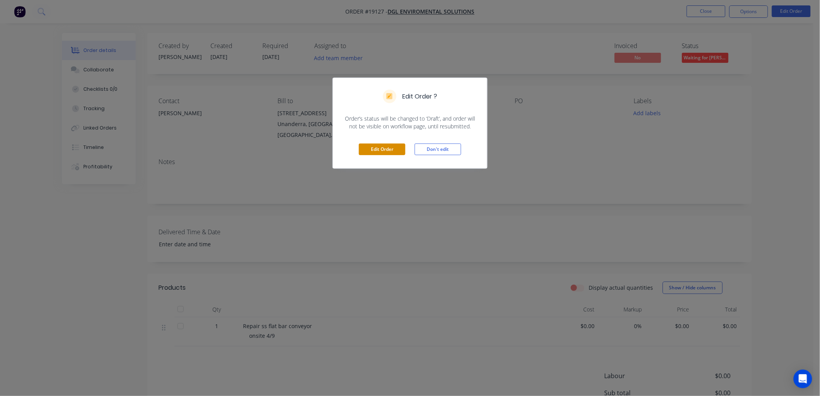
click at [382, 148] on button "Edit Order" at bounding box center [382, 149] width 47 height 12
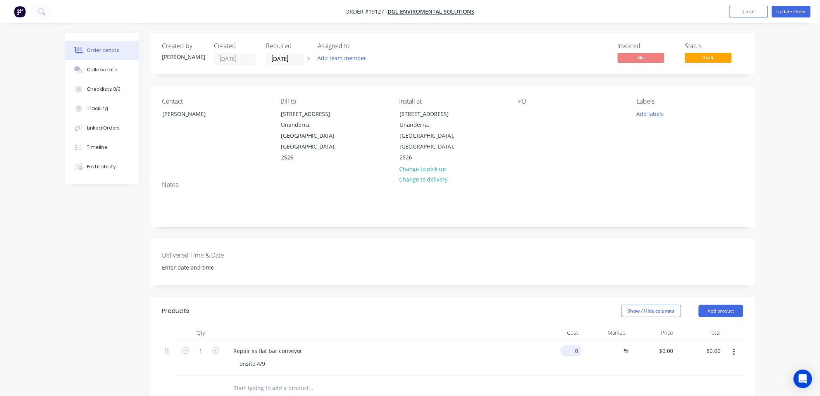
click at [575, 345] on input "0" at bounding box center [573, 350] width 18 height 11
type input "$780.00"
click at [784, 220] on div "Order details Collaborate Checklists 0/0 Tracking Linked Orders Timeline Profit…" at bounding box center [410, 299] width 820 height 599
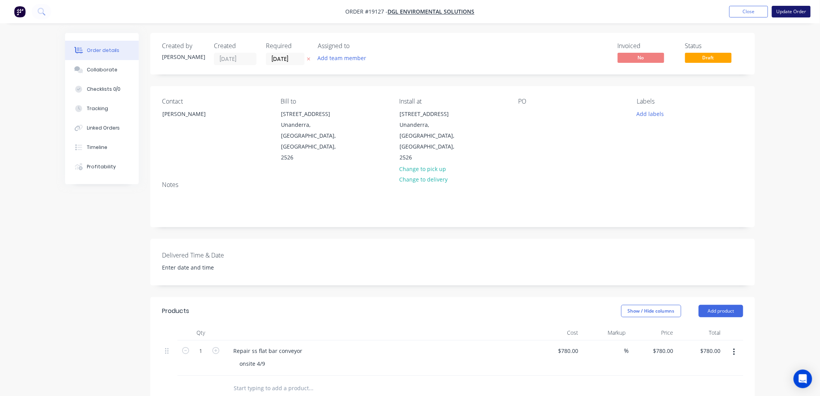
click at [777, 14] on button "Update Order" at bounding box center [791, 12] width 39 height 12
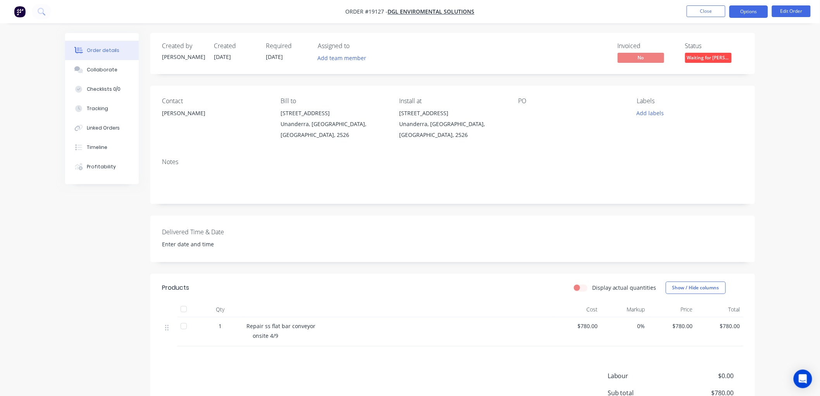
click at [749, 14] on button "Options" at bounding box center [749, 11] width 39 height 12
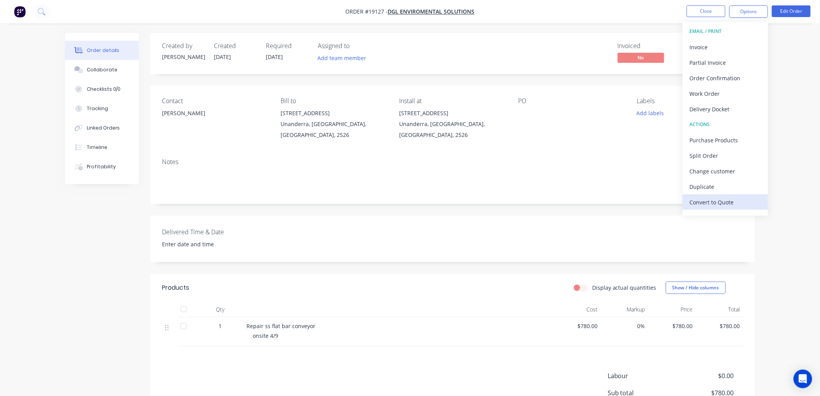
click at [711, 199] on div "Convert to Quote" at bounding box center [725, 202] width 71 height 11
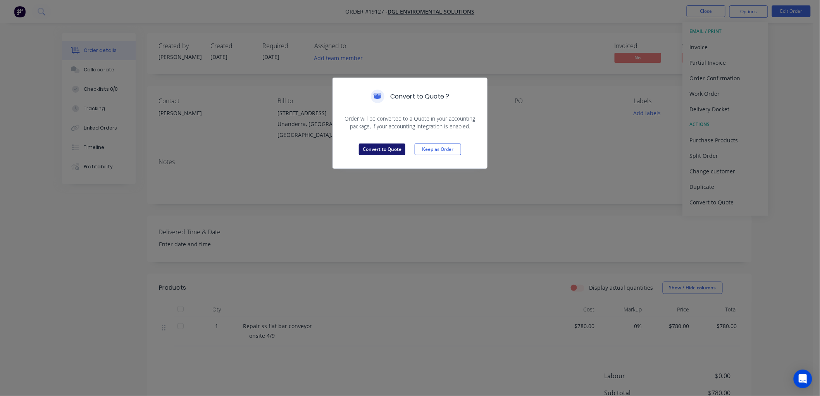
click at [362, 152] on button "Convert to Quote" at bounding box center [382, 149] width 47 height 12
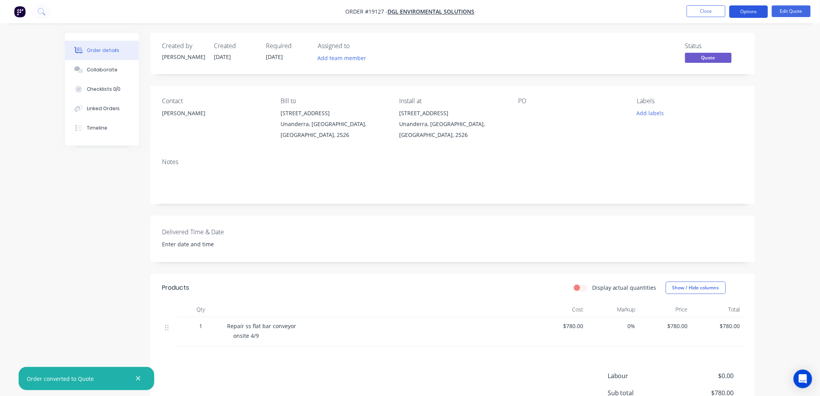
click at [742, 15] on button "Options" at bounding box center [749, 11] width 39 height 12
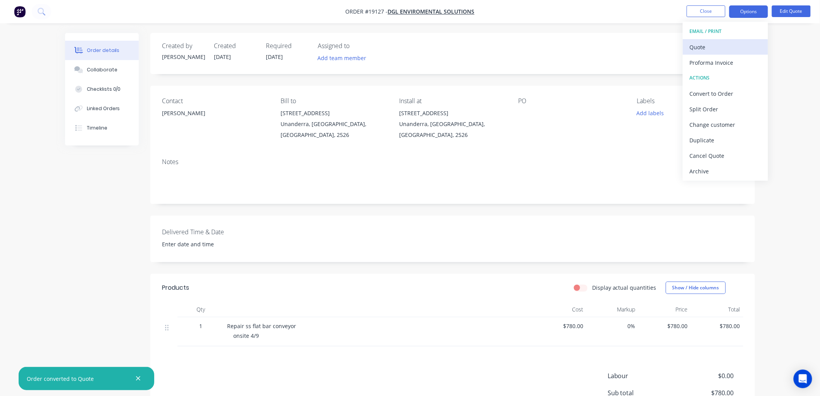
click at [703, 48] on div "Quote" at bounding box center [725, 46] width 71 height 11
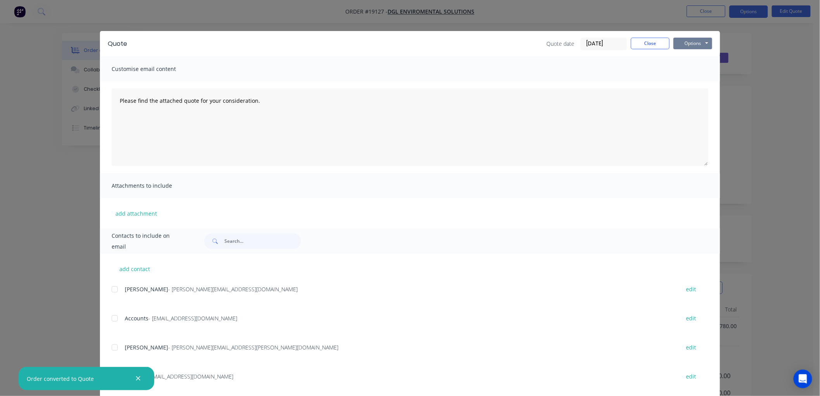
click at [686, 43] on button "Options" at bounding box center [693, 44] width 39 height 12
click at [700, 67] on button "Print" at bounding box center [699, 70] width 50 height 13
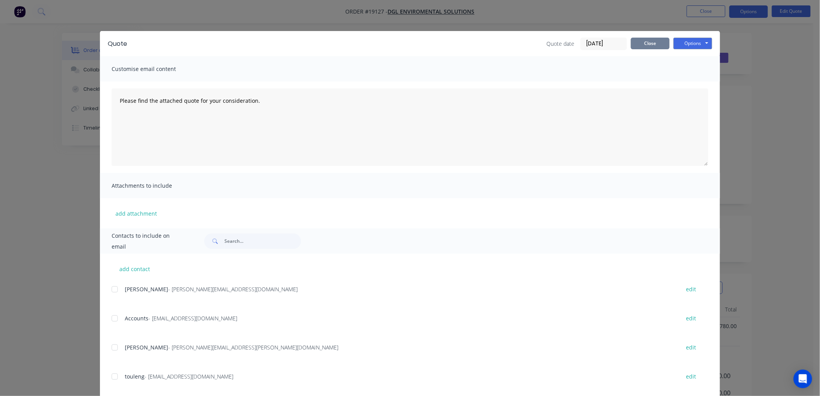
click at [637, 42] on button "Close" at bounding box center [650, 44] width 39 height 12
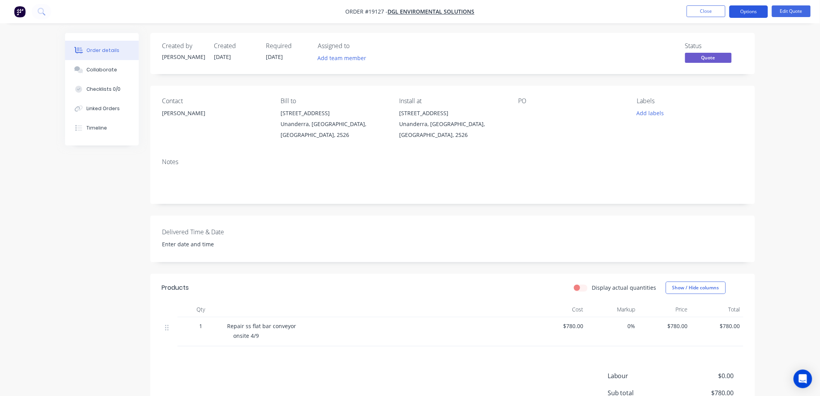
click at [749, 10] on button "Options" at bounding box center [749, 11] width 39 height 12
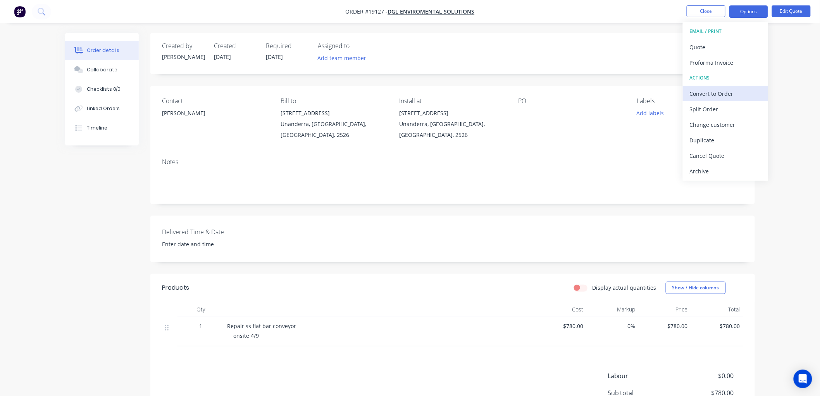
click at [714, 92] on div "Convert to Order" at bounding box center [725, 93] width 71 height 11
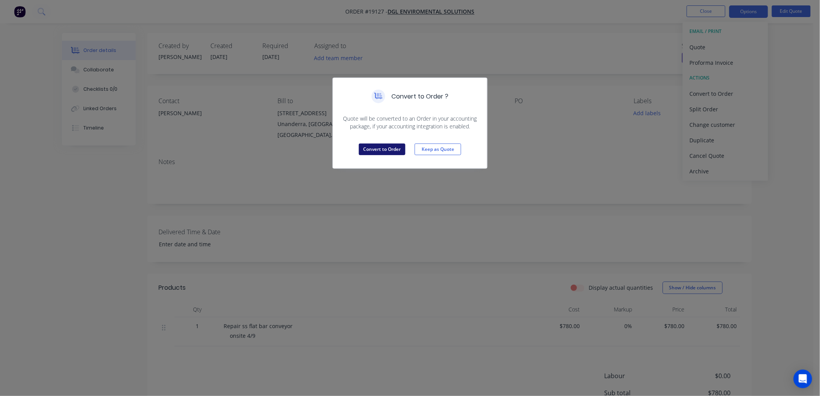
click at [385, 150] on button "Convert to Order" at bounding box center [382, 149] width 47 height 12
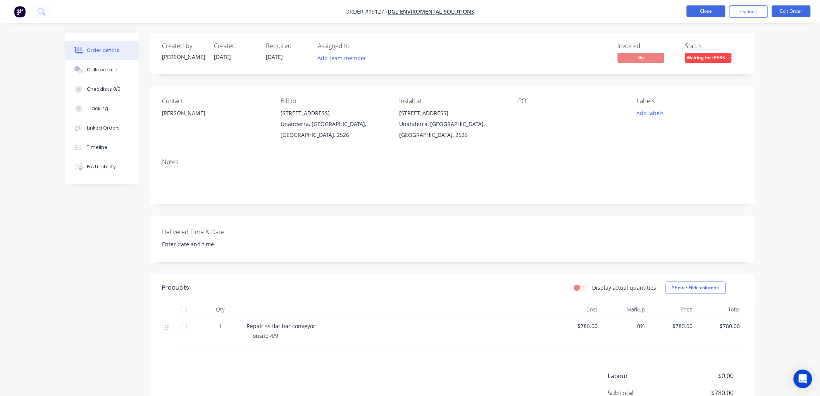
click at [700, 10] on button "Close" at bounding box center [706, 11] width 39 height 12
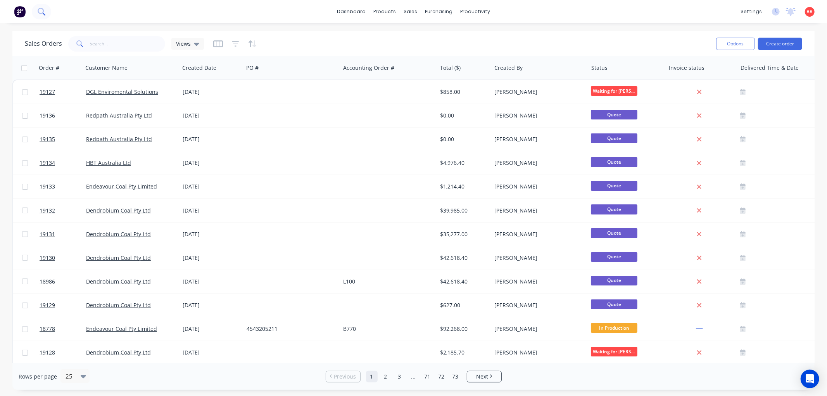
click at [38, 12] on icon at bounding box center [41, 11] width 7 height 7
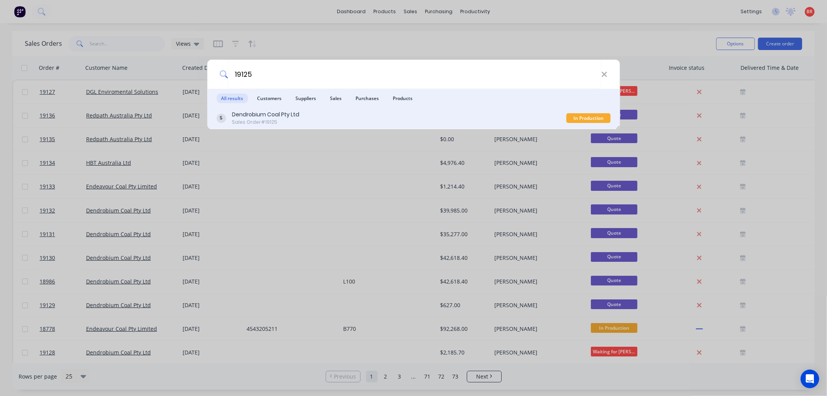
type input "19125"
click at [316, 120] on div "Dendrobium Coal Pty Ltd Sales Order #19125" at bounding box center [391, 117] width 350 height 15
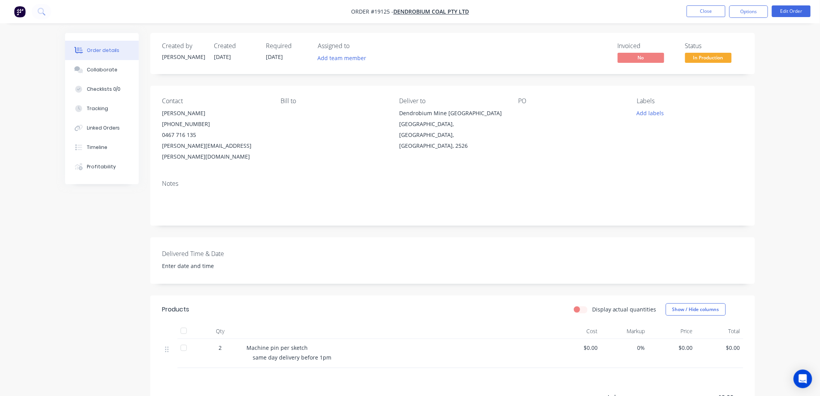
click at [719, 60] on span "In Production" at bounding box center [708, 58] width 47 height 10
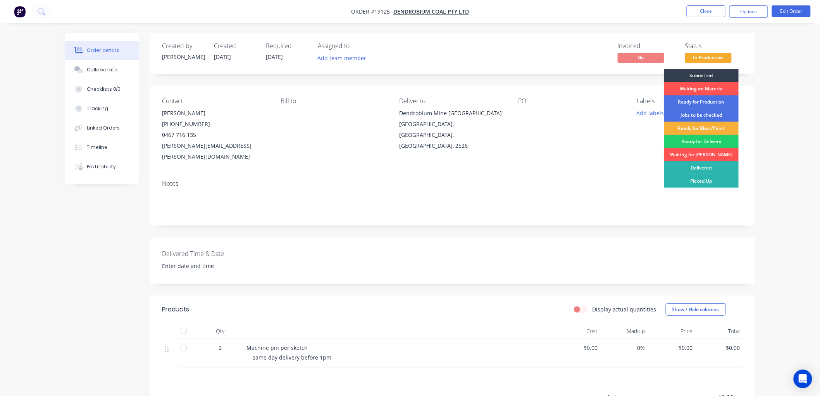
click at [700, 153] on div "Waiting for [PERSON_NAME]" at bounding box center [701, 154] width 75 height 13
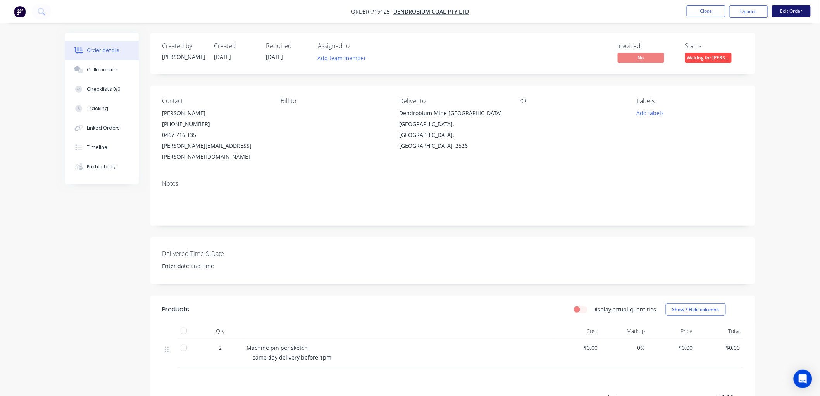
click at [778, 13] on button "Edit Order" at bounding box center [791, 11] width 39 height 12
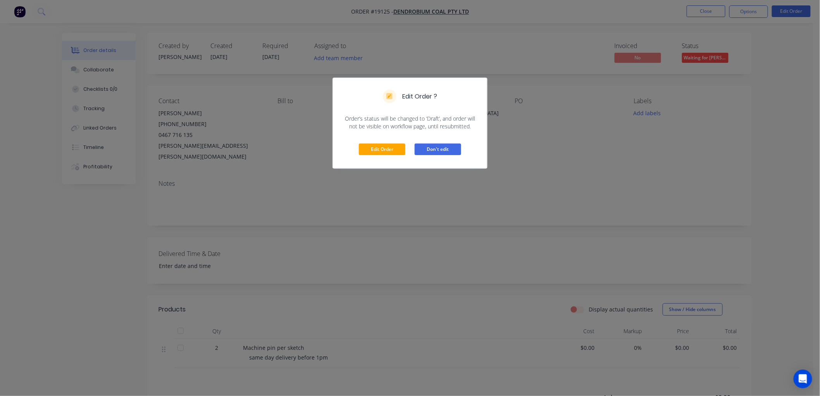
click at [446, 146] on button "Don't edit" at bounding box center [438, 149] width 47 height 12
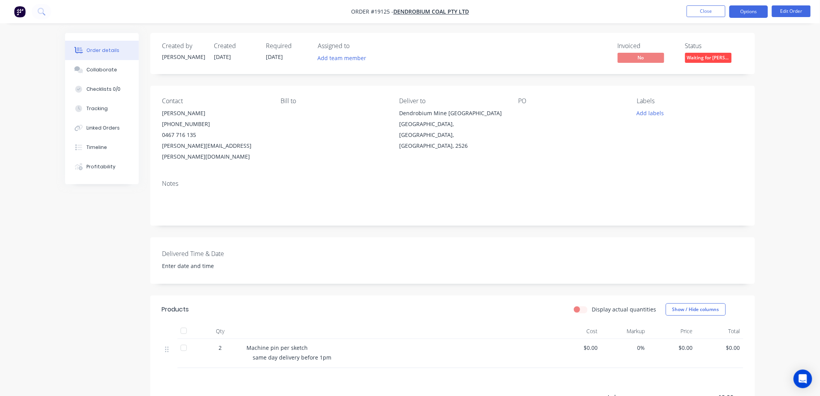
click at [746, 14] on button "Options" at bounding box center [749, 11] width 39 height 12
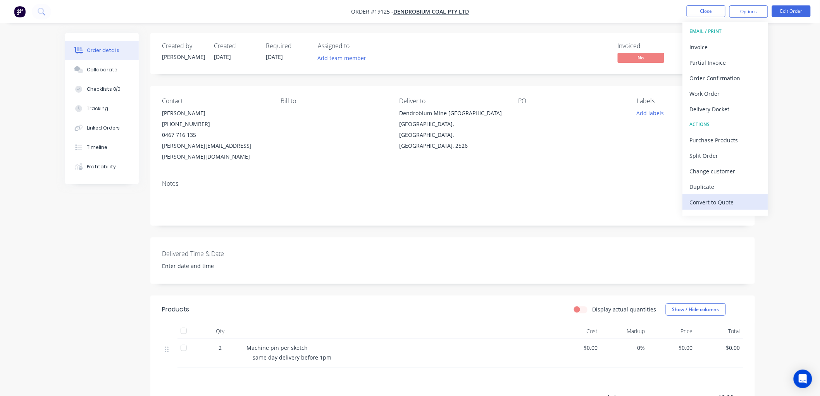
click at [709, 202] on div "Convert to Quote" at bounding box center [725, 202] width 71 height 11
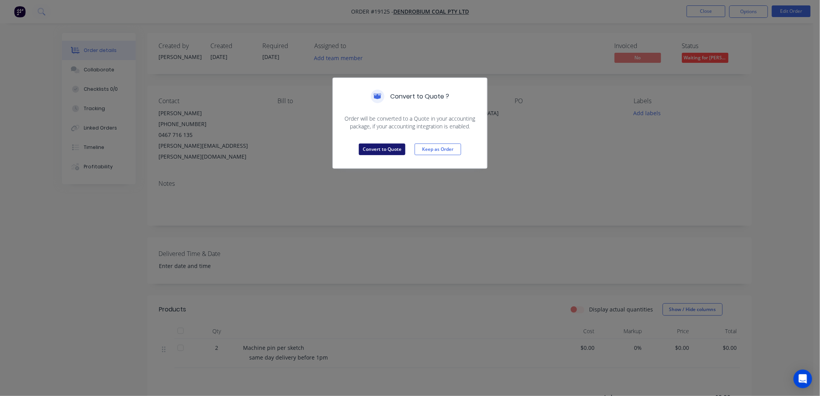
click at [384, 148] on button "Convert to Quote" at bounding box center [382, 149] width 47 height 12
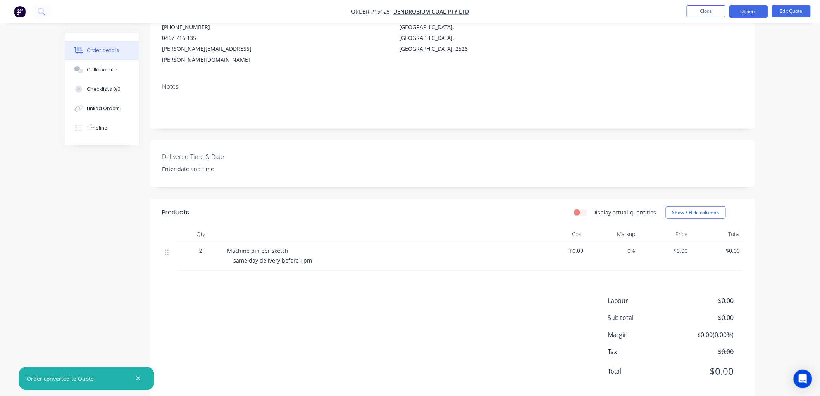
scroll to position [100, 0]
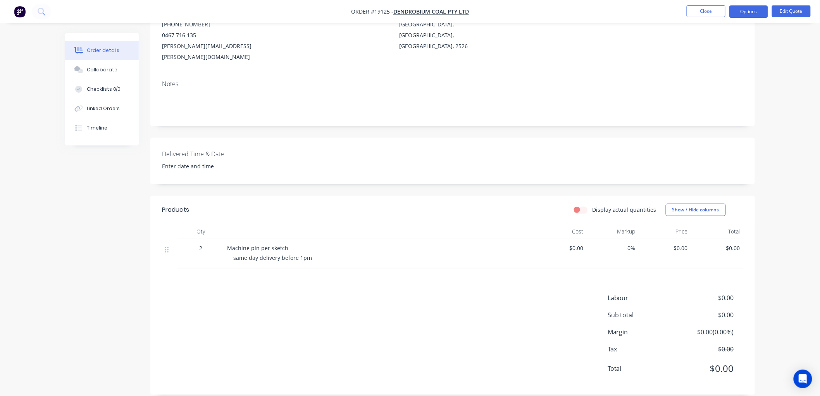
click at [575, 244] on span "$0.00" at bounding box center [560, 248] width 46 height 8
click at [778, 12] on button "Edit Quote" at bounding box center [791, 11] width 39 height 12
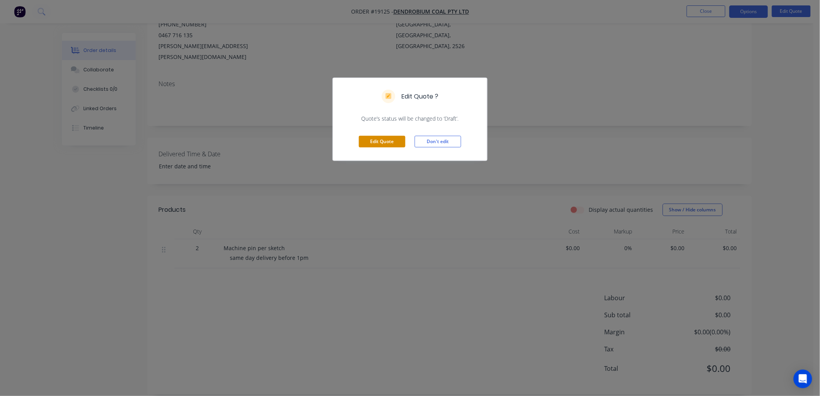
click at [389, 141] on button "Edit Quote" at bounding box center [382, 142] width 47 height 12
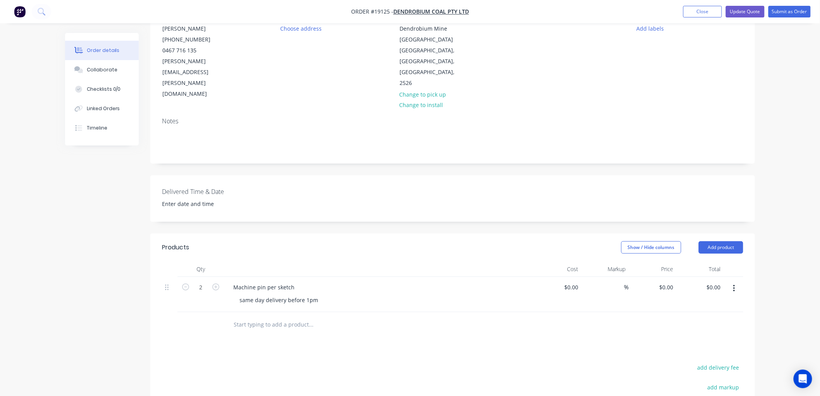
scroll to position [86, 0]
click at [571, 281] on div "0 0" at bounding box center [576, 286] width 12 height 11
type input "$80.00"
type input "$160.00"
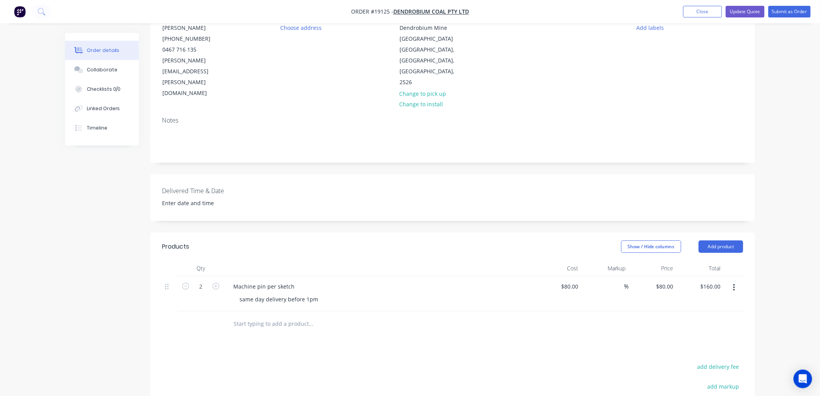
click at [802, 208] on div "Order details Collaborate Checklists 0/0 Linked Orders Timeline Order details C…" at bounding box center [410, 224] width 820 height 620
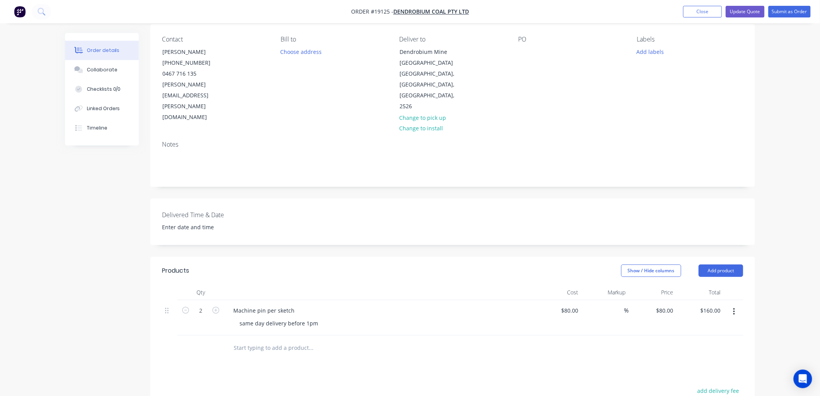
scroll to position [0, 0]
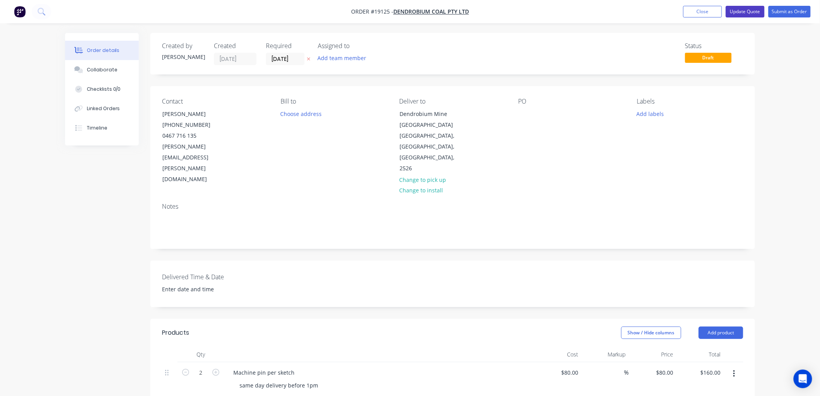
click at [750, 13] on button "Update Quote" at bounding box center [745, 12] width 39 height 12
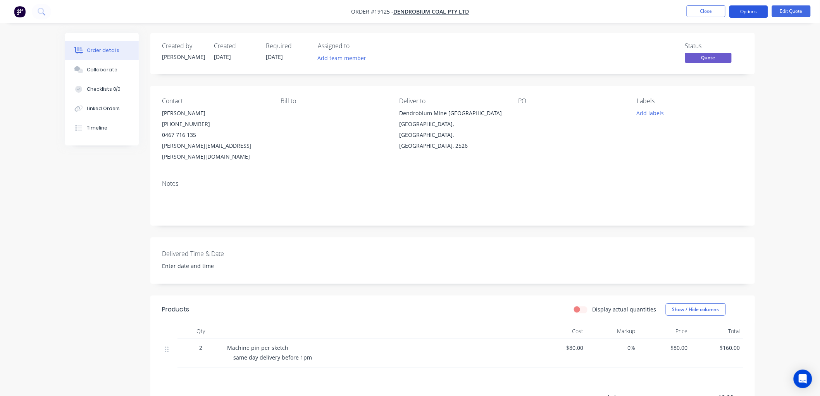
click at [738, 12] on button "Options" at bounding box center [749, 11] width 39 height 12
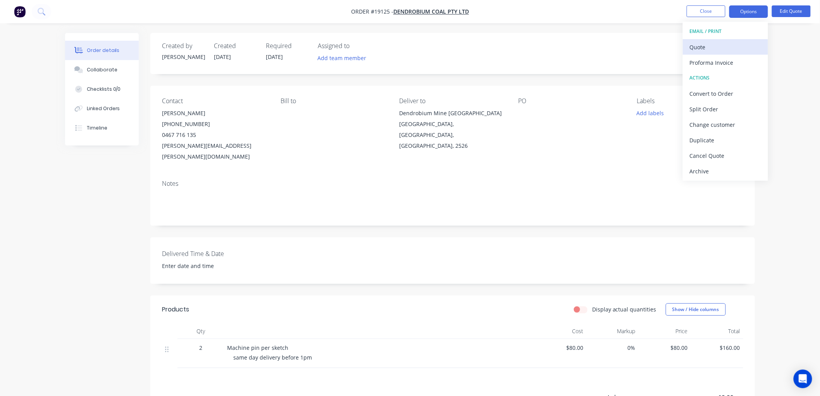
click at [699, 45] on div "Quote" at bounding box center [725, 46] width 71 height 11
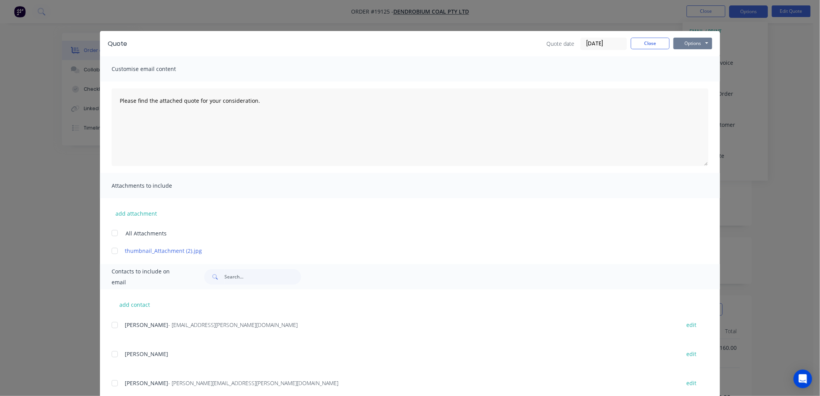
click at [680, 43] on button "Options" at bounding box center [693, 44] width 39 height 12
click at [692, 66] on button "Print" at bounding box center [699, 70] width 50 height 13
click at [638, 46] on button "Close" at bounding box center [650, 44] width 39 height 12
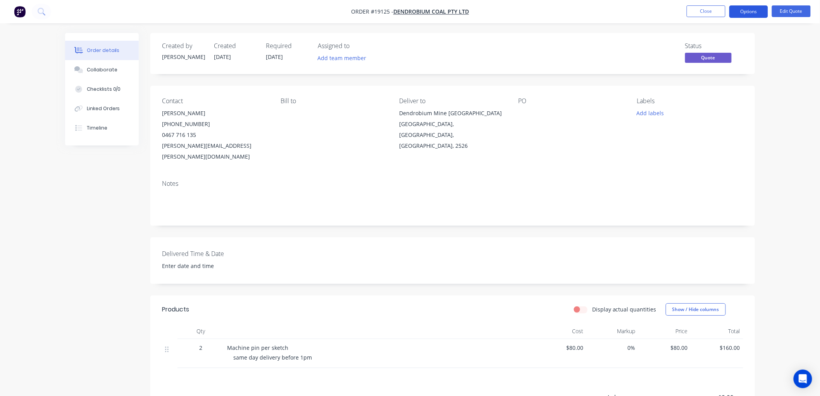
click at [747, 16] on button "Options" at bounding box center [749, 11] width 39 height 12
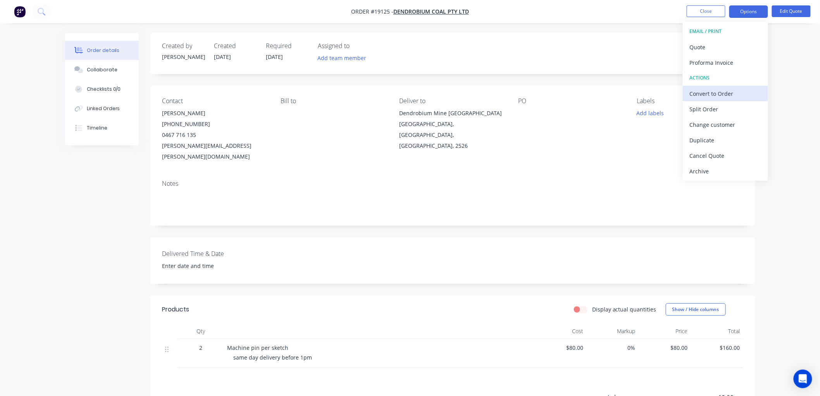
click at [709, 88] on div "Convert to Order" at bounding box center [725, 93] width 71 height 11
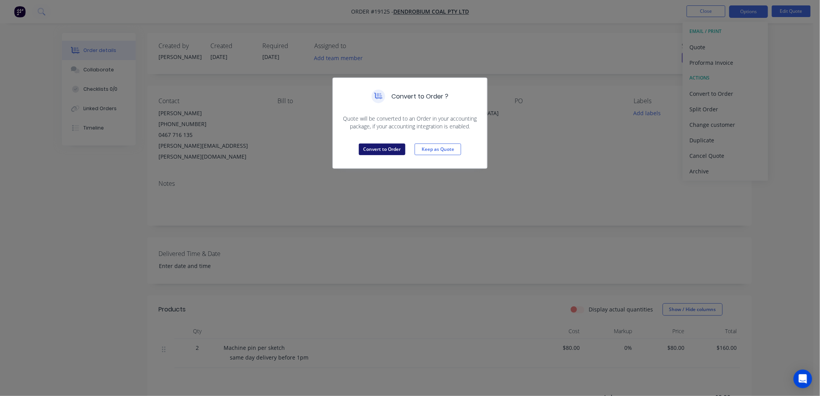
click at [380, 146] on button "Convert to Order" at bounding box center [382, 149] width 47 height 12
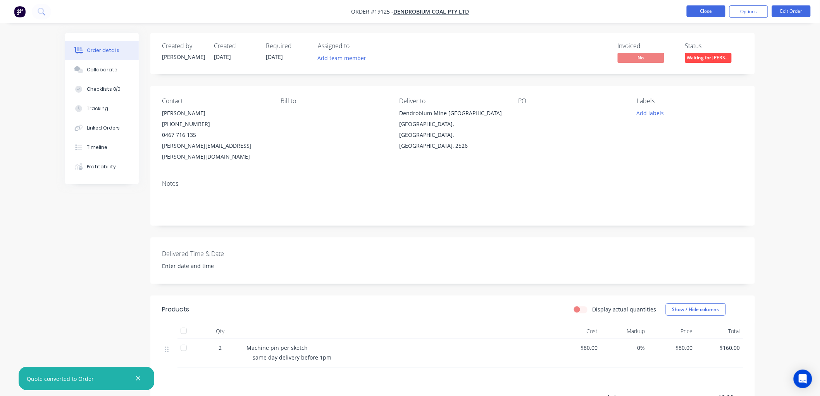
click at [706, 12] on button "Close" at bounding box center [706, 11] width 39 height 12
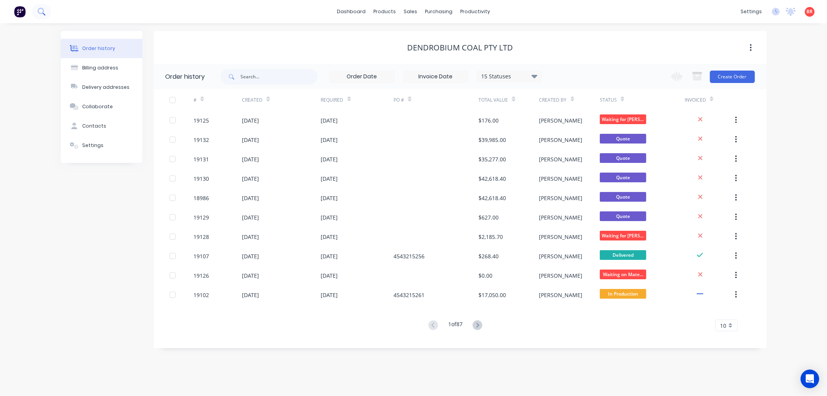
click at [45, 12] on icon at bounding box center [41, 11] width 7 height 7
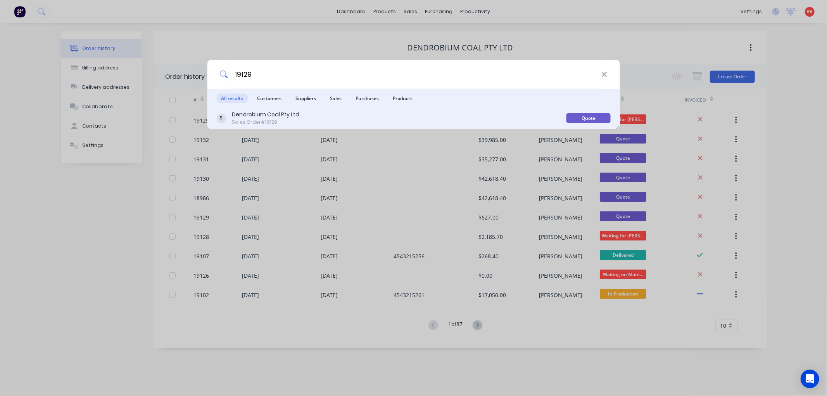
type input "19129"
click at [434, 116] on div "Dendrobium Coal Pty Ltd Sales Order #19129" at bounding box center [391, 117] width 350 height 15
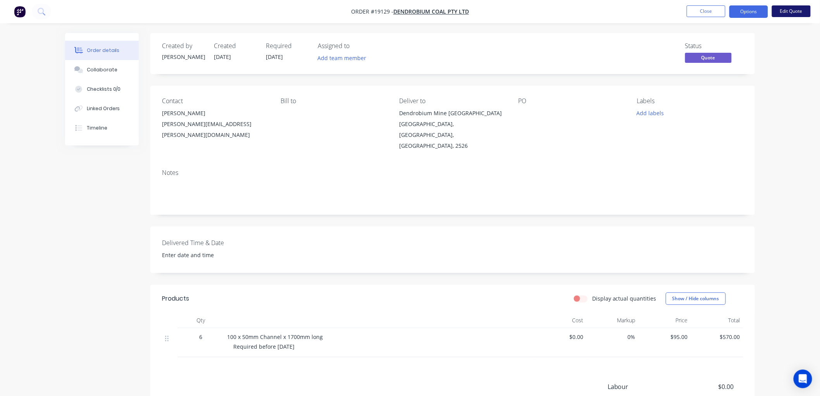
click at [785, 10] on button "Edit Quote" at bounding box center [791, 11] width 39 height 12
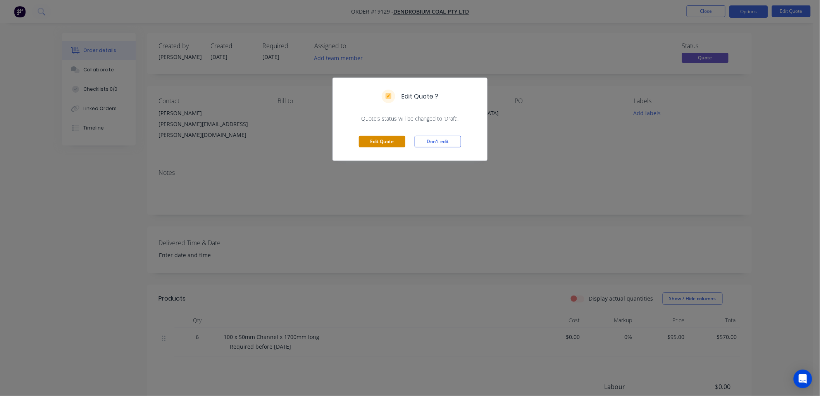
click at [381, 145] on button "Edit Quote" at bounding box center [382, 142] width 47 height 12
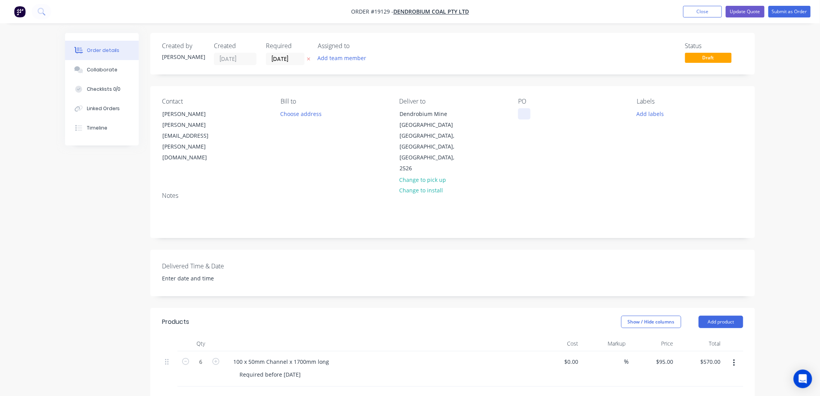
click at [523, 113] on div at bounding box center [524, 113] width 12 height 11
click at [786, 13] on button "Submit as Order" at bounding box center [790, 12] width 42 height 12
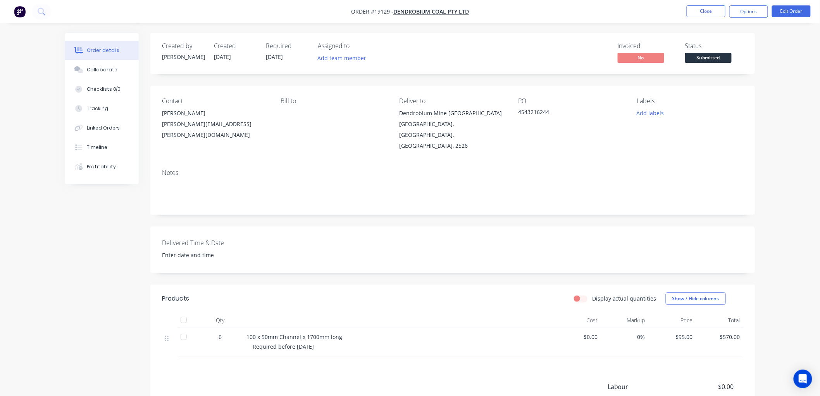
click at [695, 62] on span "Submitted" at bounding box center [708, 58] width 47 height 10
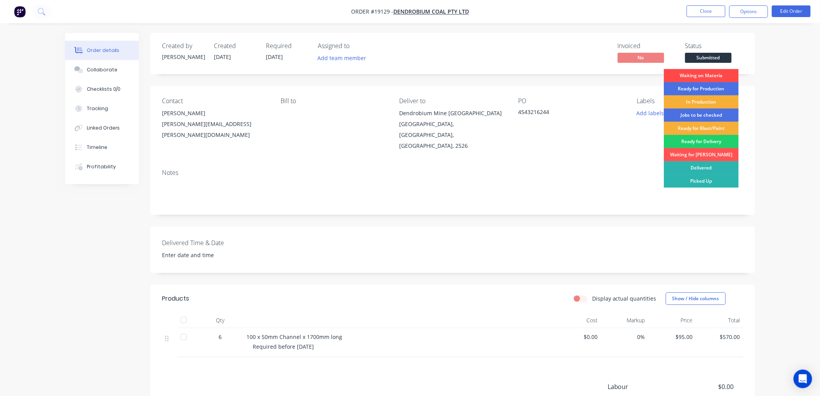
click at [693, 75] on div "Waiting on Materia" at bounding box center [701, 75] width 75 height 13
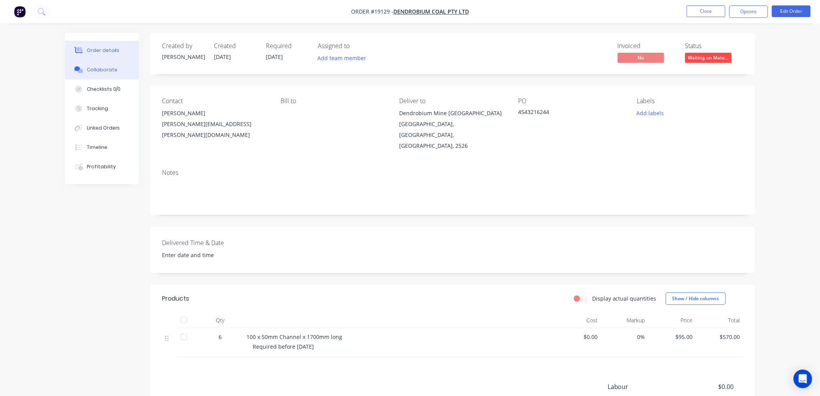
click at [114, 66] on button "Collaborate" at bounding box center [102, 69] width 74 height 19
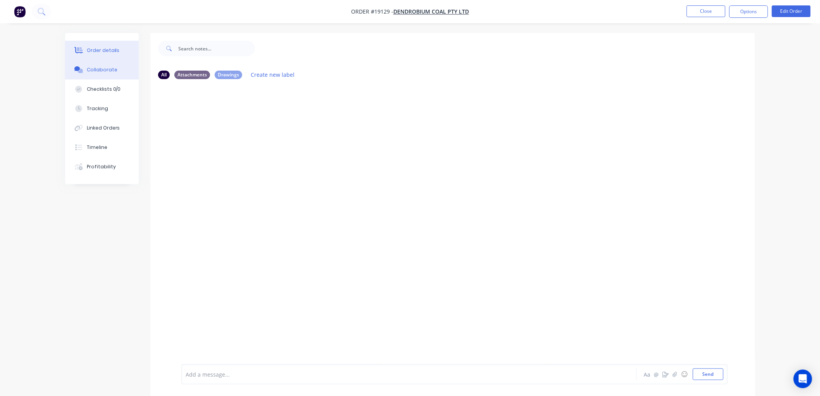
click at [104, 48] on div "Order details" at bounding box center [103, 50] width 33 height 7
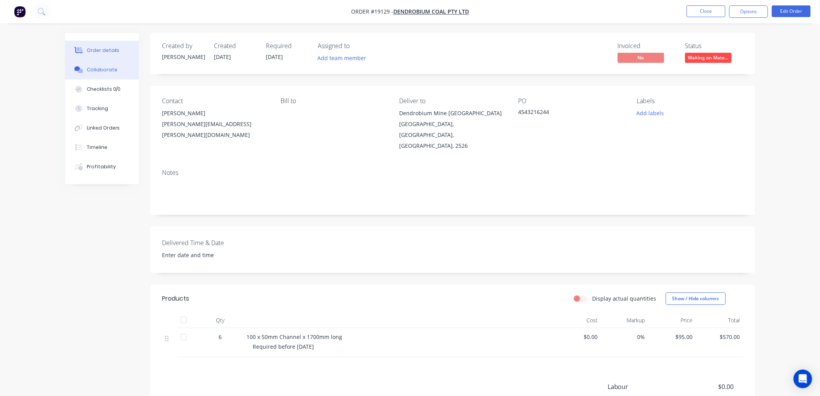
click at [106, 67] on div "Collaborate" at bounding box center [102, 69] width 31 height 7
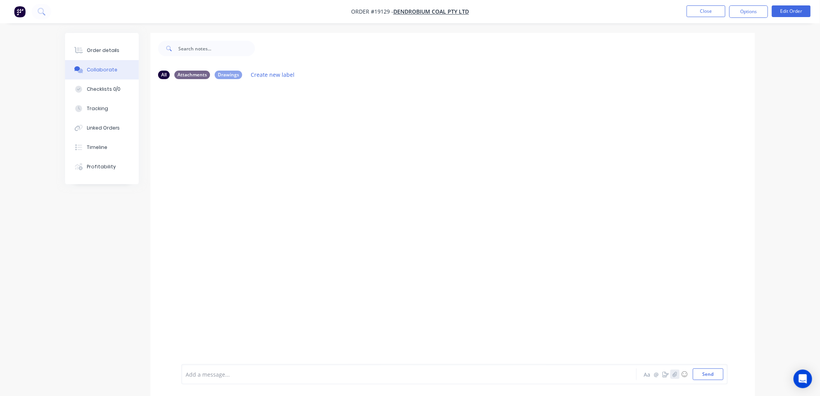
click at [675, 373] on icon "button" at bounding box center [675, 373] width 5 height 5
click at [706, 378] on button "Send" at bounding box center [708, 374] width 31 height 12
click at [118, 55] on button "Order details" at bounding box center [102, 50] width 74 height 19
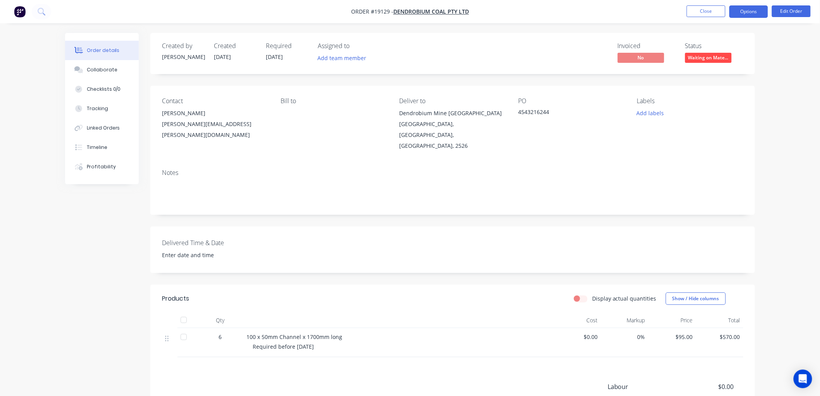
click at [750, 16] on button "Options" at bounding box center [749, 11] width 39 height 12
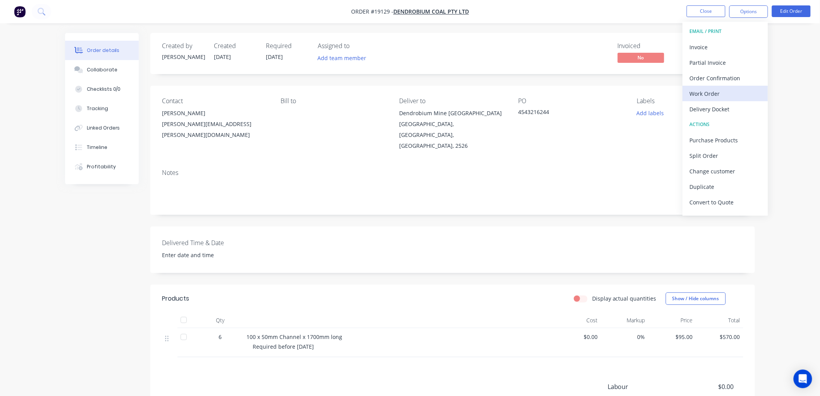
click at [703, 88] on div "Work Order" at bounding box center [725, 93] width 71 height 11
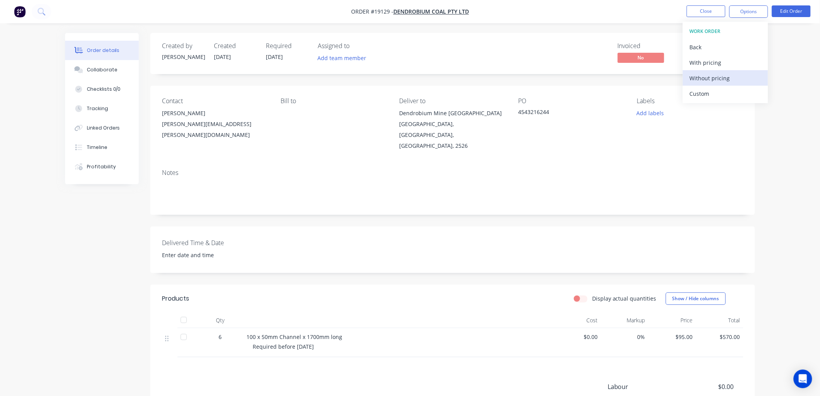
click at [702, 74] on div "Without pricing" at bounding box center [725, 77] width 71 height 11
click at [790, 58] on div "Order details Collaborate Checklists 0/0 Tracking Linked Orders Timeline Profit…" at bounding box center [410, 247] width 820 height 495
click at [698, 12] on button "Close" at bounding box center [706, 11] width 39 height 12
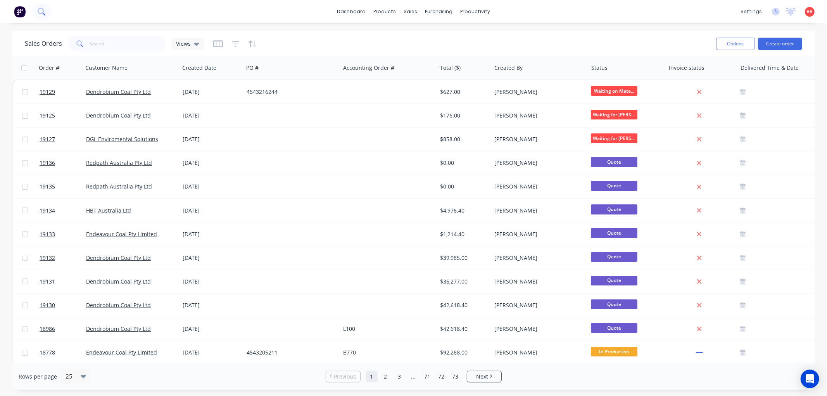
click at [40, 13] on icon at bounding box center [41, 11] width 6 height 6
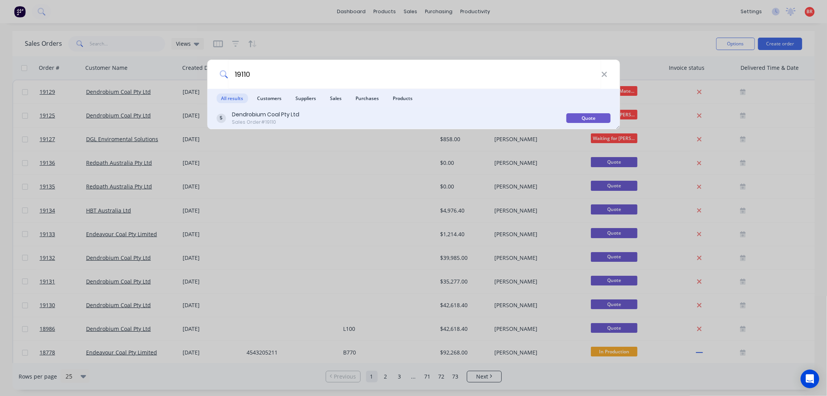
type input "19110"
click at [405, 118] on div "Dendrobium Coal Pty Ltd Sales Order #19110" at bounding box center [391, 117] width 350 height 15
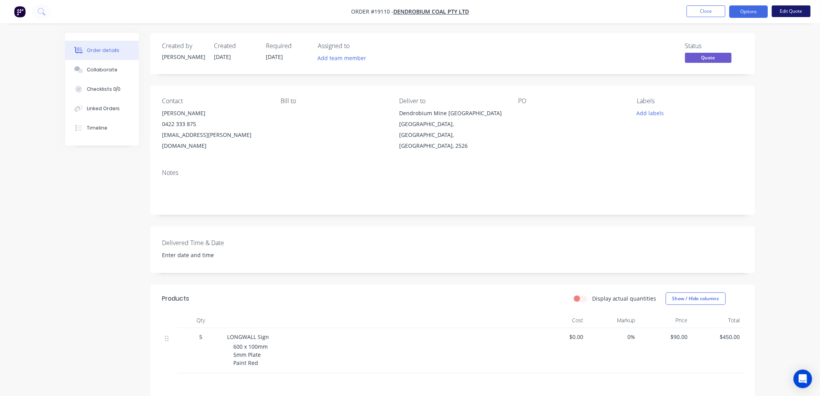
click at [786, 14] on button "Edit Quote" at bounding box center [791, 11] width 39 height 12
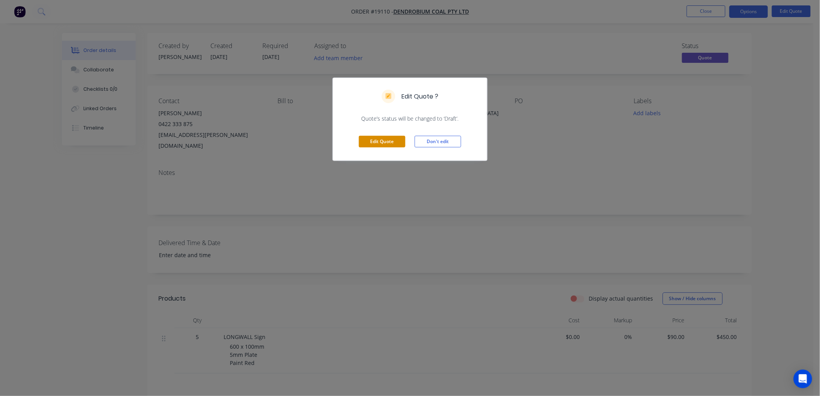
click at [395, 145] on button "Edit Quote" at bounding box center [382, 142] width 47 height 12
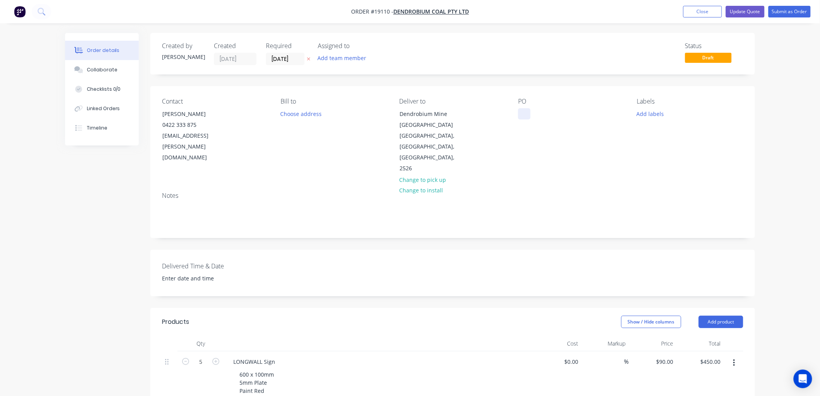
click at [524, 111] on div at bounding box center [524, 113] width 12 height 11
click at [780, 12] on button "Submit as Order" at bounding box center [790, 12] width 42 height 12
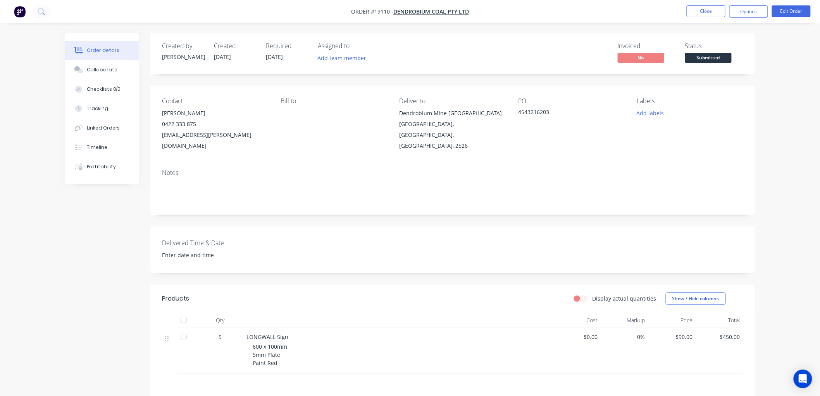
click at [702, 60] on span "Submitted" at bounding box center [708, 58] width 47 height 10
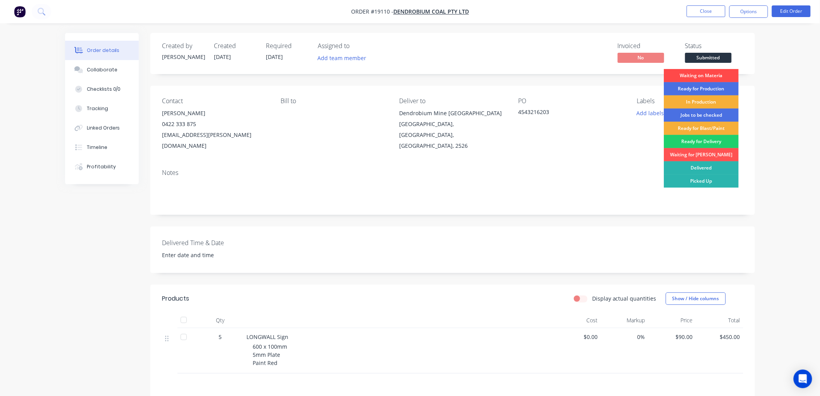
click at [705, 74] on div "Waiting on Materia" at bounding box center [701, 75] width 75 height 13
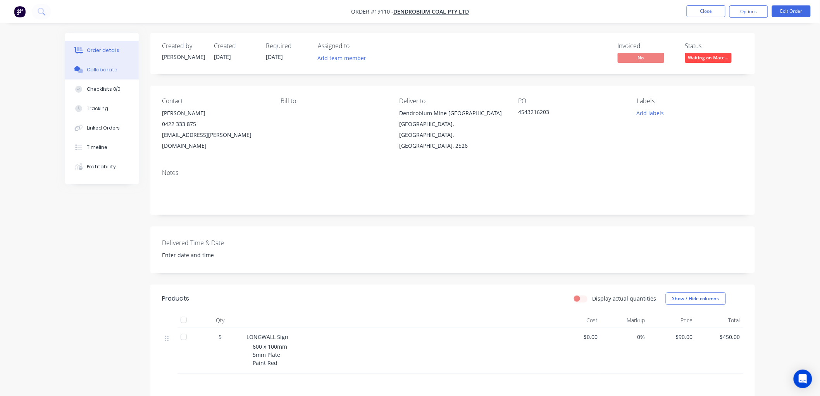
drag, startPoint x: 105, startPoint y: 69, endPoint x: 114, endPoint y: 72, distance: 8.9
click at [105, 69] on div "Collaborate" at bounding box center [102, 69] width 31 height 7
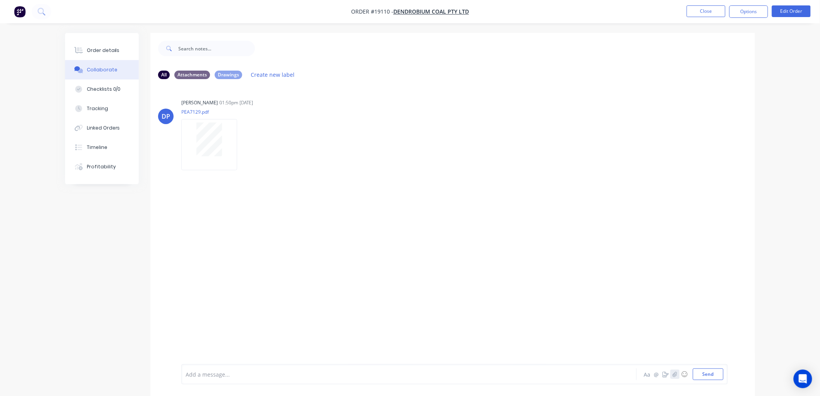
click at [674, 371] on icon "button" at bounding box center [675, 373] width 5 height 5
click at [699, 374] on button "Send" at bounding box center [708, 374] width 31 height 12
click at [113, 50] on div "Order details" at bounding box center [103, 50] width 33 height 7
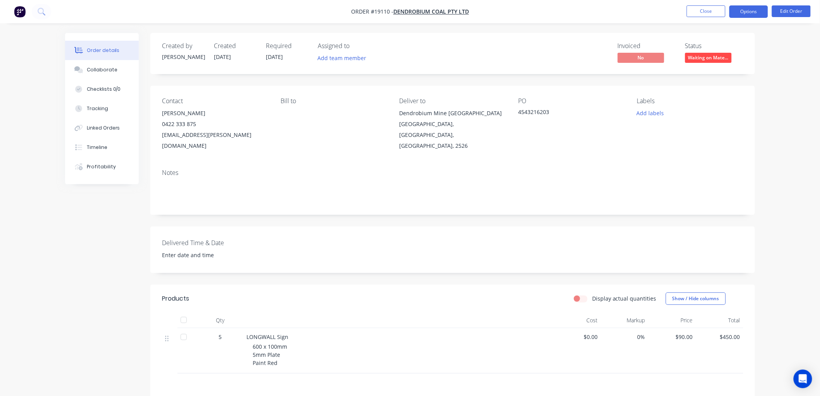
click at [743, 12] on button "Options" at bounding box center [749, 11] width 39 height 12
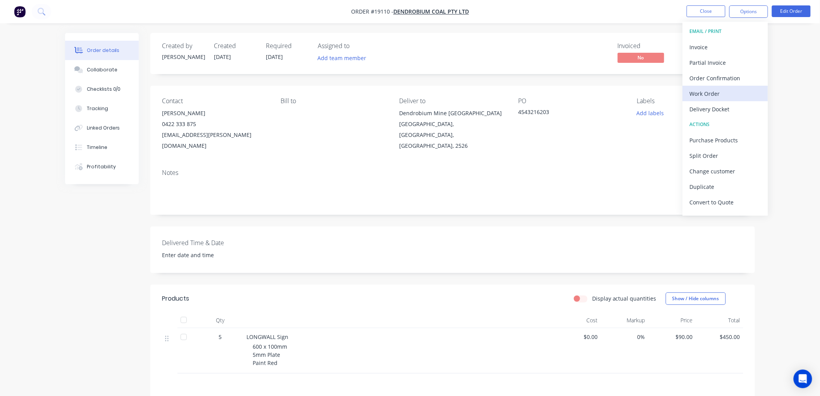
click at [713, 91] on div "Work Order" at bounding box center [725, 93] width 71 height 11
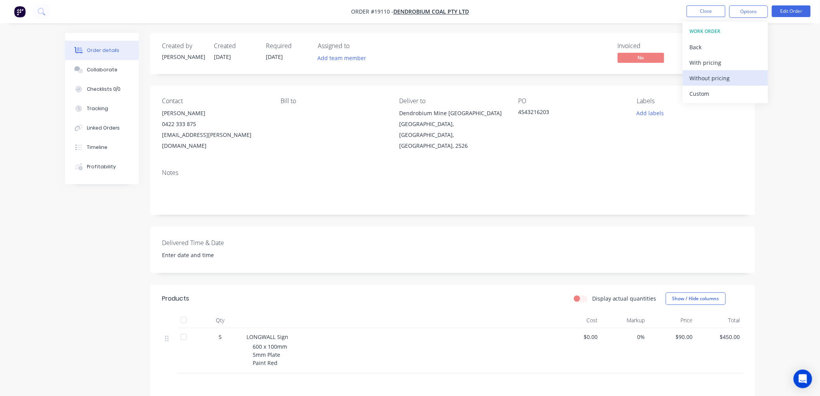
click at [709, 72] on div "Without pricing" at bounding box center [725, 77] width 71 height 11
click at [770, 80] on div "Order details Collaborate Checklists 0/0 Tracking Linked Orders Timeline Profit…" at bounding box center [410, 255] width 820 height 511
click at [700, 17] on li "Close" at bounding box center [706, 11] width 39 height 12
click at [698, 12] on button "Close" at bounding box center [706, 11] width 39 height 12
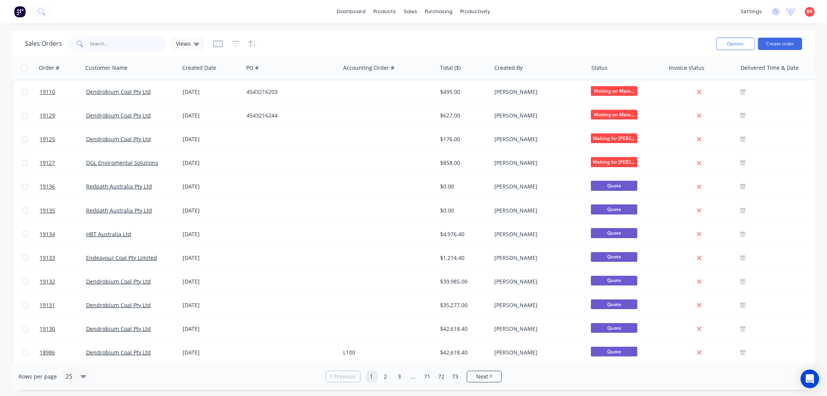
click at [103, 45] on input "text" at bounding box center [128, 44] width 76 height 16
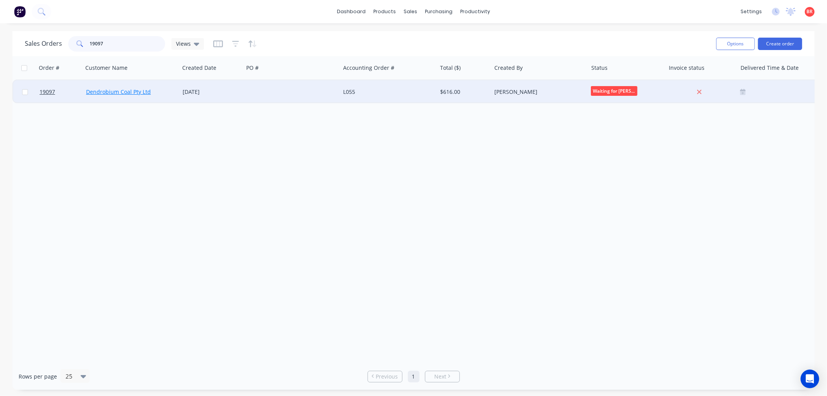
type input "19097"
click at [132, 92] on link "Dendrobium Coal Pty Ltd" at bounding box center [118, 91] width 65 height 7
click at [43, 92] on span "19097" at bounding box center [48, 92] width 16 height 8
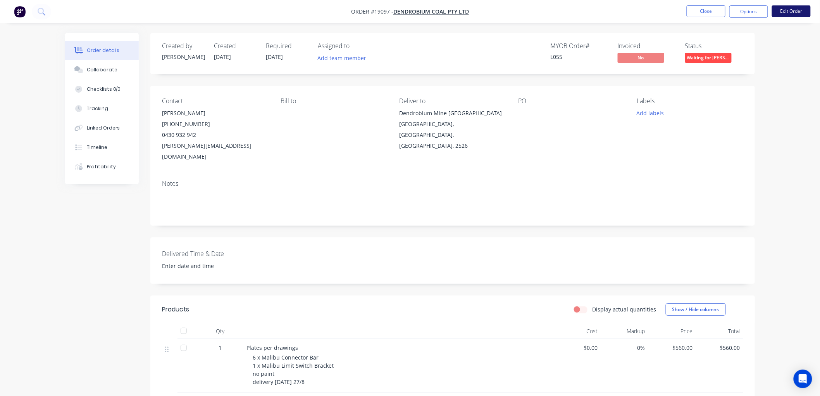
click at [778, 12] on button "Edit Order" at bounding box center [791, 11] width 39 height 12
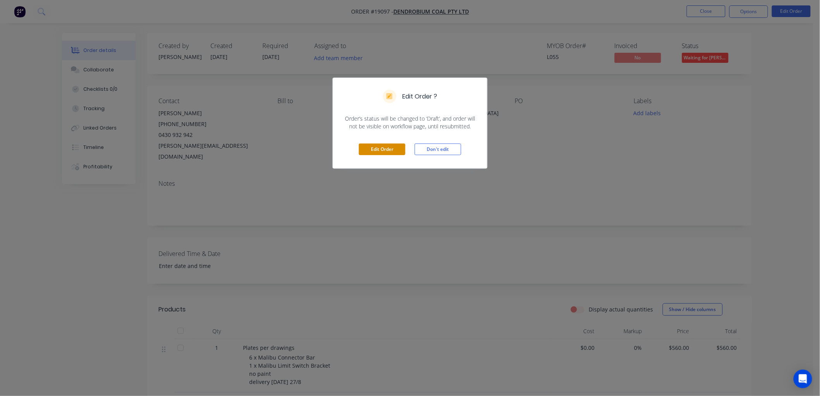
click at [396, 152] on button "Edit Order" at bounding box center [382, 149] width 47 height 12
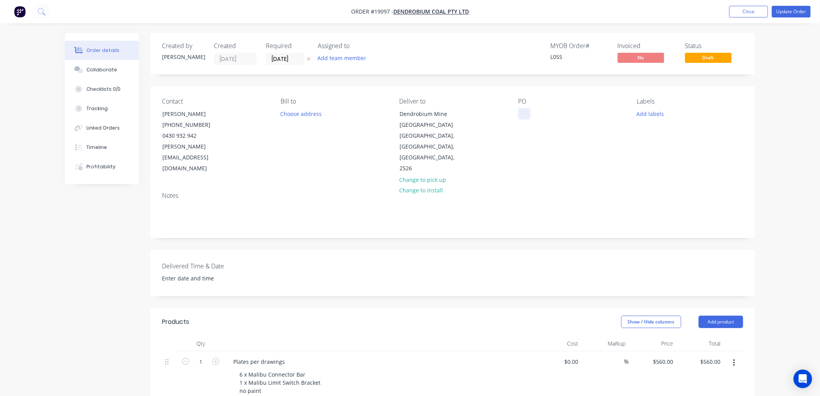
drag, startPoint x: 520, startPoint y: 111, endPoint x: 526, endPoint y: 110, distance: 5.9
click at [520, 110] on div at bounding box center [524, 113] width 12 height 11
click at [786, 12] on button "Update Order" at bounding box center [791, 12] width 39 height 12
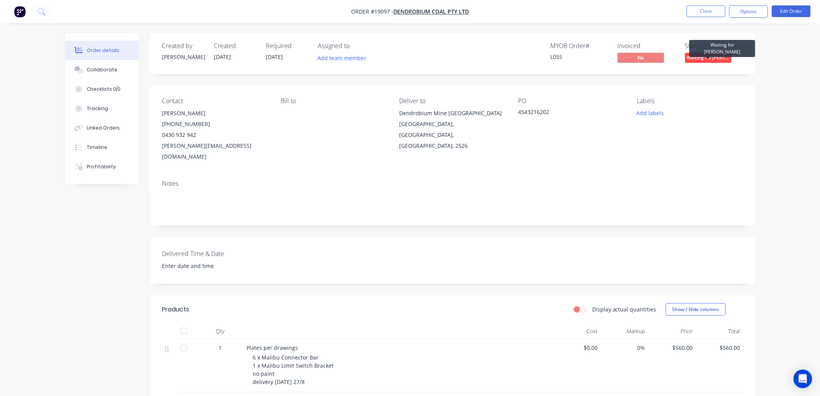
click at [723, 55] on span "Waiting for [PERSON_NAME]" at bounding box center [708, 58] width 47 height 10
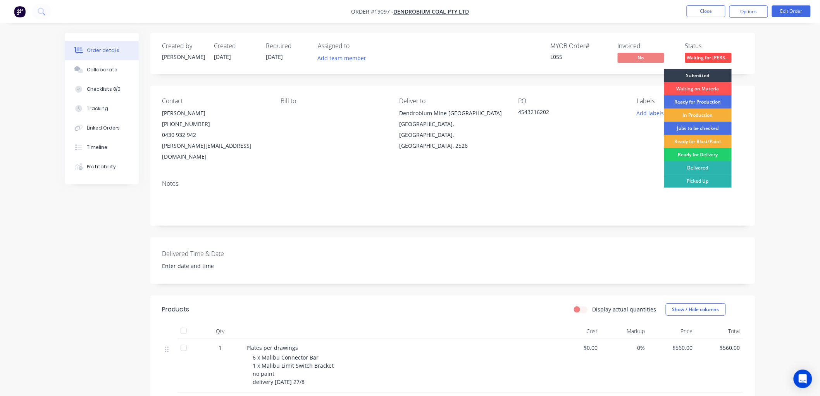
click at [704, 149] on div "Ready for Delivery" at bounding box center [698, 154] width 68 height 13
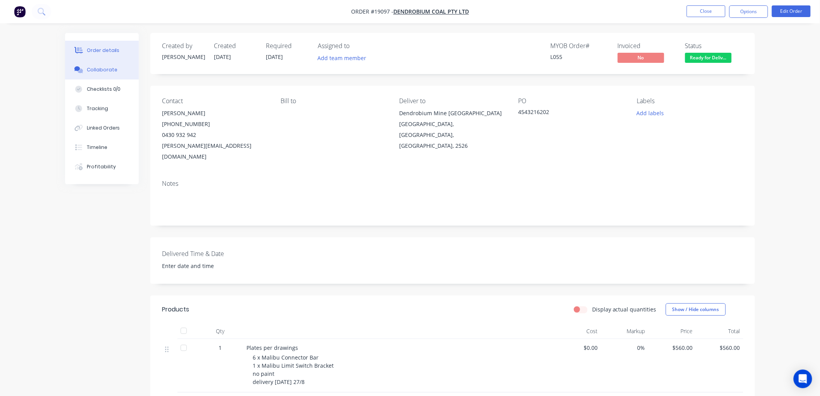
click at [109, 71] on div "Collaborate" at bounding box center [102, 69] width 31 height 7
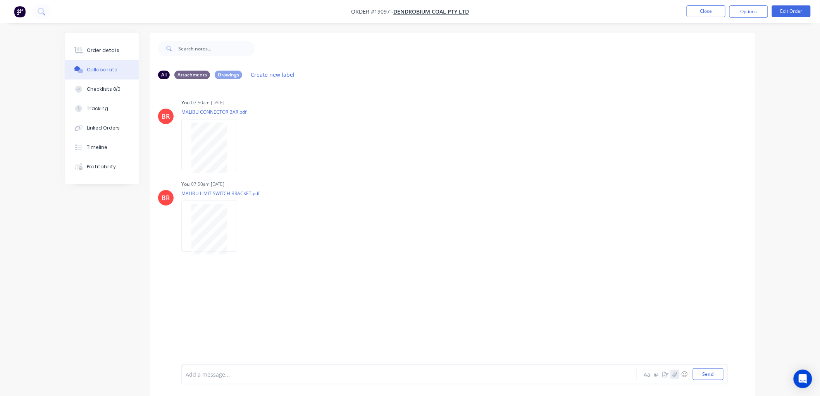
click at [673, 373] on icon "button" at bounding box center [675, 373] width 5 height 5
click at [709, 371] on button "Send" at bounding box center [708, 374] width 31 height 12
click at [114, 48] on div "Order details" at bounding box center [103, 50] width 33 height 7
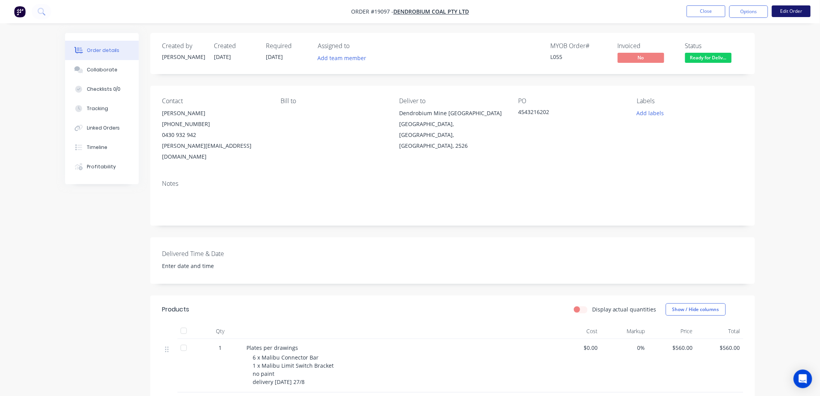
click at [778, 14] on button "Edit Order" at bounding box center [791, 11] width 39 height 12
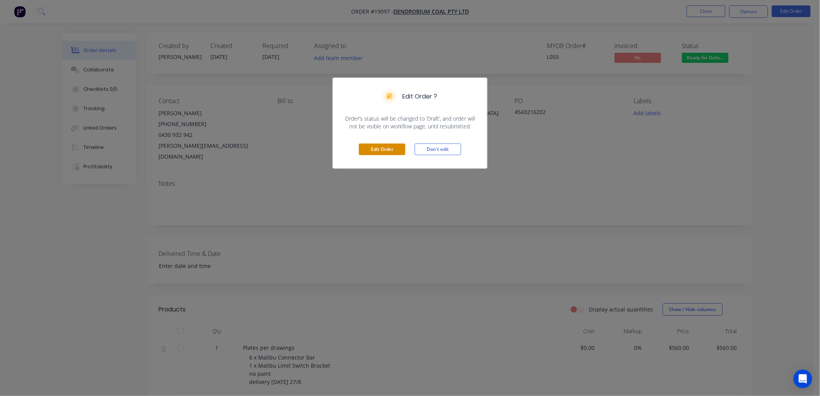
click at [391, 152] on button "Edit Order" at bounding box center [382, 149] width 47 height 12
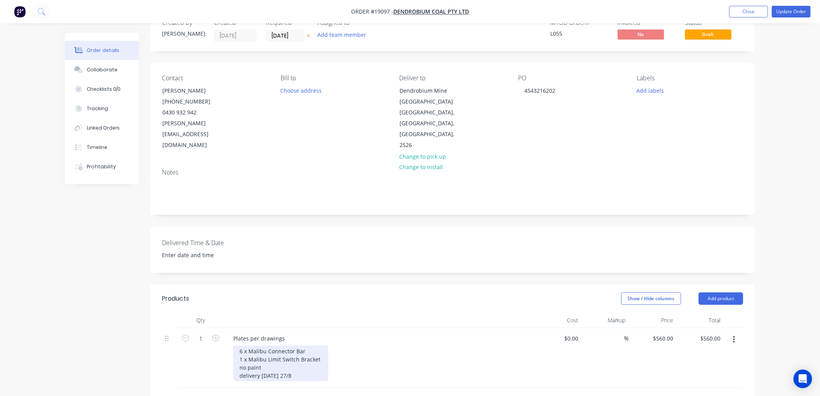
scroll to position [43, 0]
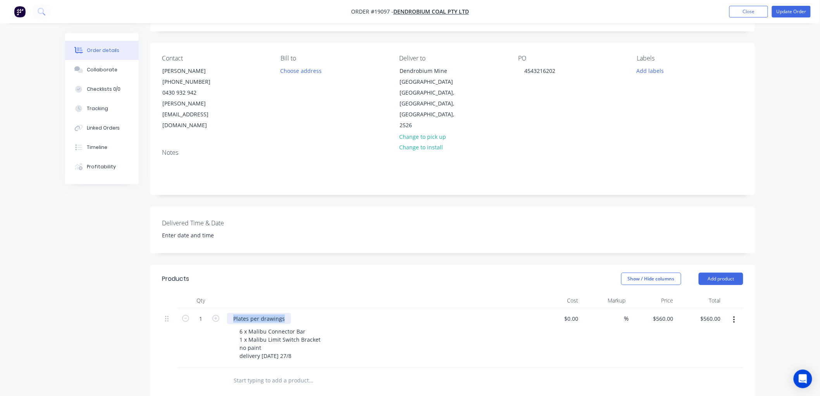
drag, startPoint x: 286, startPoint y: 306, endPoint x: 222, endPoint y: 305, distance: 64.0
click at [222, 308] on div "1 Plates per drawings 6 x Malibu Connector Bar 1 x Malibu Limit Switch Bracket …" at bounding box center [452, 338] width 581 height 60
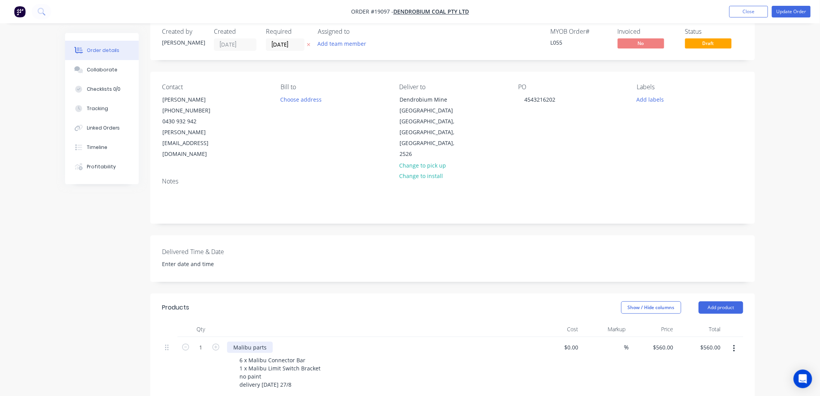
scroll to position [0, 0]
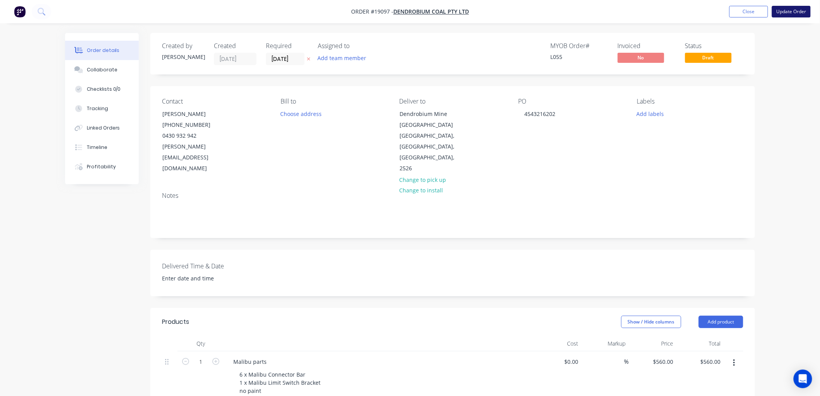
click at [785, 10] on button "Update Order" at bounding box center [791, 12] width 39 height 12
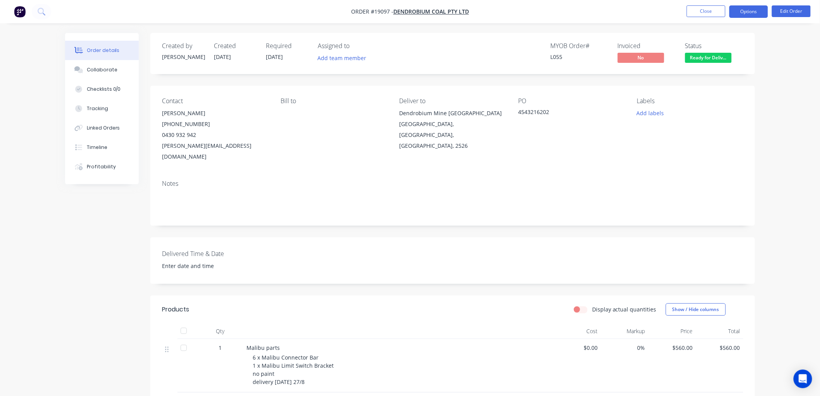
click at [745, 12] on button "Options" at bounding box center [749, 11] width 39 height 12
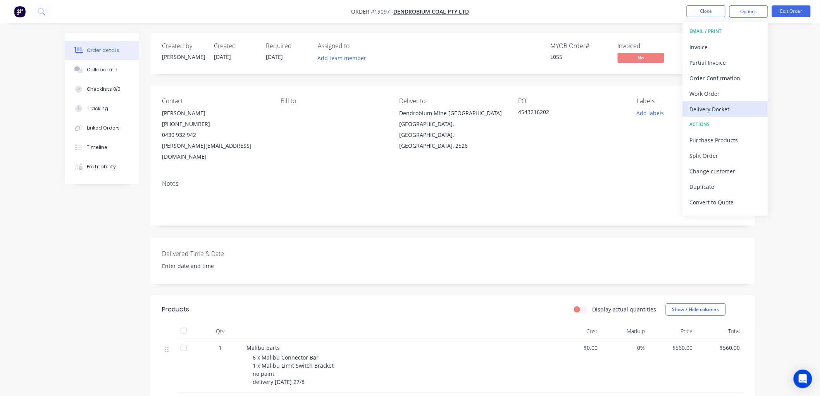
click at [712, 106] on div "Delivery Docket" at bounding box center [725, 109] width 71 height 11
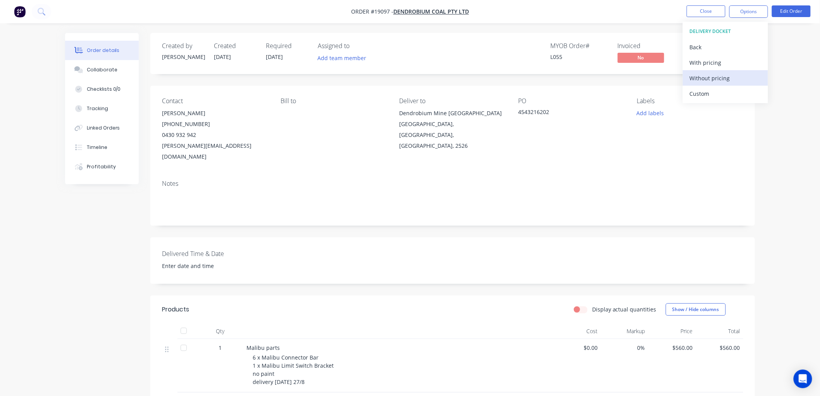
click at [710, 78] on div "Without pricing" at bounding box center [725, 77] width 71 height 11
drag, startPoint x: 785, startPoint y: 68, endPoint x: 764, endPoint y: 57, distance: 24.3
click at [785, 68] on div "Order details Collaborate Checklists 0/0 Tracking Linked Orders Timeline Profit…" at bounding box center [410, 265] width 820 height 530
click at [698, 13] on button "Close" at bounding box center [706, 11] width 39 height 12
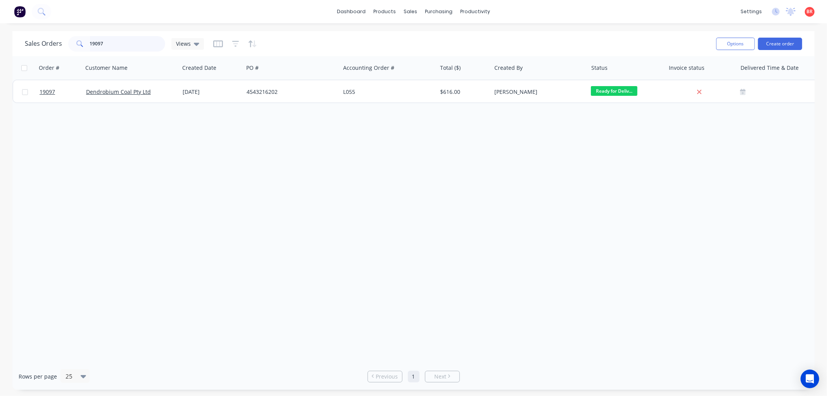
click at [104, 45] on input "19097" at bounding box center [128, 44] width 76 height 16
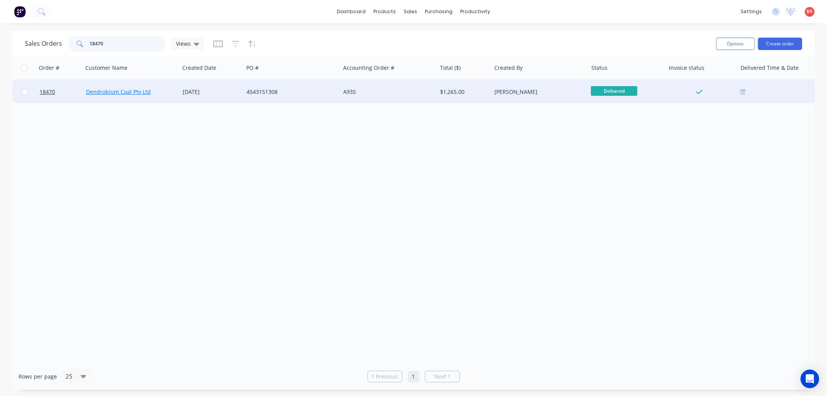
type input "18470"
click at [140, 91] on link "Dendrobium Coal Pty Ltd" at bounding box center [118, 91] width 65 height 7
click at [44, 90] on span "18470" at bounding box center [48, 92] width 16 height 8
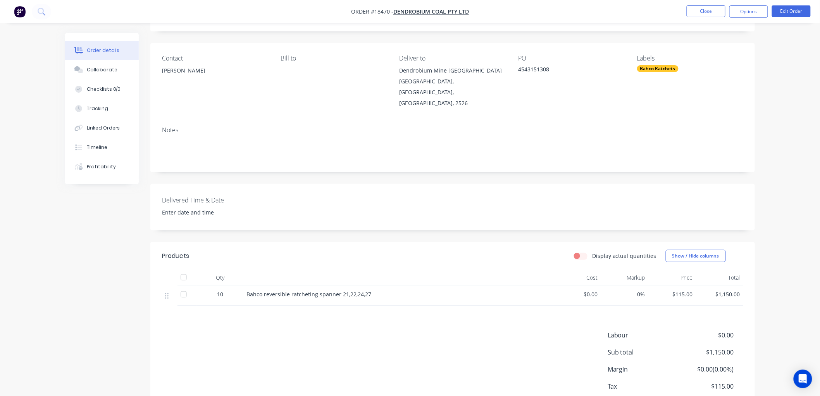
scroll to position [43, 0]
